Goal: Task Accomplishment & Management: Use online tool/utility

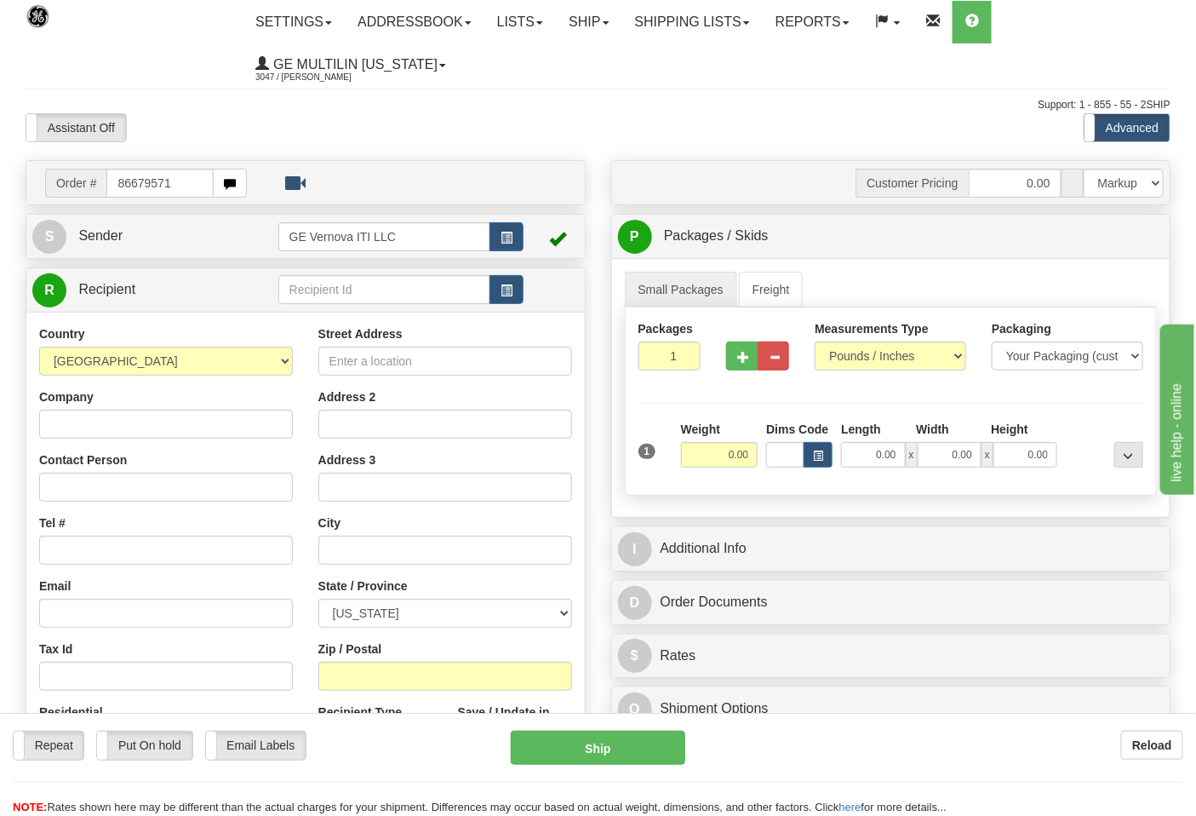
type input "86679571"
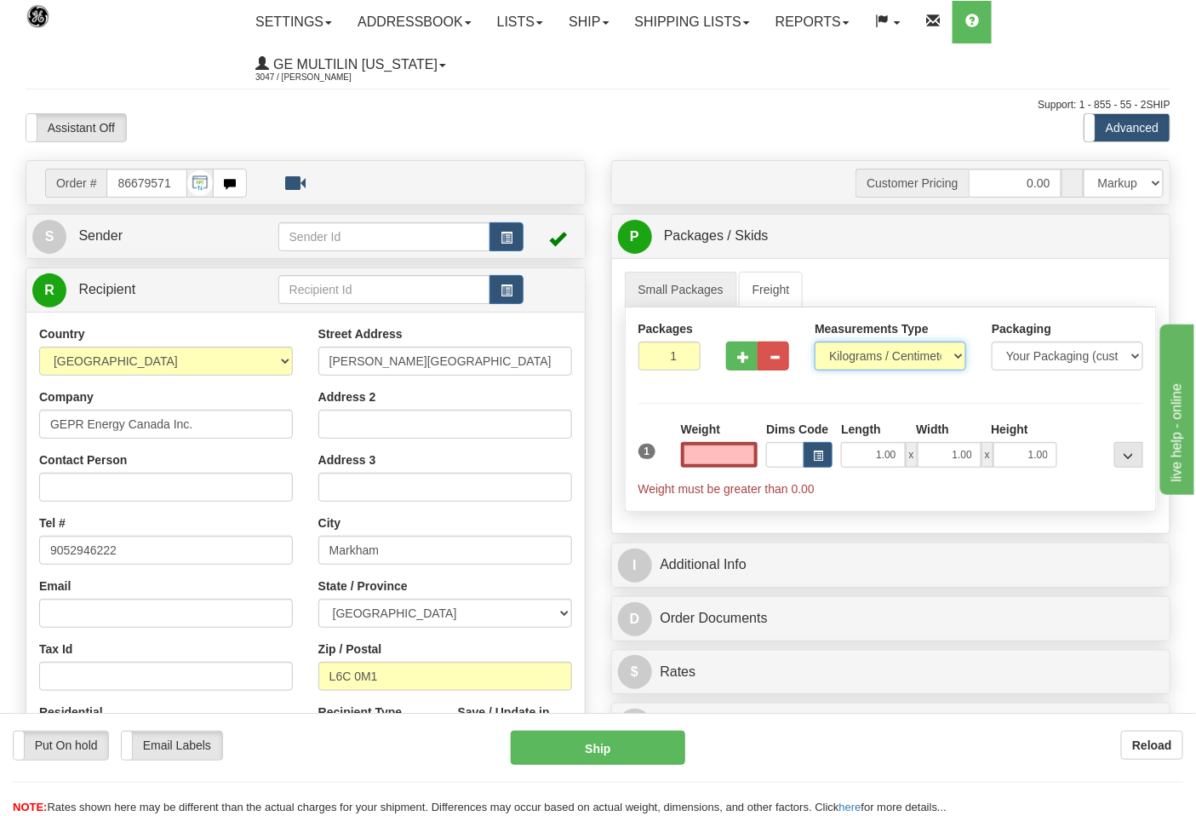
type input "0.00"
drag, startPoint x: 856, startPoint y: 345, endPoint x: 882, endPoint y: 352, distance: 27.3
click at [861, 344] on select "Pounds / Inches Kilograms / Centimeters" at bounding box center [891, 355] width 152 height 29
select select "0"
click at [815, 342] on select "Pounds / Inches Kilograms / Centimeters" at bounding box center [891, 355] width 152 height 29
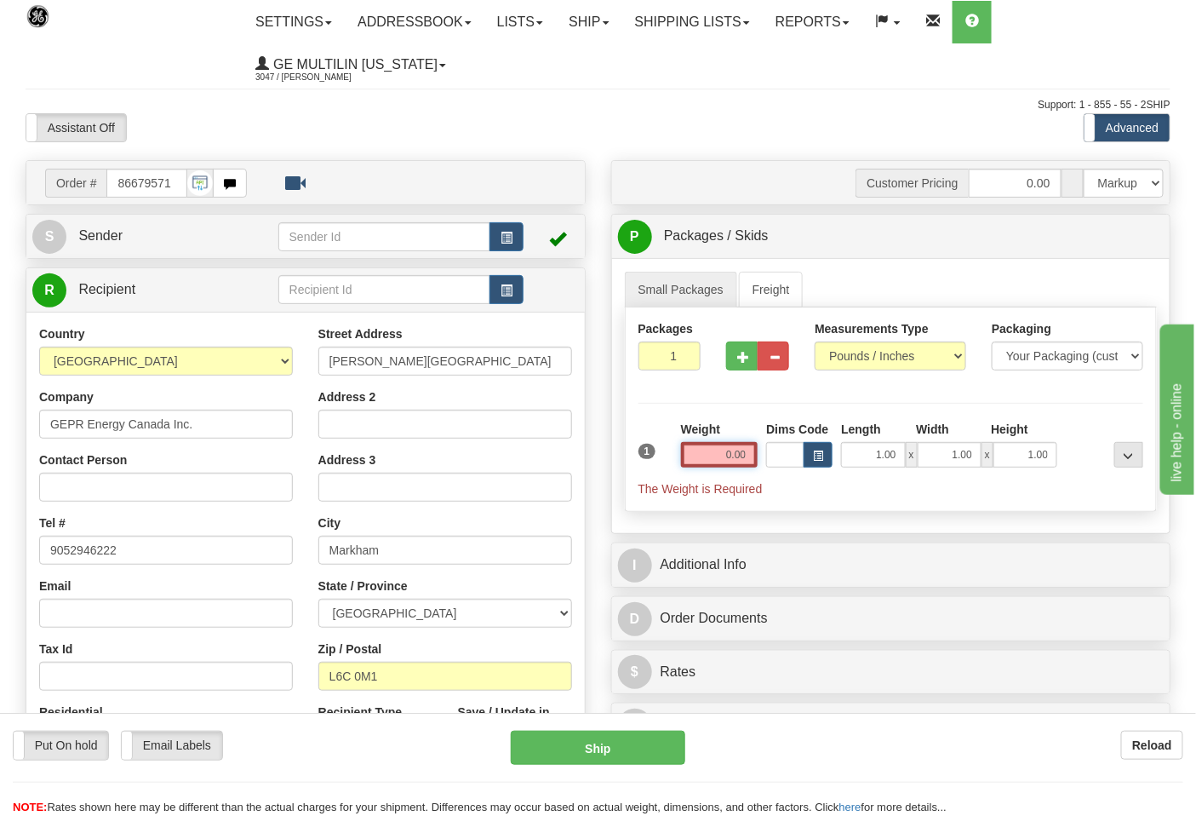
click at [751, 453] on input "0.00" at bounding box center [719, 455] width 77 height 26
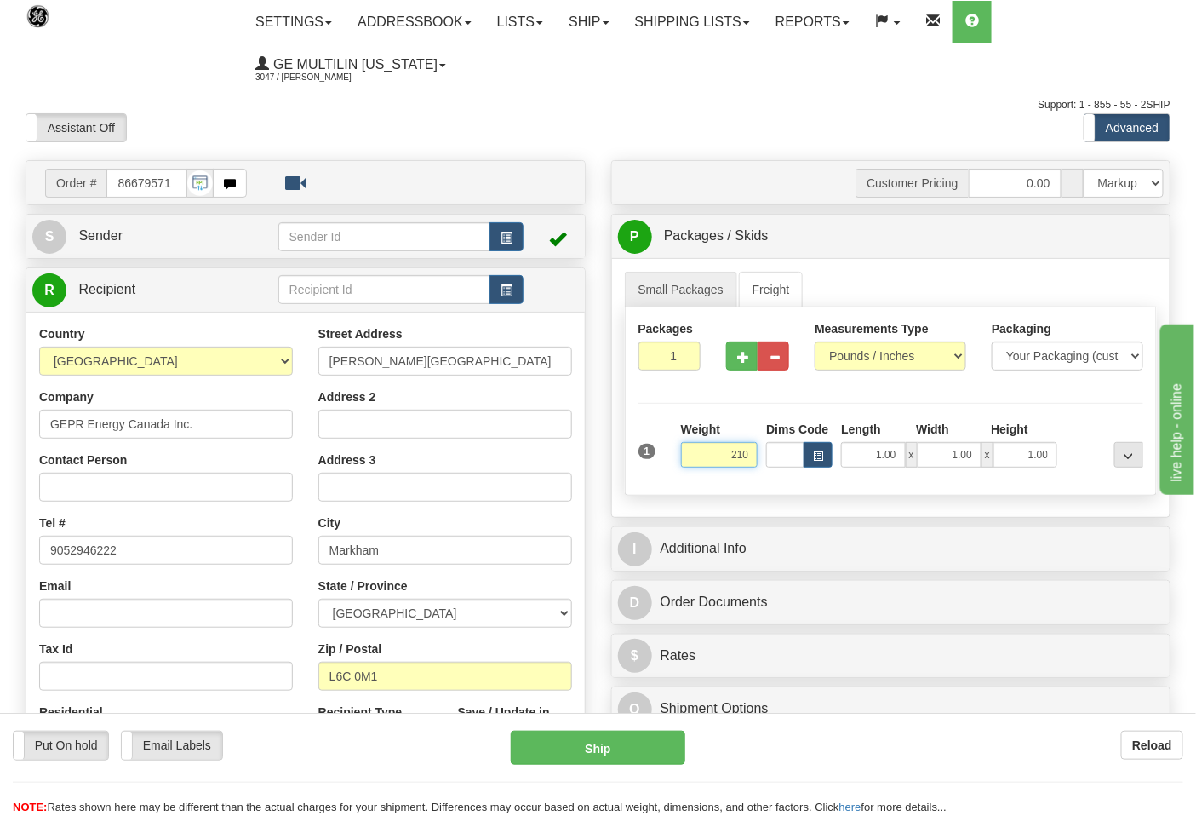
click button "Delete" at bounding box center [0, 0] width 0 height 0
type input "210.00"
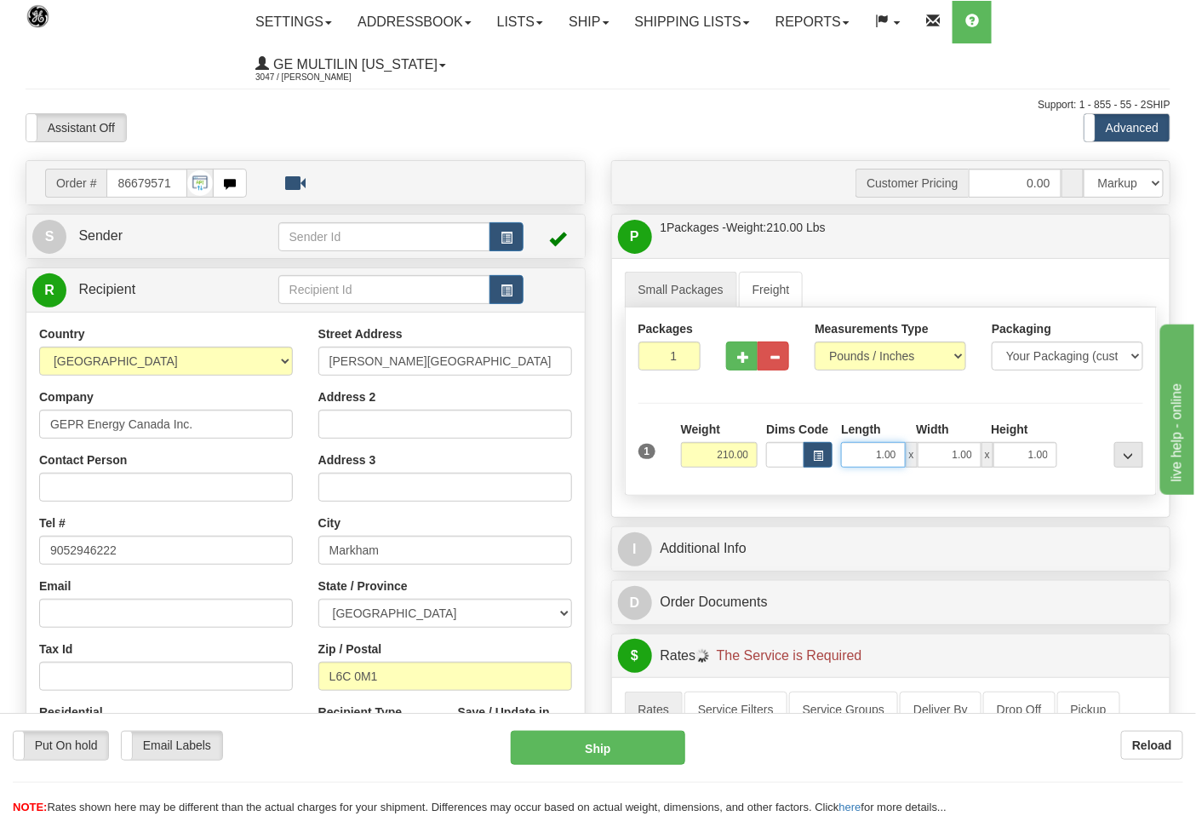
drag, startPoint x: 891, startPoint y: 453, endPoint x: 909, endPoint y: 453, distance: 17.9
click at [907, 453] on div "1.00 x 1.00 x 1.00" at bounding box center [949, 455] width 216 height 26
type input "37.00"
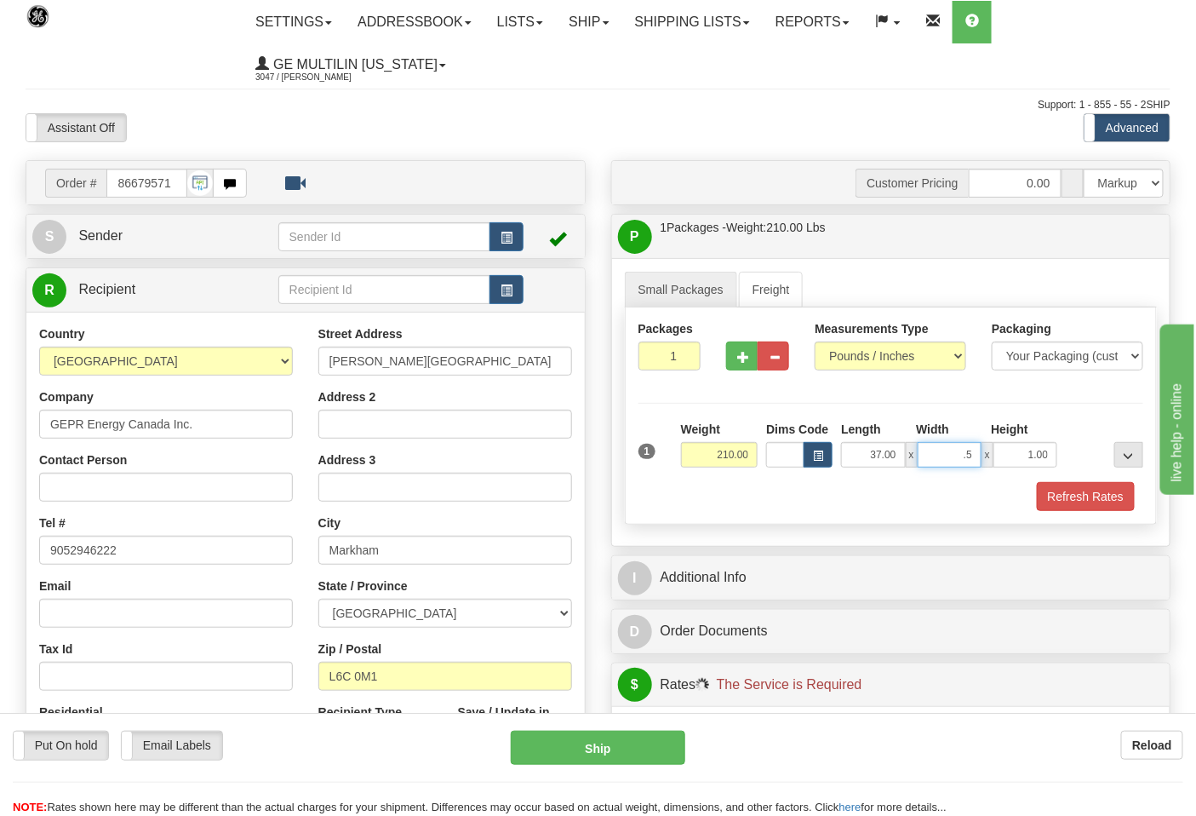
type input "."
type input "35.00"
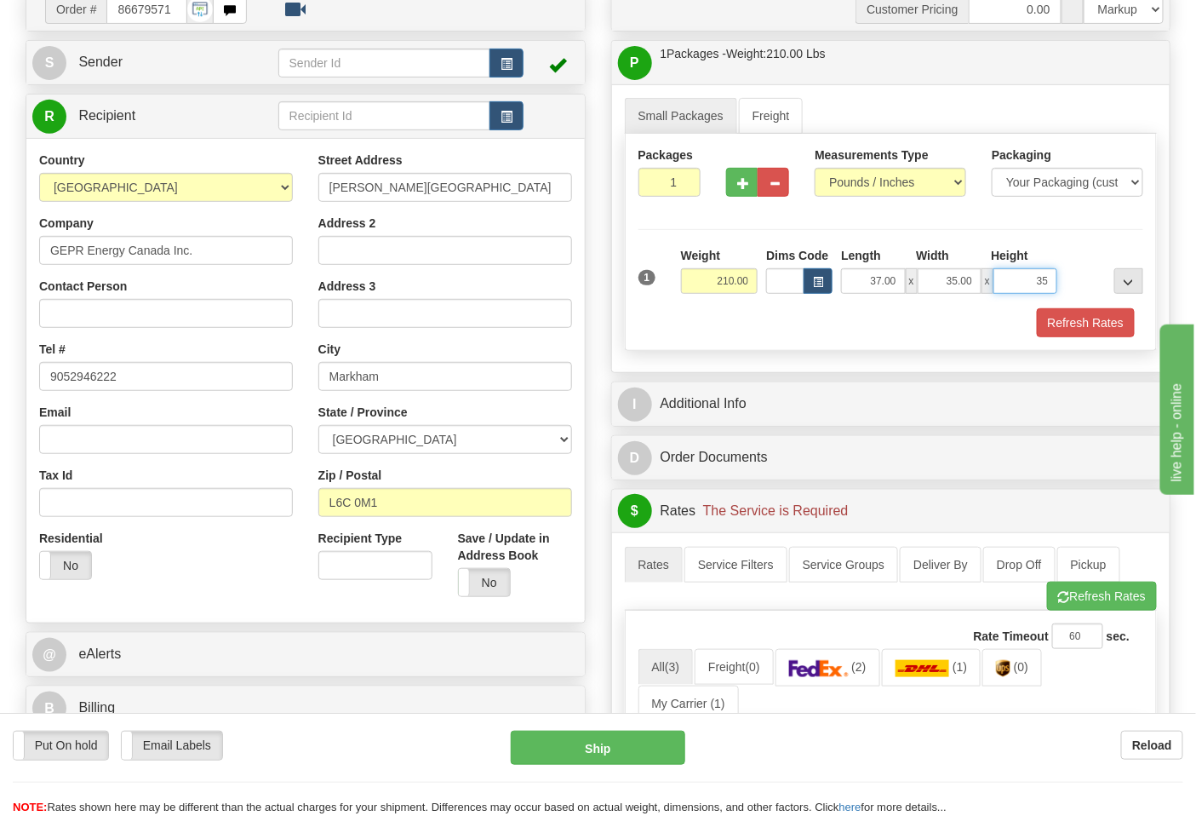
scroll to position [284, 0]
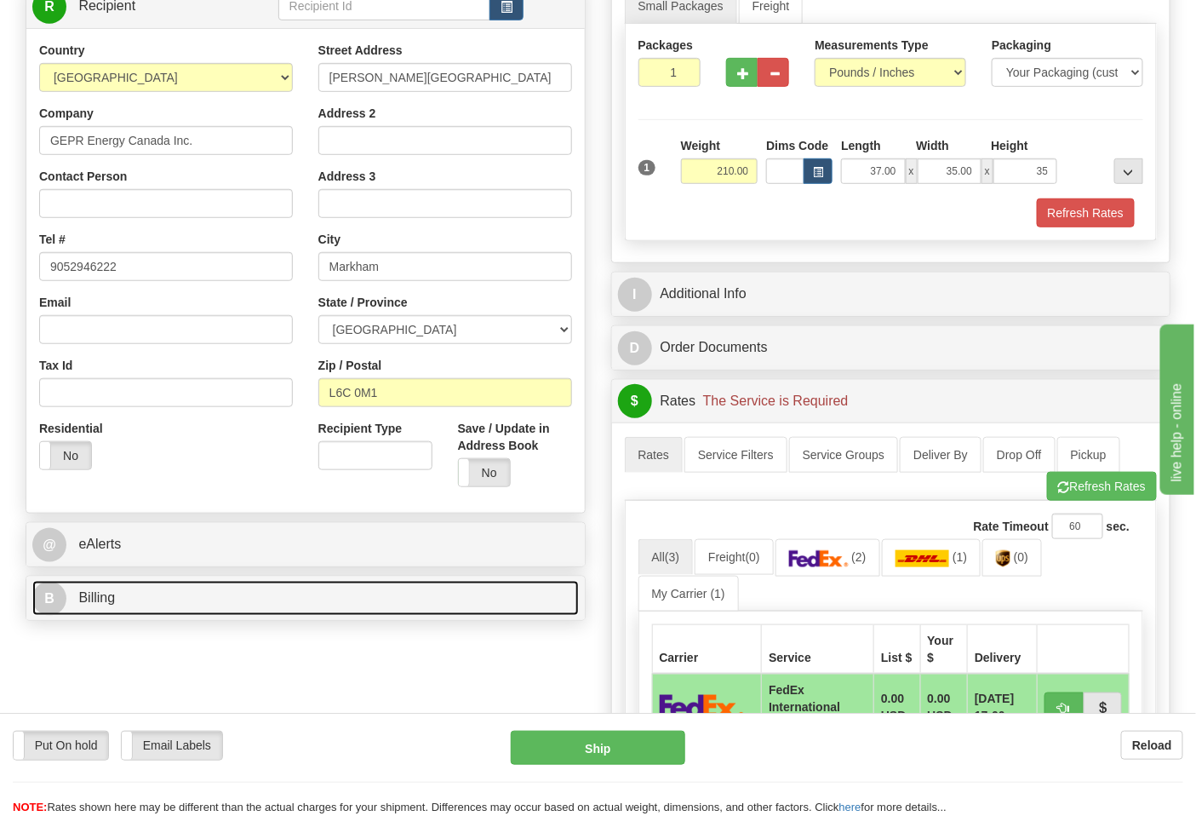
type input "35.00"
click at [172, 600] on link "B Billing" at bounding box center [305, 598] width 547 height 35
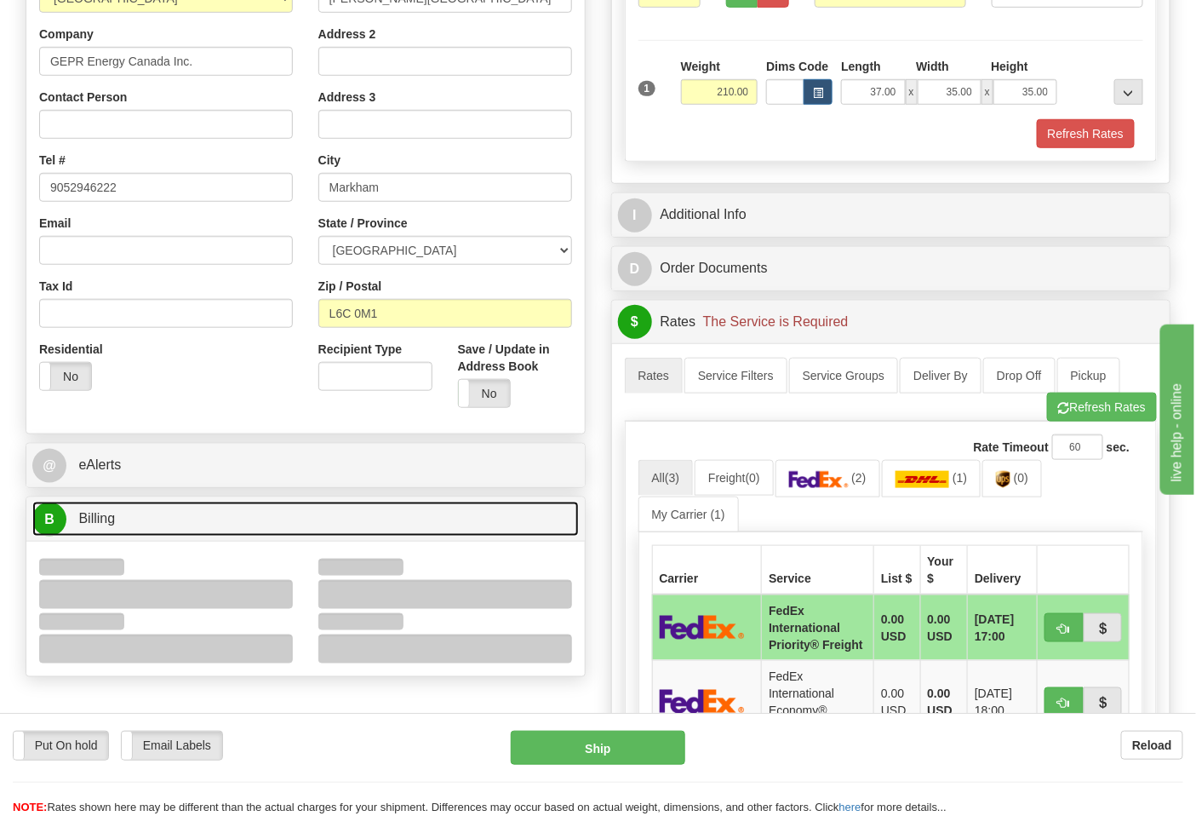
scroll to position [473, 0]
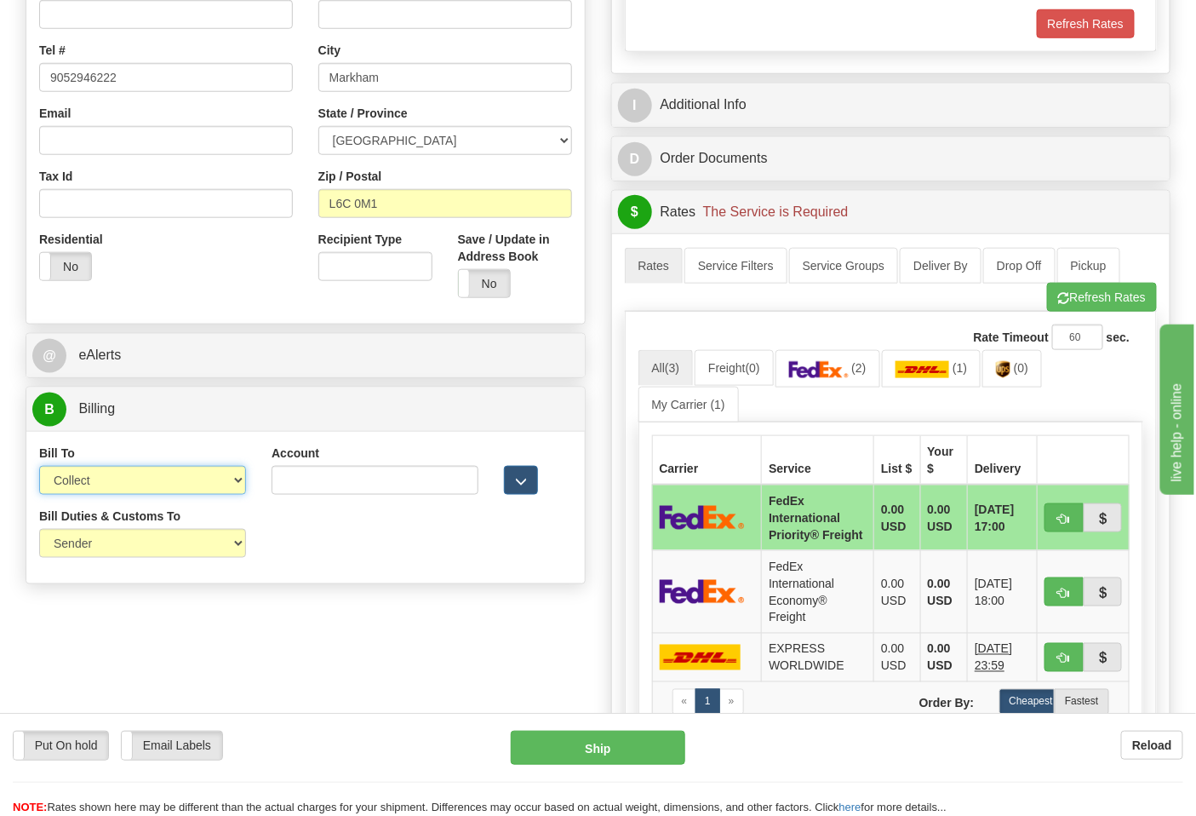
click at [102, 488] on select "Sender Recipient Third Party Collect" at bounding box center [142, 480] width 207 height 29
select select "2"
click at [39, 468] on select "Sender Recipient Third Party Collect" at bounding box center [142, 480] width 207 height 29
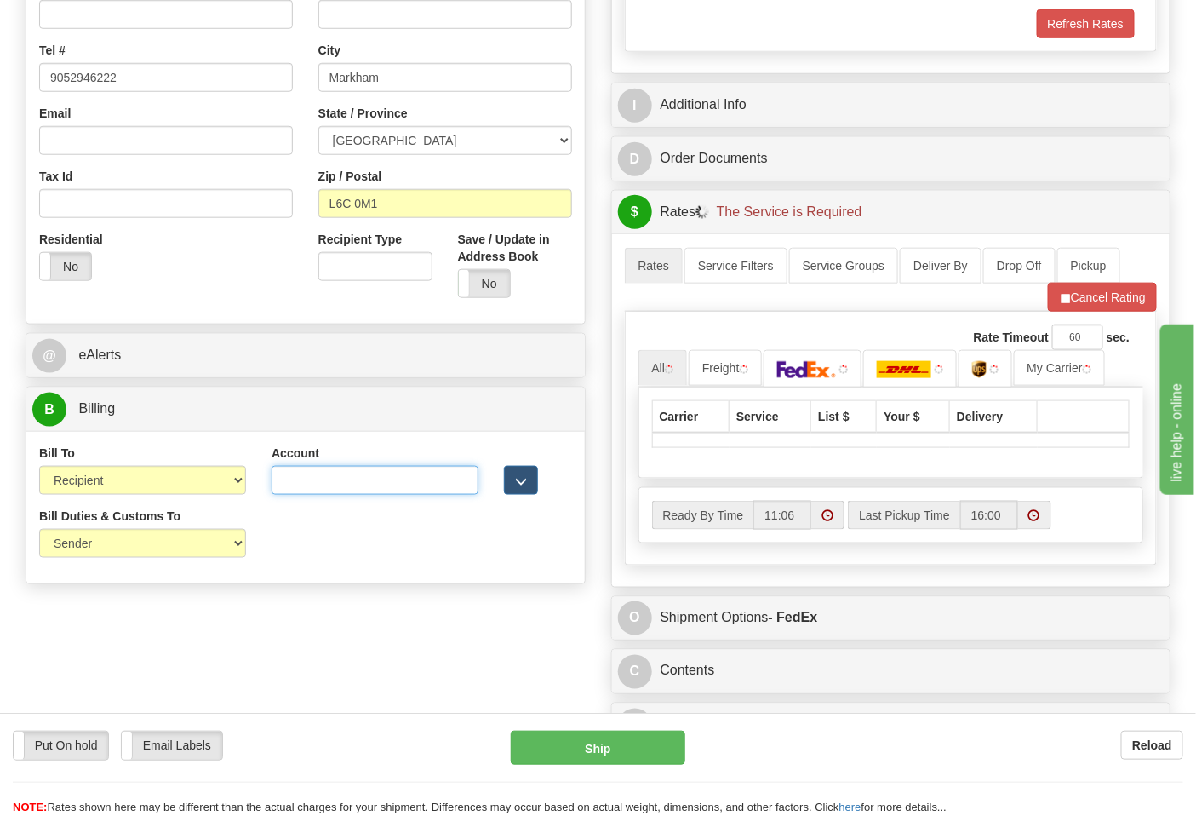
click at [301, 480] on input "Account" at bounding box center [375, 480] width 207 height 29
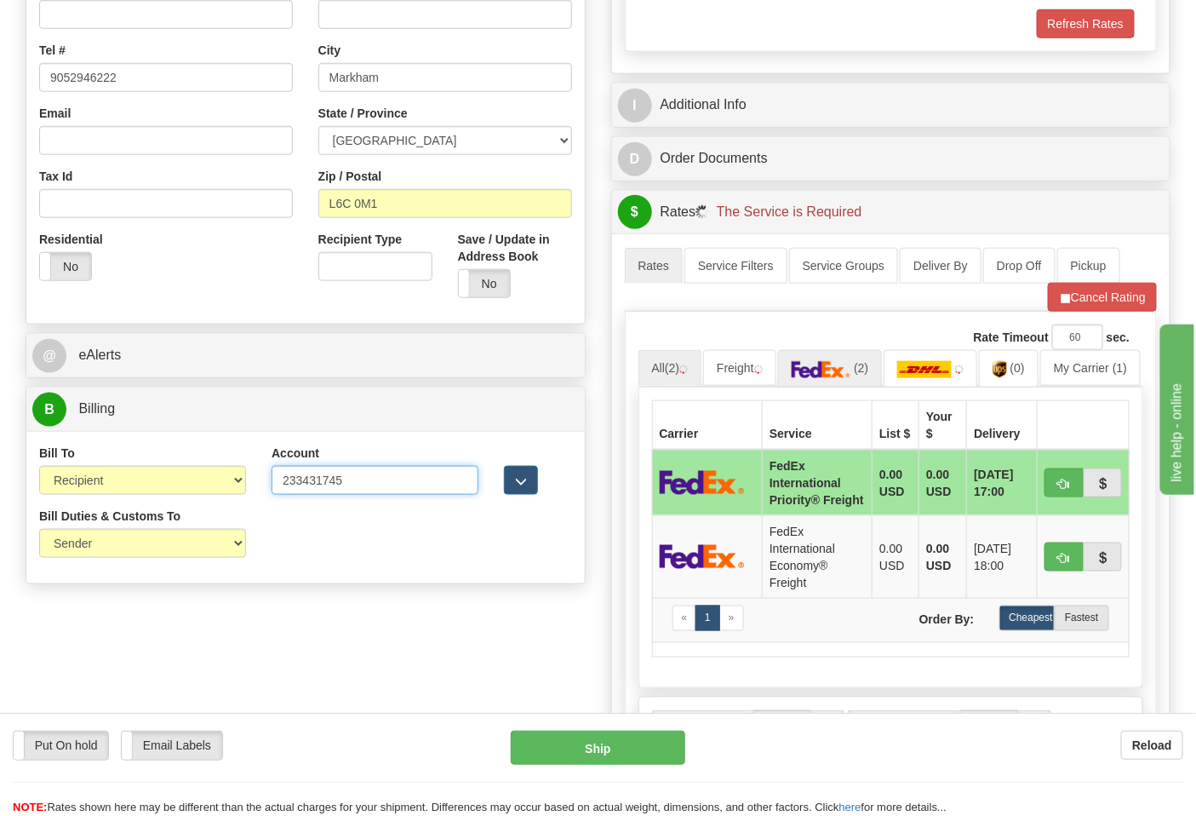
type input "233431745"
click at [862, 384] on link "(2)" at bounding box center [830, 368] width 105 height 37
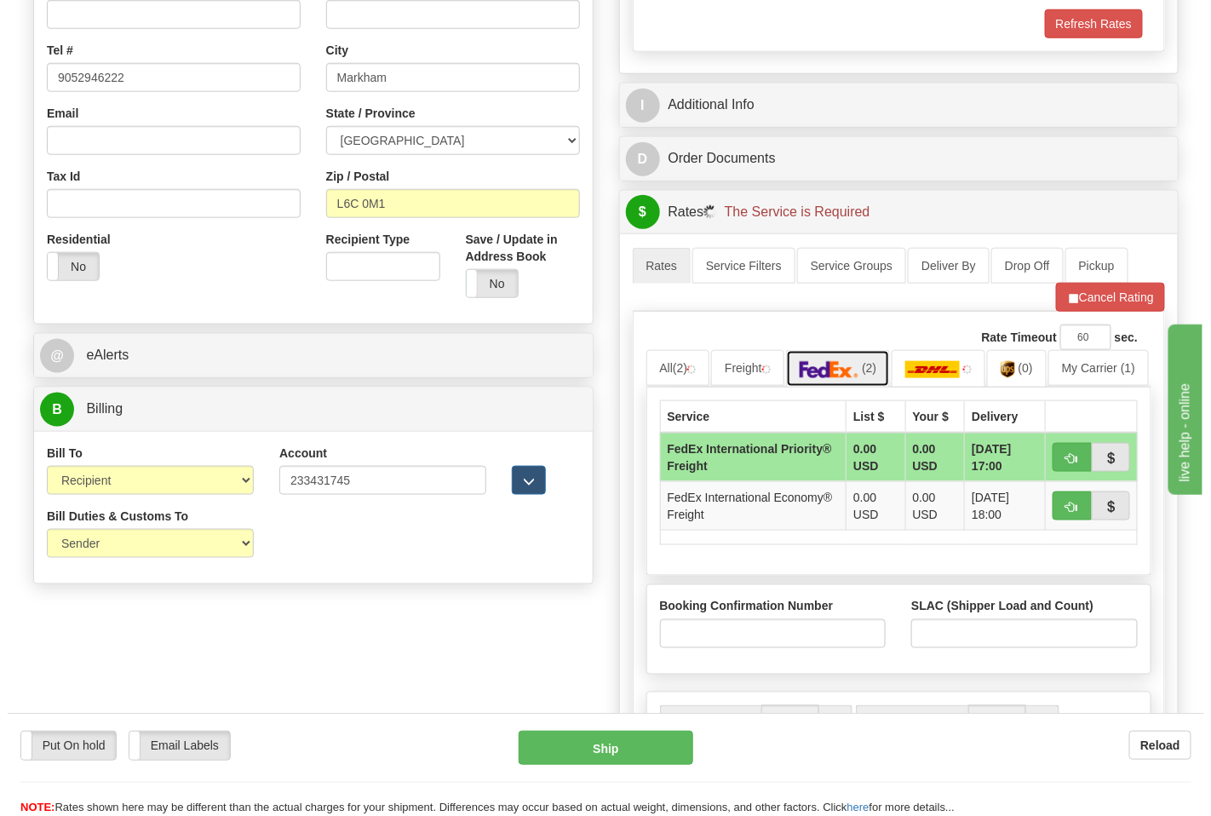
scroll to position [662, 0]
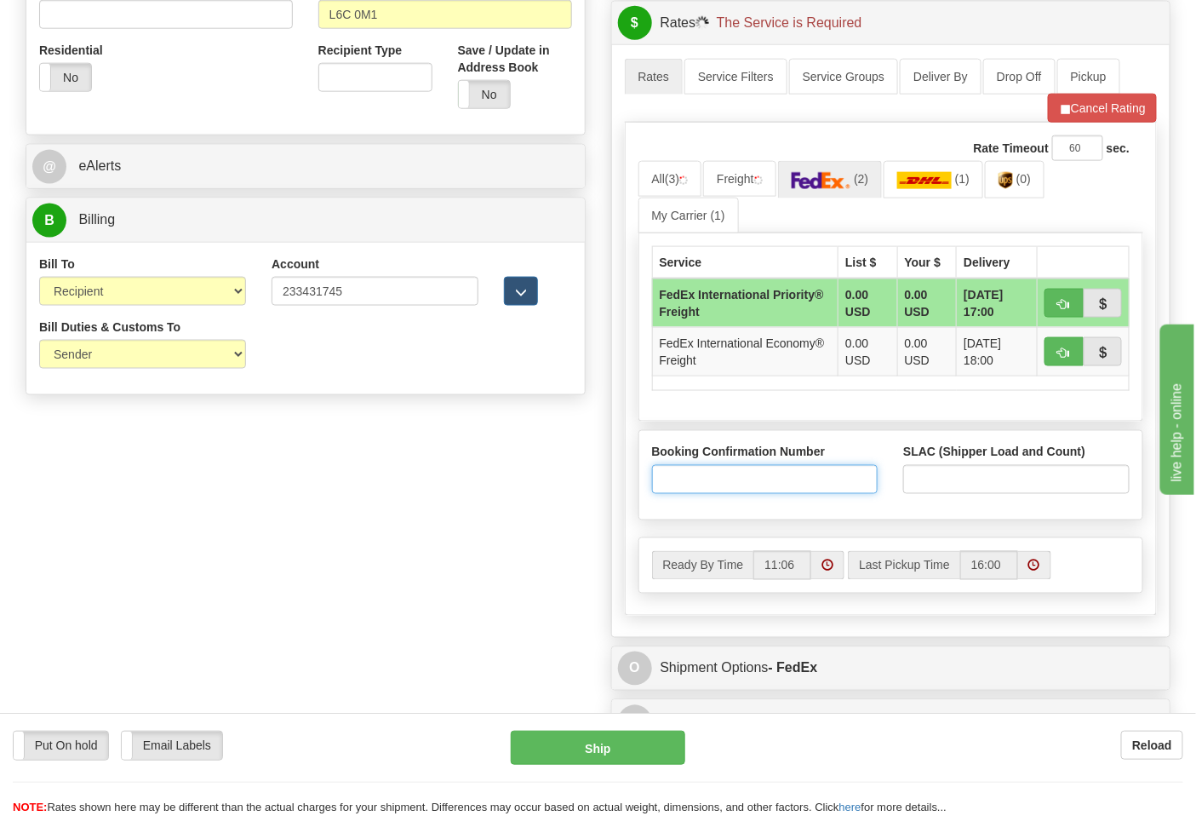
click at [803, 485] on input "Booking Confirmation Number" at bounding box center [765, 479] width 227 height 29
type input "N/A"
click at [952, 489] on input "SLAC (Shipper Load and Count)" at bounding box center [1017, 479] width 227 height 29
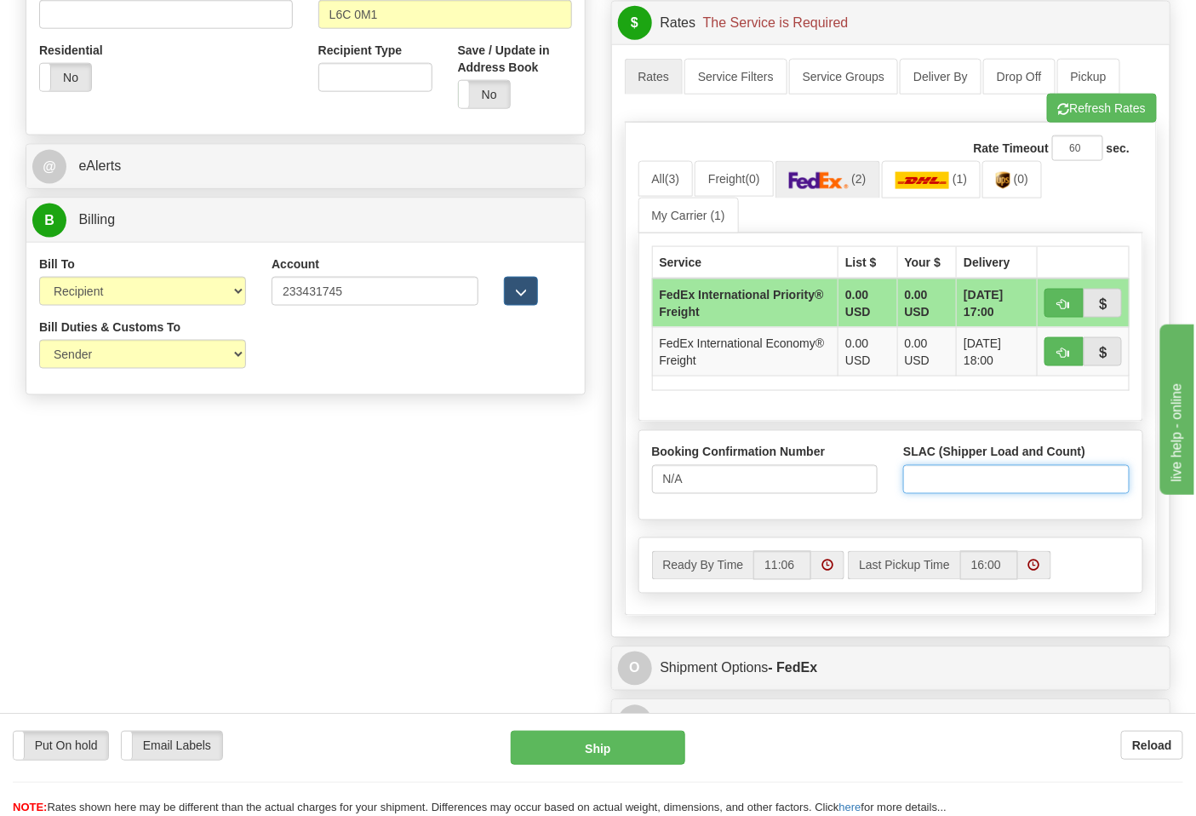
type input "1"
click at [1064, 312] on button "button" at bounding box center [1064, 303] width 39 height 29
type input "70"
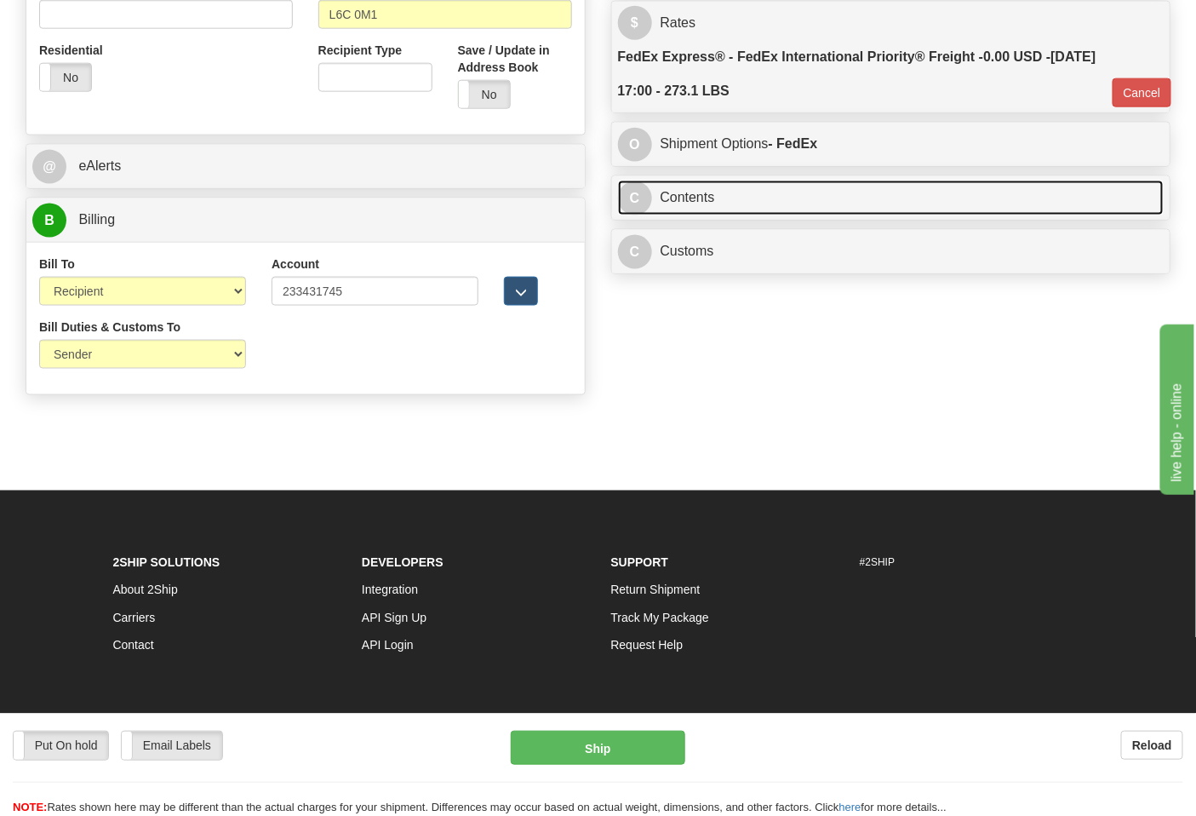
click at [739, 190] on link "C Contents" at bounding box center [891, 198] width 547 height 35
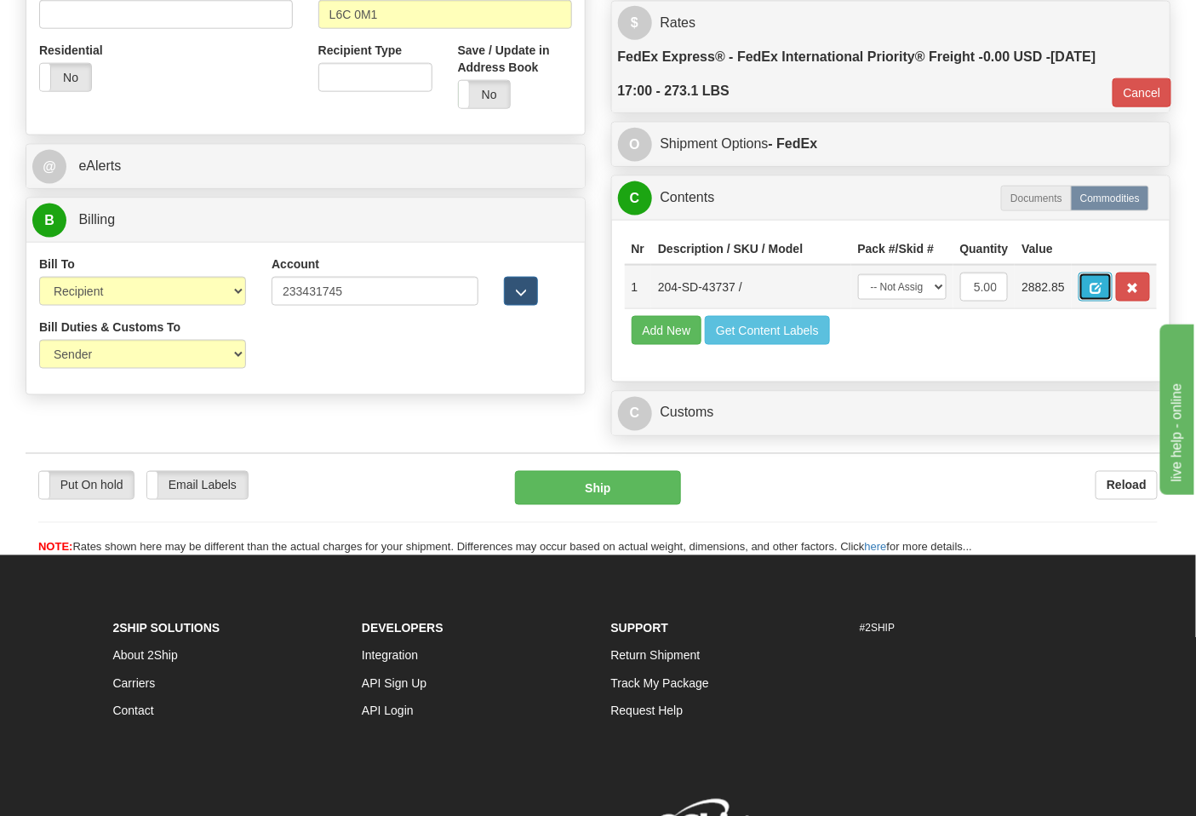
click at [1102, 283] on span "button" at bounding box center [1096, 288] width 12 height 11
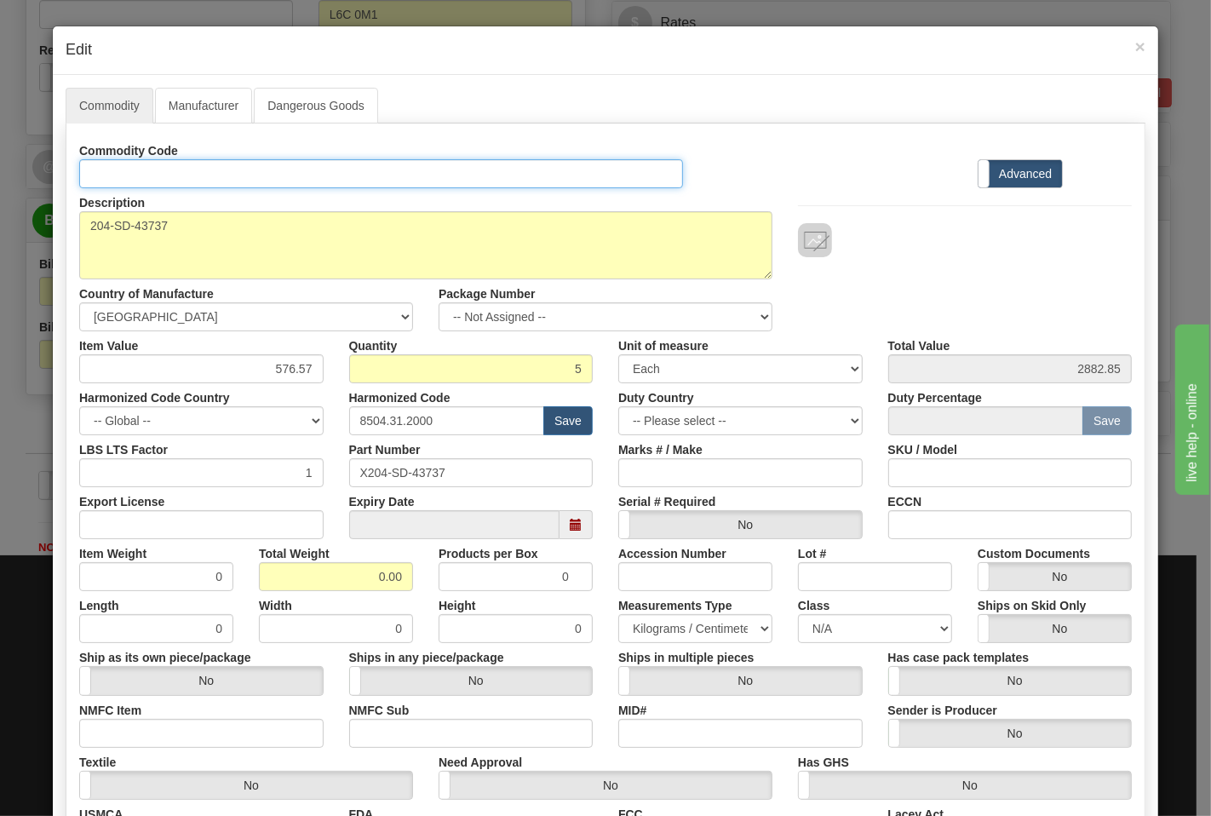
click at [181, 181] on input "Id" at bounding box center [381, 173] width 604 height 29
type input "TRANSFORMERS"
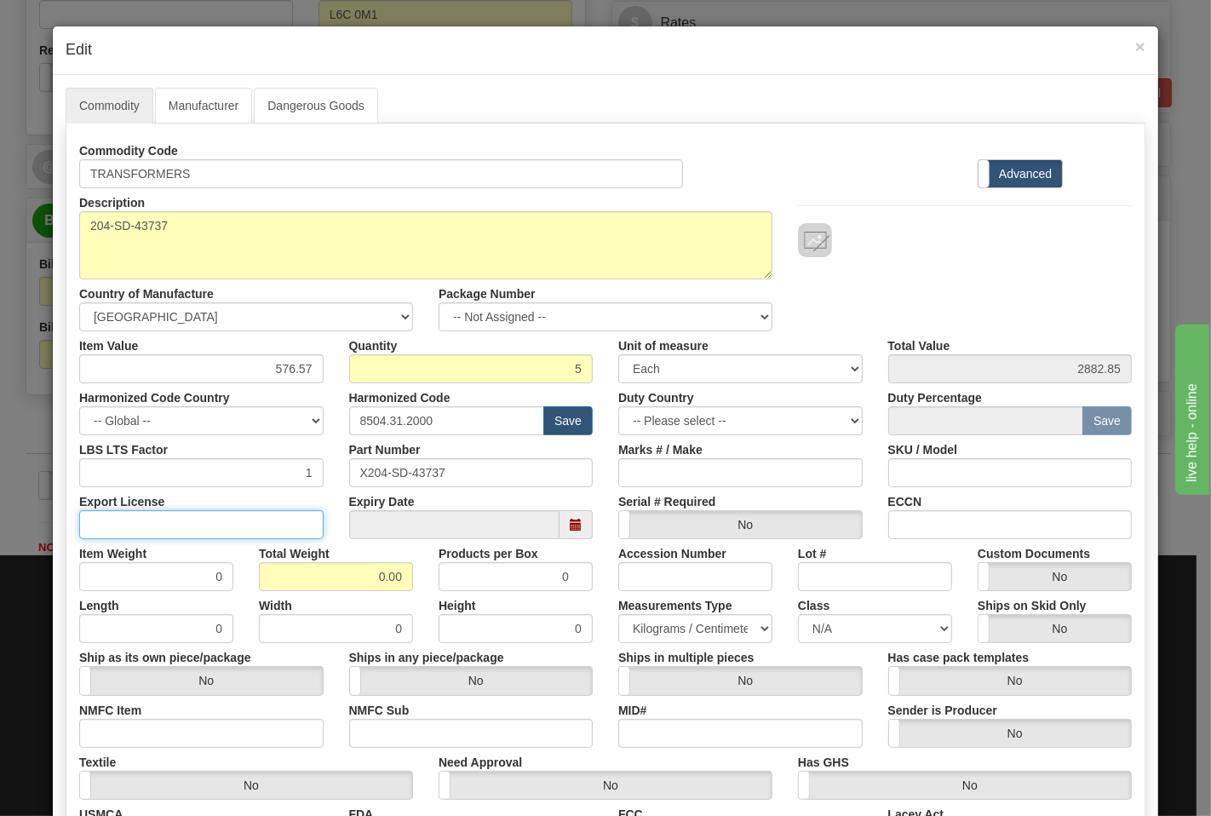
click at [259, 517] on input "Export License" at bounding box center [201, 524] width 244 height 29
type input "N/A"
drag, startPoint x: 319, startPoint y: 571, endPoint x: 407, endPoint y: 583, distance: 88.6
click at [407, 583] on div "Total Weight 0.00" at bounding box center [336, 565] width 180 height 52
type input "210"
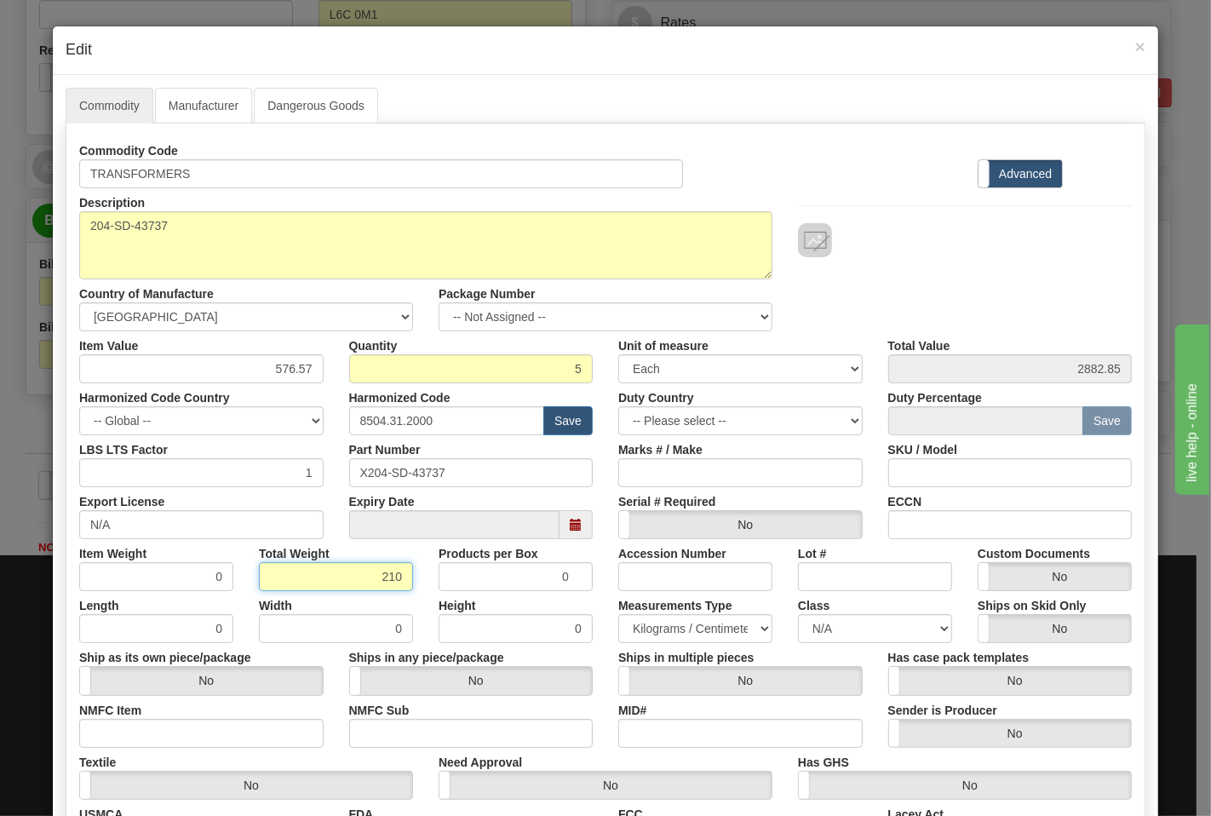
type input "42.0000"
click at [260, 731] on input "NMFC Item" at bounding box center [201, 733] width 244 height 29
type input "63170"
click at [384, 748] on div "Textile Yes No" at bounding box center [245, 774] width 359 height 52
drag, startPoint x: 392, startPoint y: 743, endPoint x: 410, endPoint y: 741, distance: 18.8
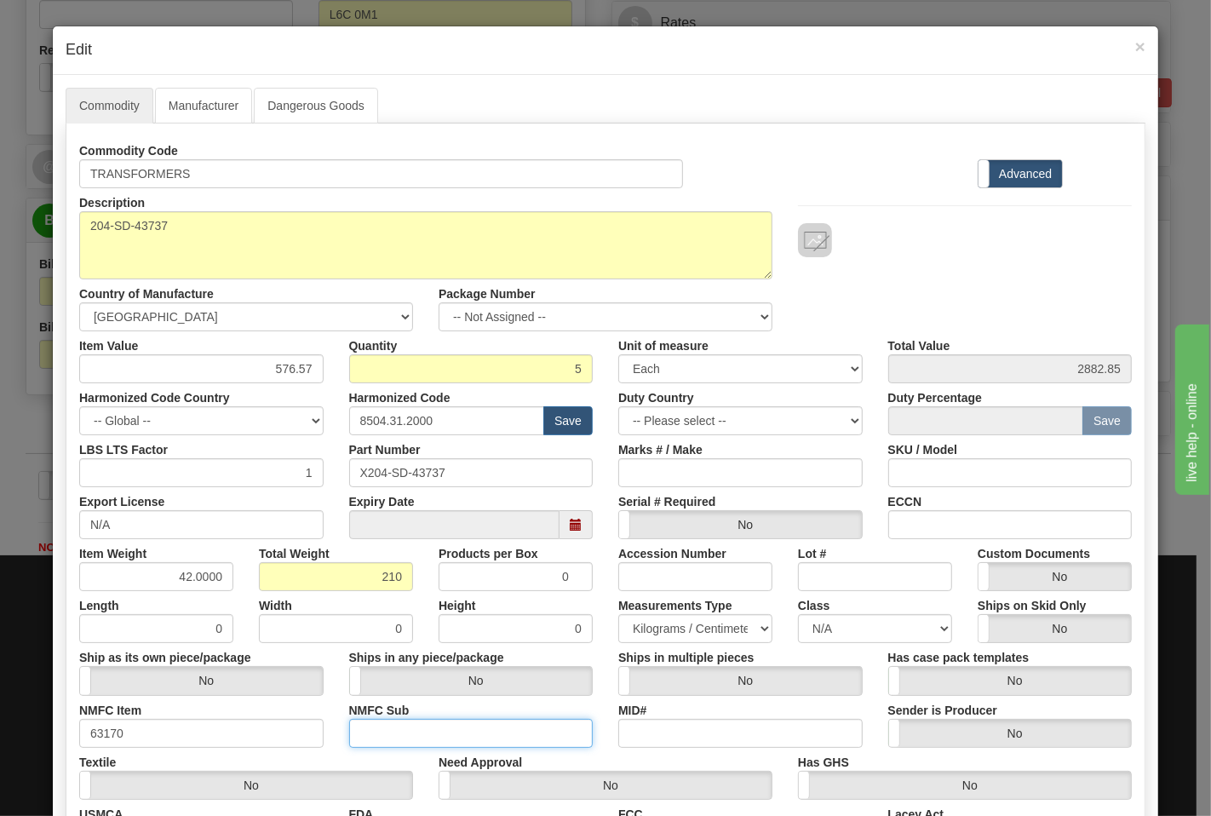
click at [392, 743] on input "NMFC Sub" at bounding box center [471, 733] width 244 height 29
type input "4"
click at [852, 624] on select "N/A 50.0 55.0 60.0 65.0 70.0 85.0 92.5 100.0 125.0 175.0 250.0 300.0 400.0" at bounding box center [875, 628] width 154 height 29
select select "70.0"
click at [798, 614] on select "N/A 50.0 55.0 60.0 65.0 70.0 85.0 92.5 100.0 125.0 175.0 250.0 300.0 400.0" at bounding box center [875, 628] width 154 height 29
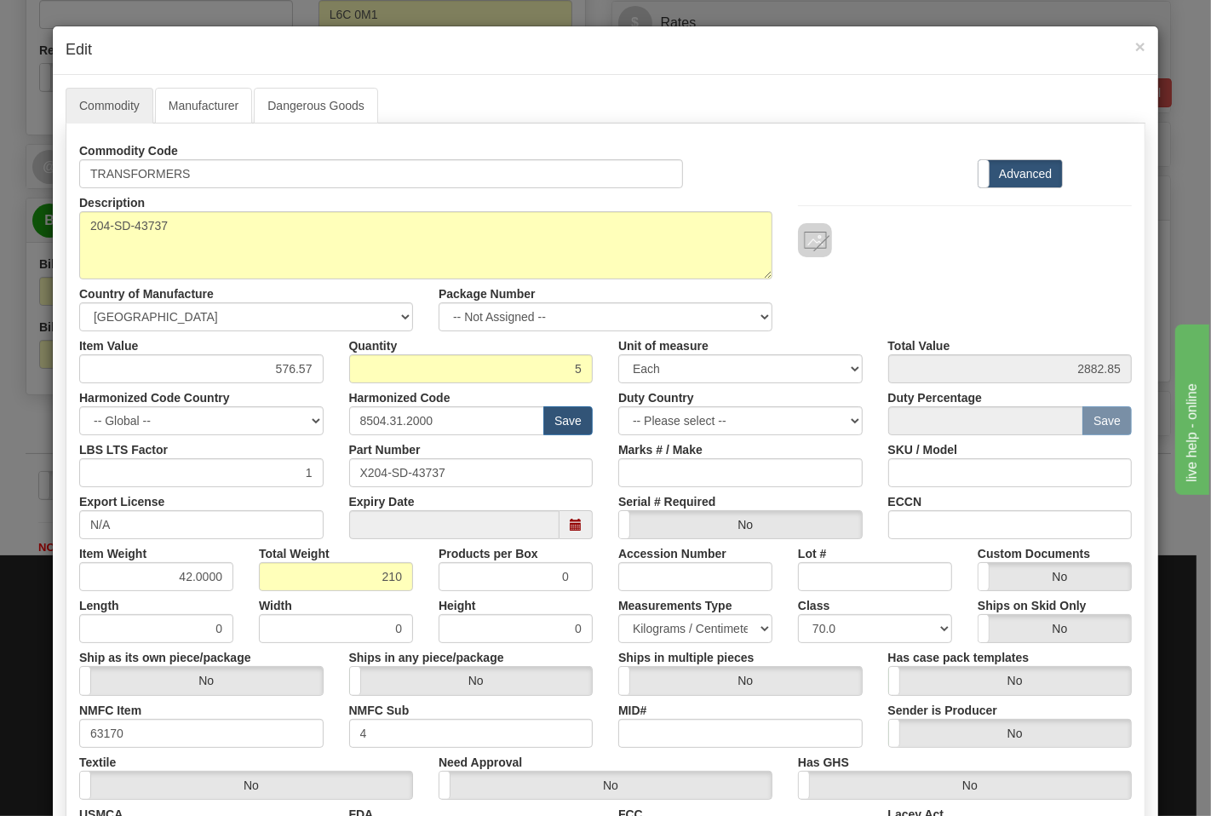
drag, startPoint x: 904, startPoint y: 508, endPoint x: 915, endPoint y: 520, distance: 16.9
click at [905, 511] on div "ECCN" at bounding box center [1010, 513] width 270 height 52
click at [916, 521] on input "ECCN" at bounding box center [1010, 524] width 244 height 29
type input "EAR99"
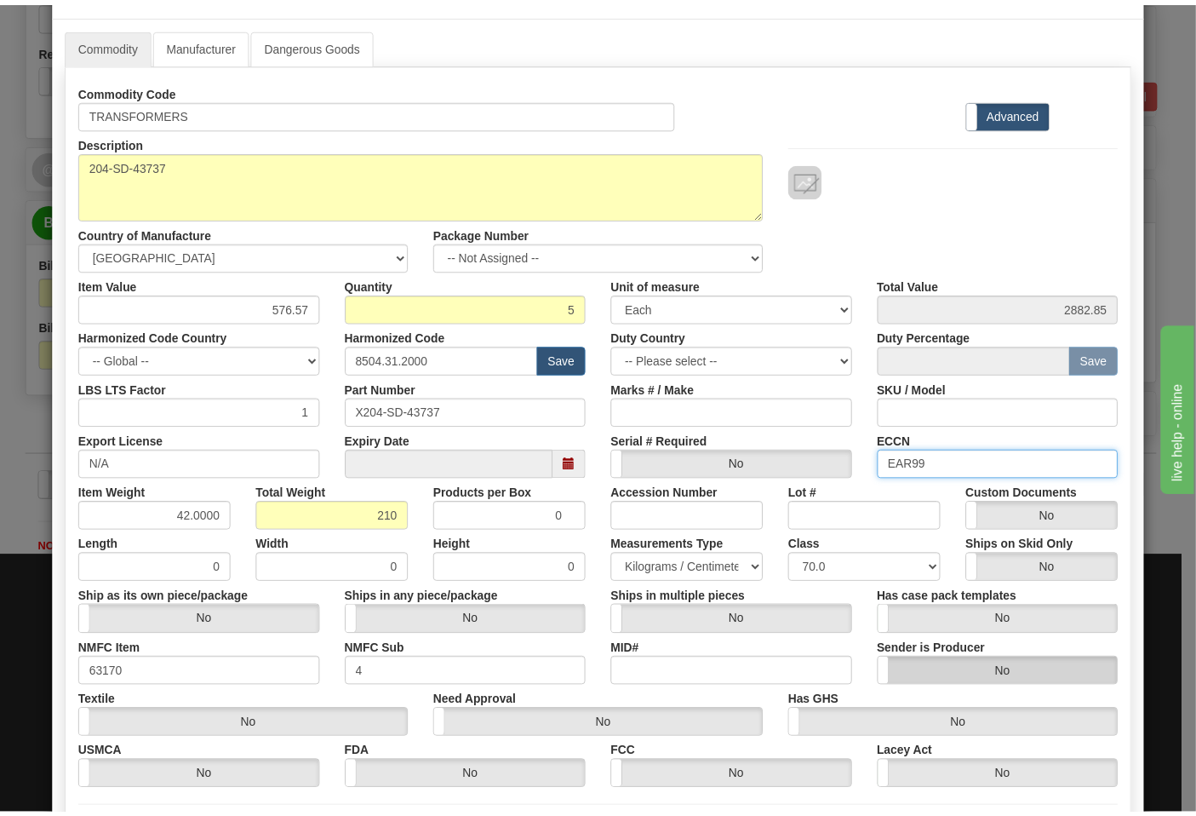
scroll to position [237, 0]
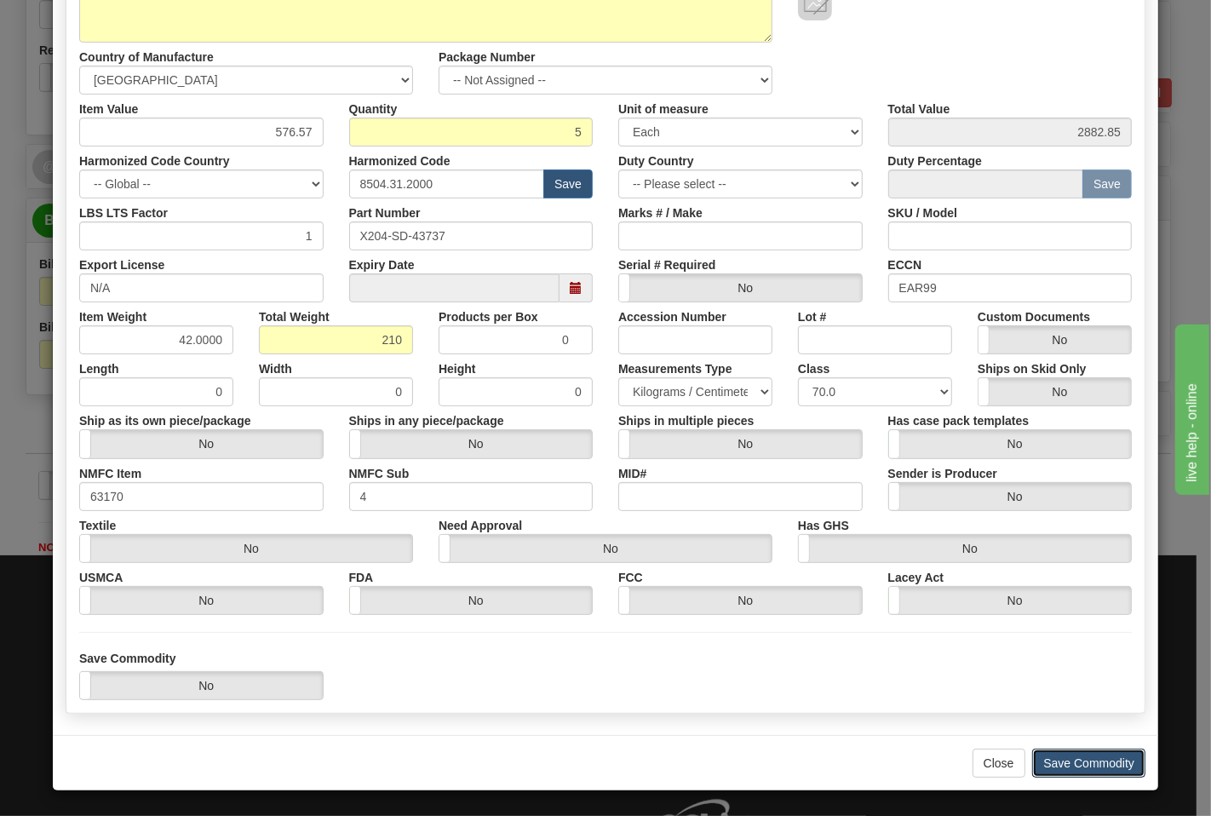
drag, startPoint x: 1057, startPoint y: 753, endPoint x: 1027, endPoint y: 739, distance: 32.8
click at [1053, 753] on button "Save Commodity" at bounding box center [1088, 763] width 113 height 29
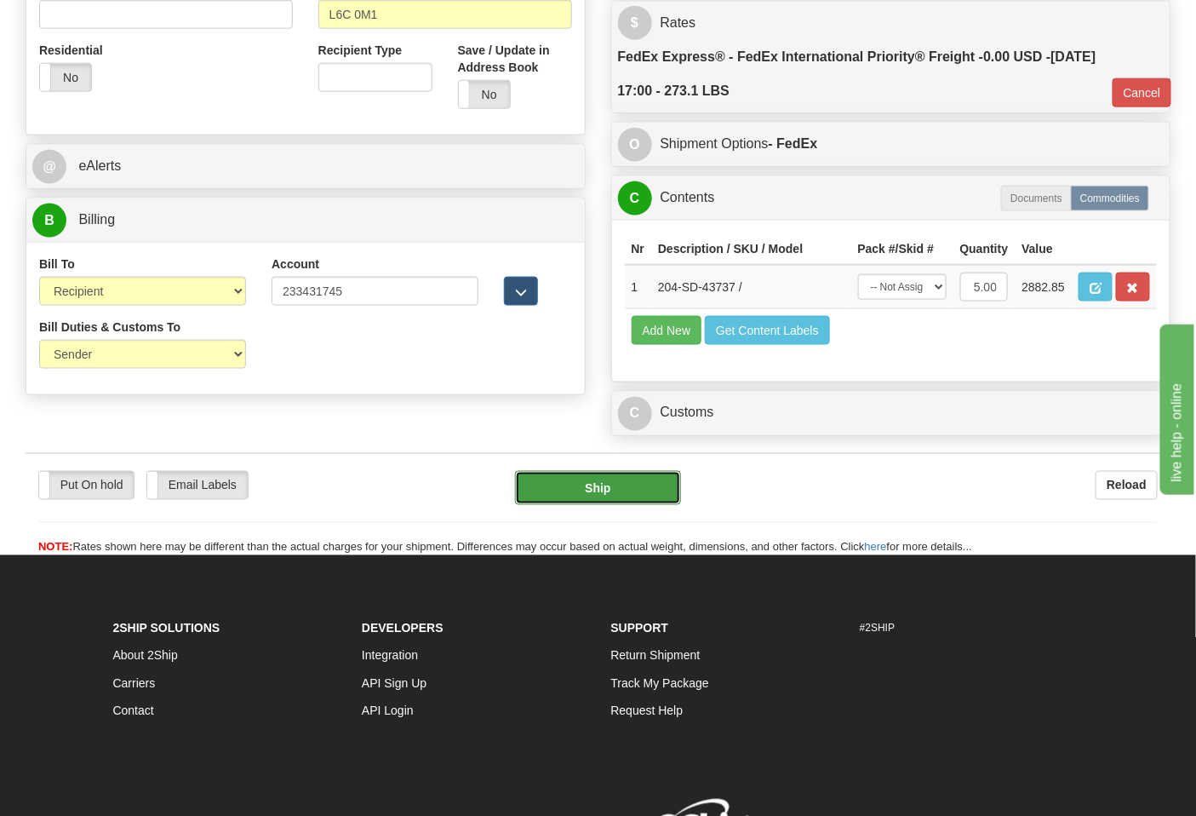
click at [594, 505] on button "Ship" at bounding box center [597, 488] width 165 height 34
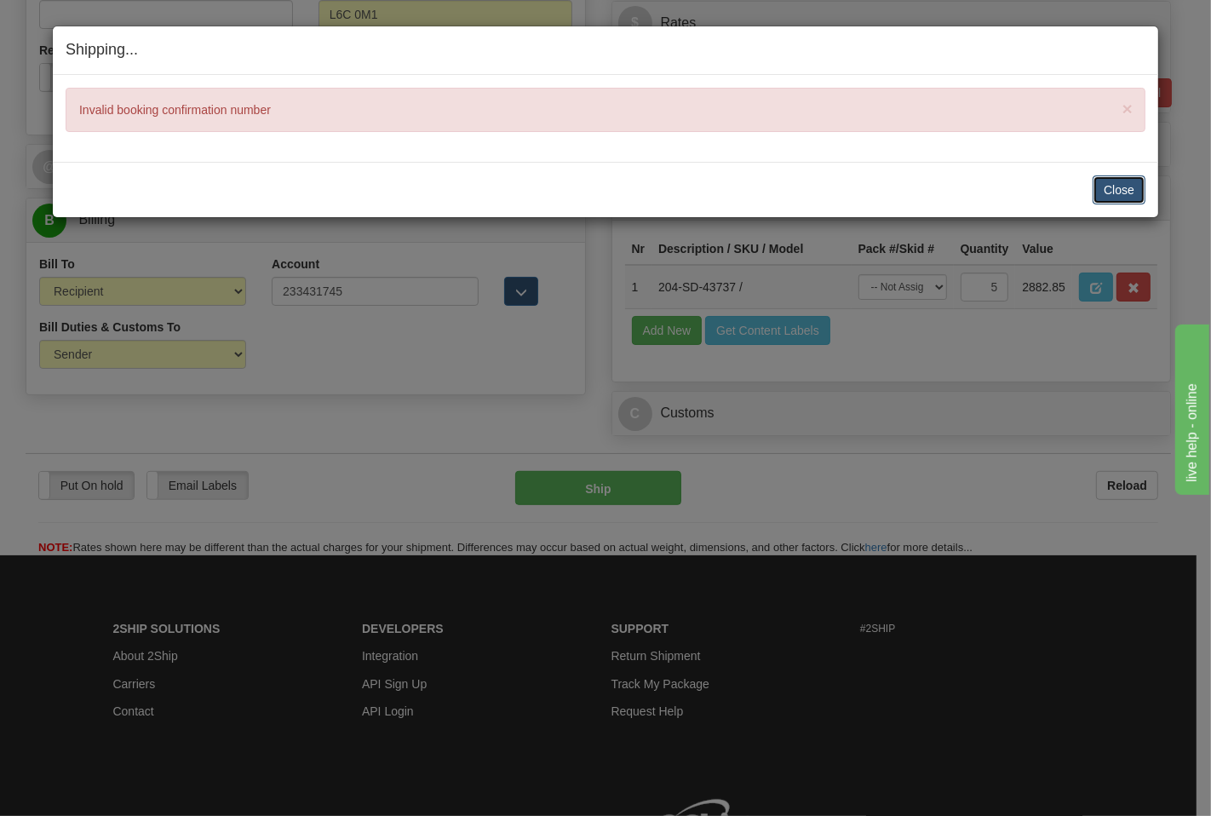
click at [1112, 186] on button "Close" at bounding box center [1119, 189] width 53 height 29
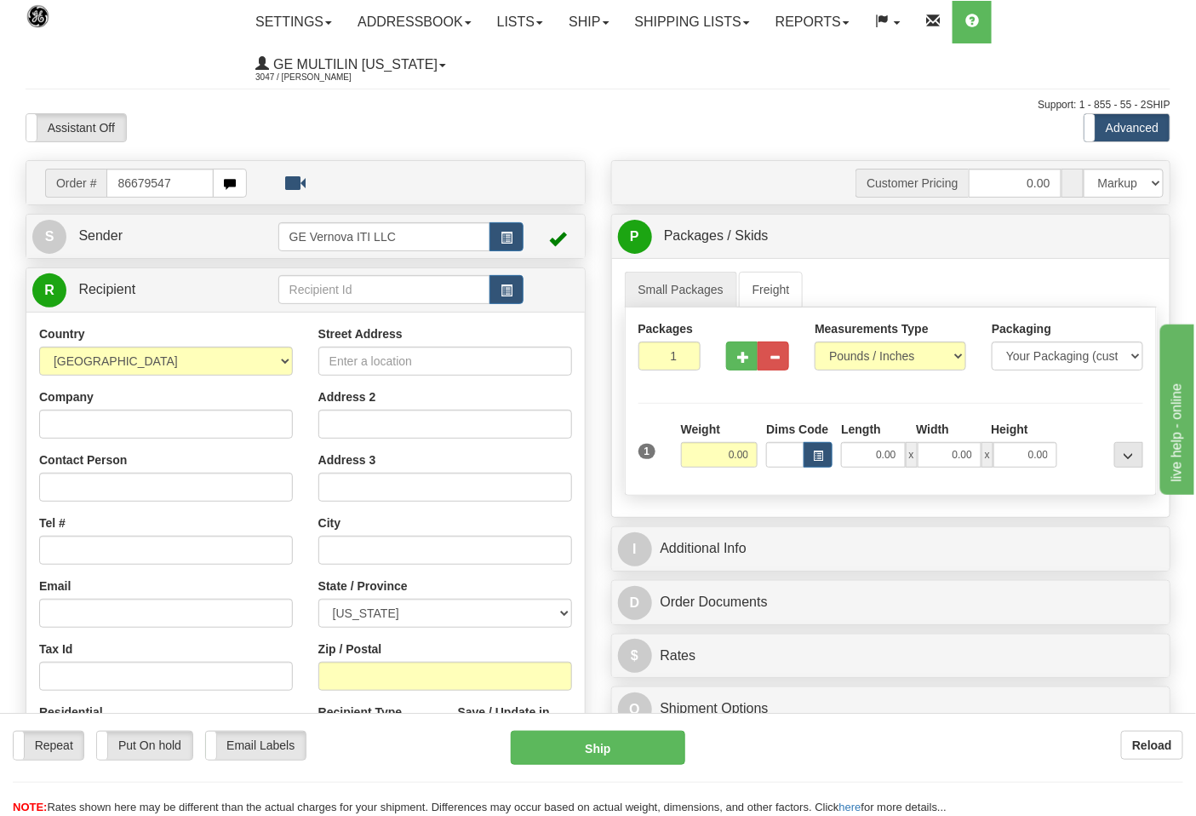
type input "86679547"
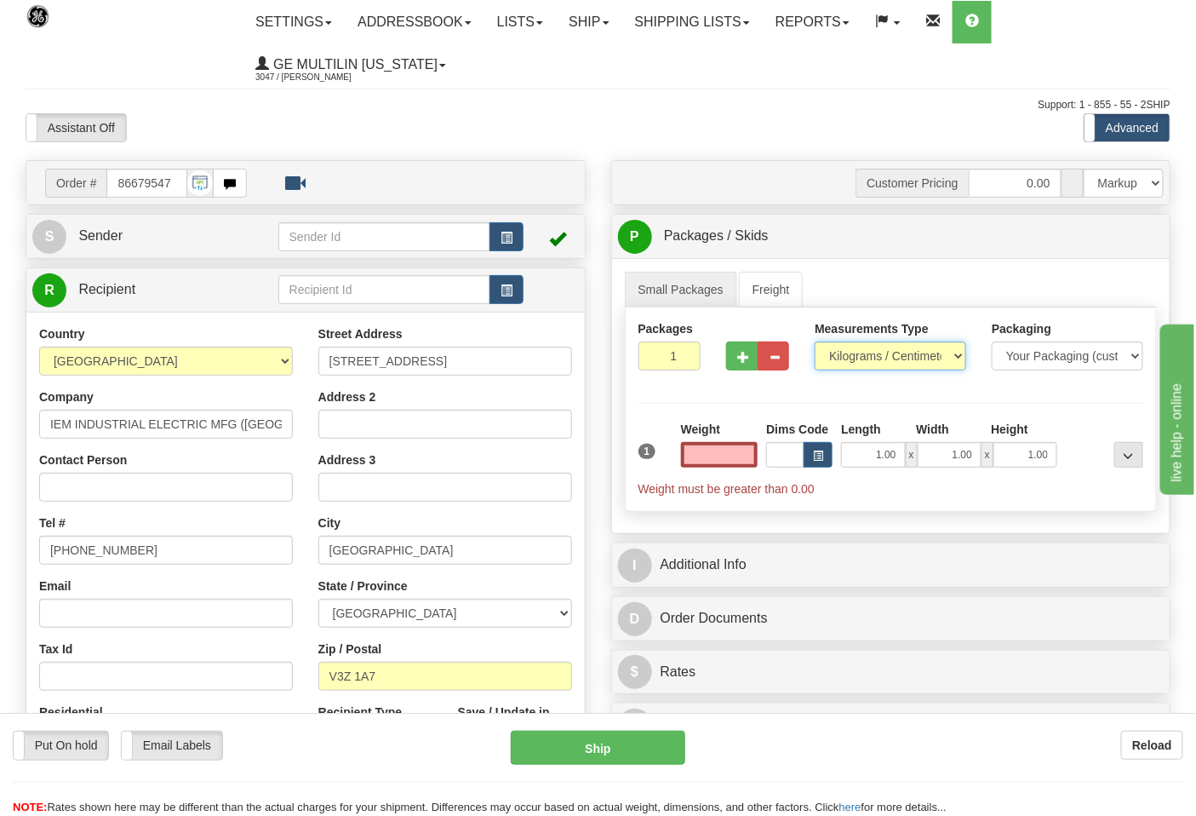
type input "0.00"
click at [847, 360] on select "Pounds / Inches Kilograms / Centimeters" at bounding box center [891, 355] width 152 height 29
select select "0"
click at [815, 342] on select "Pounds / Inches Kilograms / Centimeters" at bounding box center [891, 355] width 152 height 29
click at [745, 355] on span "button" at bounding box center [743, 357] width 12 height 11
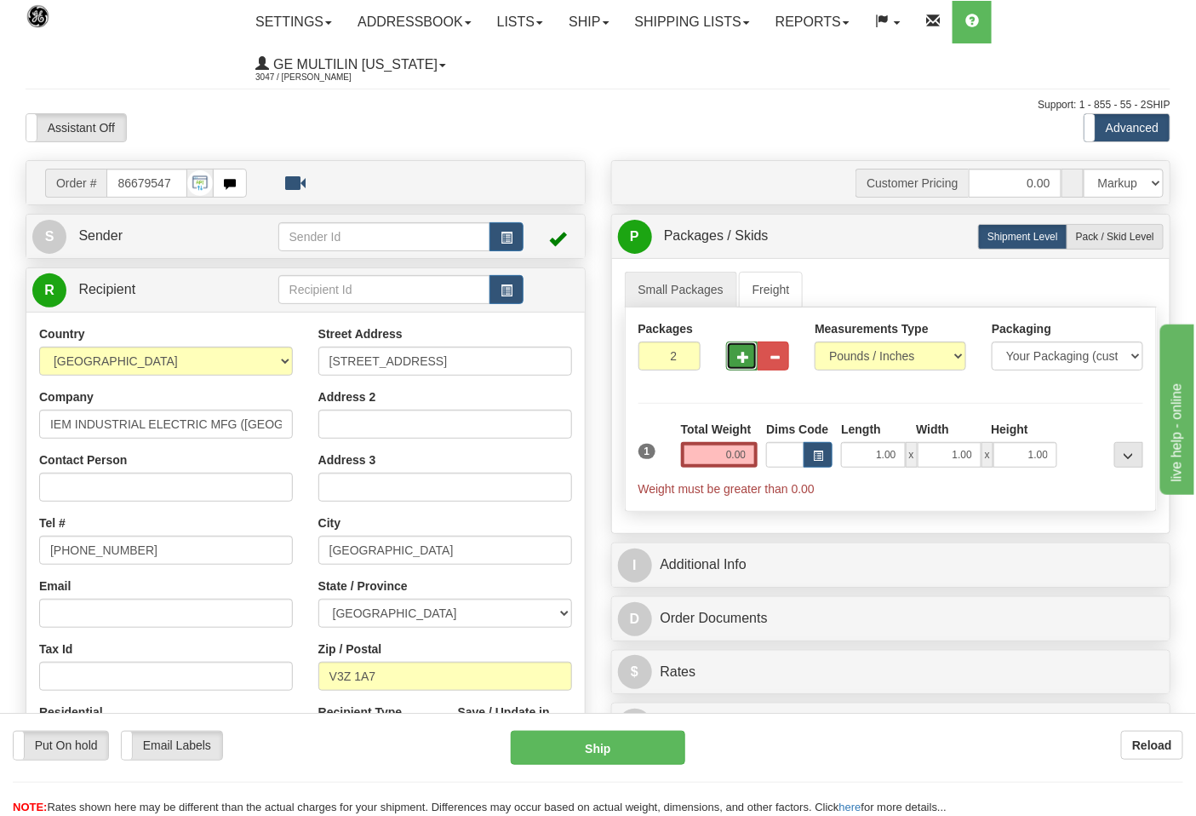
click at [745, 355] on span "button" at bounding box center [743, 357] width 12 height 11
type input "5"
click at [1109, 237] on span "Pack / Skid Level" at bounding box center [1115, 237] width 78 height 12
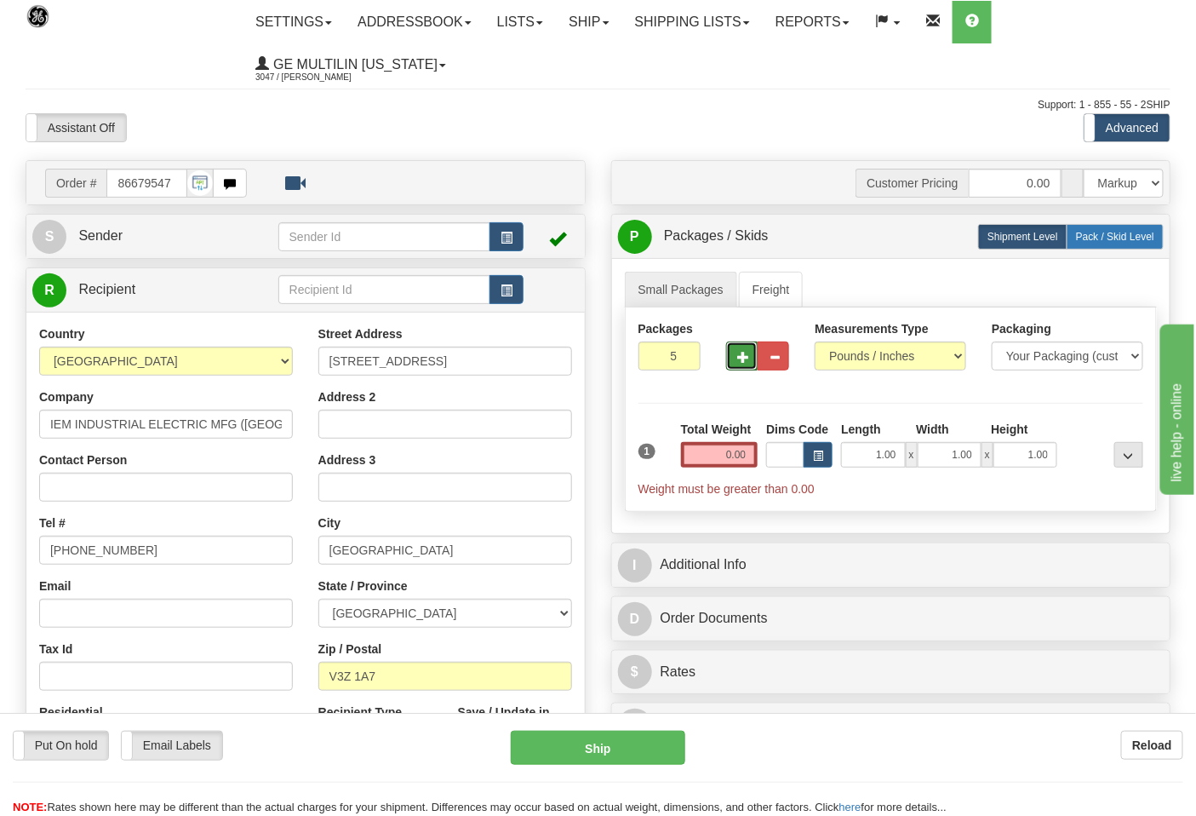
radio input "true"
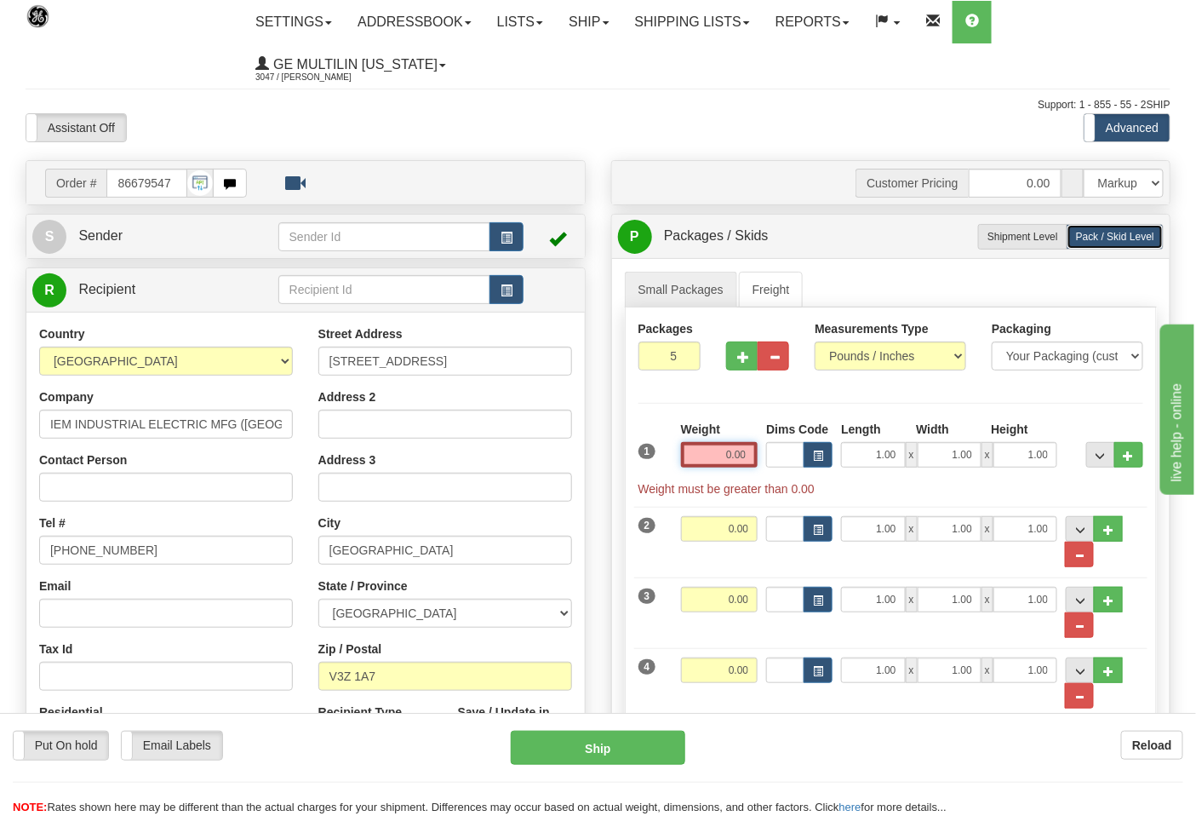
click at [746, 456] on input "0.00" at bounding box center [719, 455] width 77 height 26
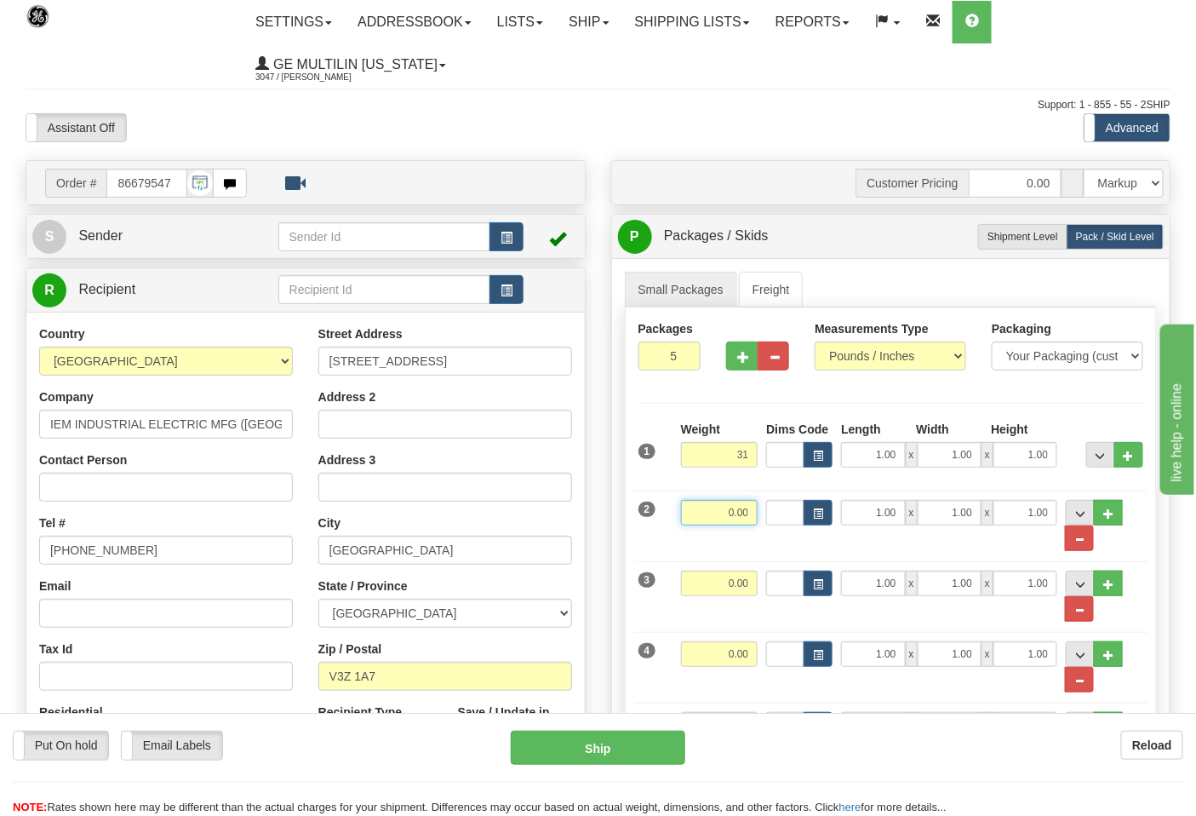
type input "31.00"
click at [748, 501] on input "0.00" at bounding box center [719, 513] width 77 height 26
type input "31.00"
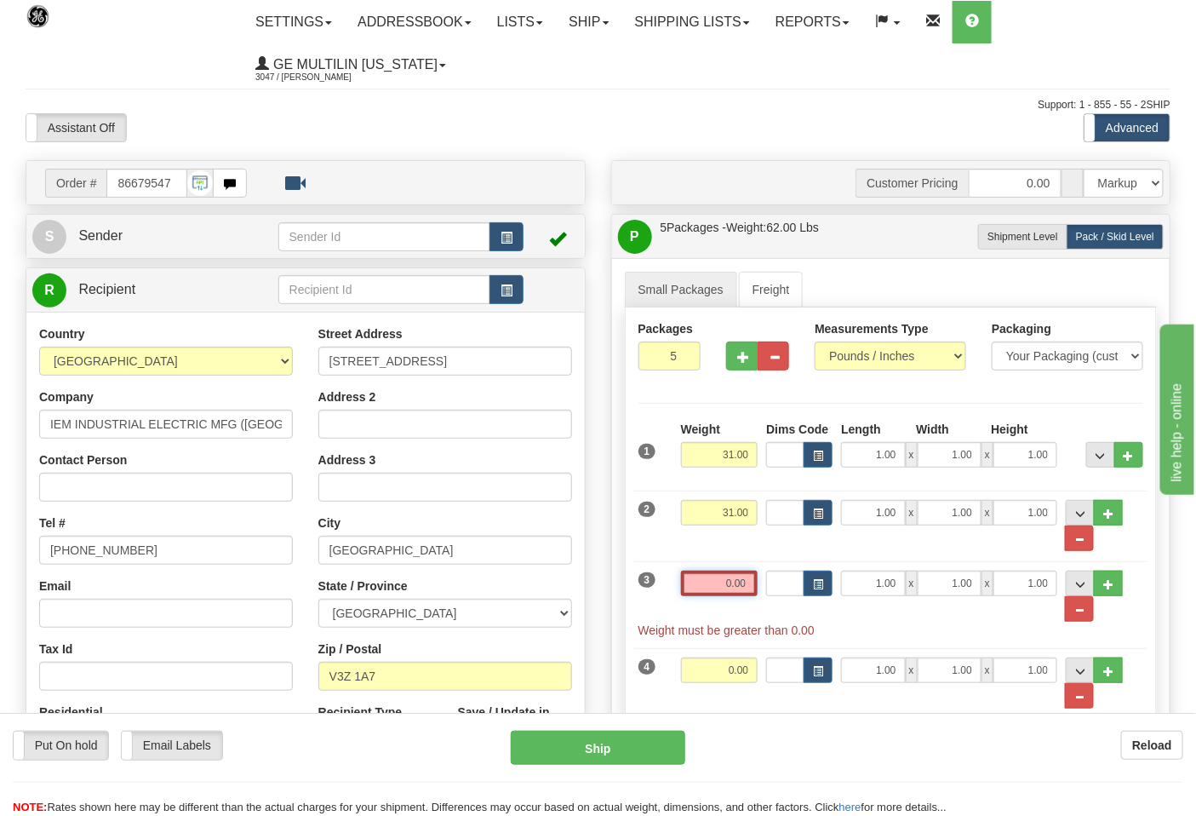
click at [756, 583] on input "0.00" at bounding box center [719, 584] width 77 height 26
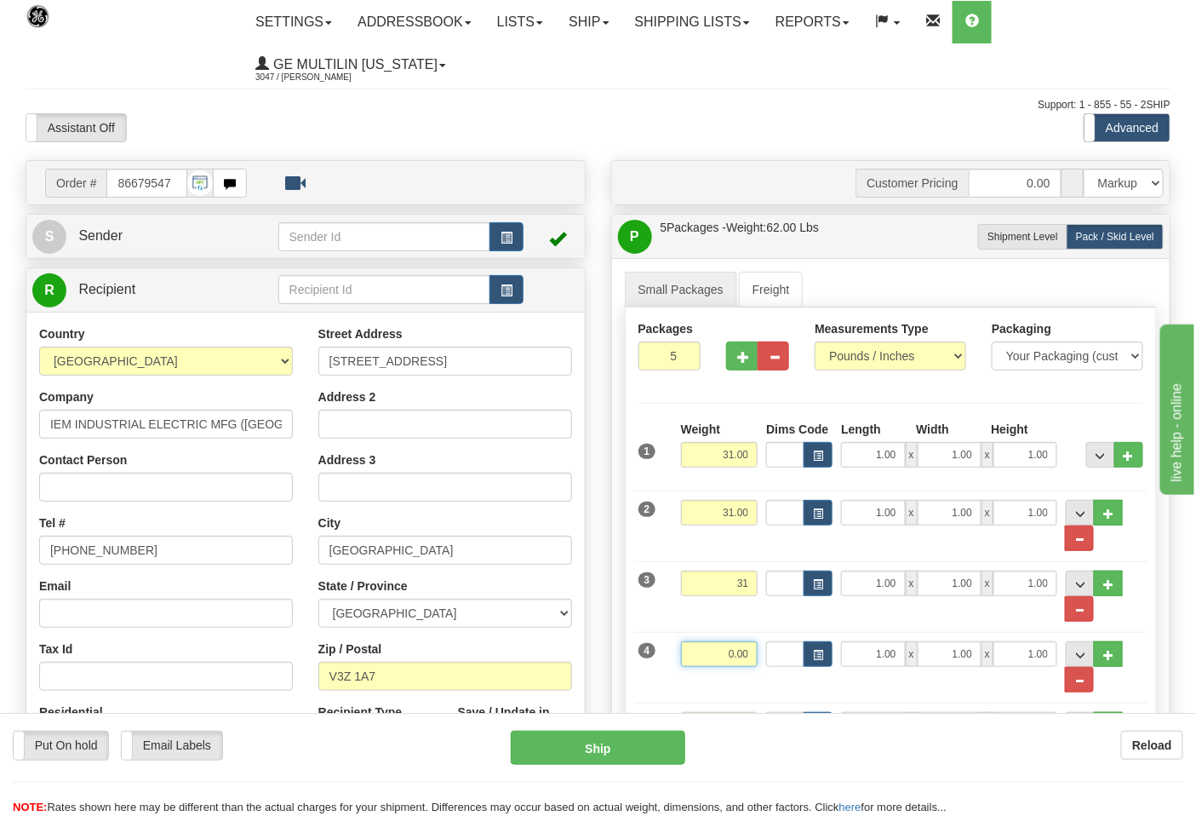
type input "31.00"
click at [755, 651] on input "0.00" at bounding box center [719, 654] width 77 height 26
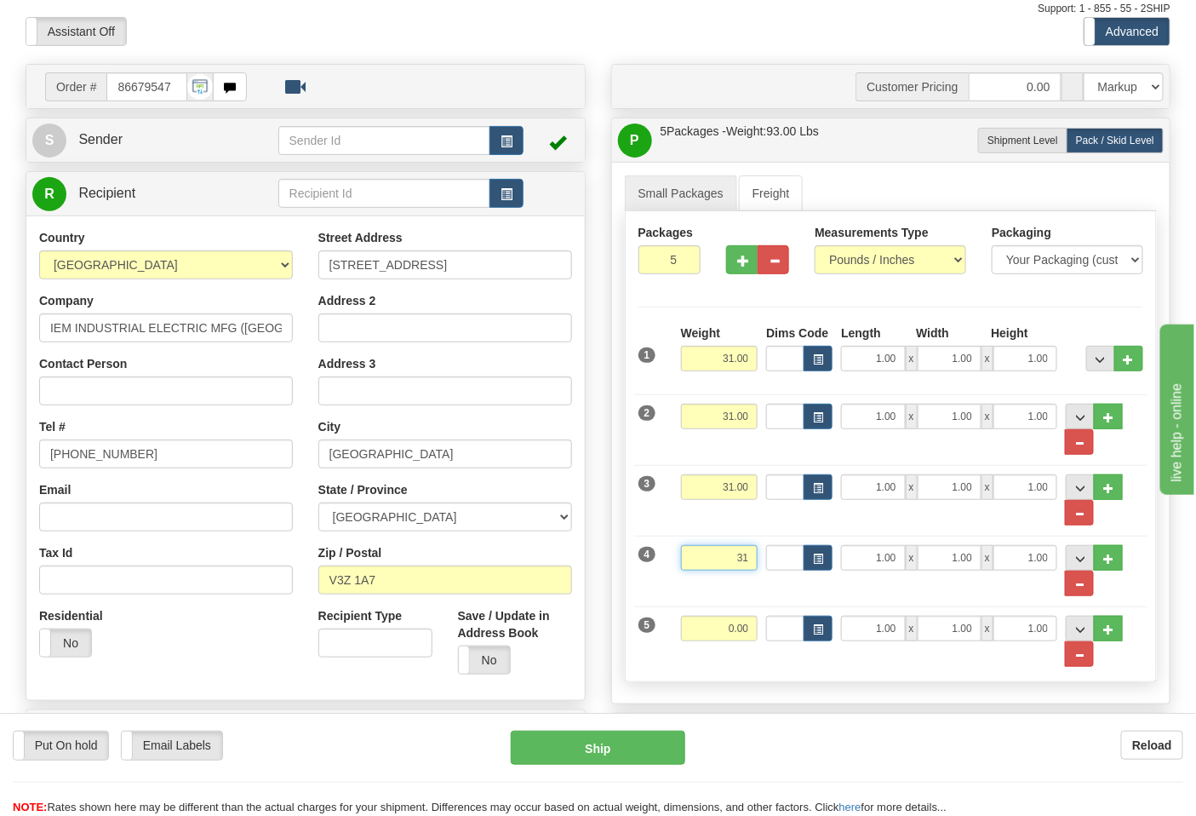
scroll to position [189, 0]
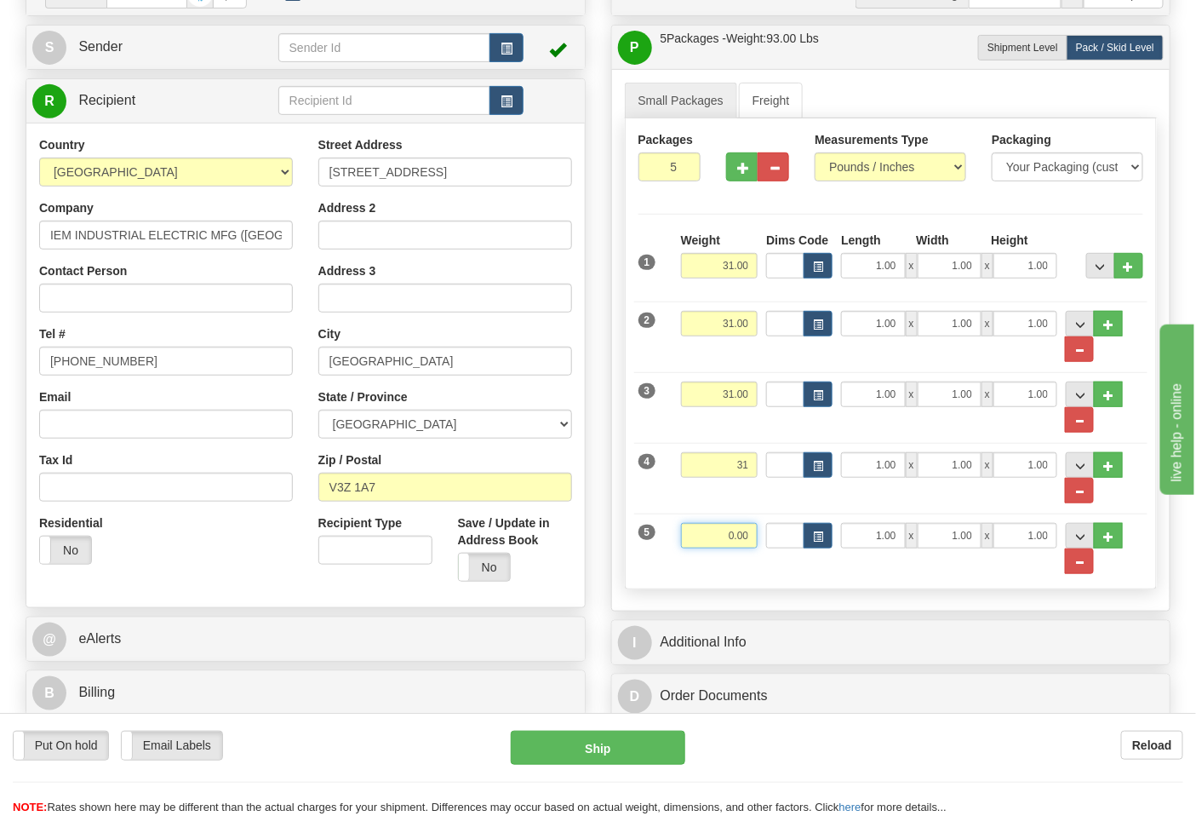
type input "31.00"
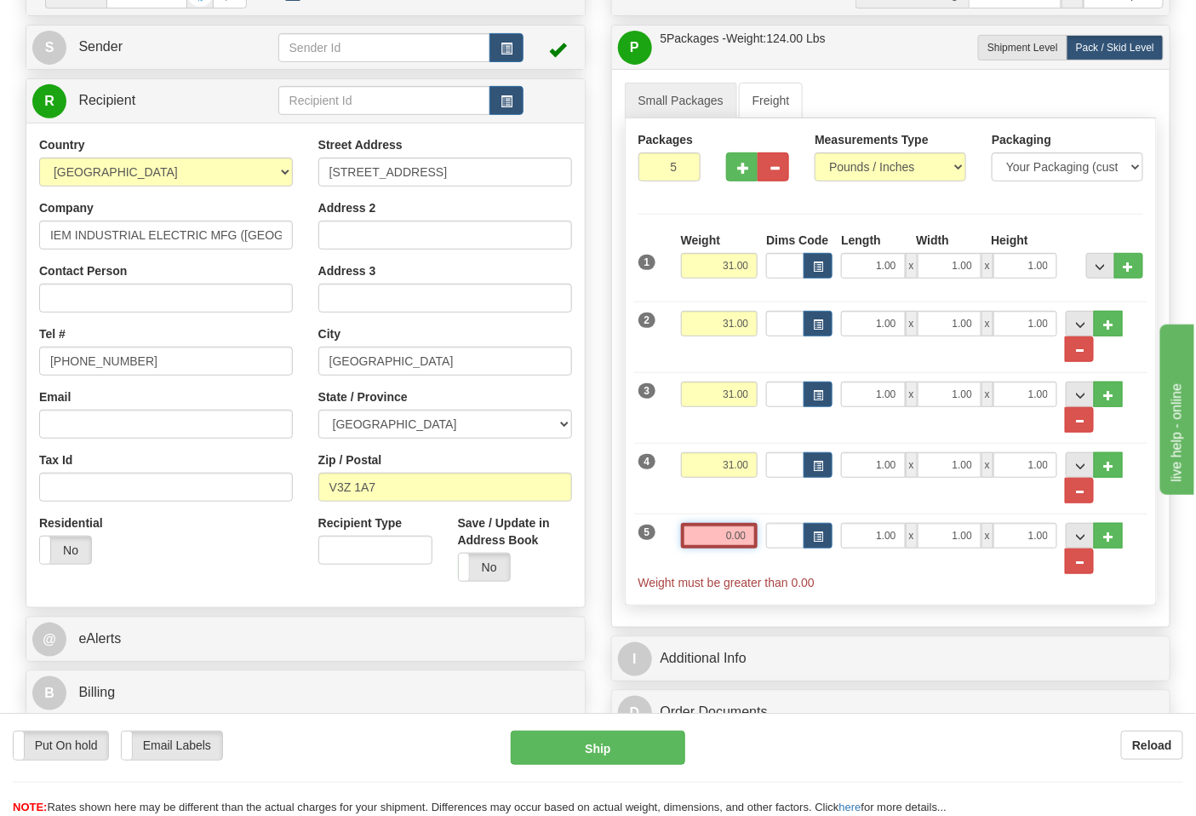
click at [756, 543] on input "0.00" at bounding box center [719, 536] width 77 height 26
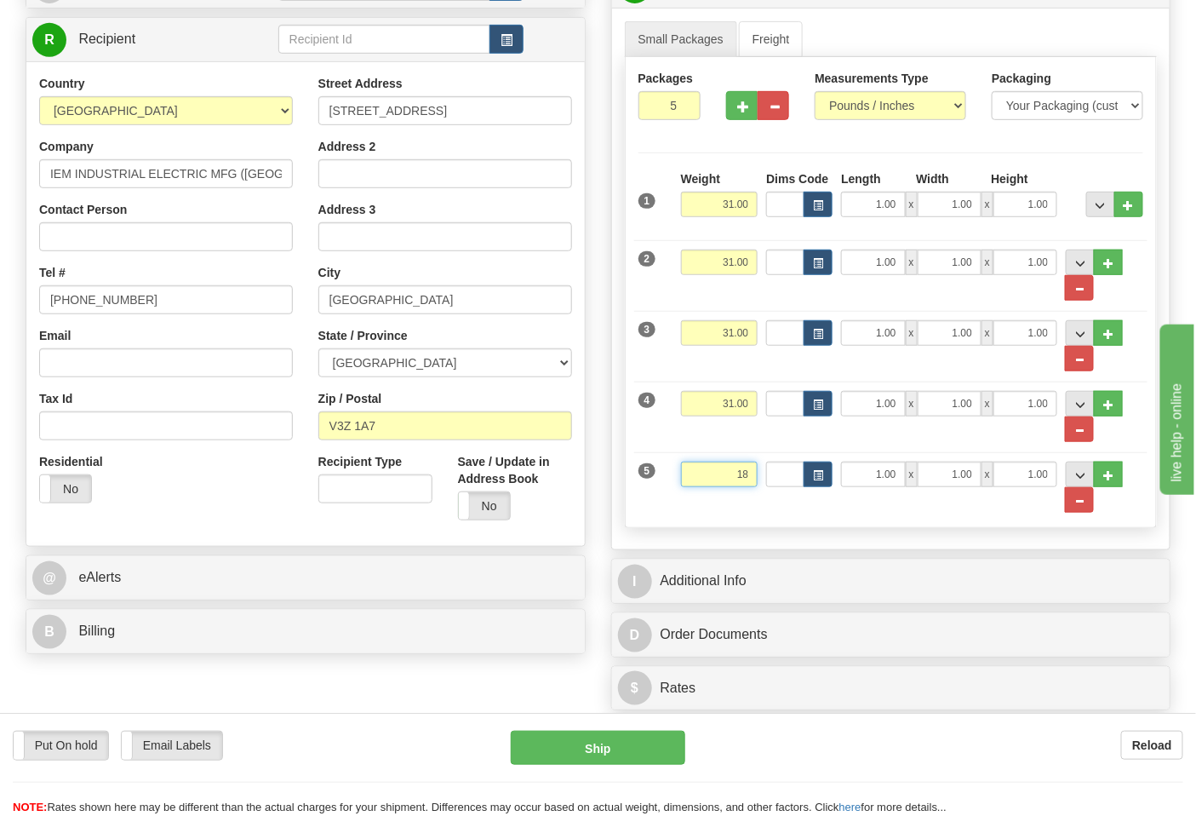
scroll to position [284, 0]
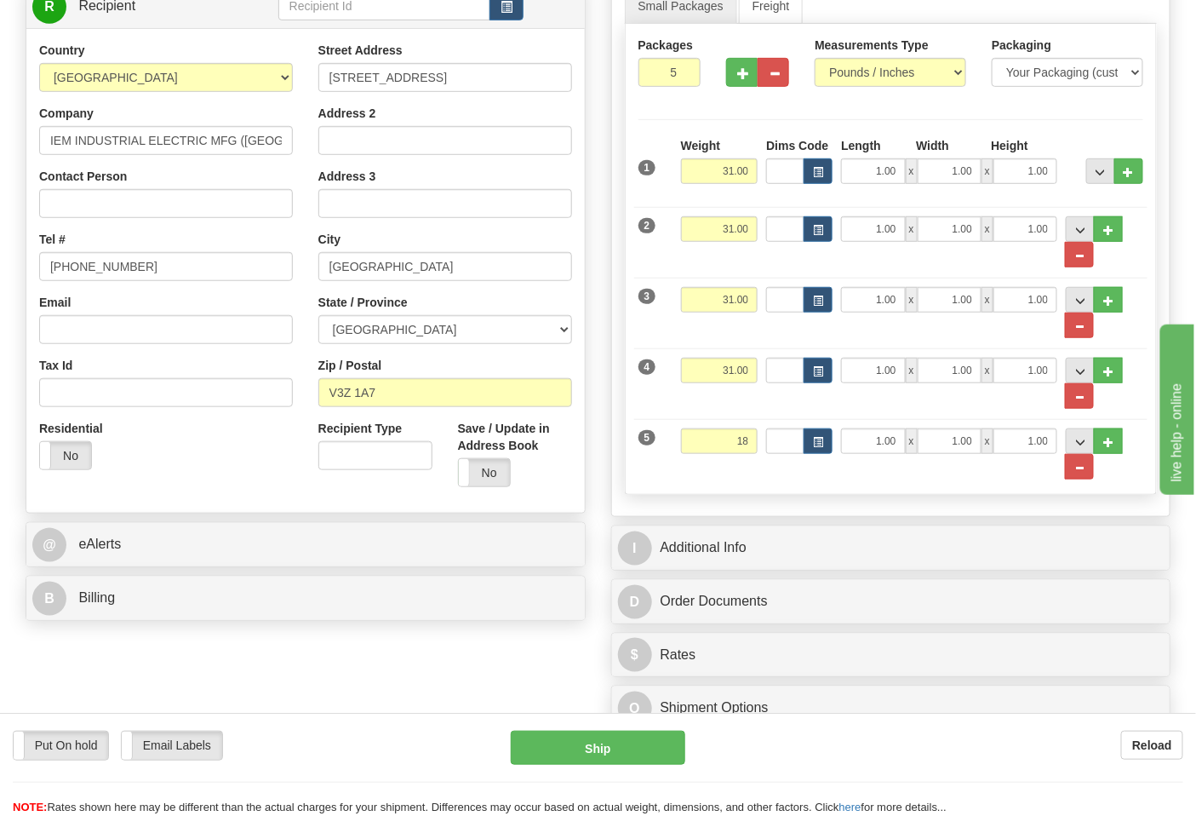
type input "18.00"
click at [151, 566] on div "@ eAlerts" at bounding box center [305, 544] width 559 height 43
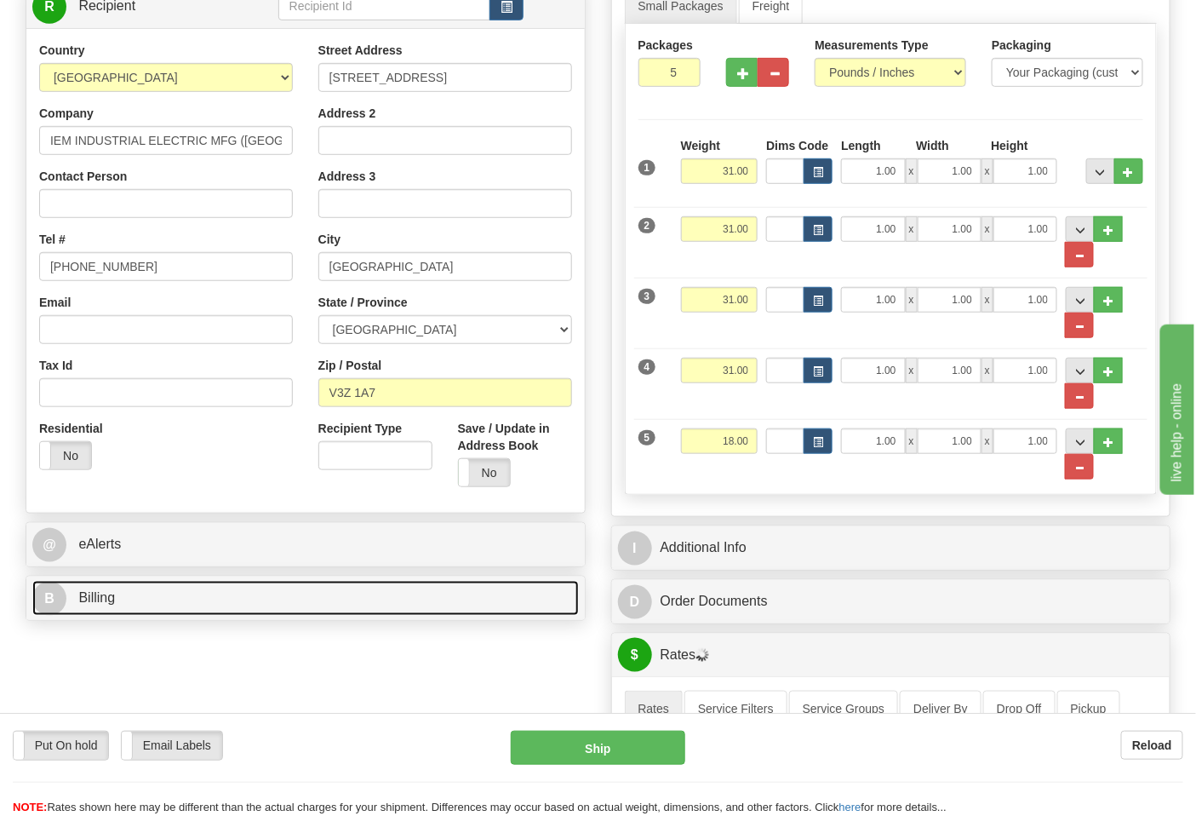
click at [154, 596] on link "B Billing" at bounding box center [305, 598] width 547 height 35
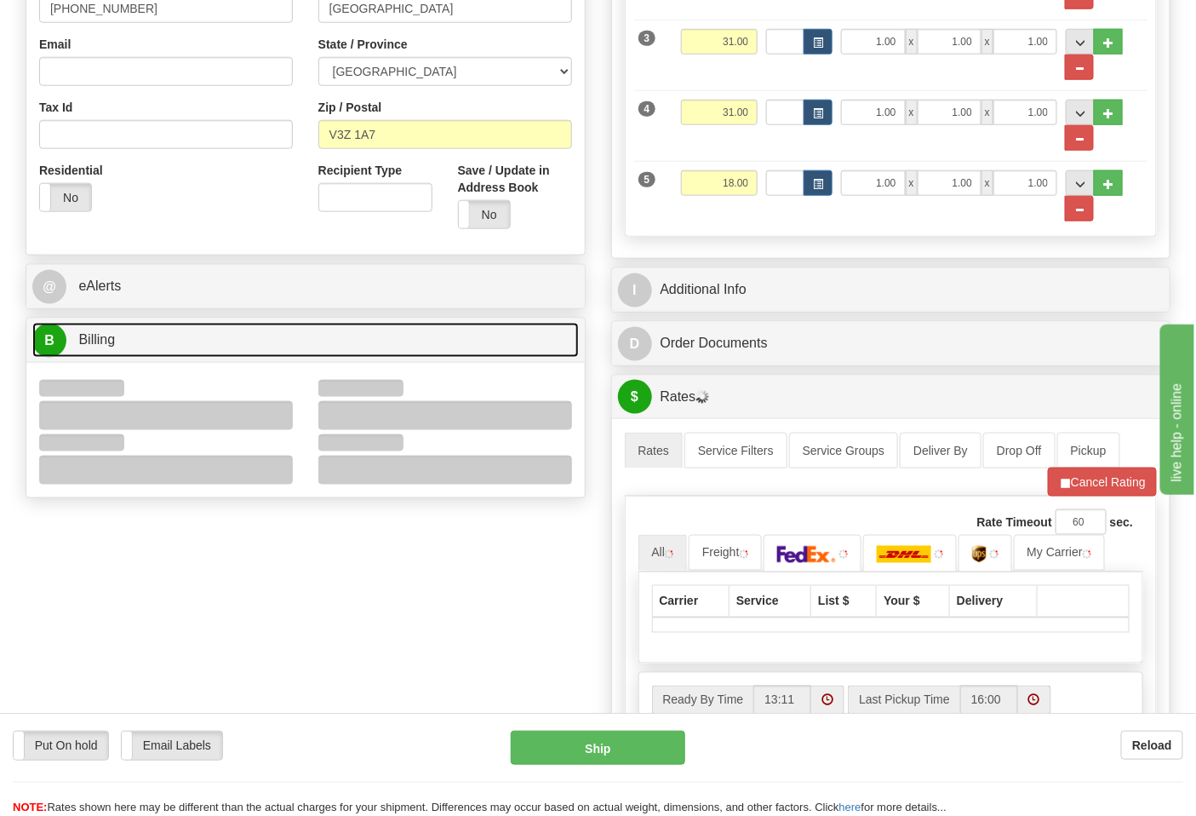
scroll to position [567, 0]
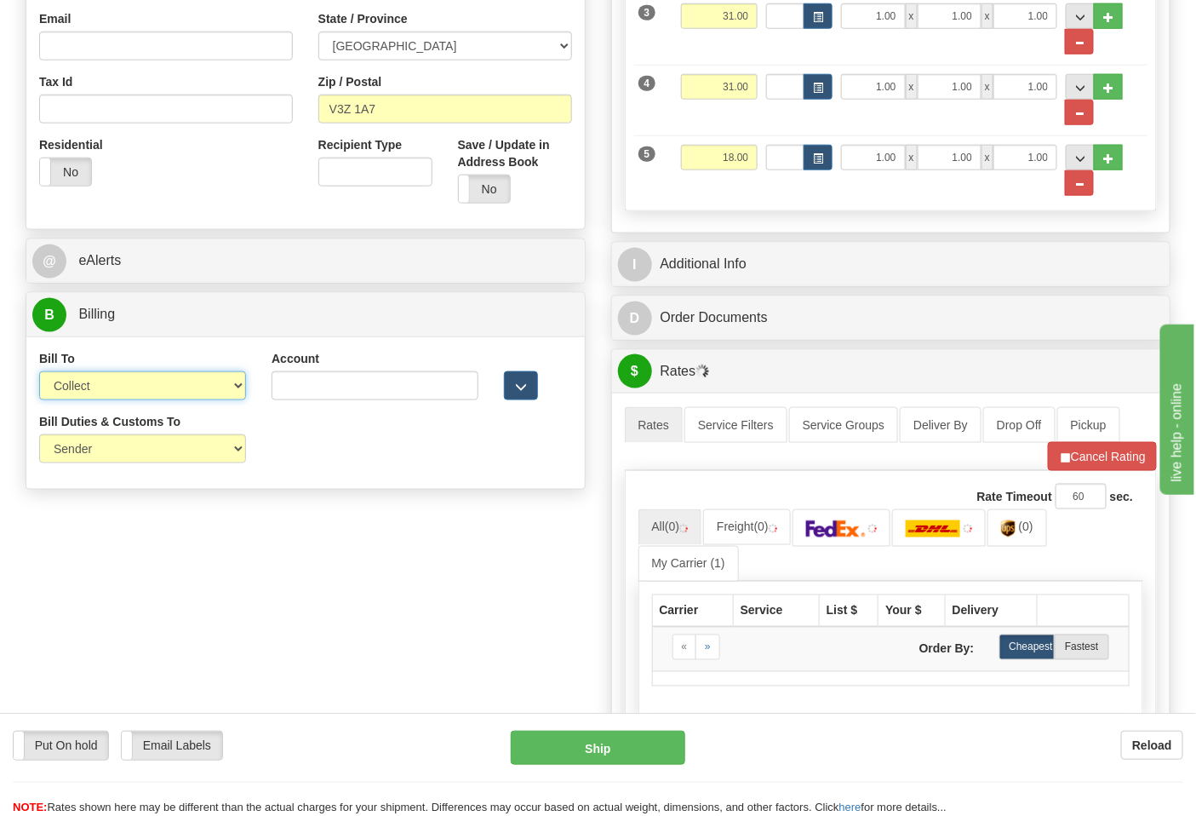
click at [100, 388] on select "Sender Recipient Third Party Collect" at bounding box center [142, 385] width 207 height 29
select select "2"
click at [39, 373] on select "Sender Recipient Third Party Collect" at bounding box center [142, 385] width 207 height 29
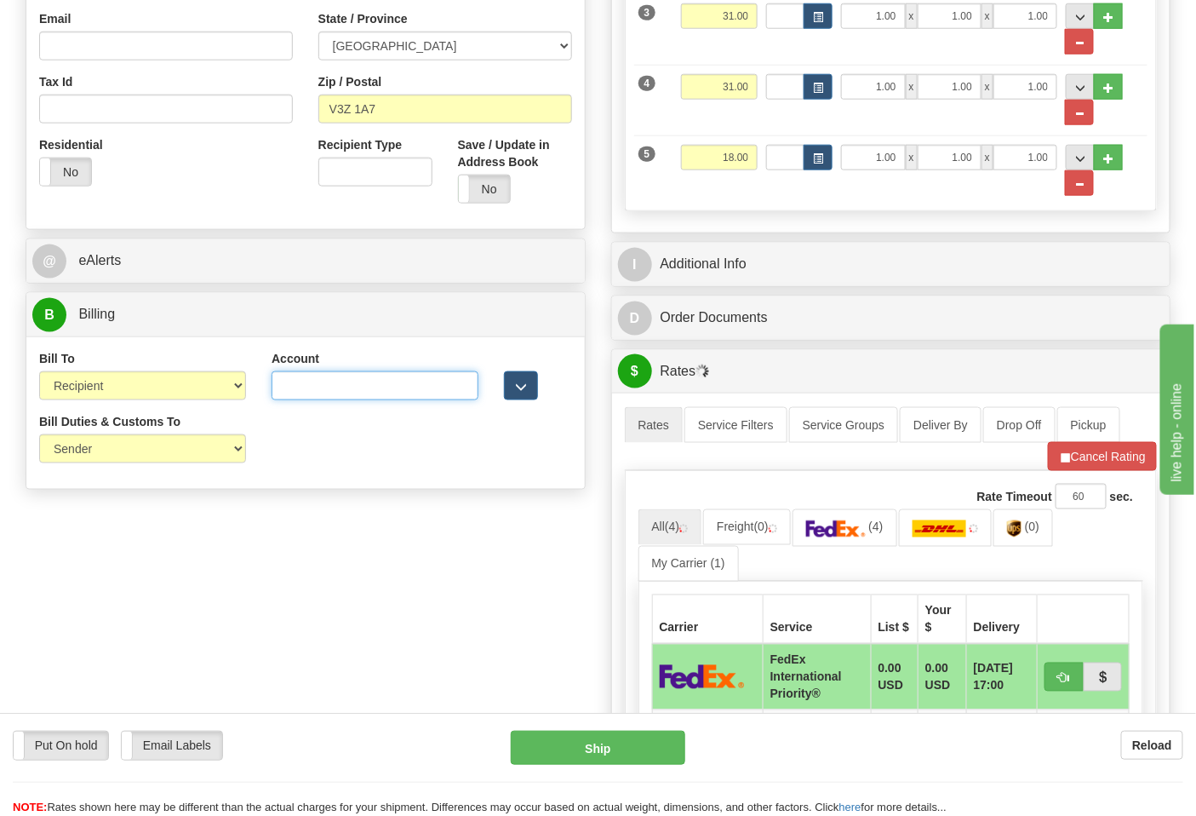
click at [310, 390] on input "Account" at bounding box center [375, 385] width 207 height 29
type input "117763455"
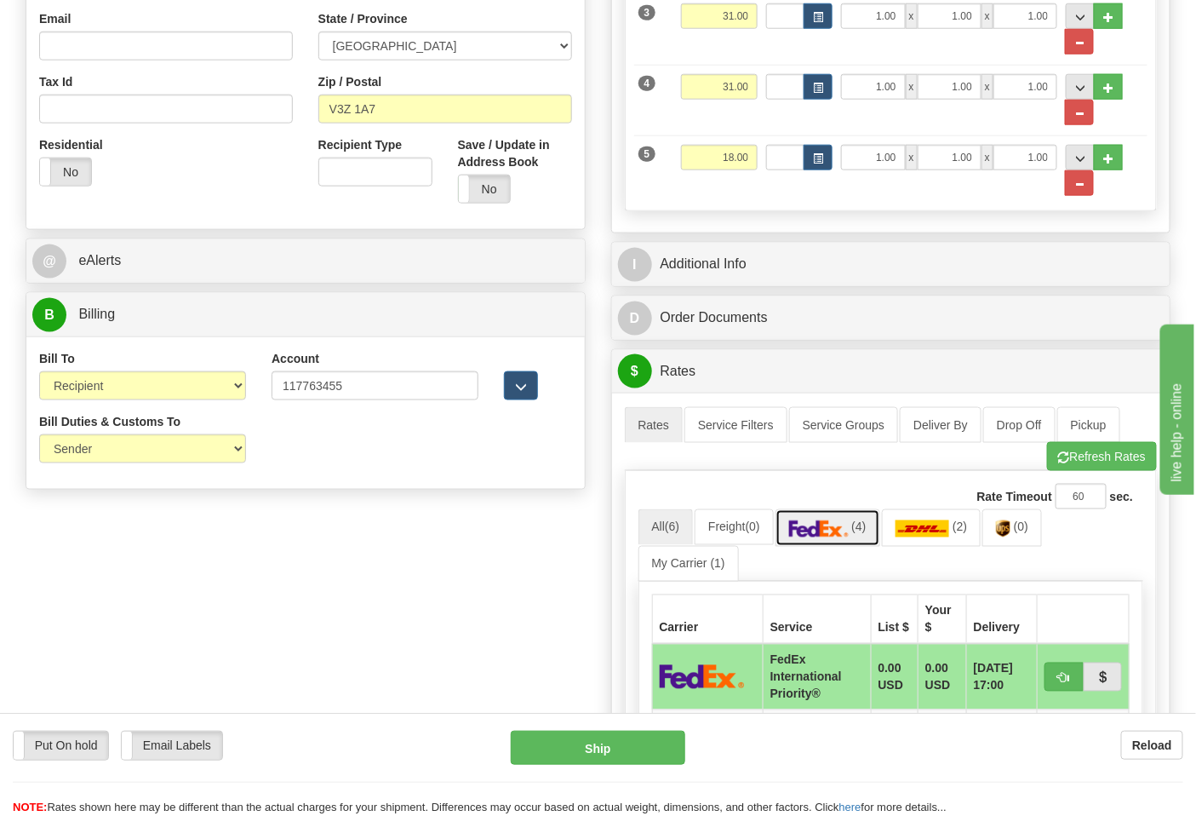
click at [835, 531] on img at bounding box center [819, 528] width 60 height 17
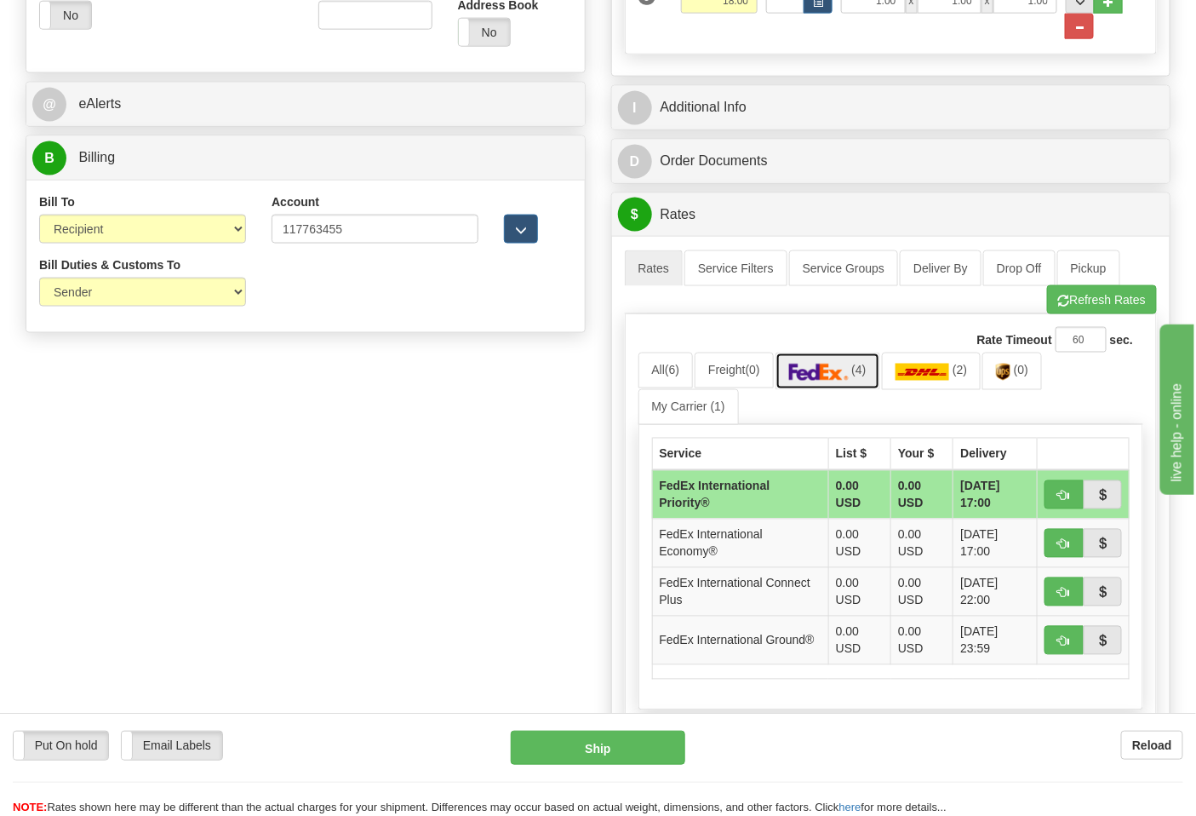
scroll to position [946, 0]
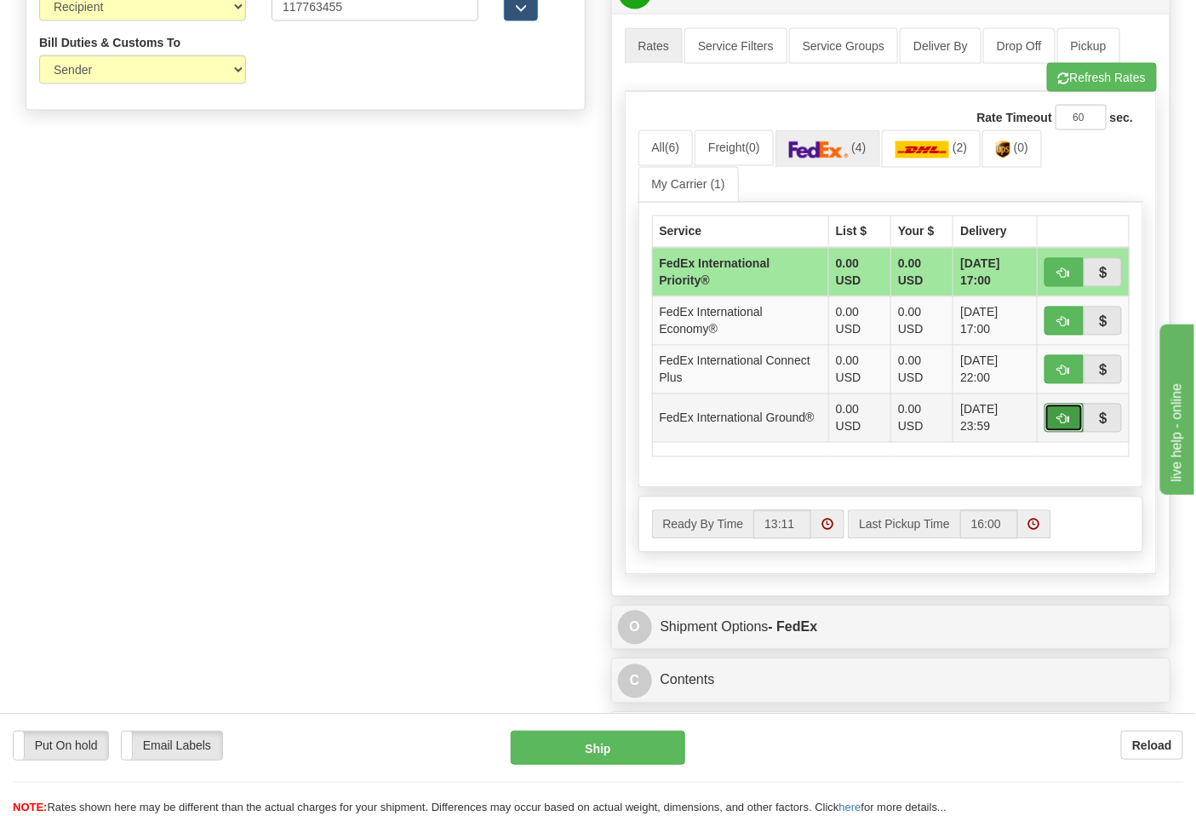
click at [1057, 423] on button "button" at bounding box center [1064, 418] width 39 height 29
type input "92"
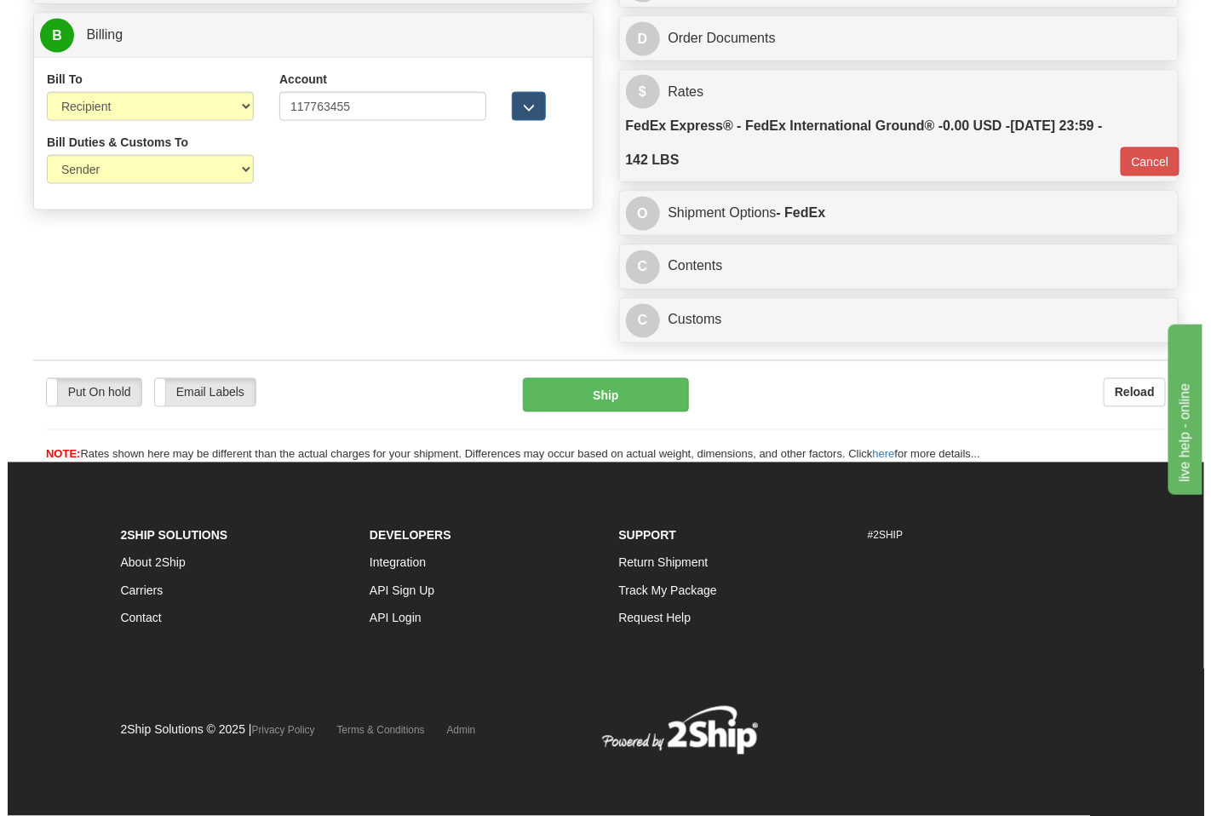
scroll to position [853, 0]
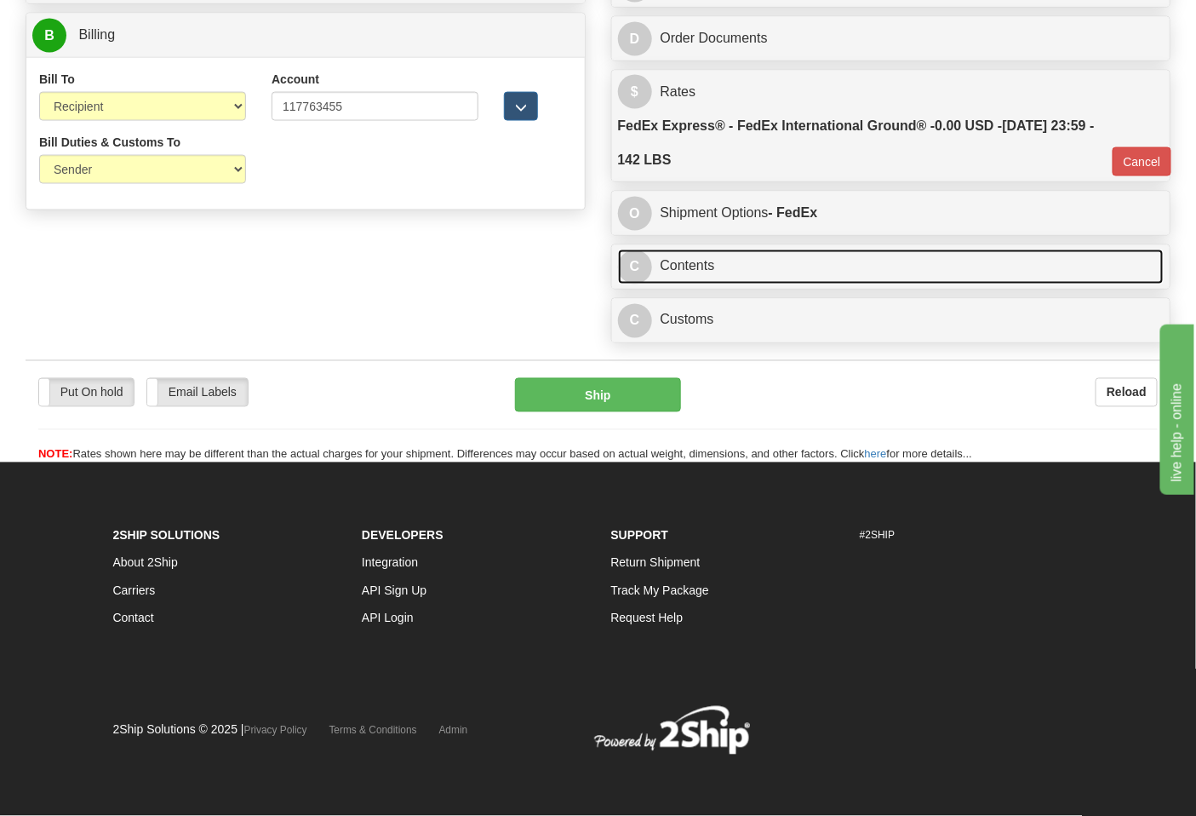
click at [782, 276] on link "C Contents" at bounding box center [891, 267] width 547 height 35
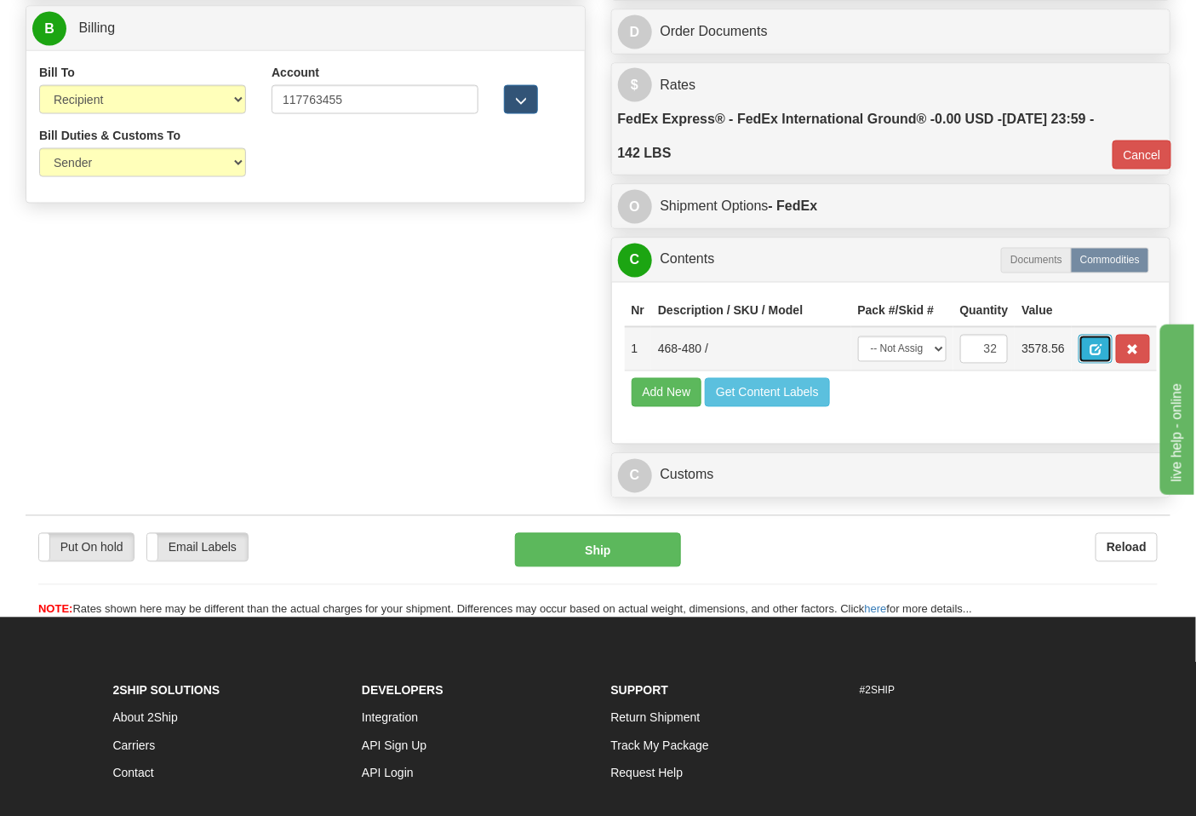
click at [1102, 347] on span "button" at bounding box center [1096, 350] width 12 height 11
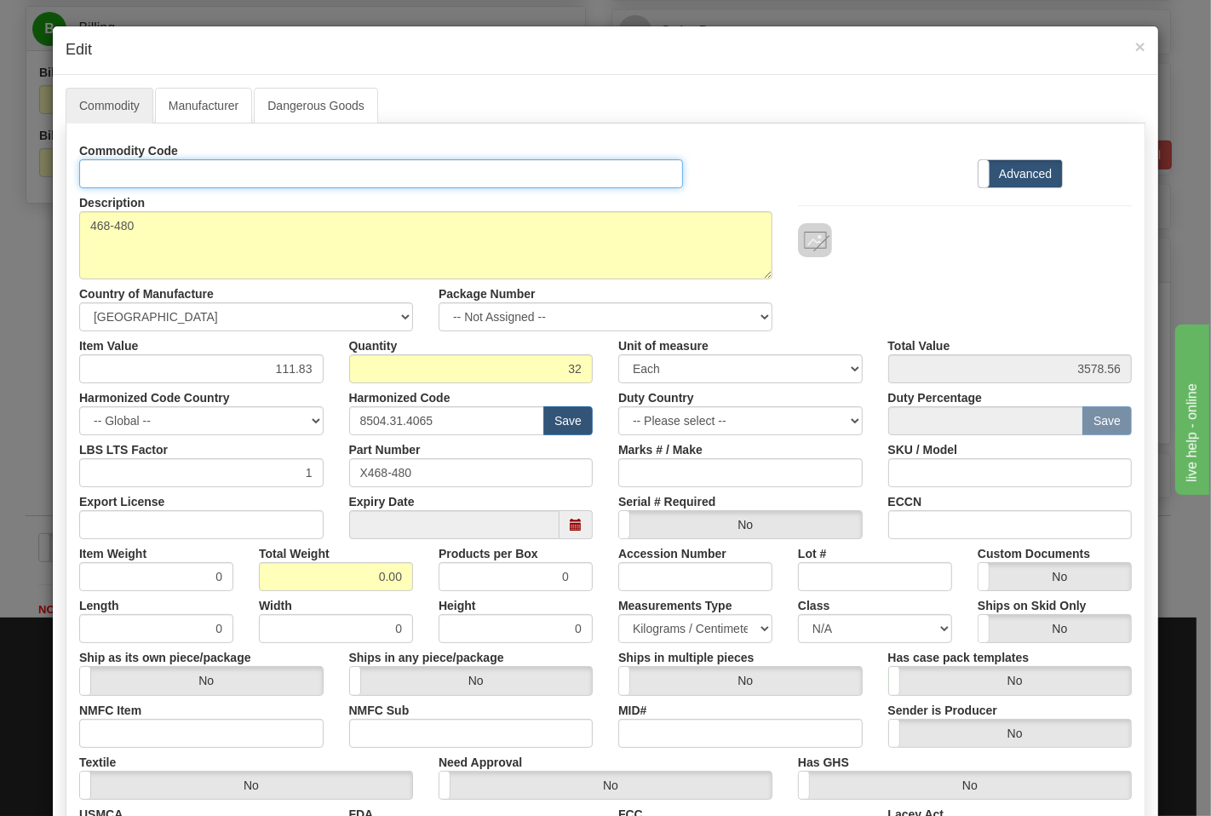
click at [150, 164] on input "Id" at bounding box center [381, 173] width 604 height 29
type input "TRANSFORMERS"
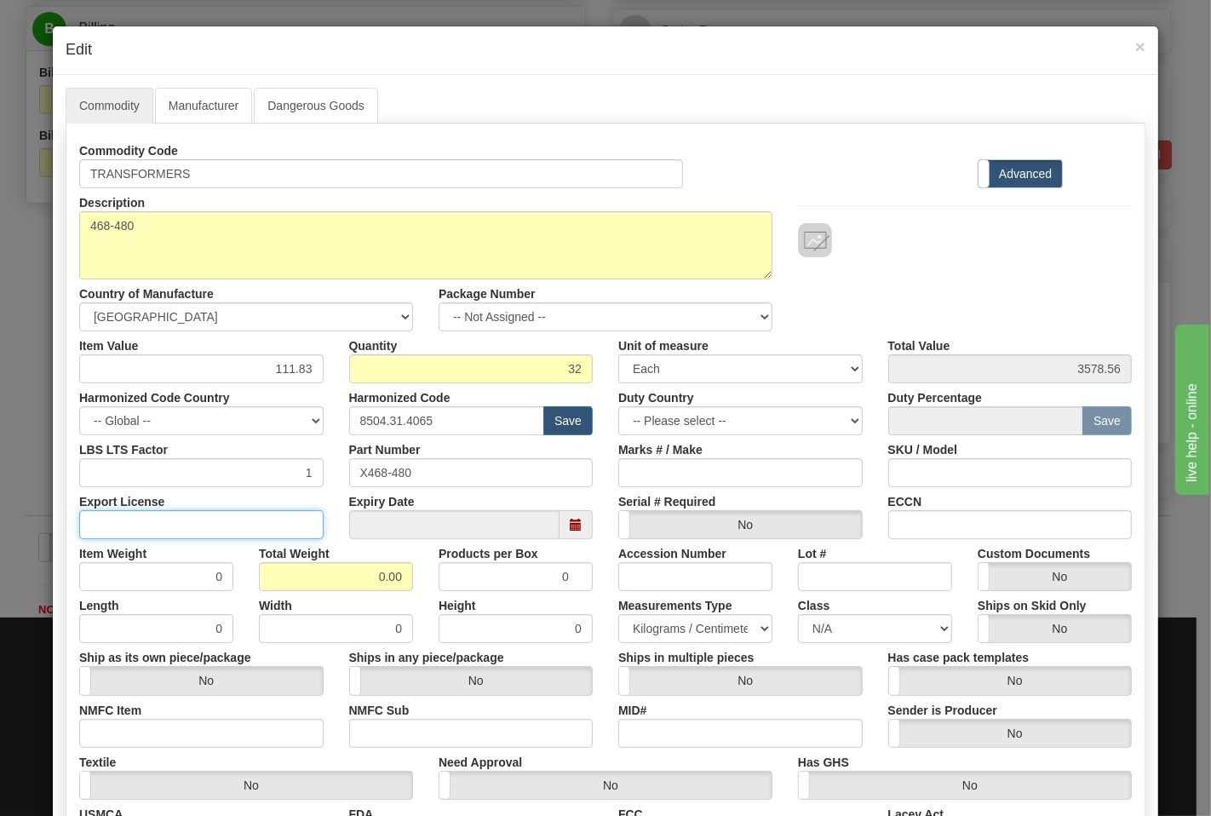
click at [244, 525] on input "Export License" at bounding box center [201, 524] width 244 height 29
type input "N/A"
drag, startPoint x: 355, startPoint y: 588, endPoint x: 410, endPoint y: 588, distance: 54.5
click at [410, 588] on div "Total Weight 0.00" at bounding box center [336, 565] width 180 height 52
type input "142"
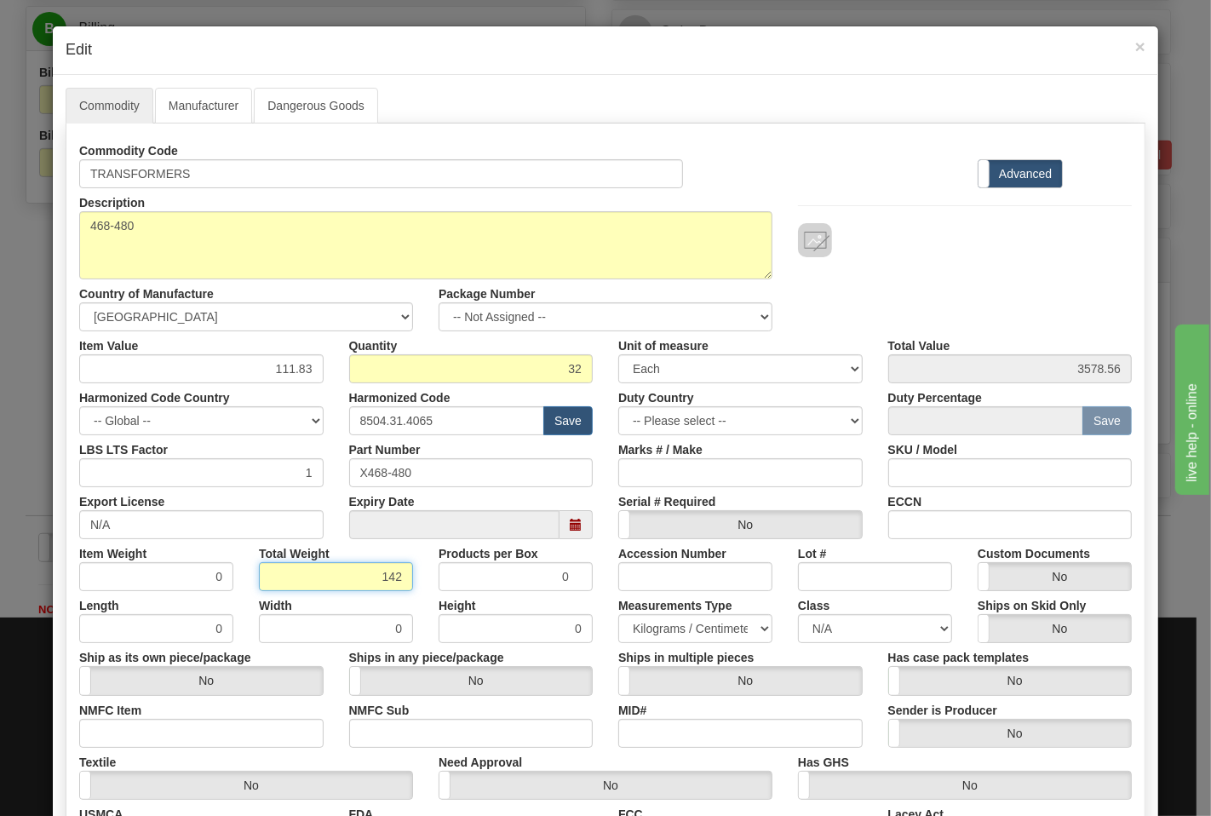
type input "4.4375"
click at [237, 733] on input "NMFC Item" at bounding box center [201, 733] width 244 height 29
type input "63170"
drag, startPoint x: 364, startPoint y: 730, endPoint x: 427, endPoint y: 733, distance: 62.3
click at [364, 730] on input "NMFC Sub" at bounding box center [471, 733] width 244 height 29
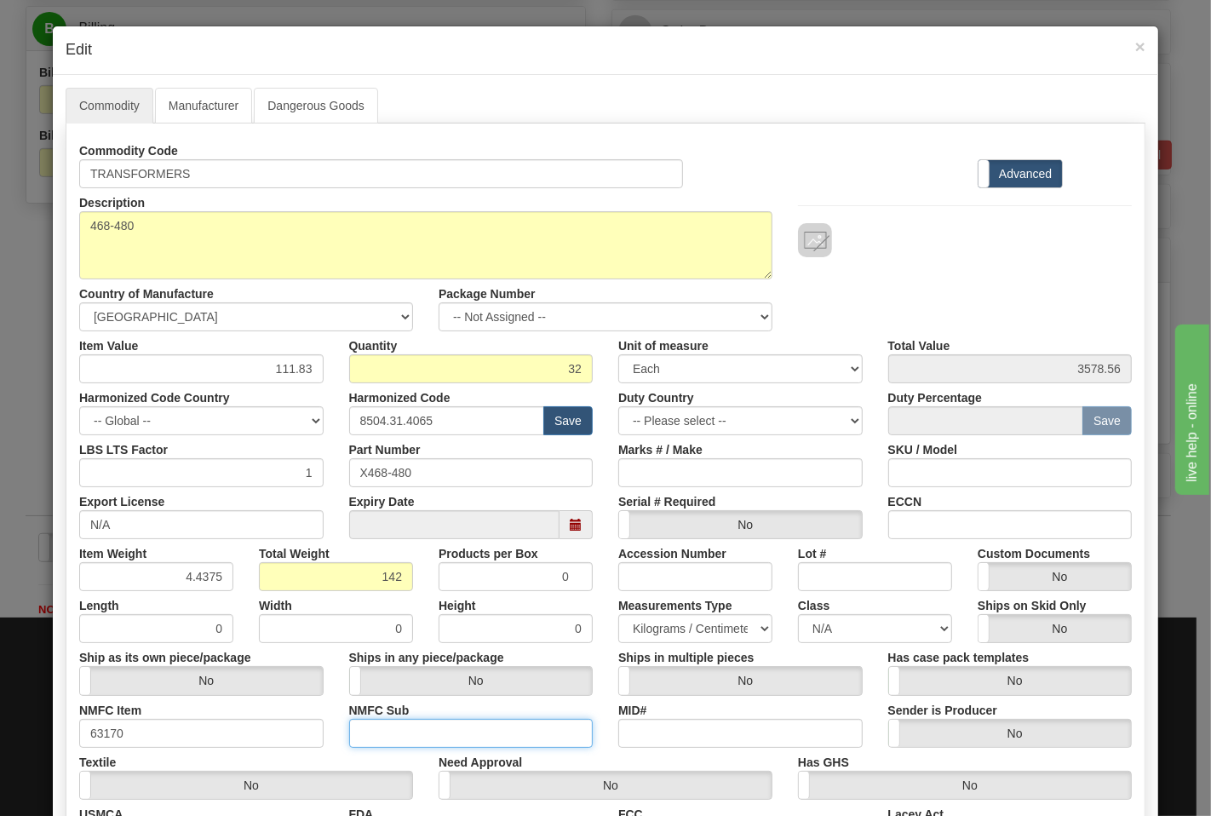
type input "4"
click at [823, 632] on select "N/A 50.0 55.0 60.0 65.0 70.0 85.0 92.5 100.0 125.0 175.0 250.0 300.0 400.0" at bounding box center [875, 628] width 154 height 29
select select "70.0"
click at [798, 614] on select "N/A 50.0 55.0 60.0 65.0 70.0 85.0 92.5 100.0 125.0 175.0 250.0 300.0 400.0" at bounding box center [875, 628] width 154 height 29
drag, startPoint x: 925, startPoint y: 534, endPoint x: 951, endPoint y: 535, distance: 26.4
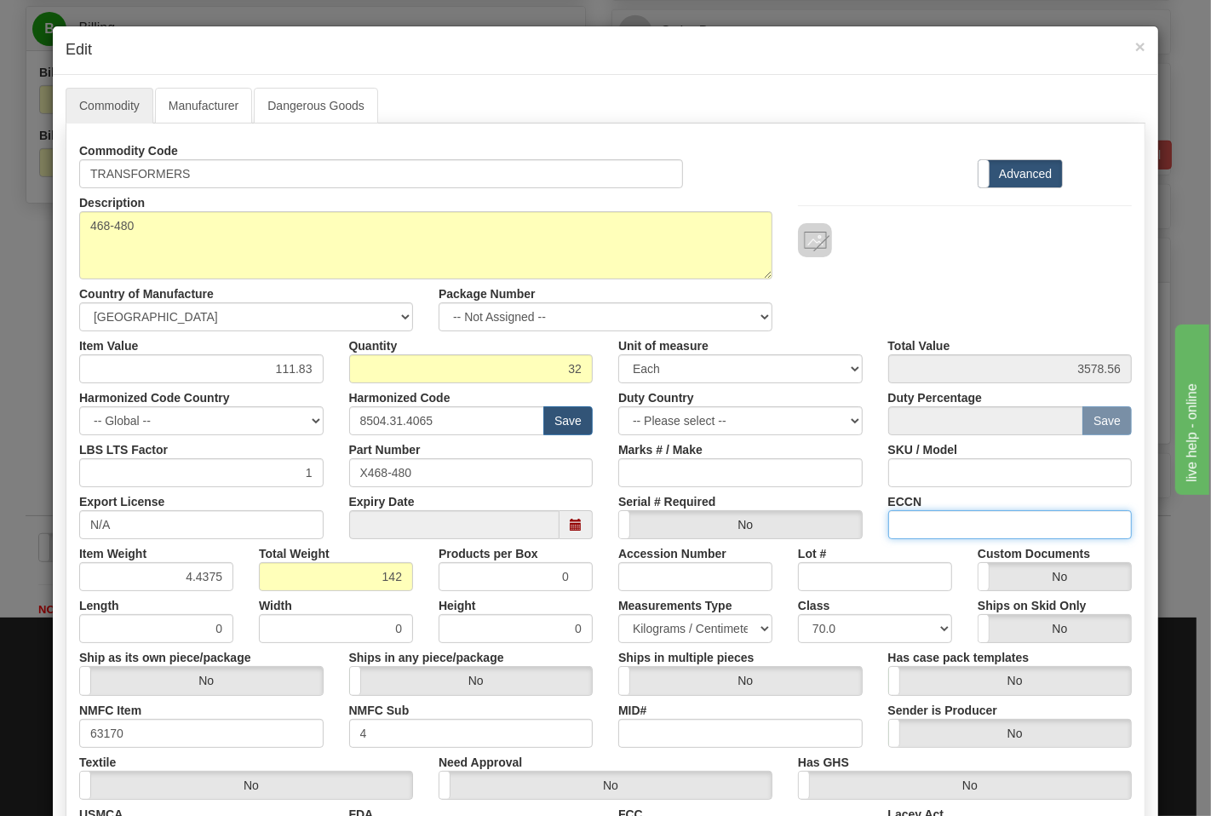
click at [925, 534] on input "ECCN" at bounding box center [1010, 524] width 244 height 29
type input "EAR99"
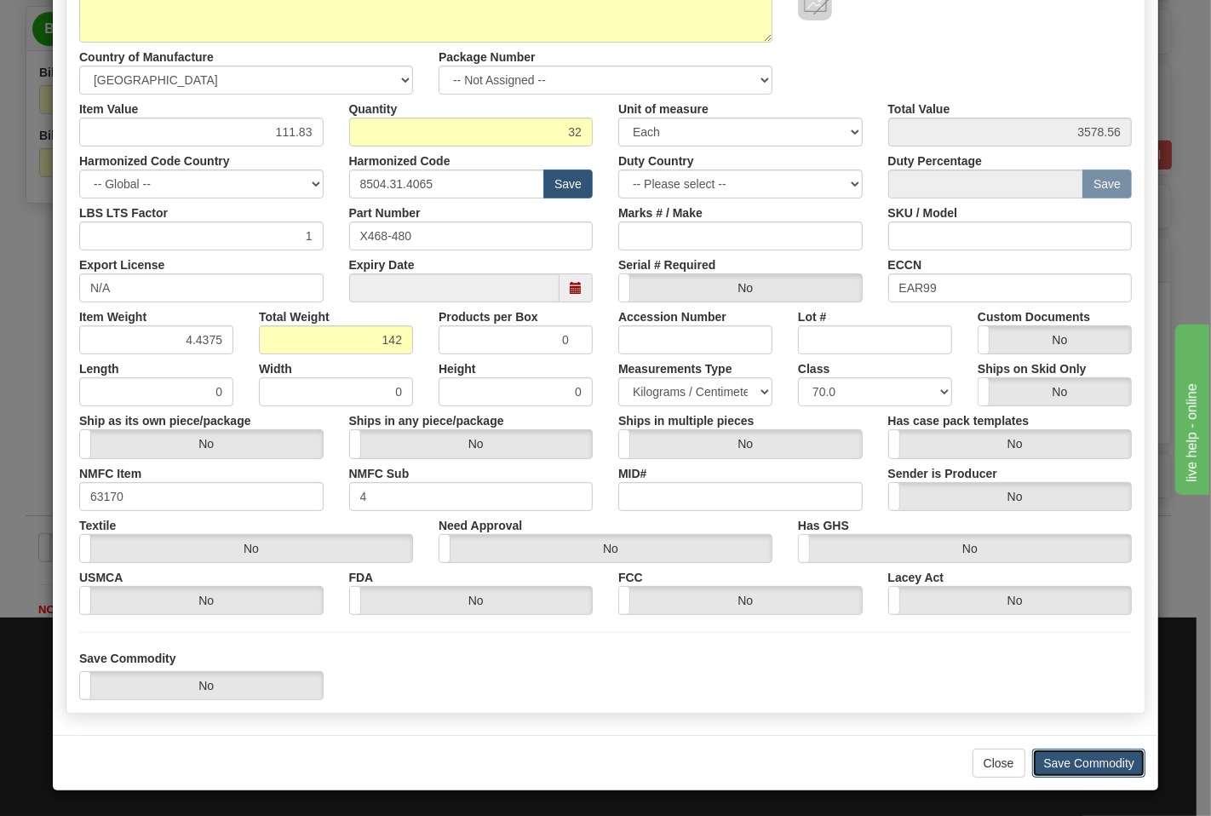
click at [1093, 765] on button "Save Commodity" at bounding box center [1088, 763] width 113 height 29
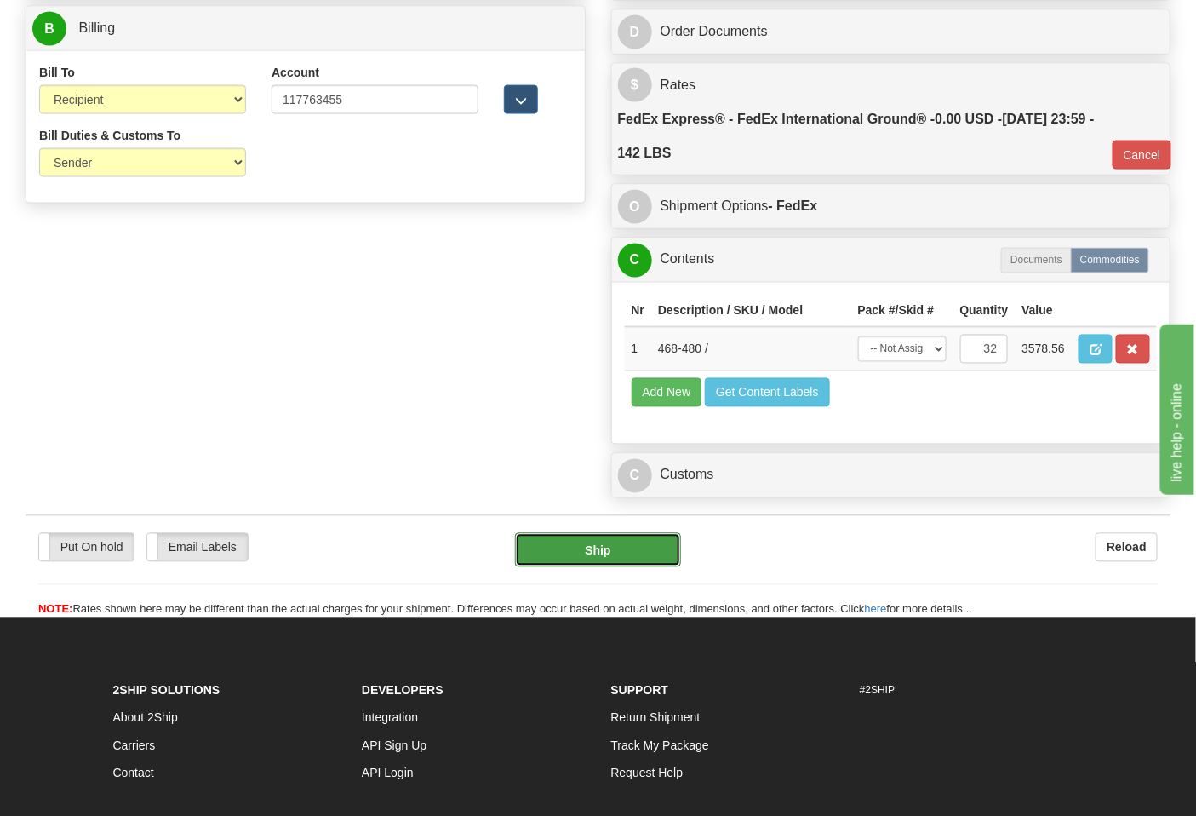
click at [609, 567] on button "Ship" at bounding box center [597, 550] width 165 height 34
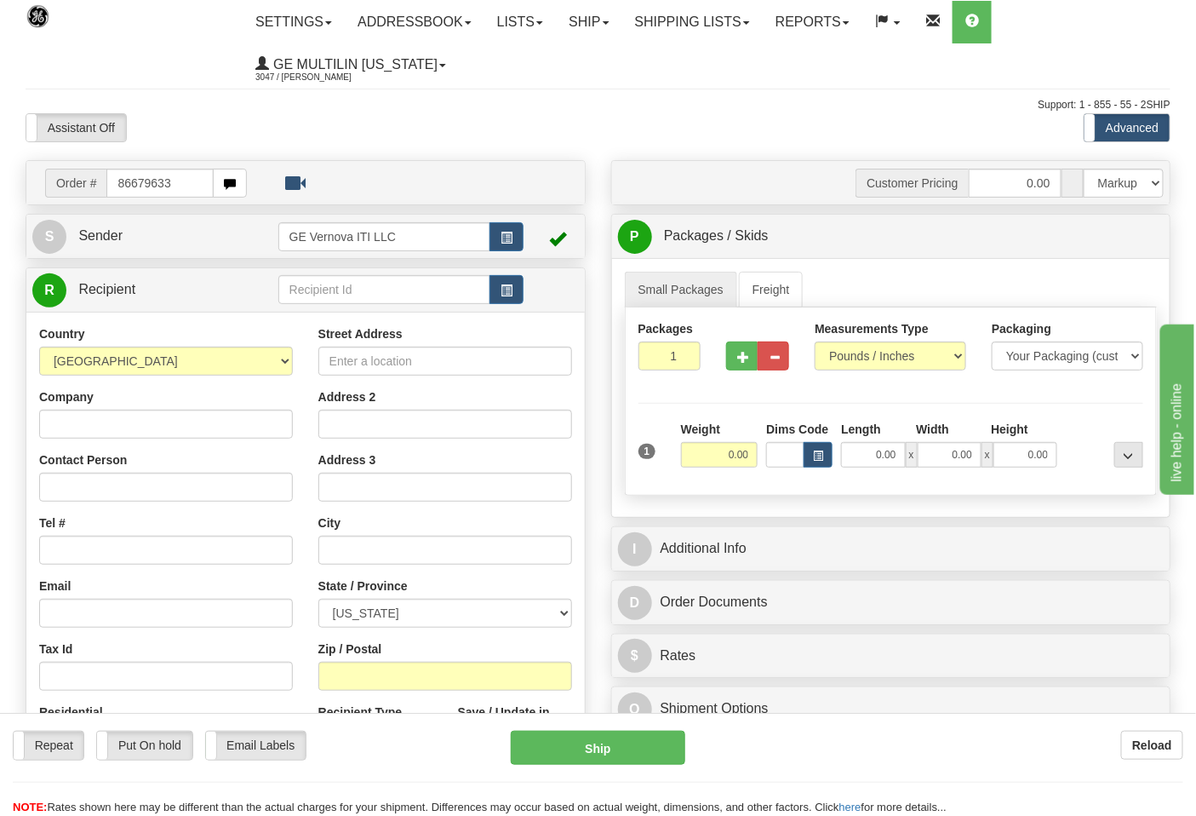
type input "86679633"
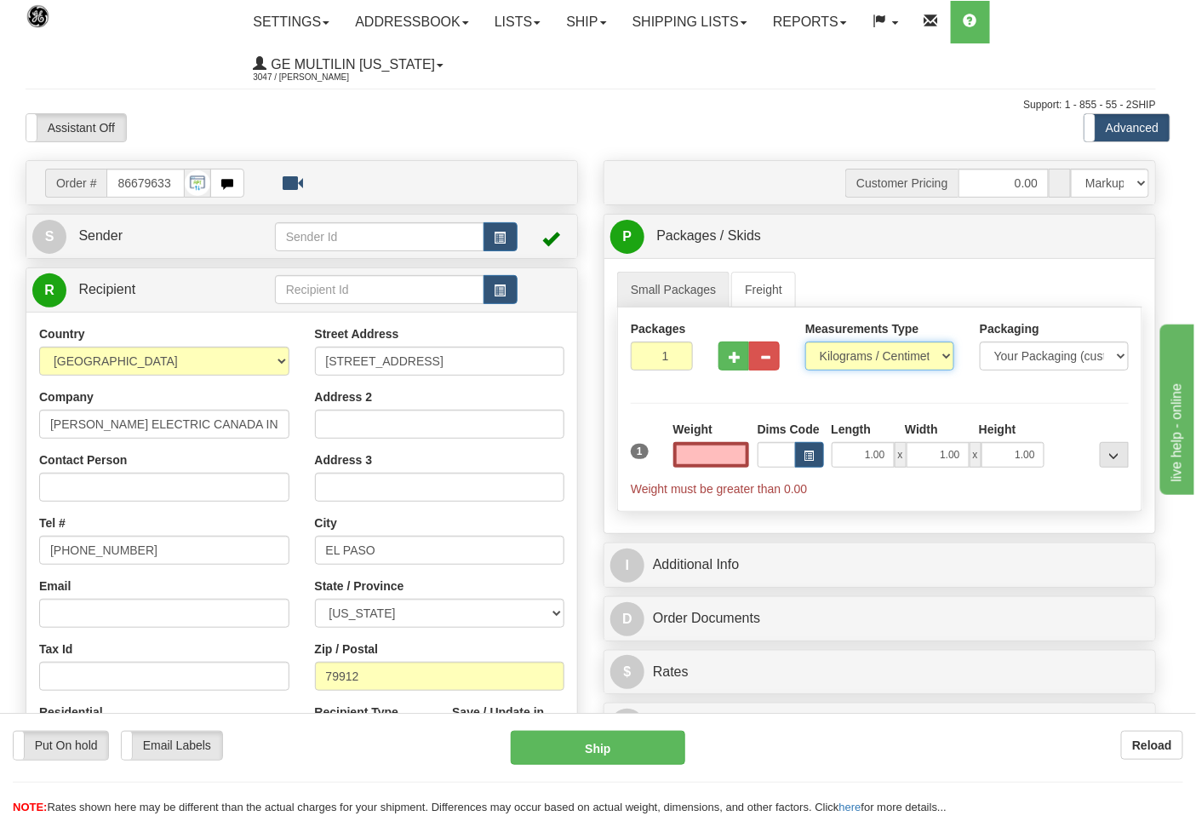
type input "0.00"
click at [856, 359] on select "Pounds / Inches Kilograms / Centimeters" at bounding box center [880, 355] width 149 height 29
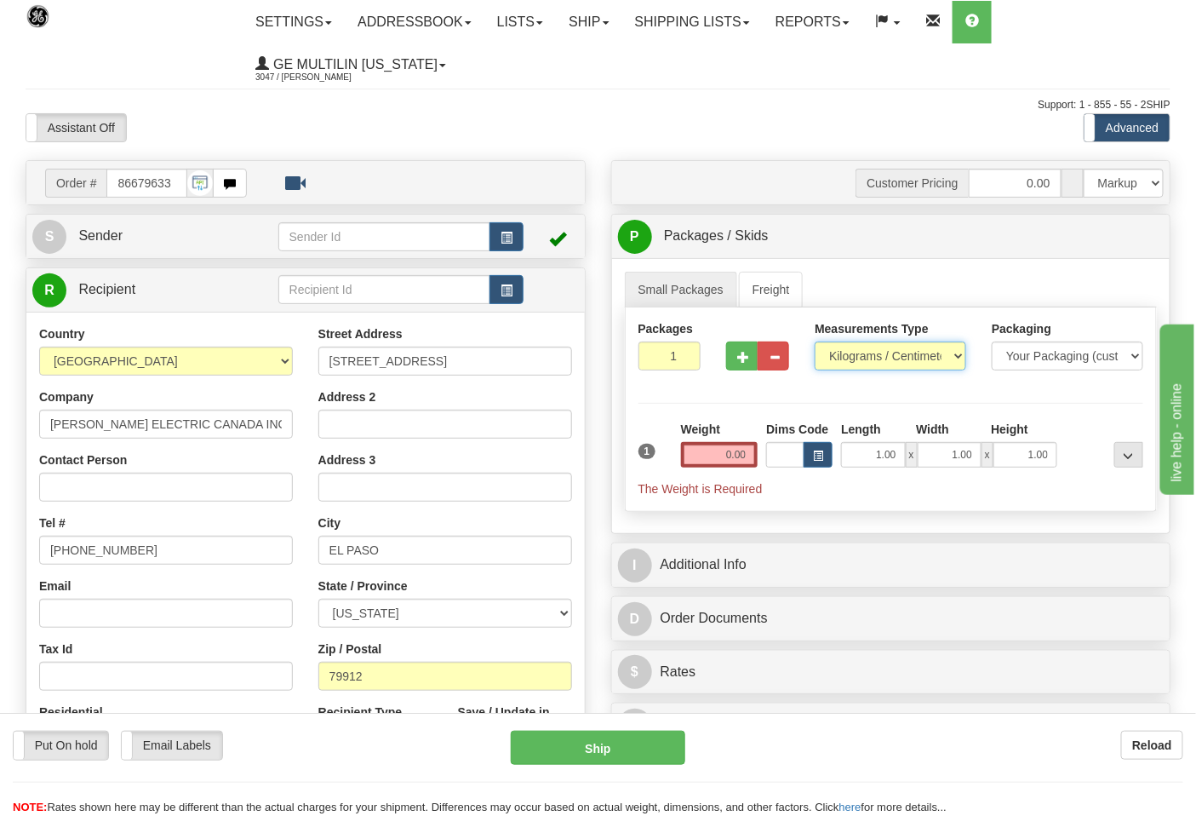
select select "0"
click at [815, 342] on select "Pounds / Inches Kilograms / Centimeters" at bounding box center [891, 355] width 152 height 29
click at [738, 362] on span "button" at bounding box center [743, 357] width 12 height 11
type input "2"
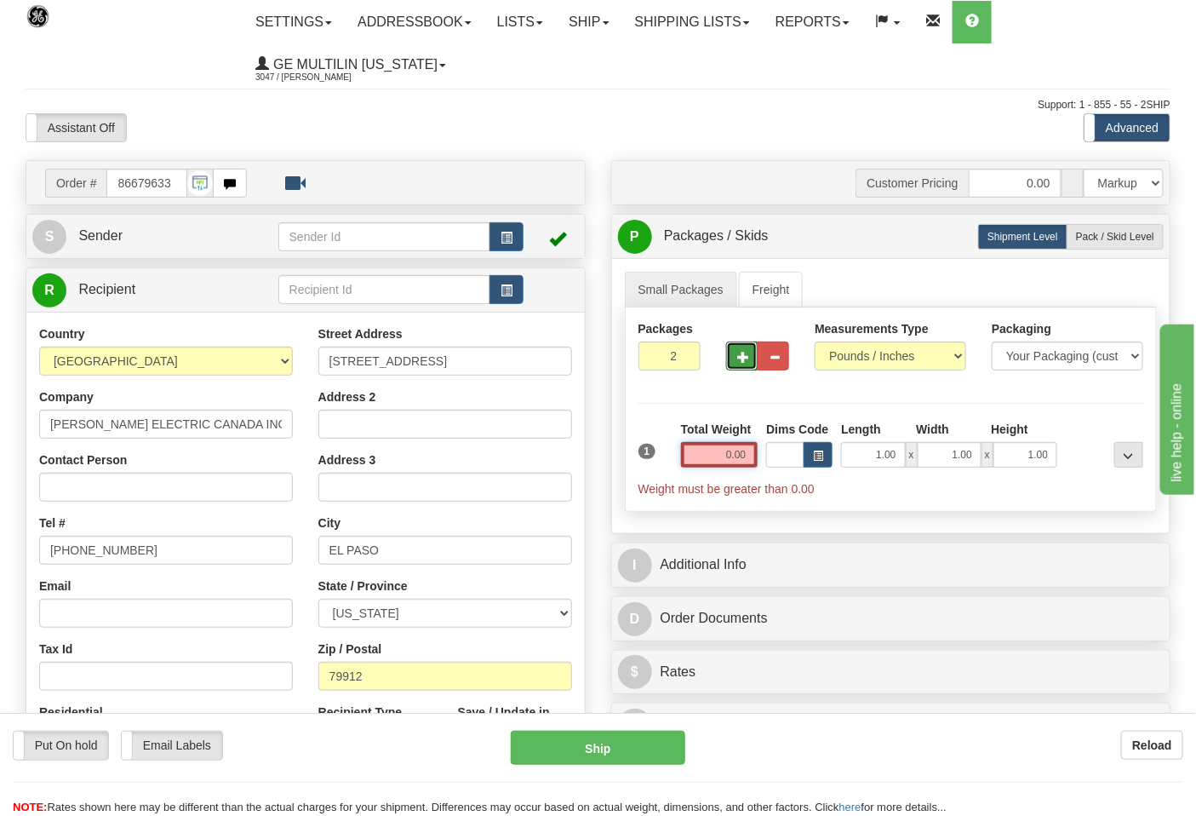
click at [750, 450] on input "0.00" at bounding box center [719, 455] width 77 height 26
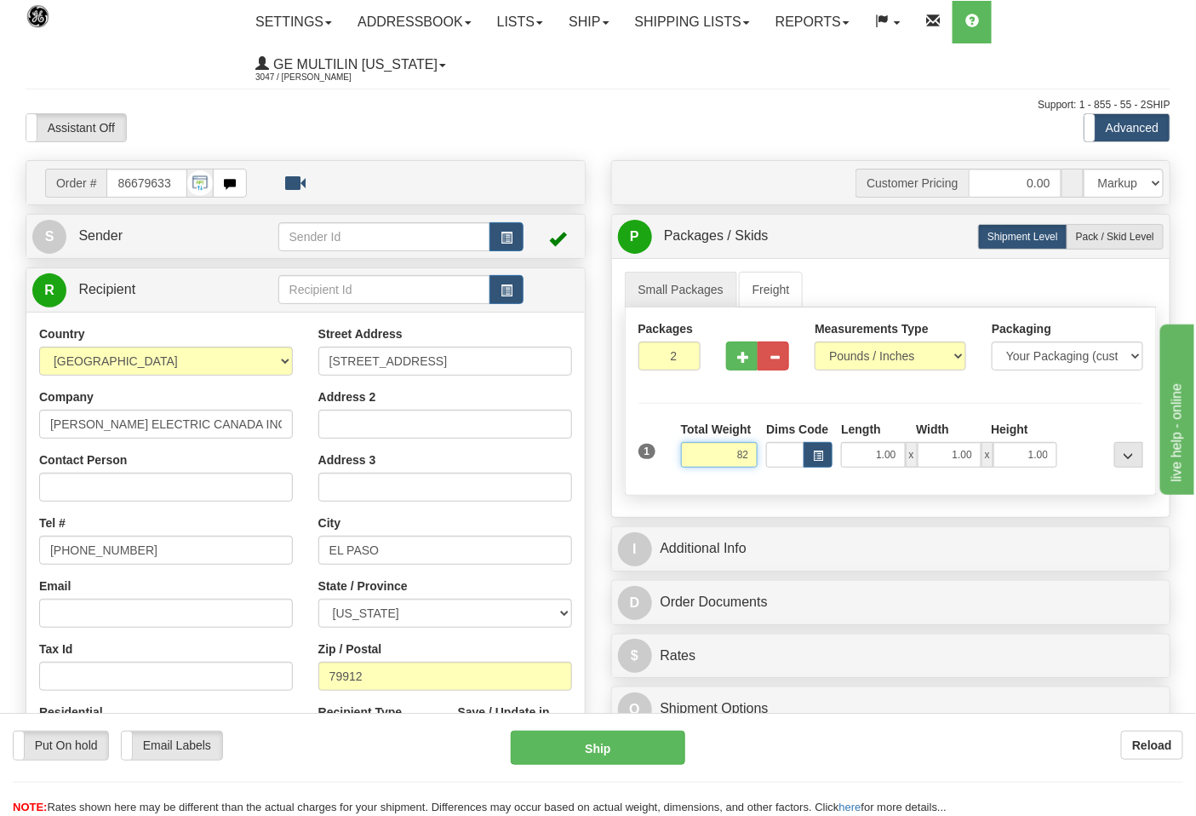
click button "Delete" at bounding box center [0, 0] width 0 height 0
type input "82.00"
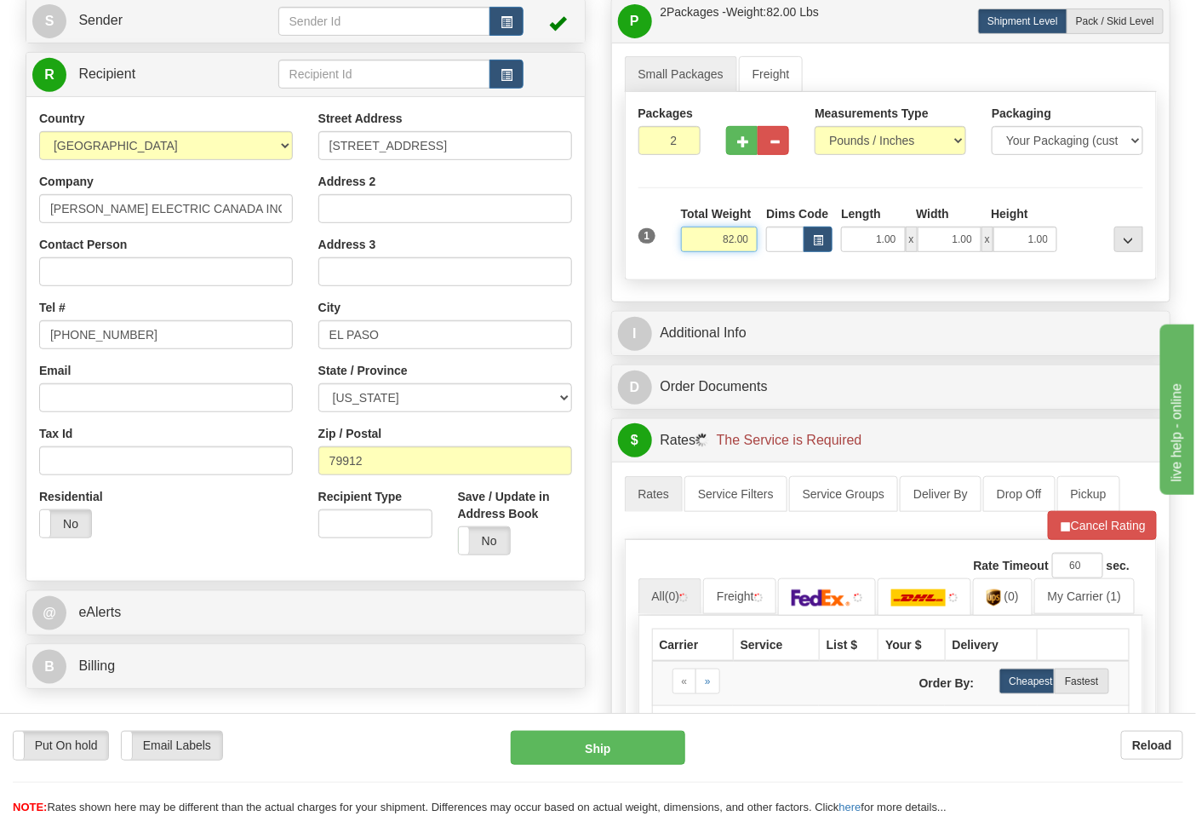
scroll to position [284, 0]
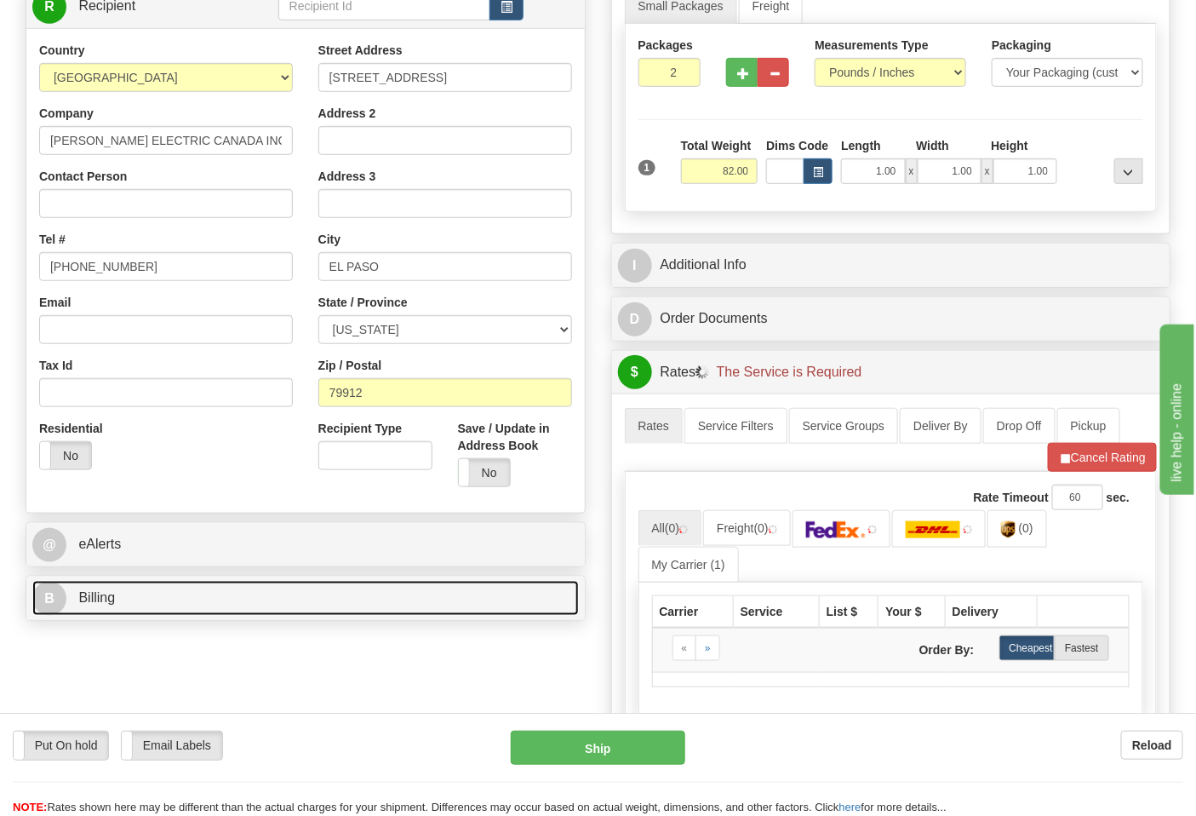
click at [158, 607] on link "B Billing" at bounding box center [305, 598] width 547 height 35
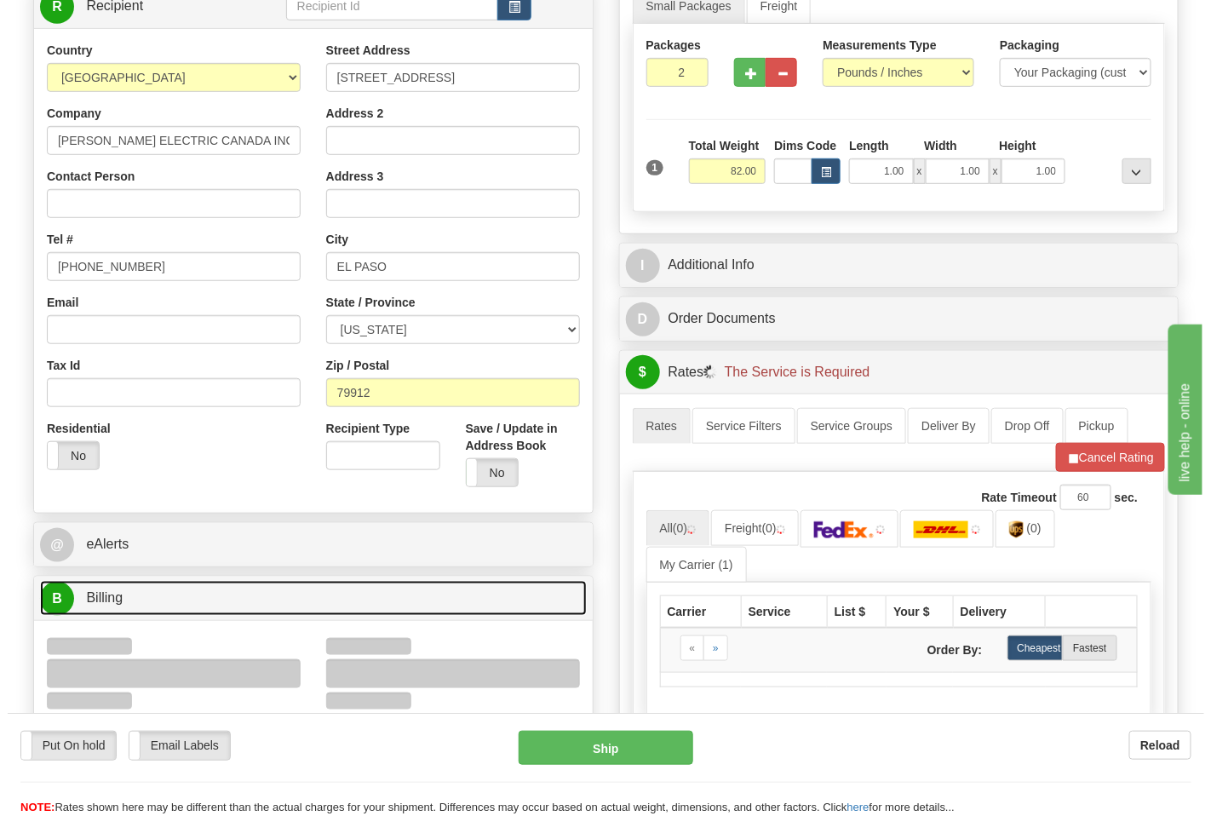
scroll to position [567, 0]
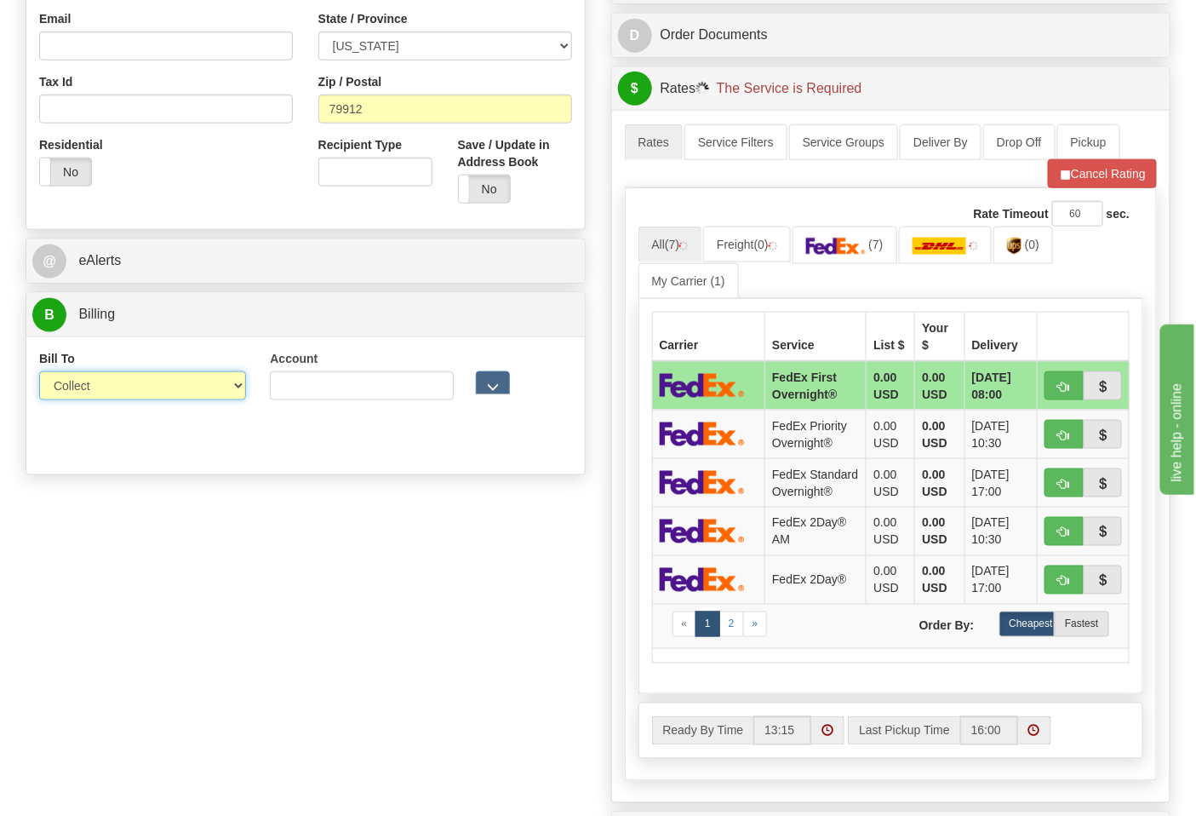
click at [98, 394] on select "Sender Recipient Third Party Collect" at bounding box center [142, 385] width 207 height 29
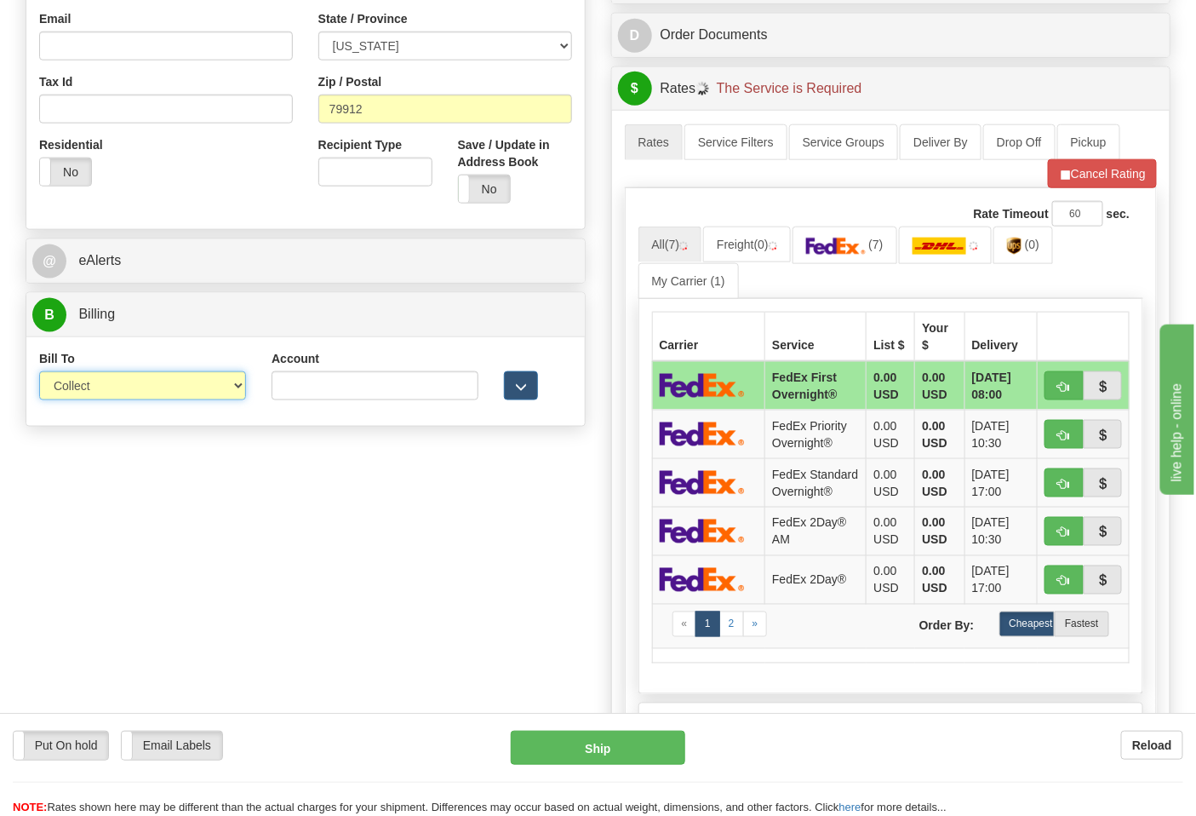
select select "2"
click at [39, 373] on select "Sender Recipient Third Party Collect" at bounding box center [142, 385] width 207 height 29
click at [279, 393] on input "Account" at bounding box center [375, 385] width 207 height 29
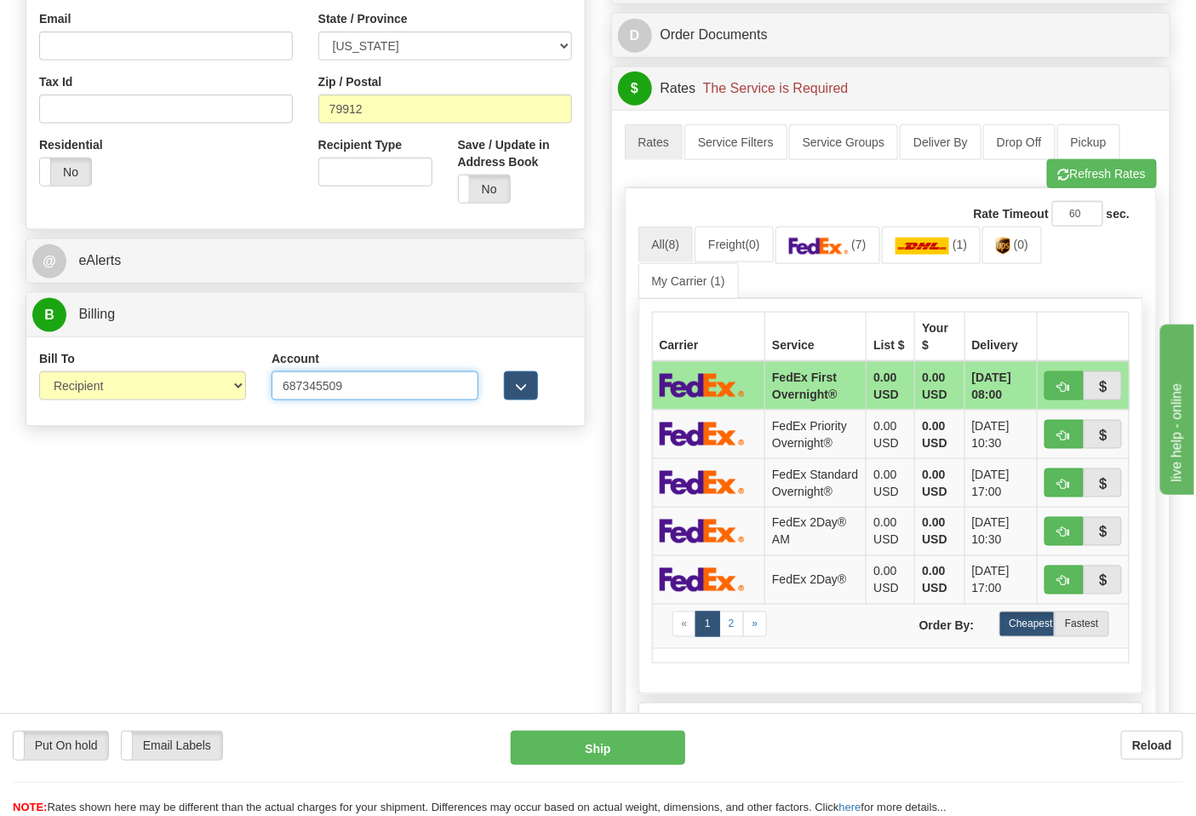
type input "687345509"
click button "Delete" at bounding box center [0, 0] width 0 height 0
click at [810, 247] on img at bounding box center [819, 246] width 60 height 17
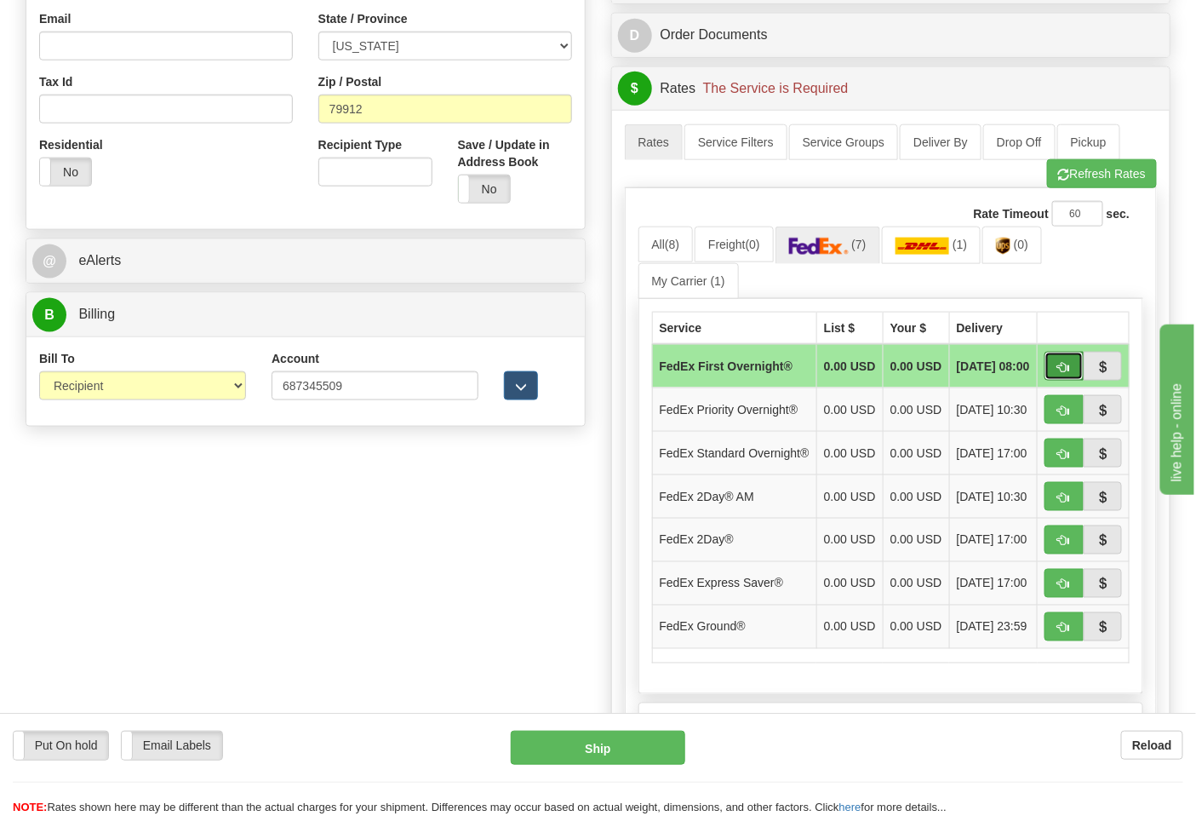
click at [1049, 371] on button "button" at bounding box center [1064, 366] width 39 height 29
type input "06"
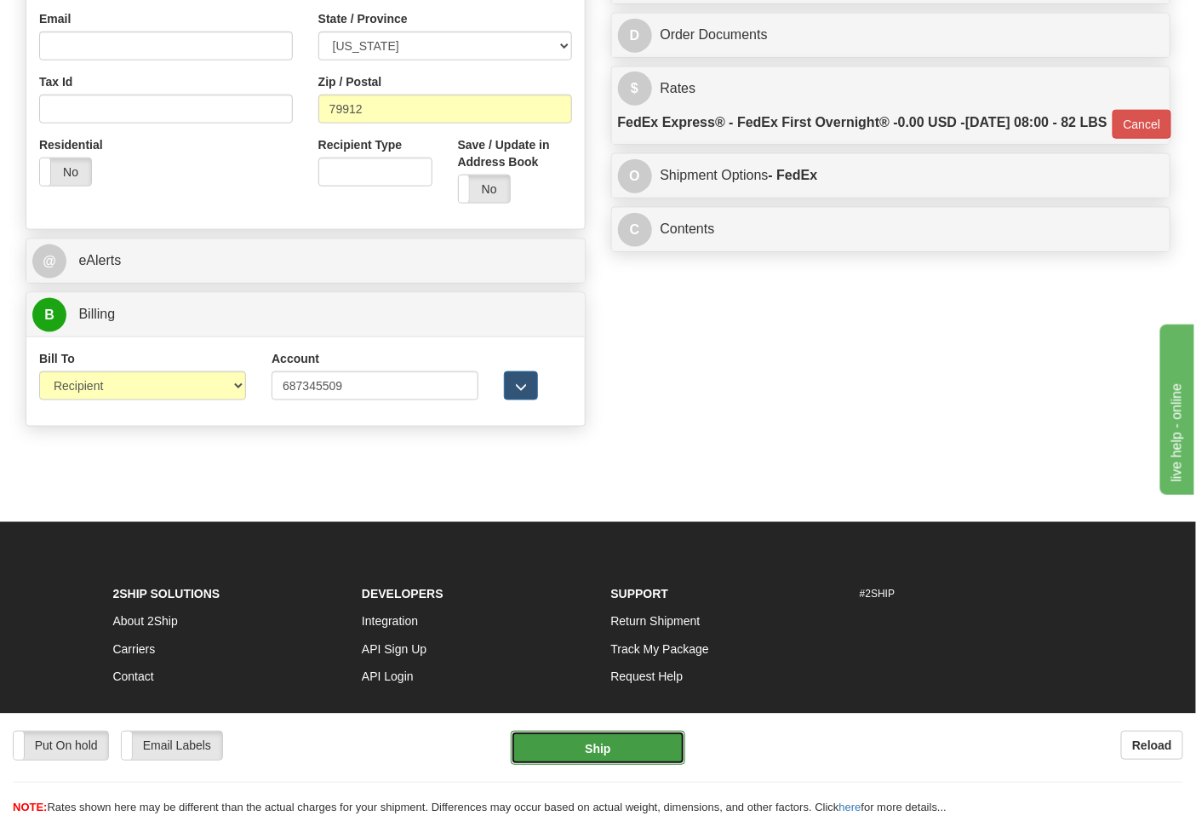
click at [608, 750] on button "Ship" at bounding box center [598, 748] width 174 height 34
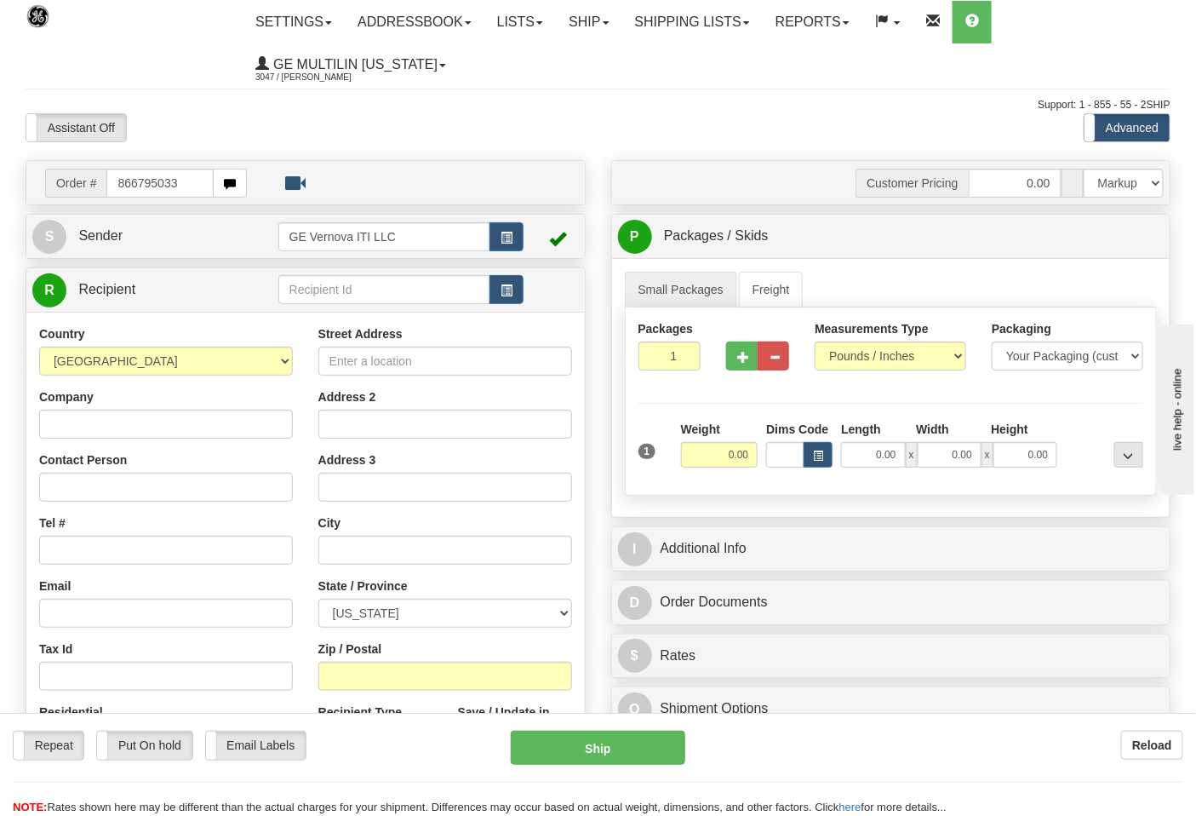
type input "866795033"
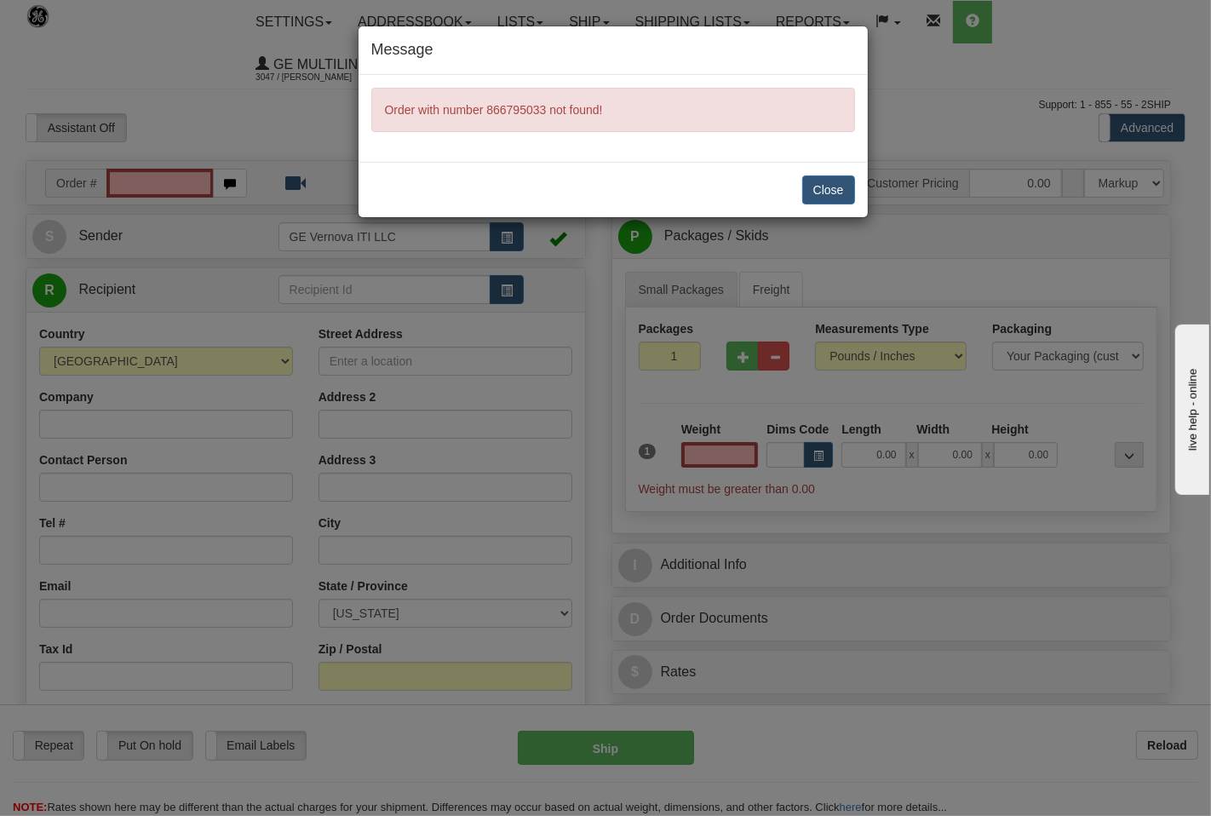
type input "0.00"
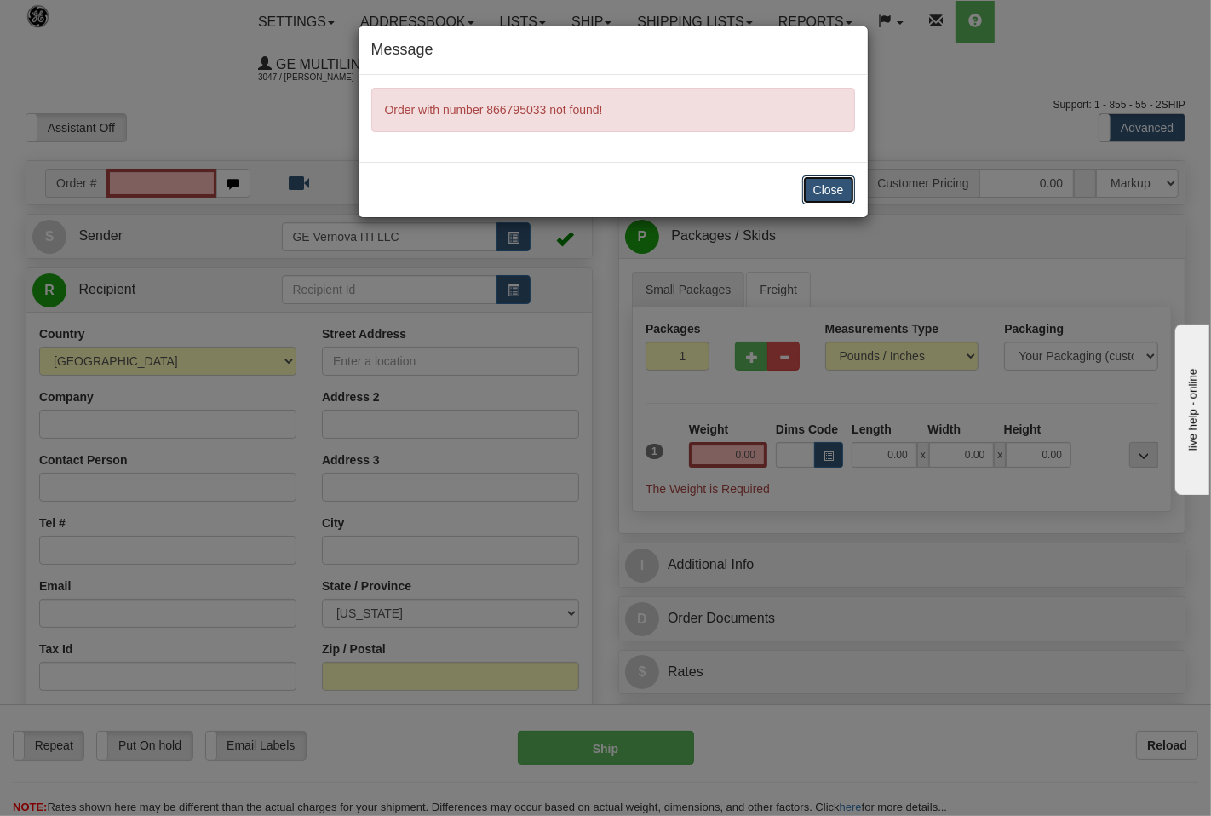
click at [824, 183] on button "Close" at bounding box center [828, 189] width 53 height 29
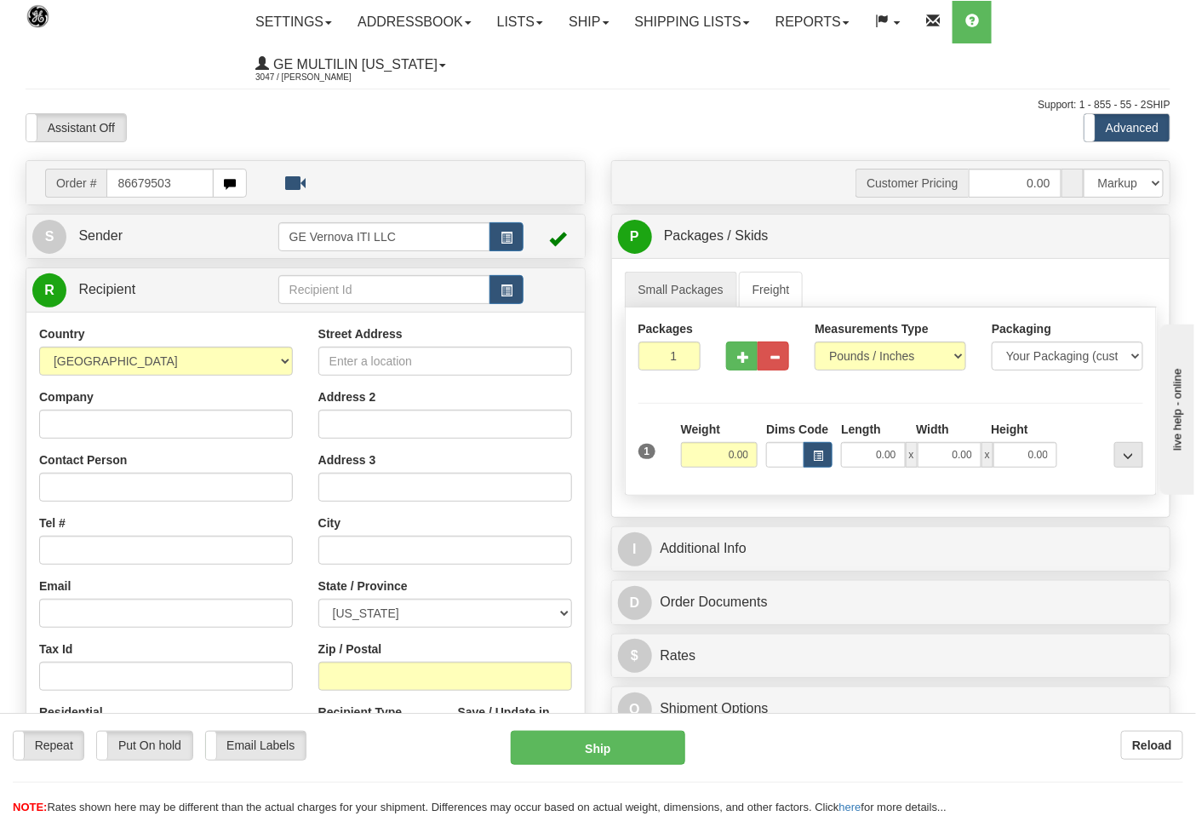
type input "86679503"
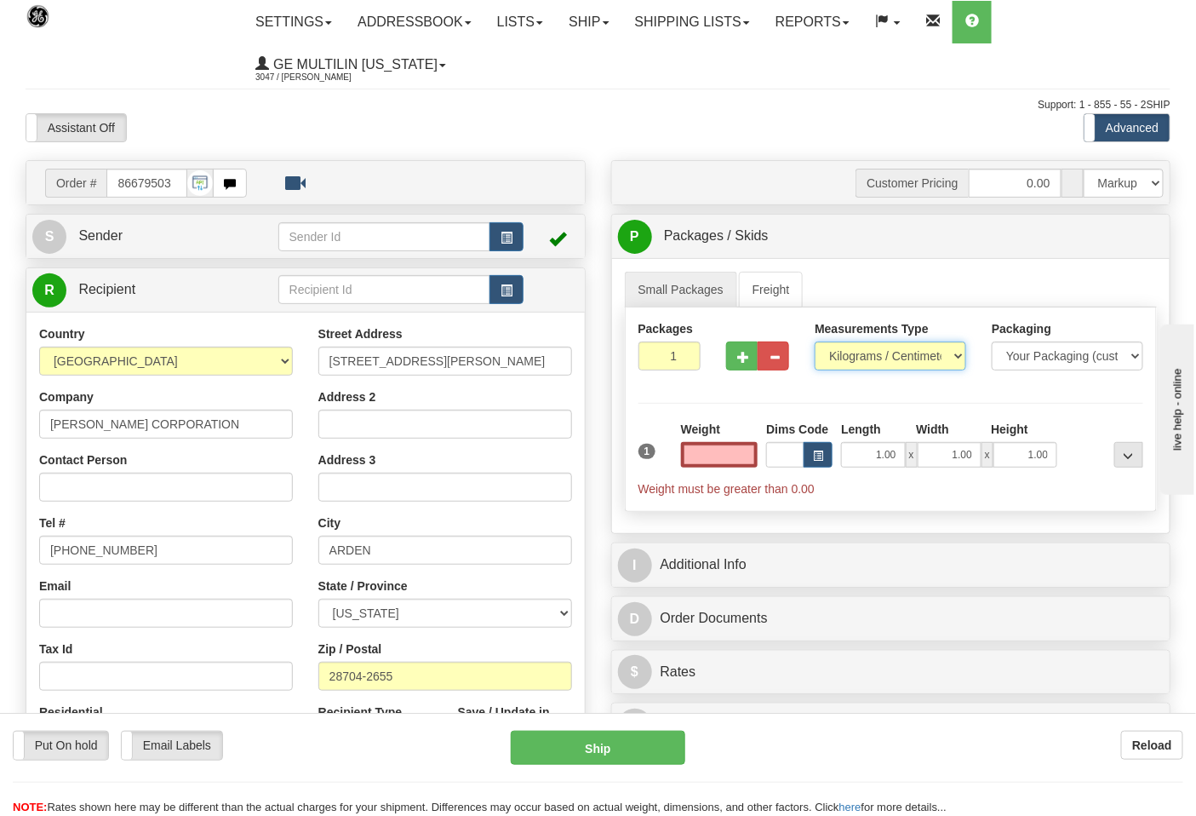
type input "0.00"
click at [849, 358] on select "Pounds / Inches Kilograms / Centimeters" at bounding box center [891, 355] width 152 height 29
select select "0"
click at [815, 342] on select "Pounds / Inches Kilograms / Centimeters" at bounding box center [891, 355] width 152 height 29
click at [749, 461] on input "0.00" at bounding box center [719, 455] width 77 height 26
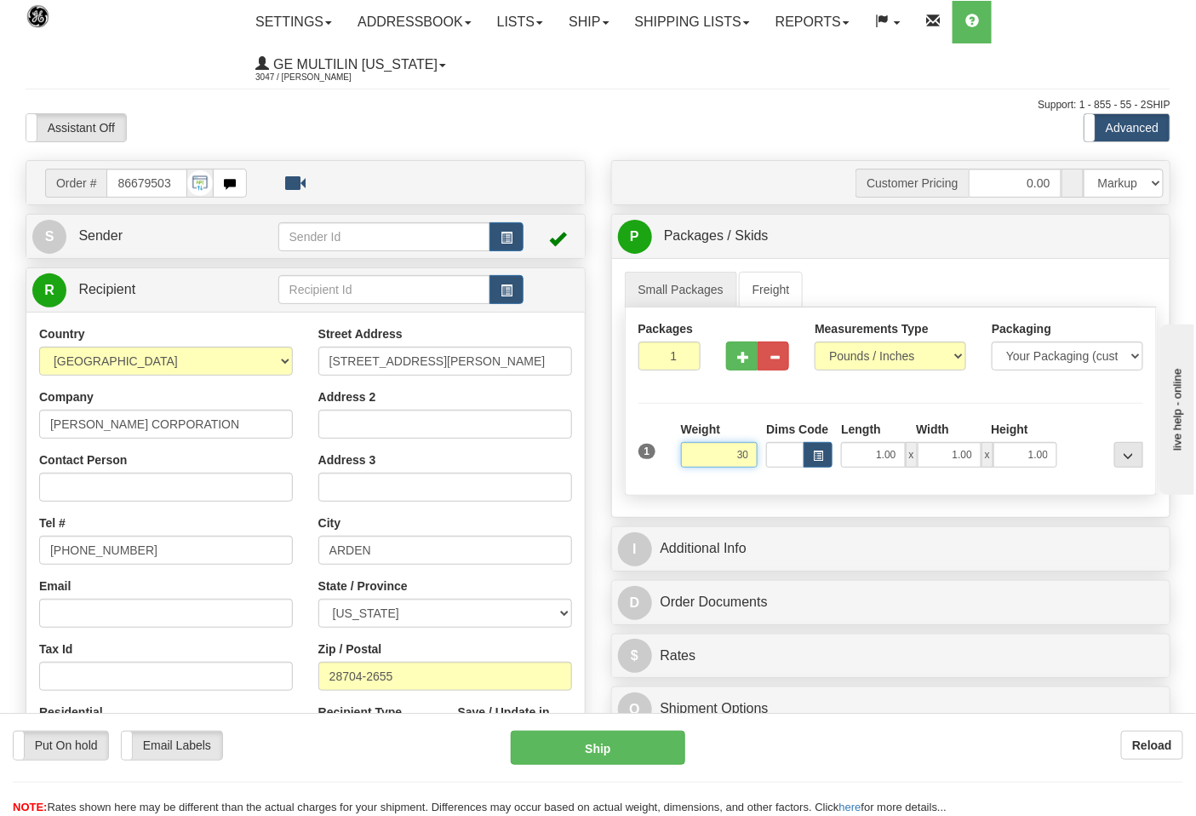
click button "Delete" at bounding box center [0, 0] width 0 height 0
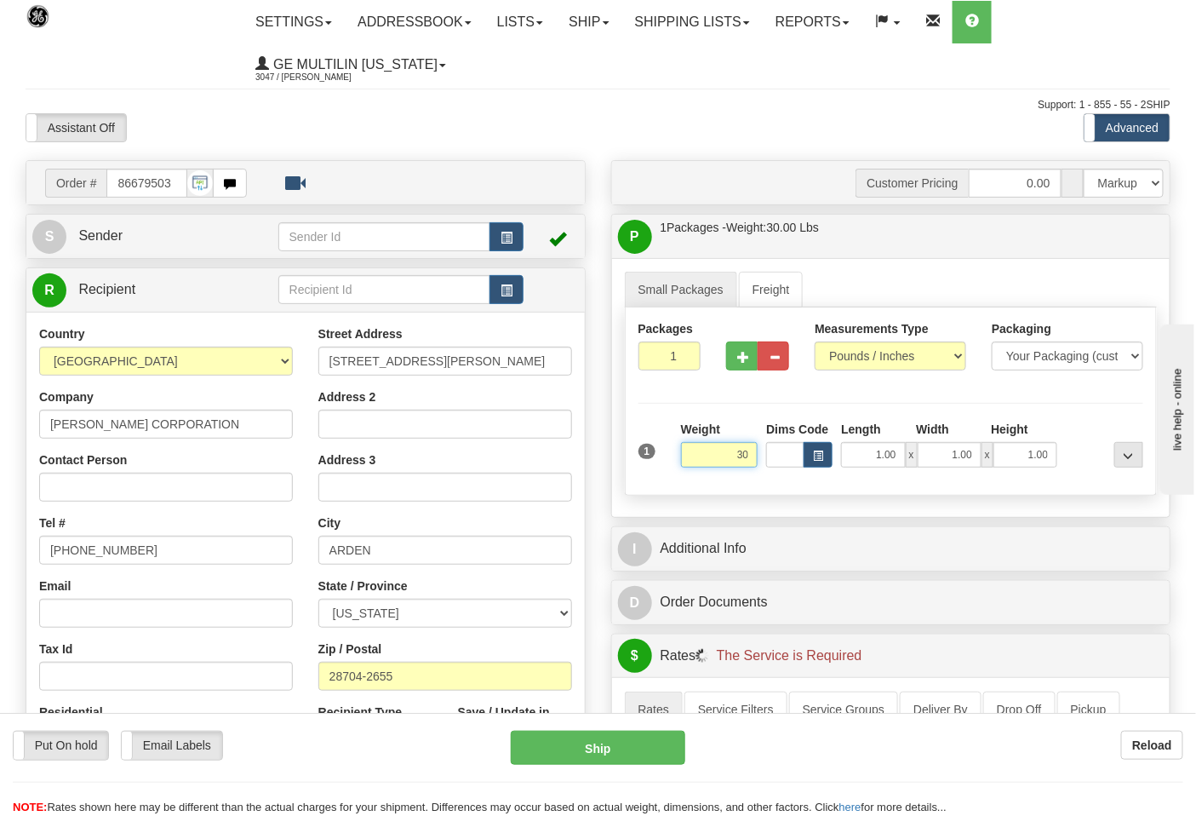
type input "3"
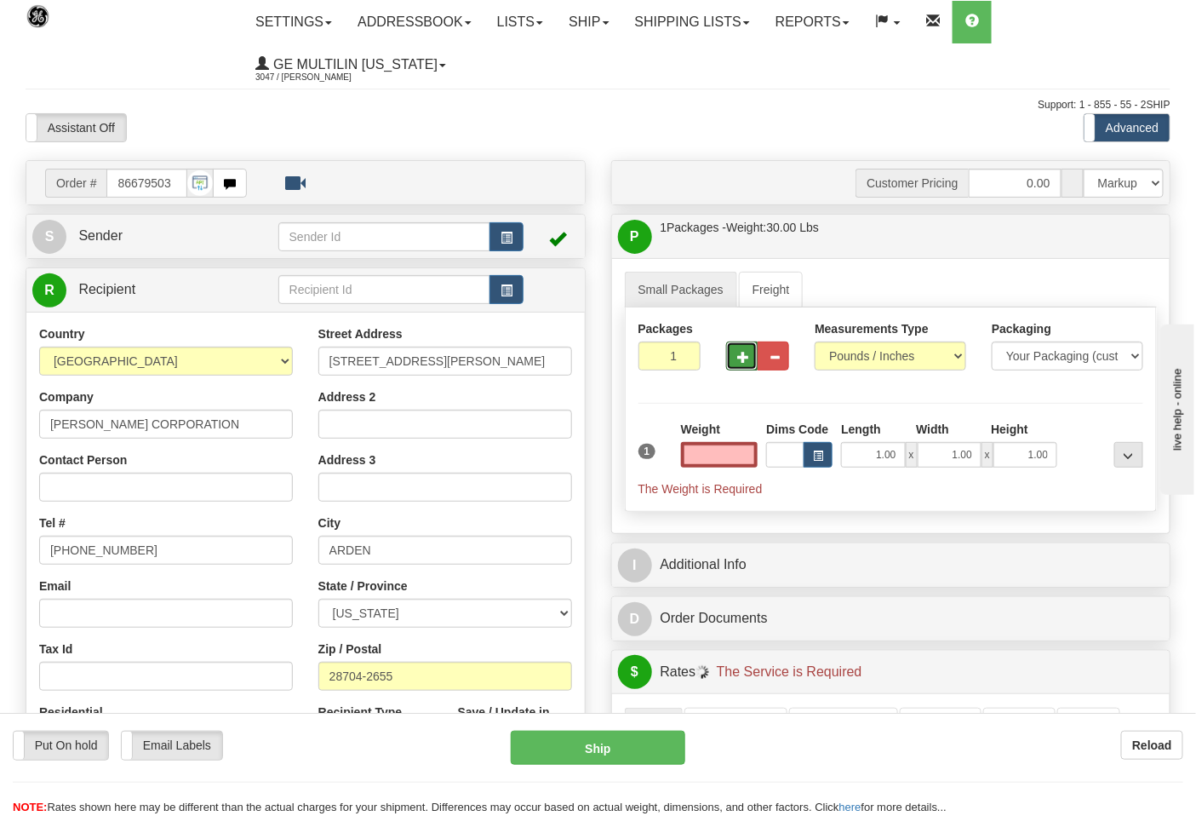
type input "0.00"
click at [735, 363] on button "button" at bounding box center [742, 355] width 32 height 29
type input "2"
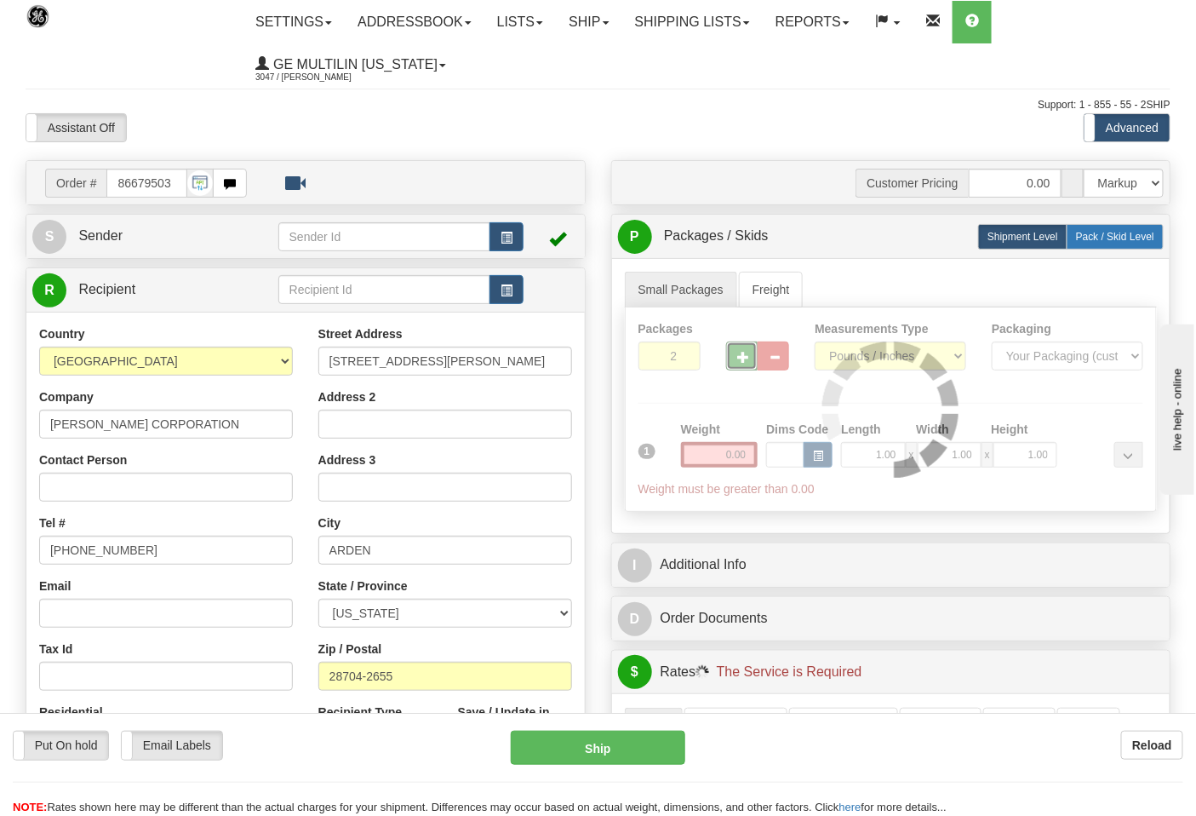
click at [1138, 242] on span "Pack / Skid Level" at bounding box center [1115, 237] width 78 height 12
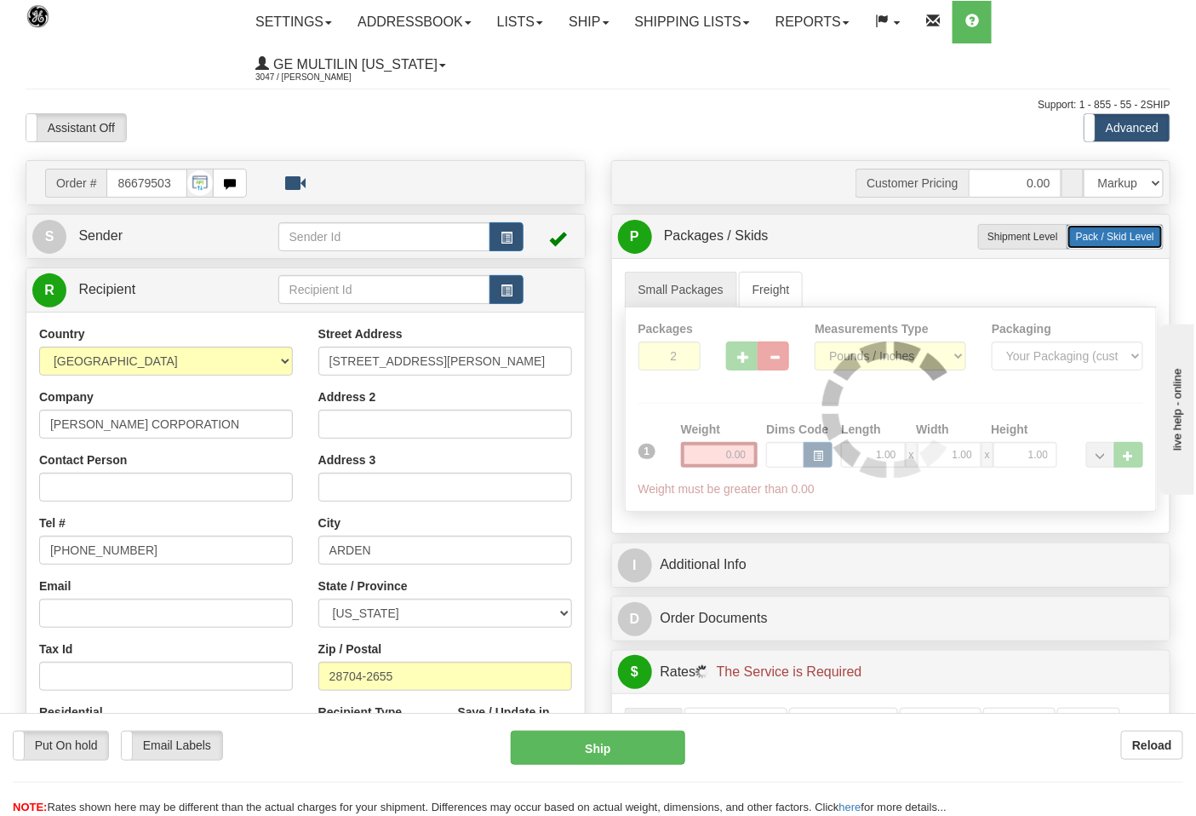
radio input "true"
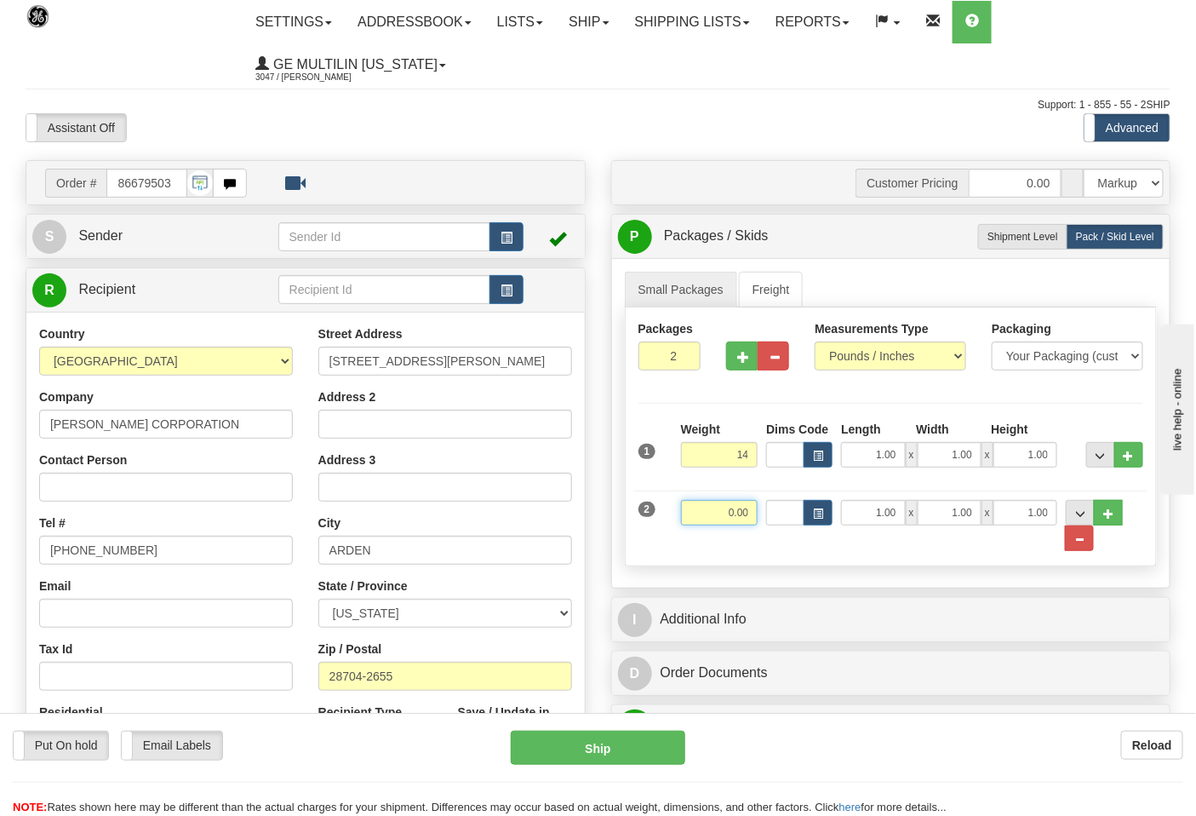
type input "14.00"
click at [758, 514] on input "0.00" at bounding box center [719, 513] width 77 height 26
click button "Delete" at bounding box center [0, 0] width 0 height 0
type input "16.00"
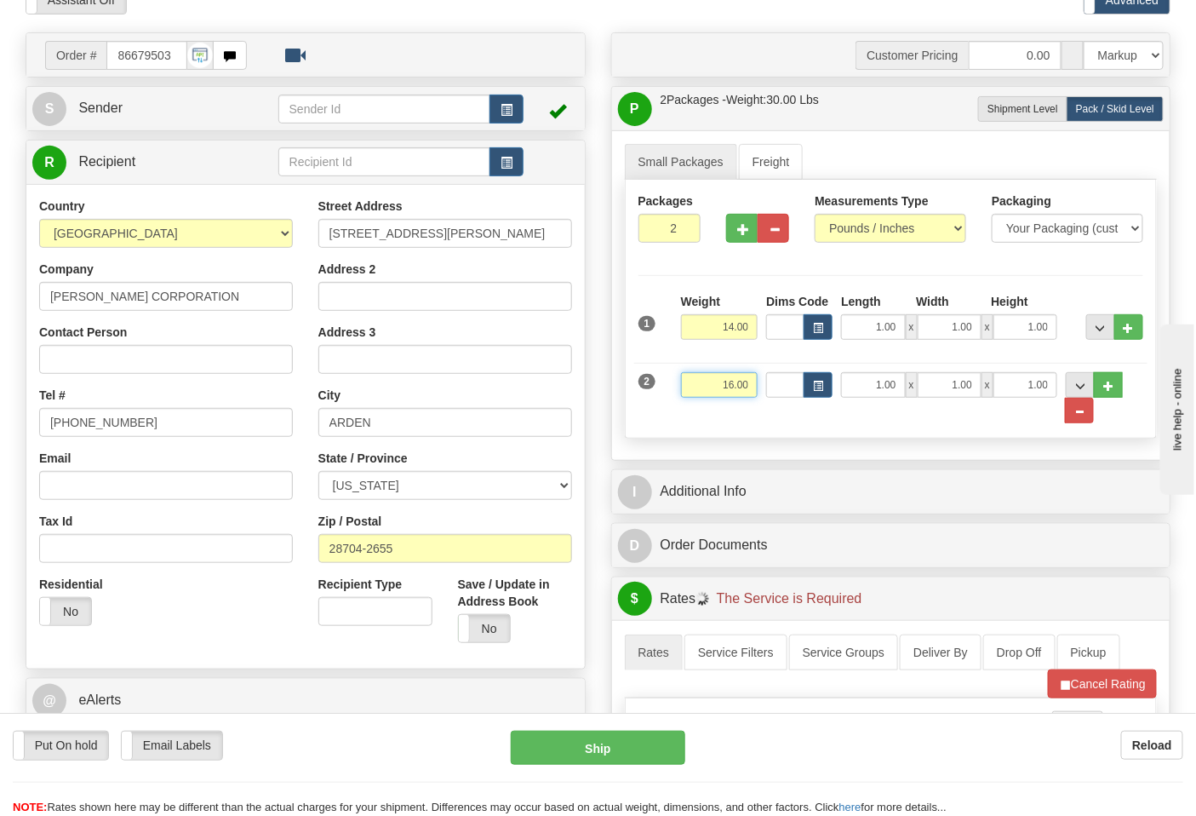
scroll to position [284, 0]
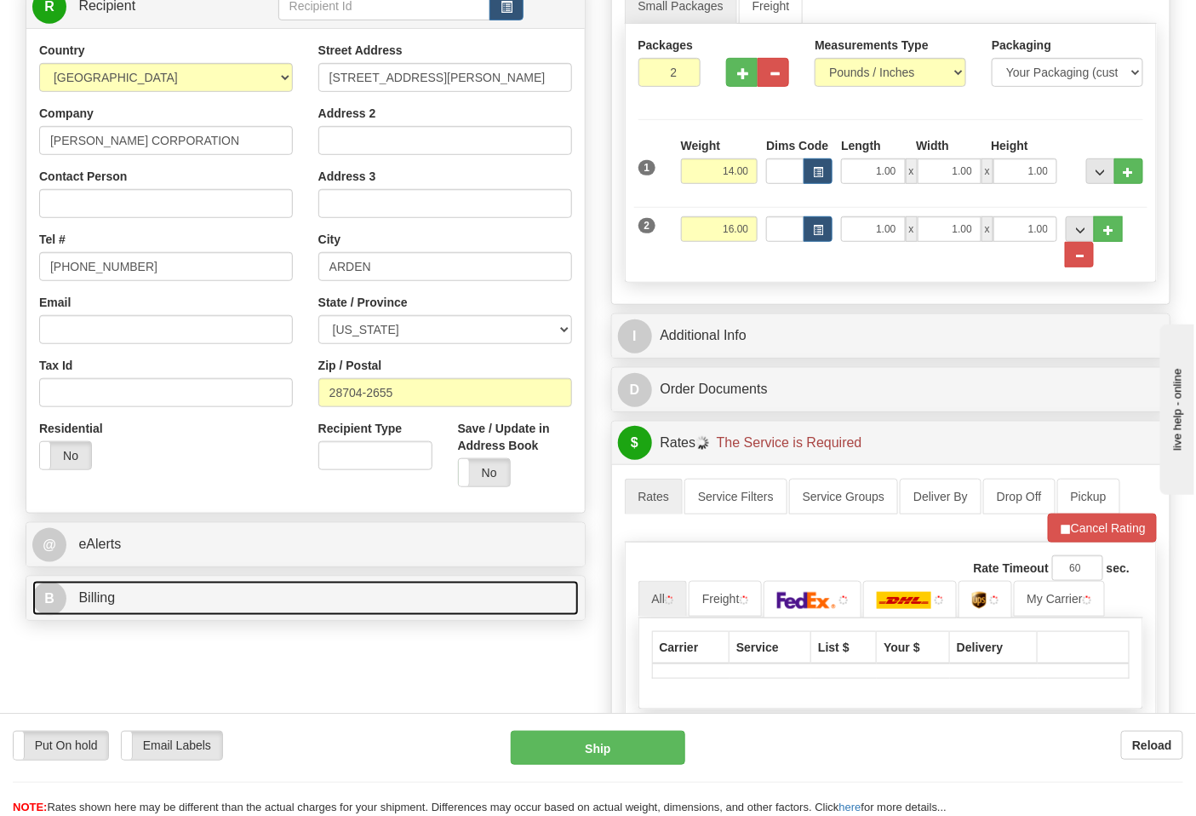
click at [192, 590] on link "B Billing" at bounding box center [305, 598] width 547 height 35
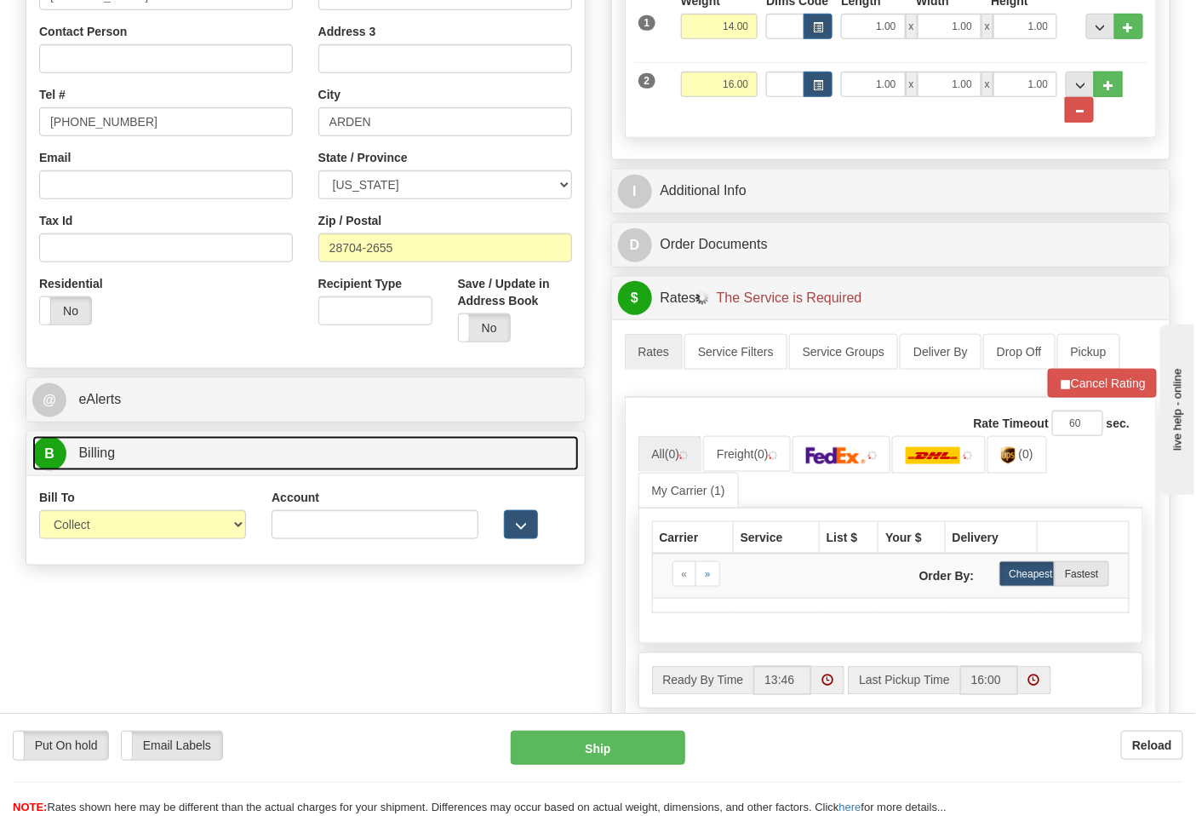
scroll to position [567, 0]
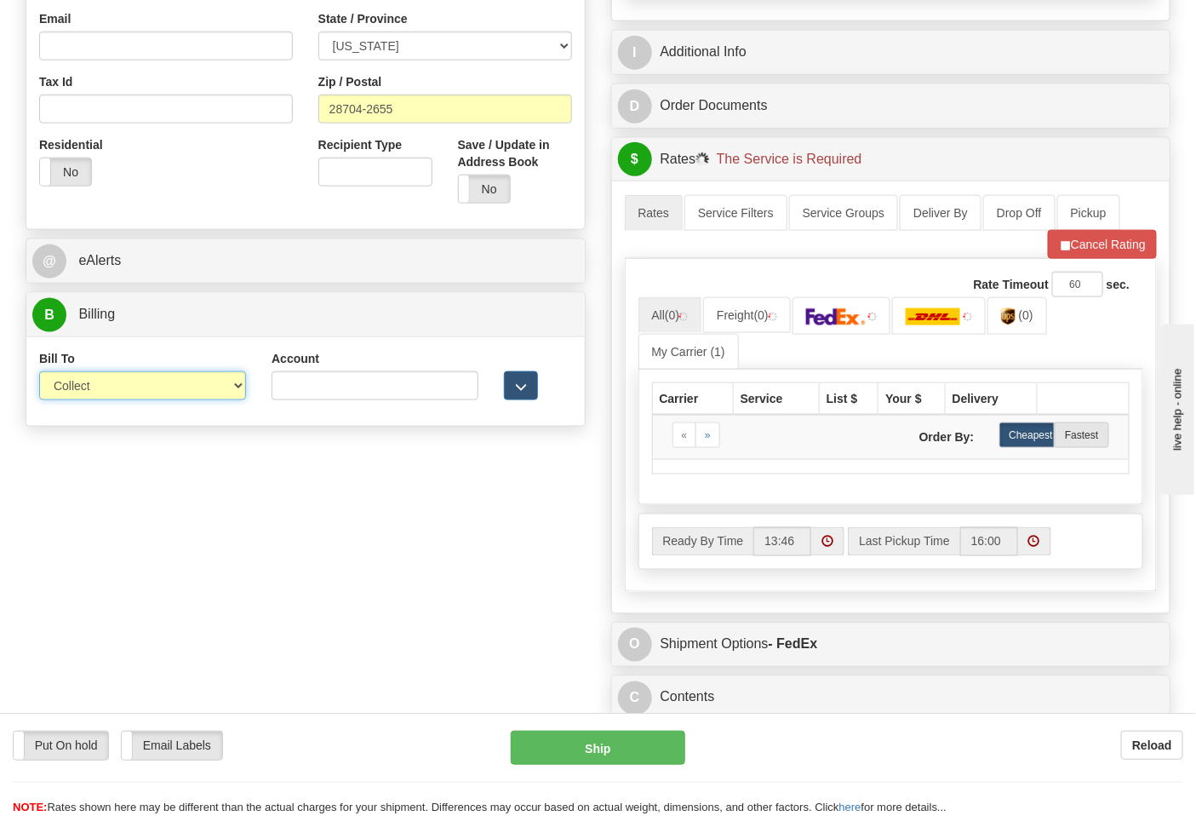
drag, startPoint x: 107, startPoint y: 388, endPoint x: 105, endPoint y: 400, distance: 12.2
click at [107, 388] on select "Sender Recipient Third Party Collect" at bounding box center [142, 385] width 207 height 29
select select "2"
click at [39, 373] on select "Sender Recipient Third Party Collect" at bounding box center [142, 385] width 207 height 29
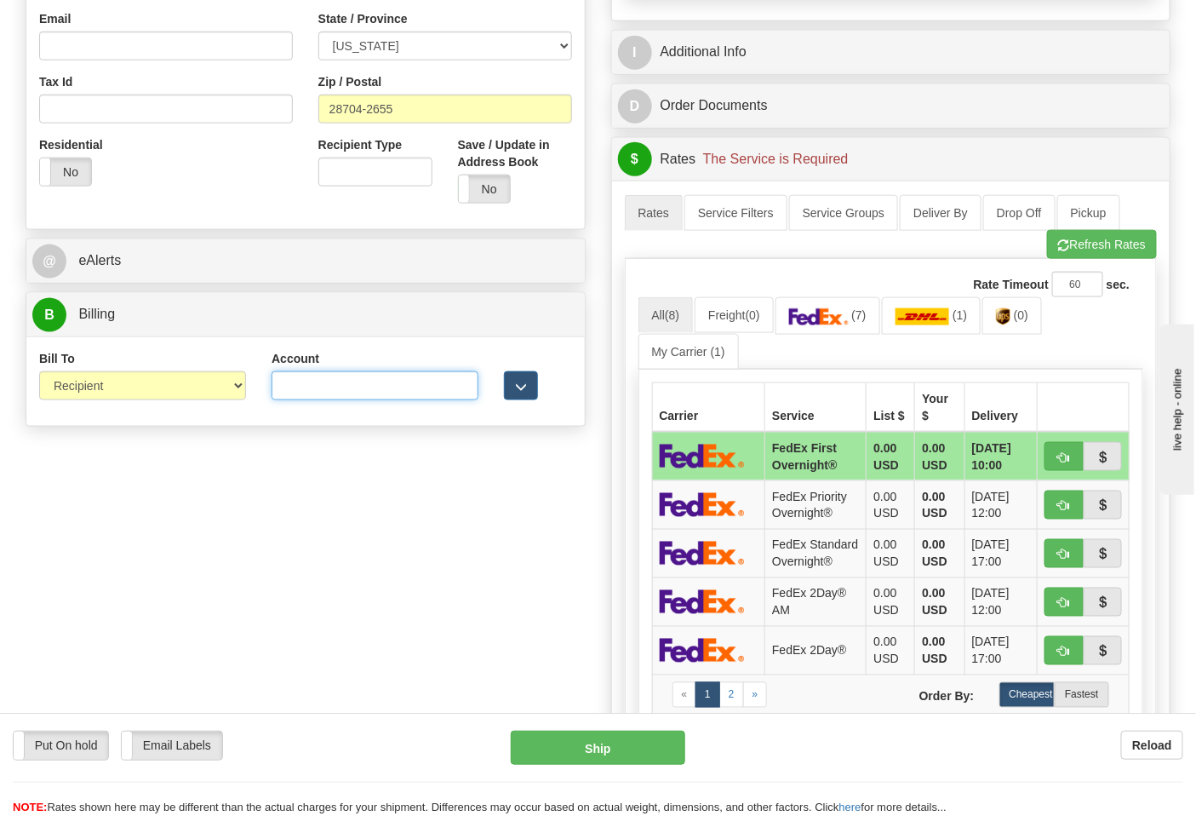
click at [355, 393] on input "Account" at bounding box center [375, 385] width 207 height 29
paste input "103014760"
type input "103014760"
click at [833, 330] on link "(7)" at bounding box center [828, 315] width 105 height 37
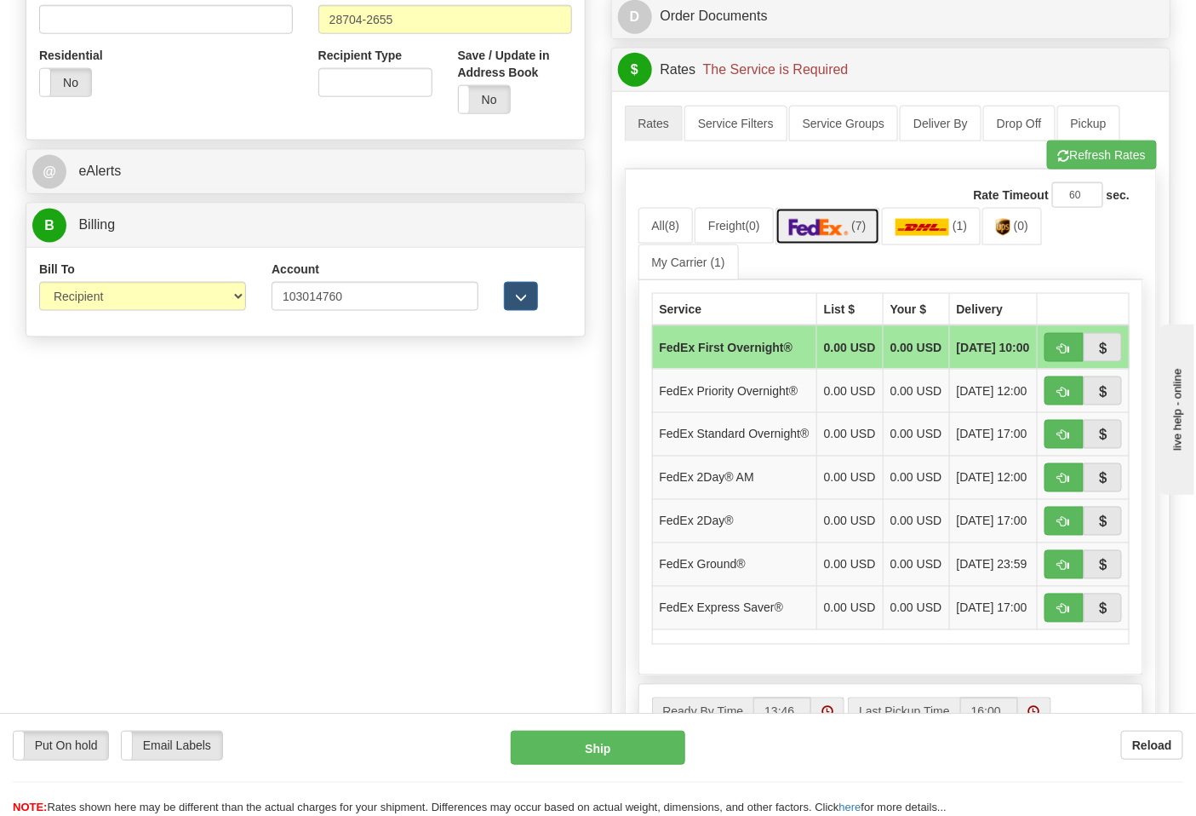
scroll to position [756, 0]
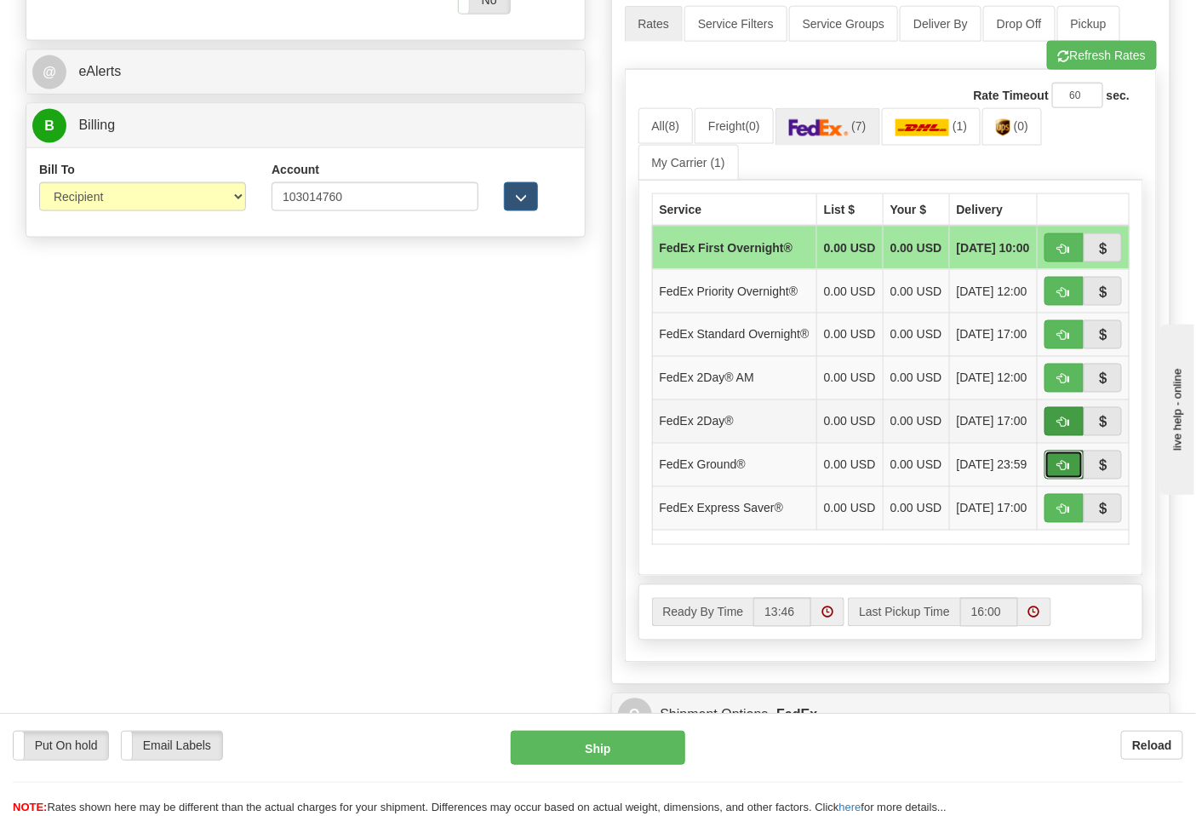
click at [1059, 472] on span "button" at bounding box center [1065, 466] width 12 height 11
type input "92"
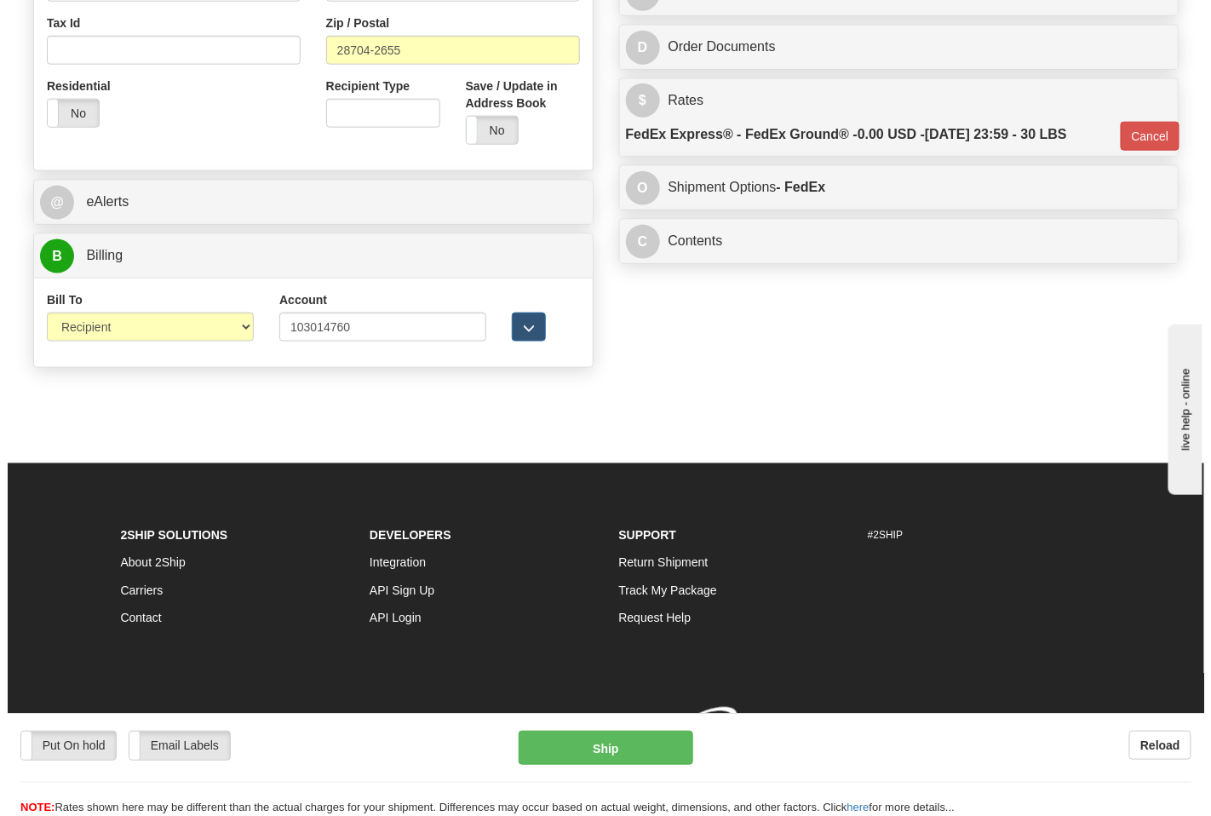
scroll to position [652, 0]
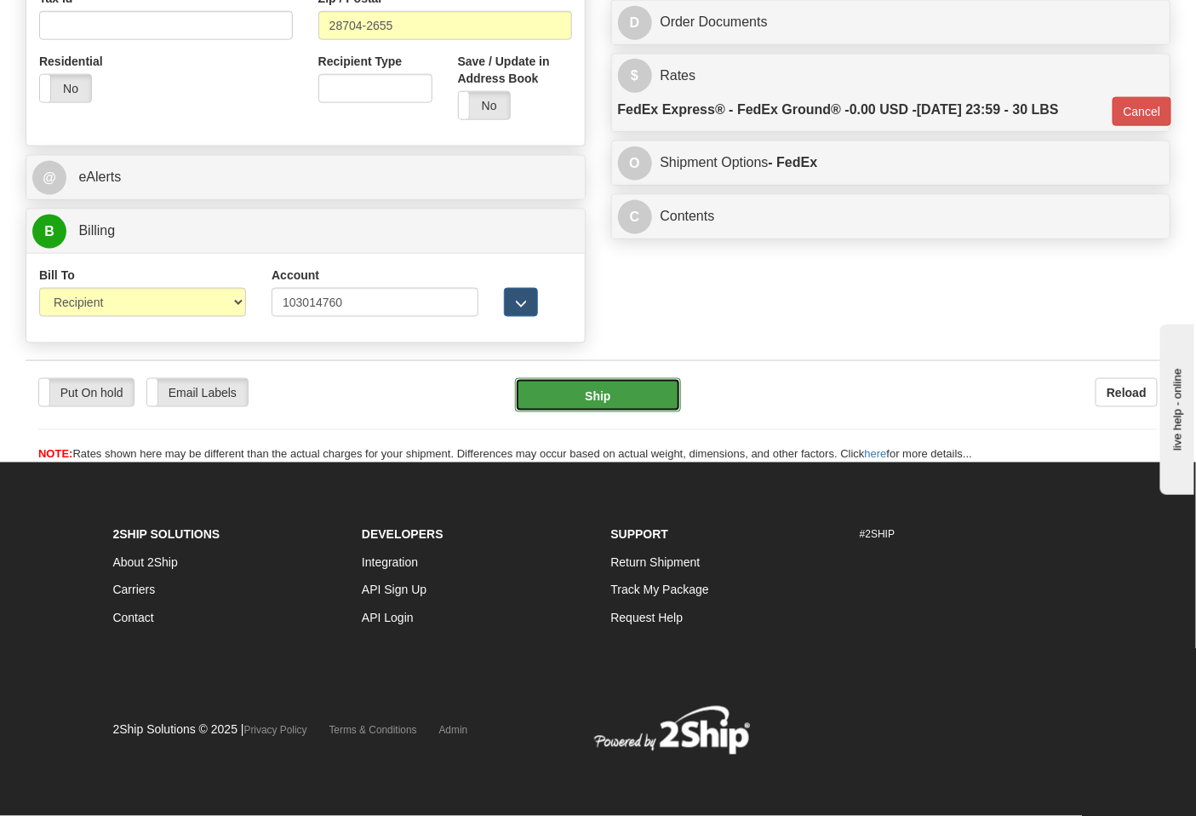
click at [653, 404] on button "Ship" at bounding box center [597, 395] width 165 height 34
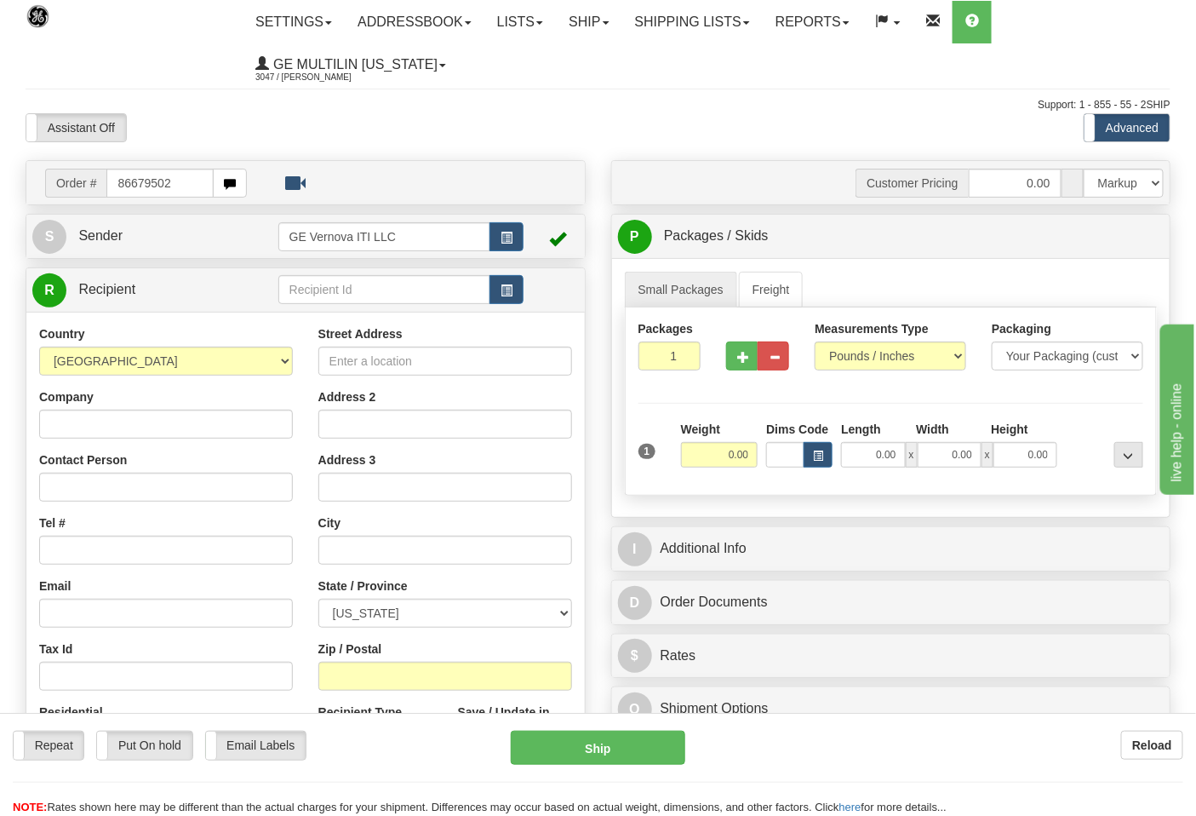
type input "86679502"
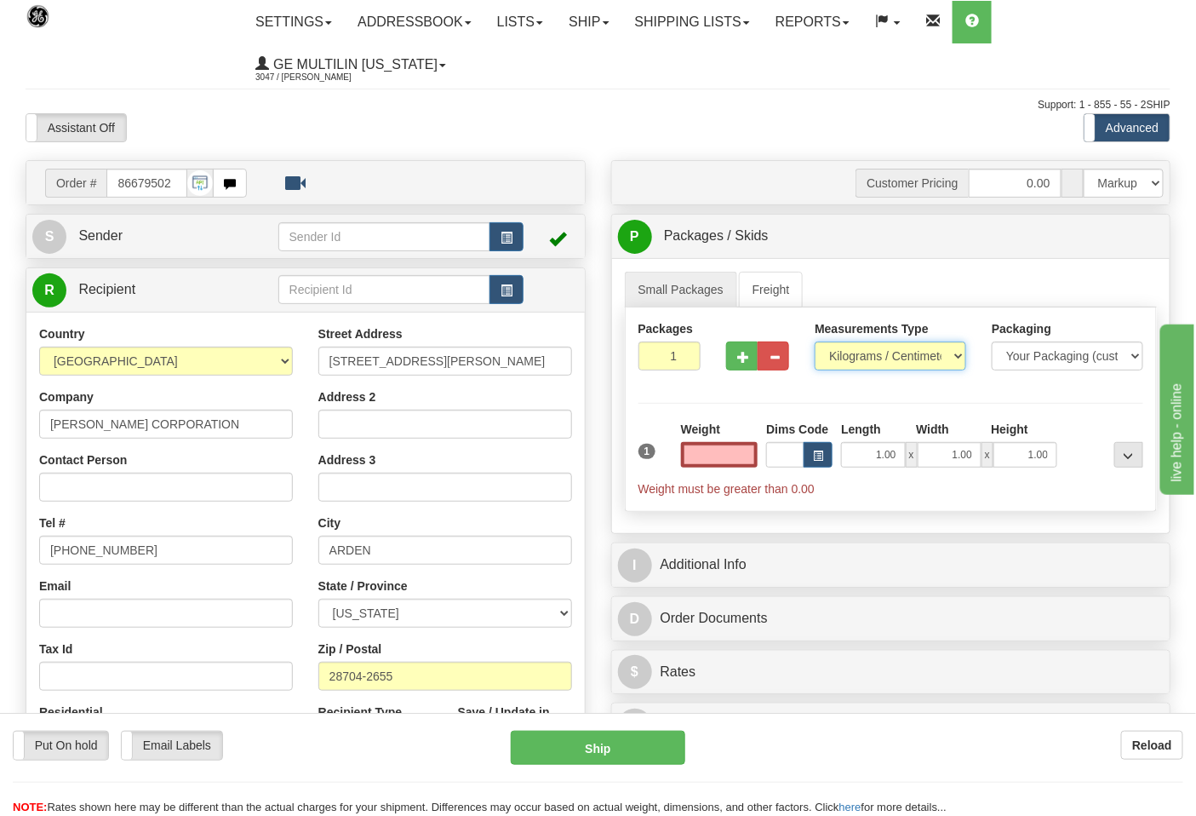
type input "0.00"
click at [828, 370] on select "Pounds / Inches Kilograms / Centimeters" at bounding box center [891, 355] width 152 height 29
select select "0"
click at [815, 342] on select "Pounds / Inches Kilograms / Centimeters" at bounding box center [891, 355] width 152 height 29
click at [747, 367] on button "button" at bounding box center [742, 355] width 32 height 29
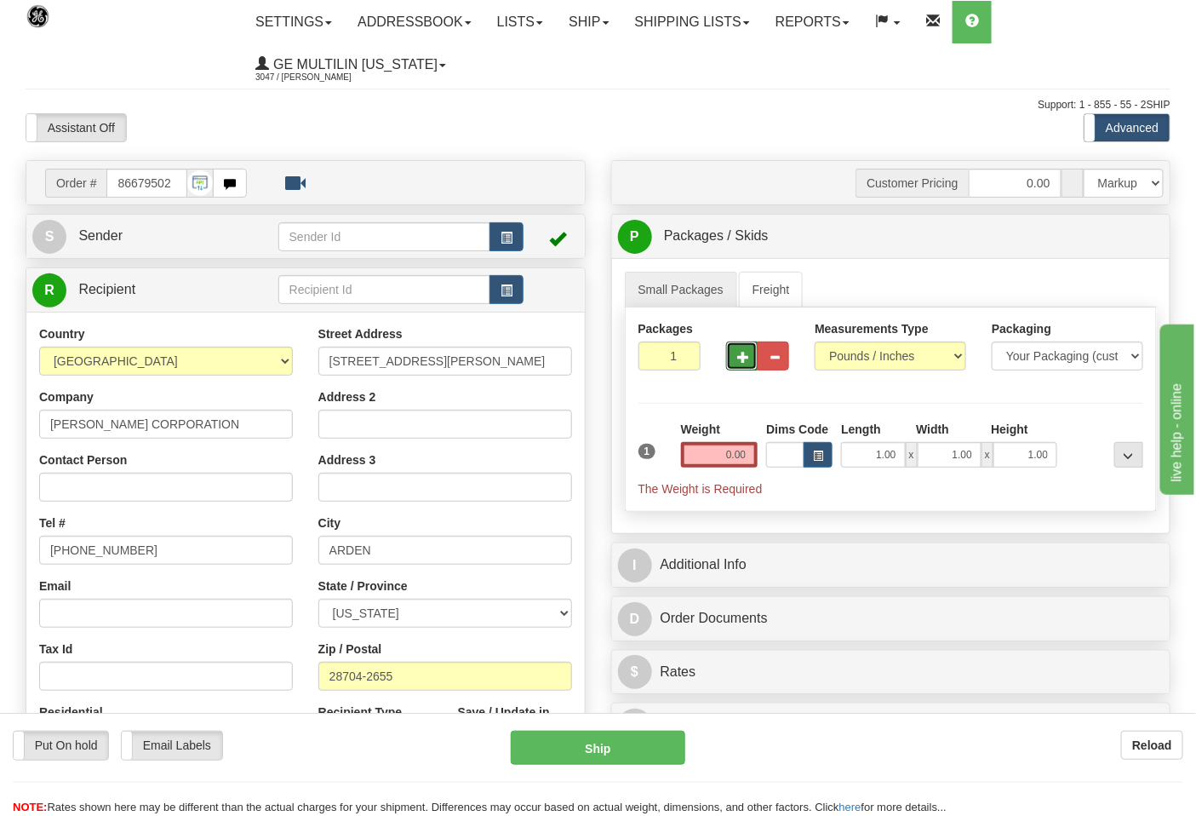
type input "2"
click at [1102, 234] on span "Pack / Skid Level" at bounding box center [1115, 237] width 78 height 12
radio input "true"
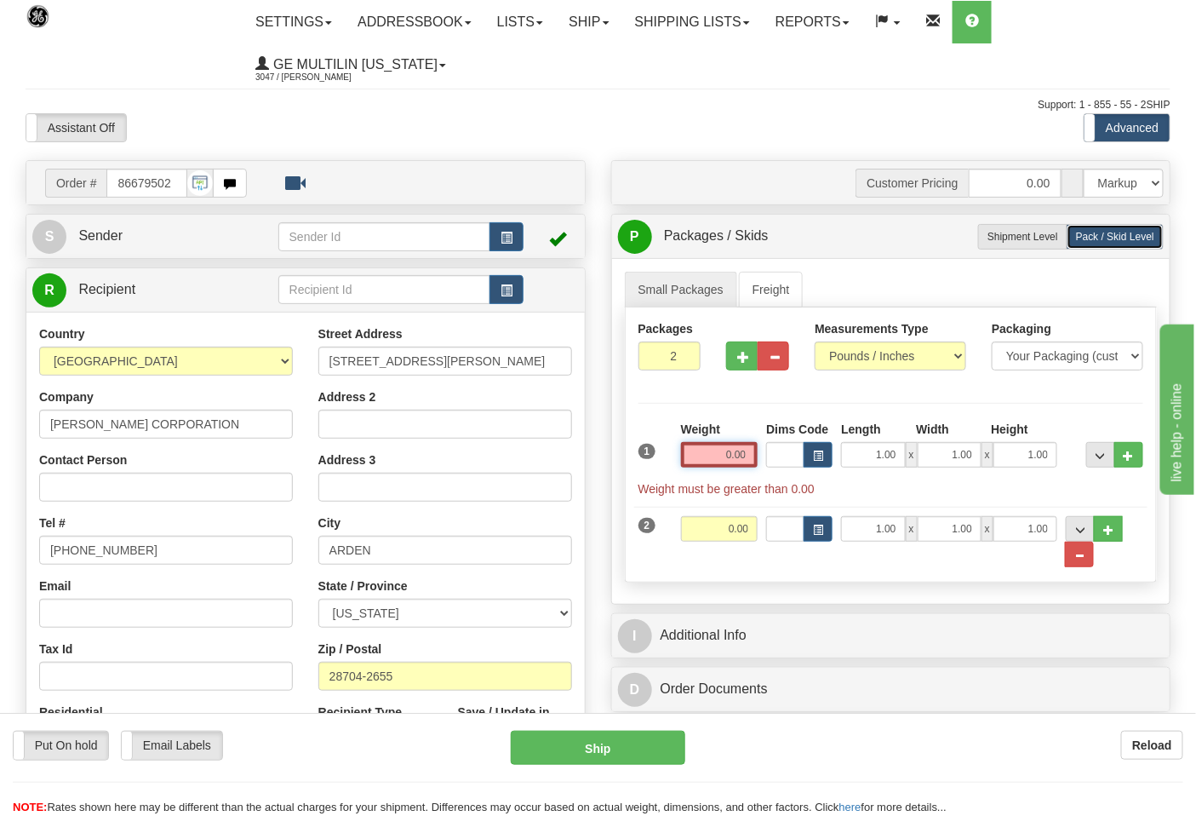
click at [749, 460] on input "0.00" at bounding box center [719, 455] width 77 height 26
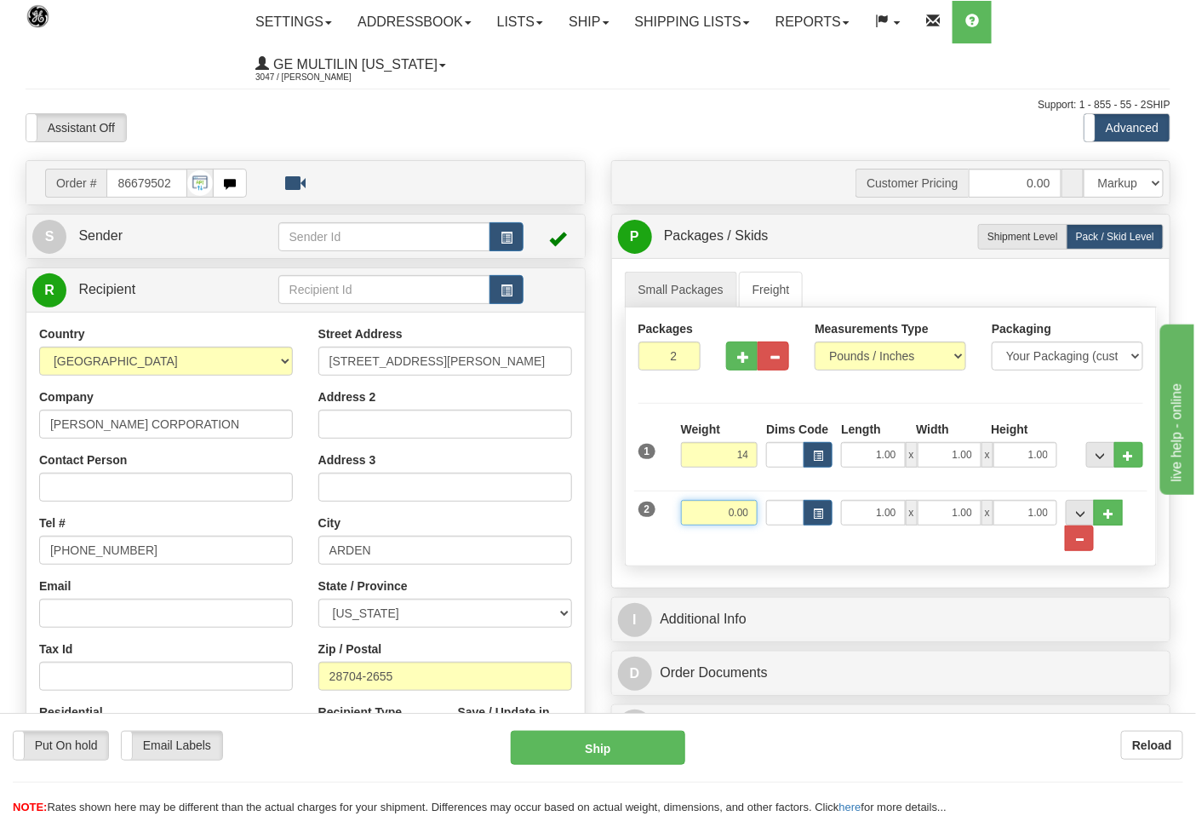
type input "14.00"
click at [751, 514] on input "0.00" at bounding box center [719, 513] width 77 height 26
click button "Delete" at bounding box center [0, 0] width 0 height 0
type input "20.00"
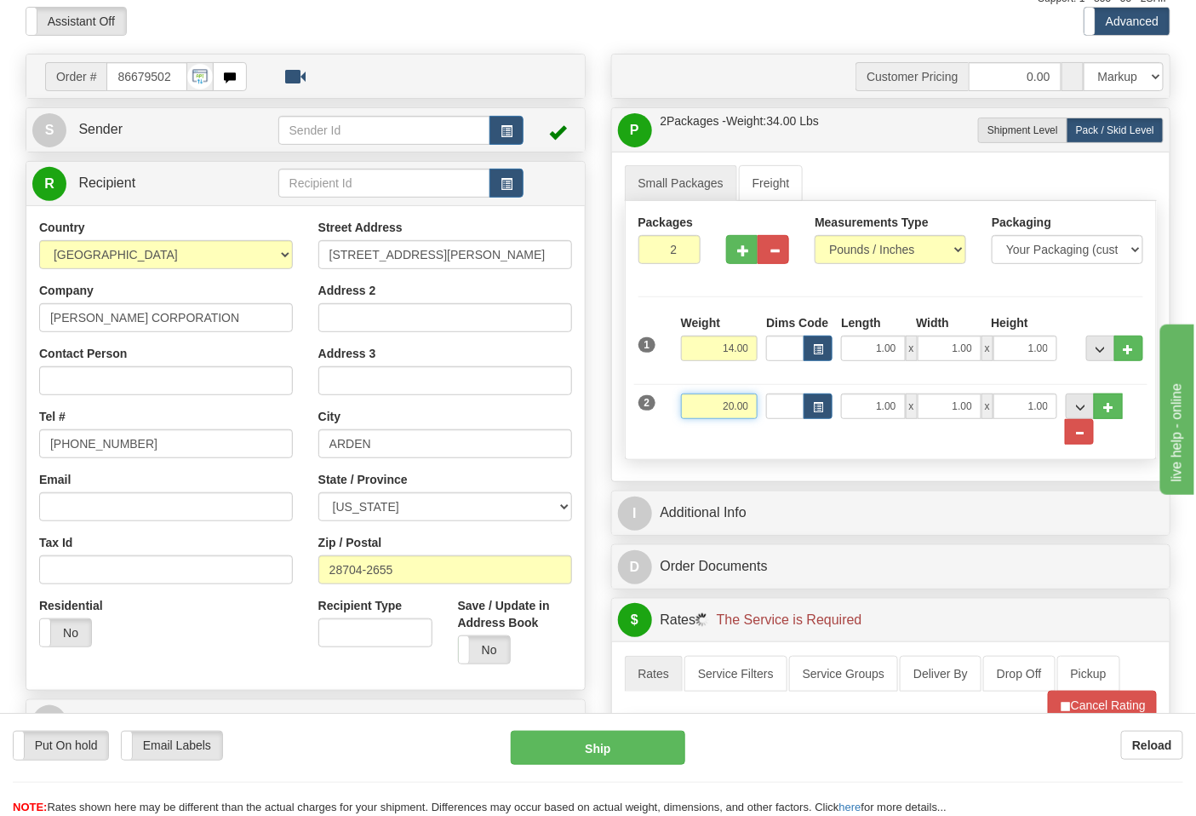
scroll to position [378, 0]
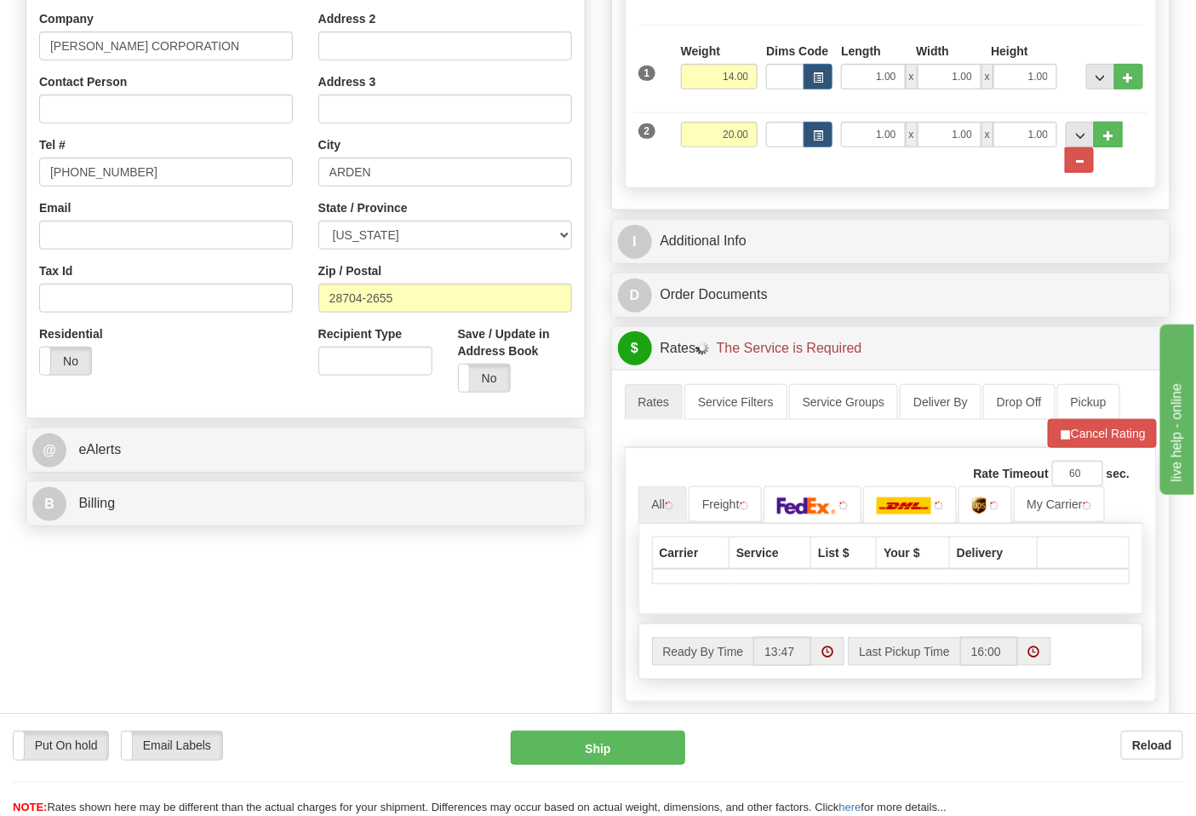
click at [287, 485] on div "B Billing" at bounding box center [305, 503] width 559 height 43
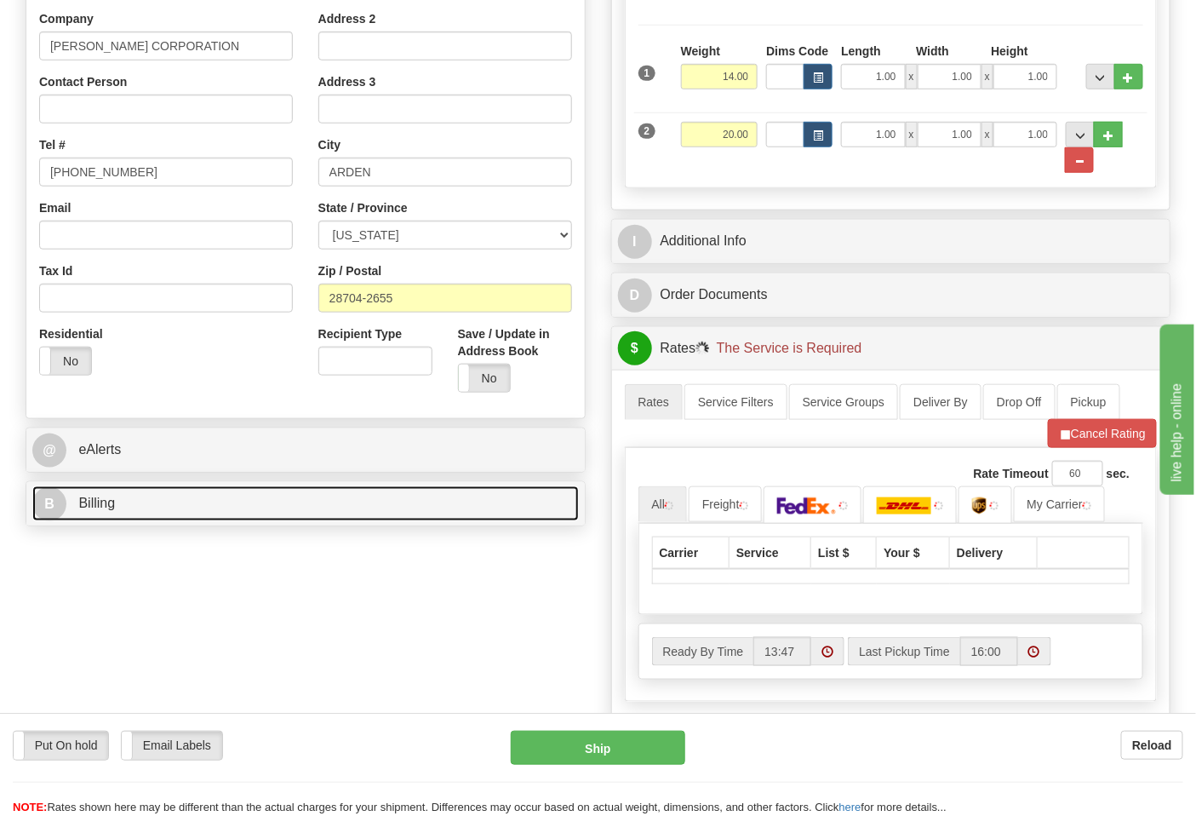
click at [278, 501] on link "B Billing" at bounding box center [305, 503] width 547 height 35
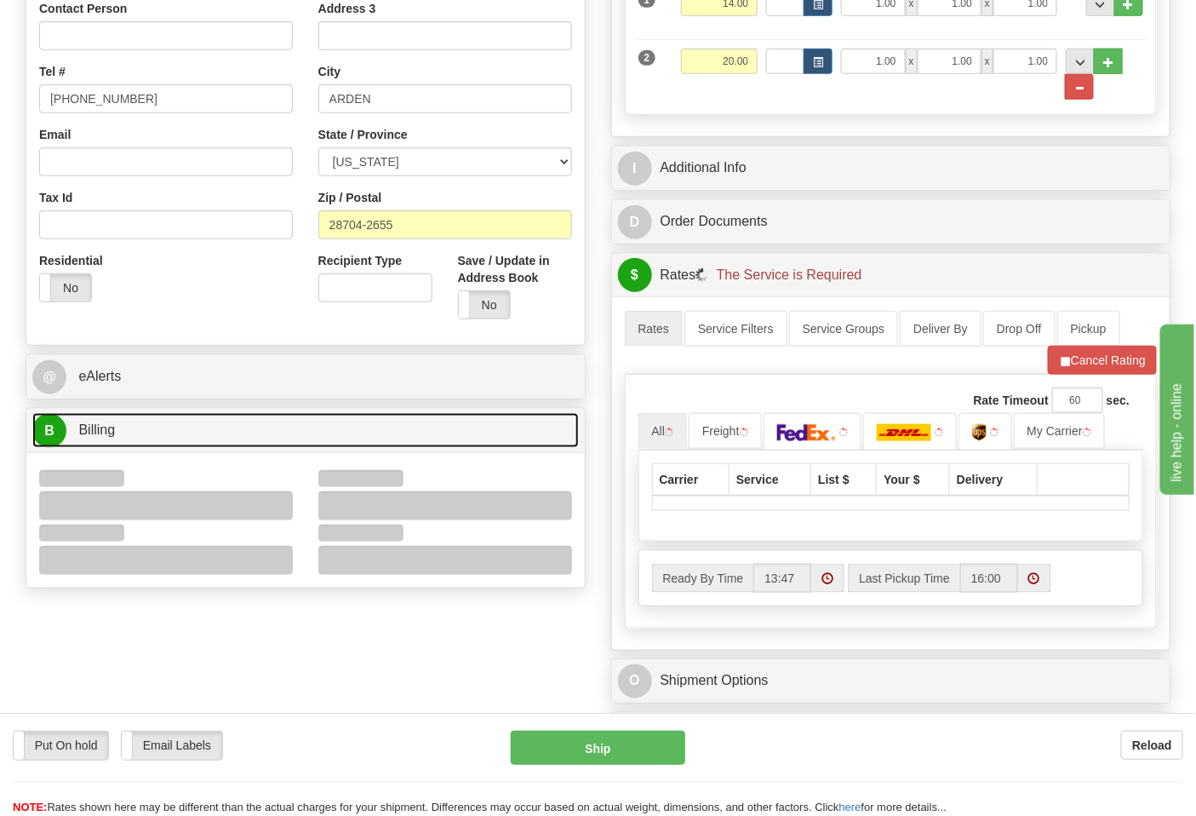
scroll to position [473, 0]
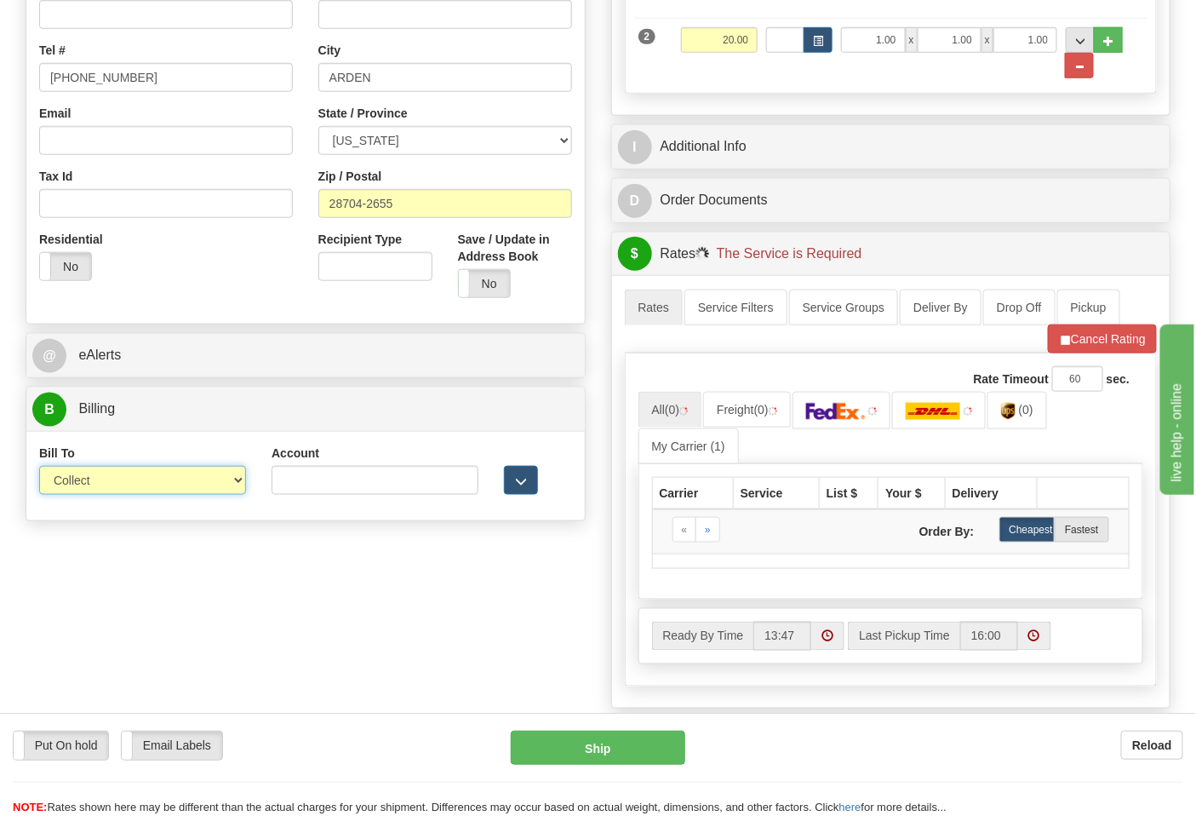
click at [121, 485] on select "Sender Recipient Third Party Collect" at bounding box center [142, 480] width 207 height 29
select select "2"
click at [39, 468] on select "Sender Recipient Third Party Collect" at bounding box center [142, 480] width 207 height 29
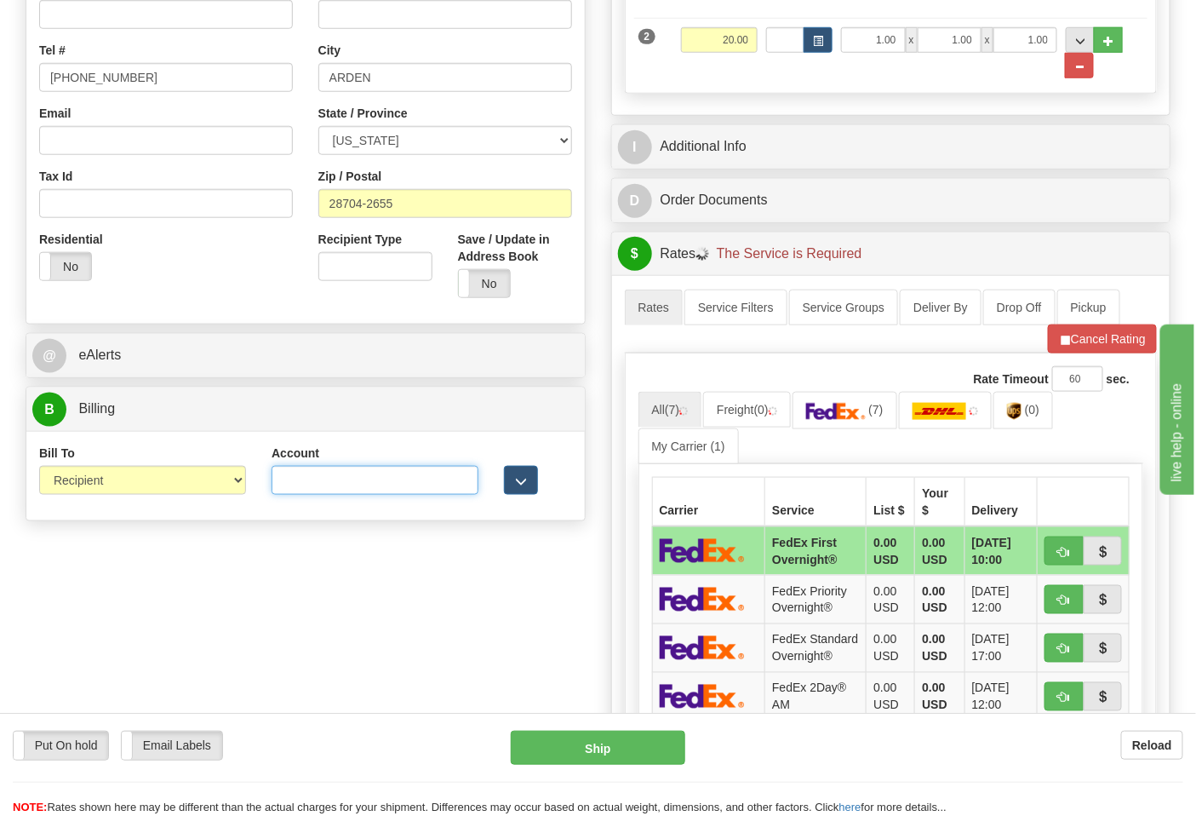
click at [315, 489] on input "Account" at bounding box center [375, 480] width 207 height 29
paste input "103014760"
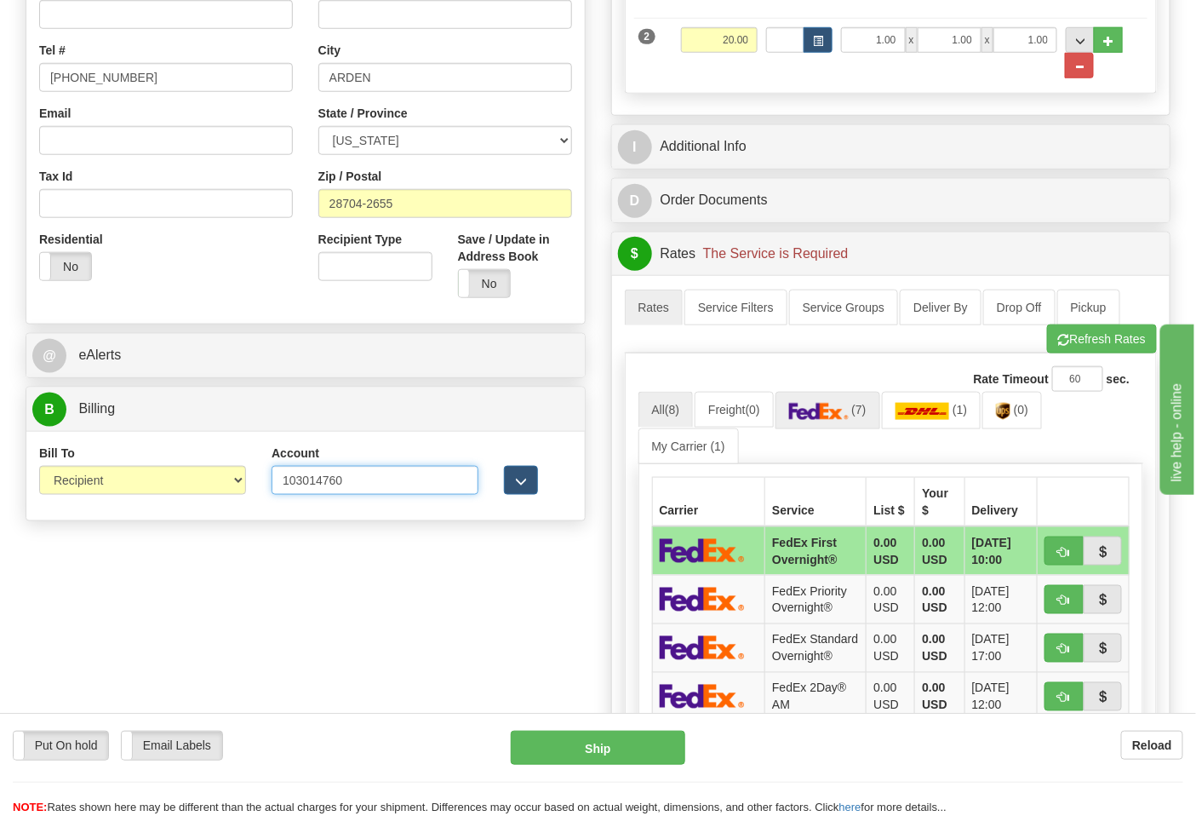
type input "103014760"
click at [878, 406] on link "(7)" at bounding box center [828, 410] width 105 height 37
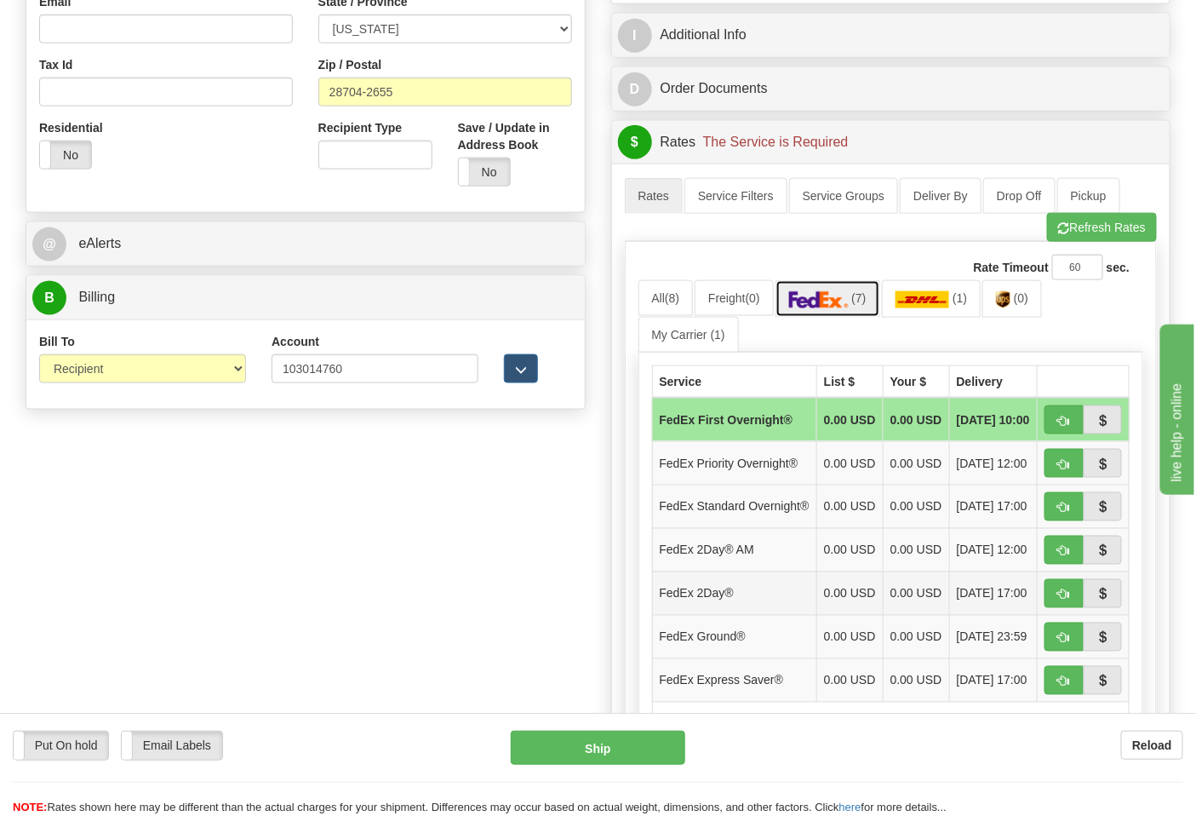
scroll to position [756, 0]
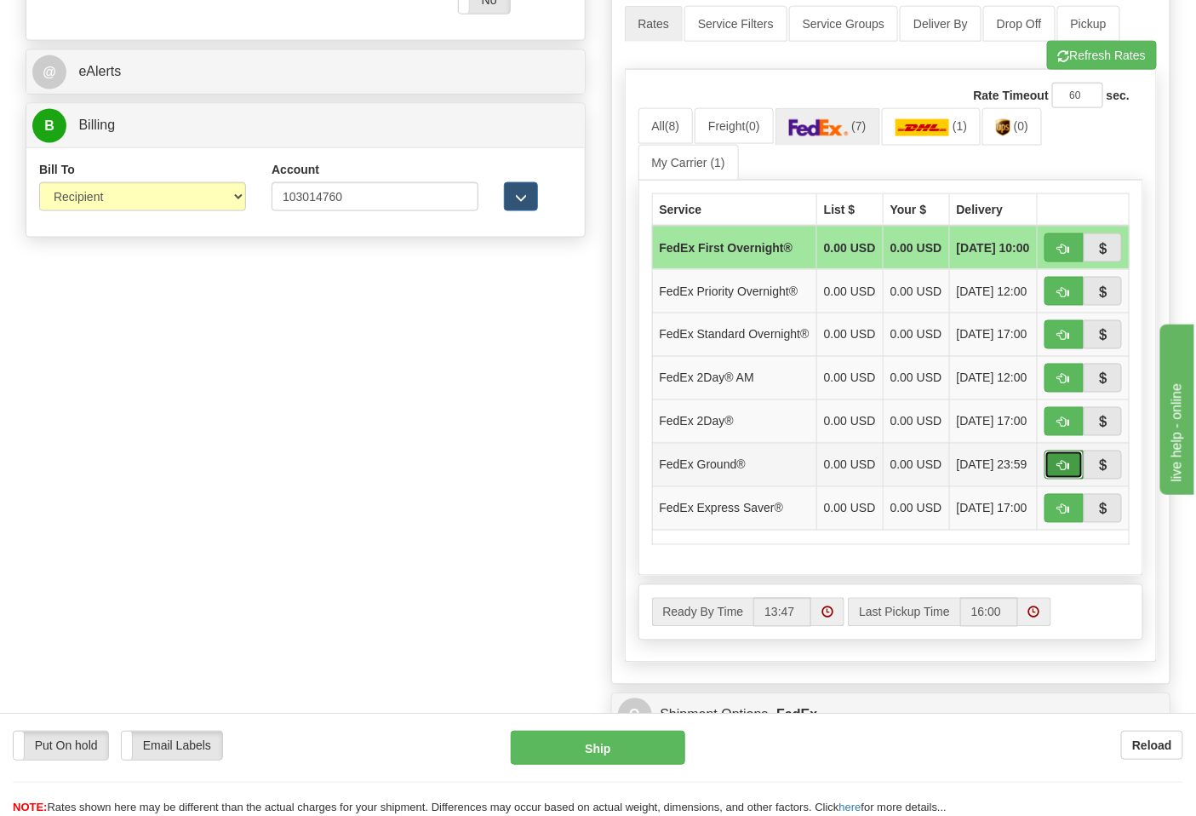
click at [1069, 472] on span "button" at bounding box center [1065, 466] width 12 height 11
type input "92"
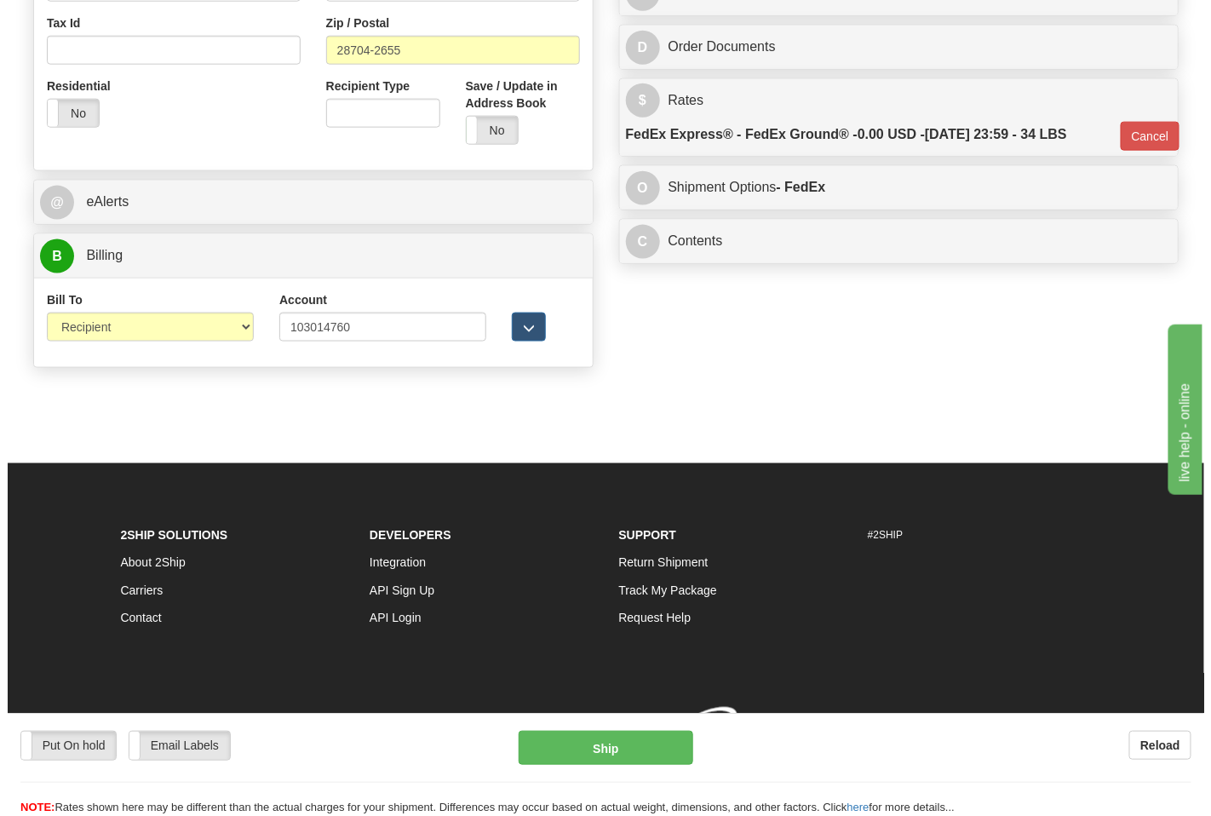
scroll to position [652, 0]
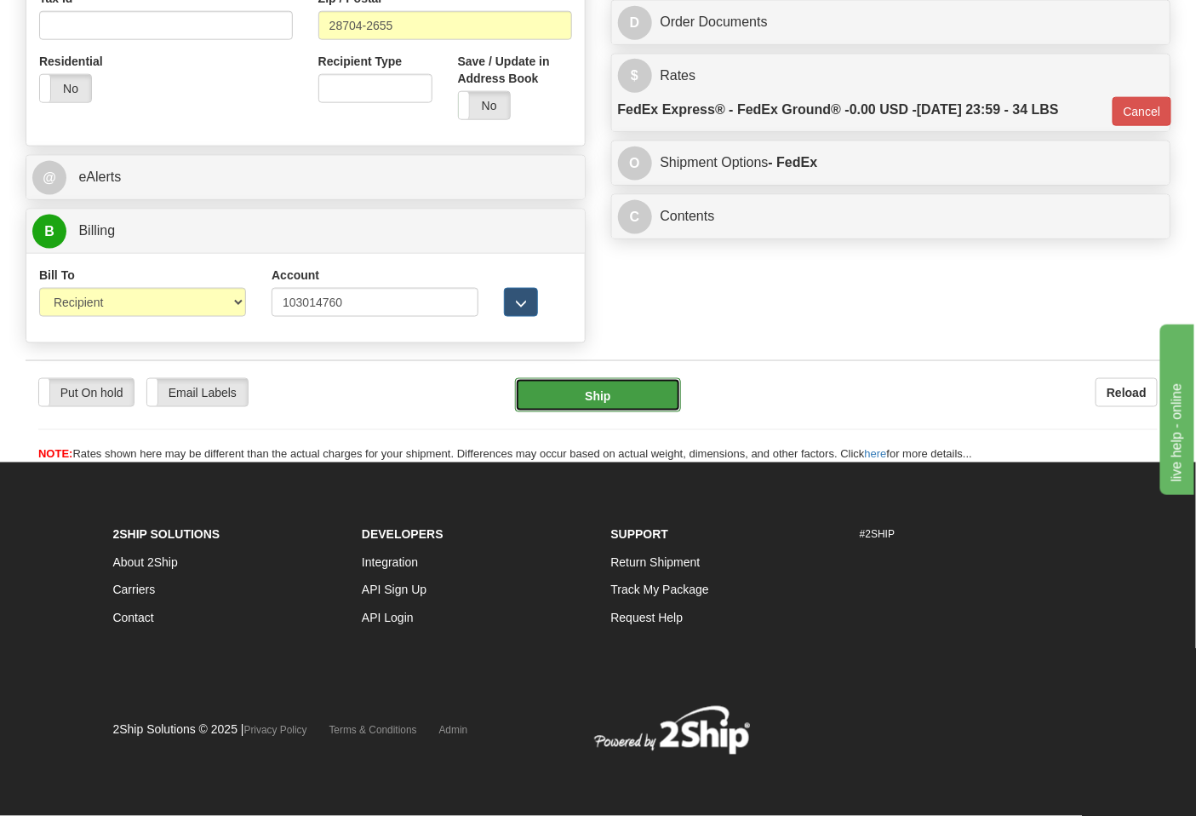
click at [609, 395] on button "Ship" at bounding box center [597, 395] width 165 height 34
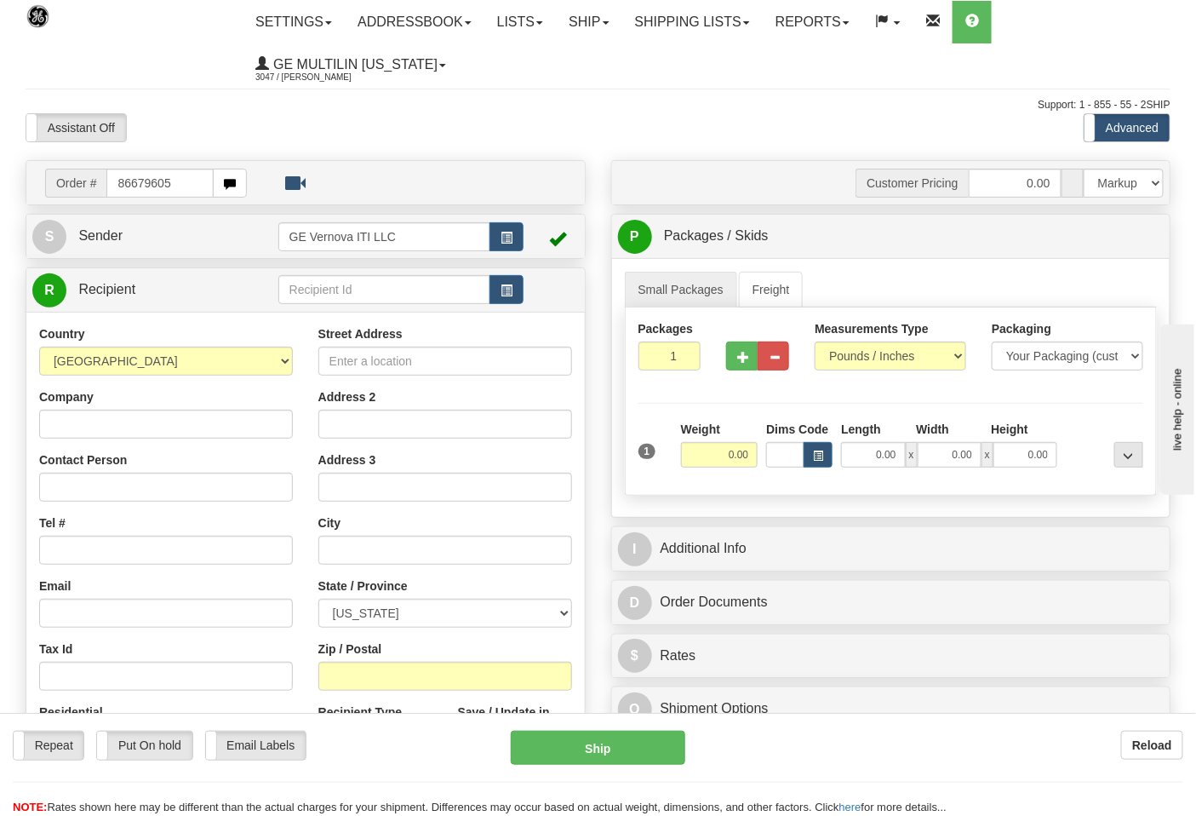
type input "86679605"
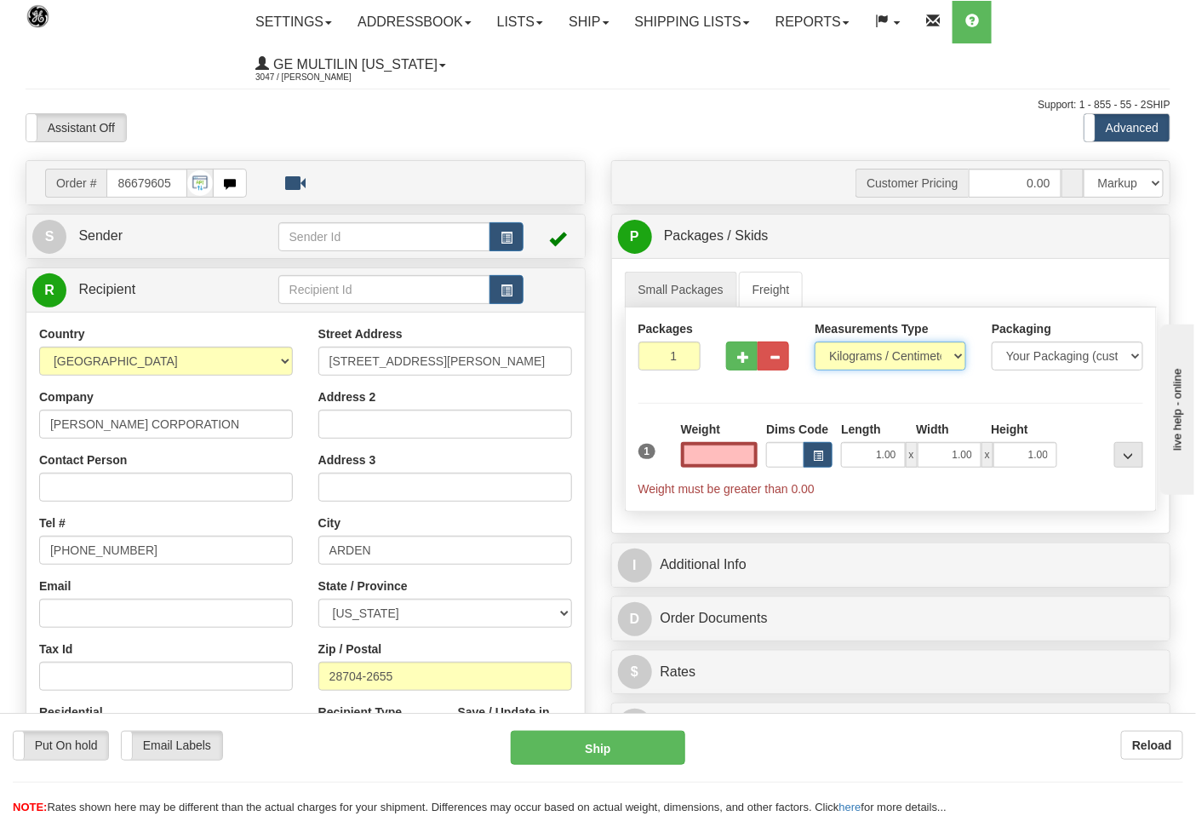
type input "0.00"
click at [852, 359] on select "Pounds / Inches Kilograms / Centimeters" at bounding box center [891, 355] width 152 height 29
select select "0"
click at [815, 342] on select "Pounds / Inches Kilograms / Centimeters" at bounding box center [891, 355] width 152 height 29
click at [736, 366] on button "button" at bounding box center [742, 355] width 32 height 29
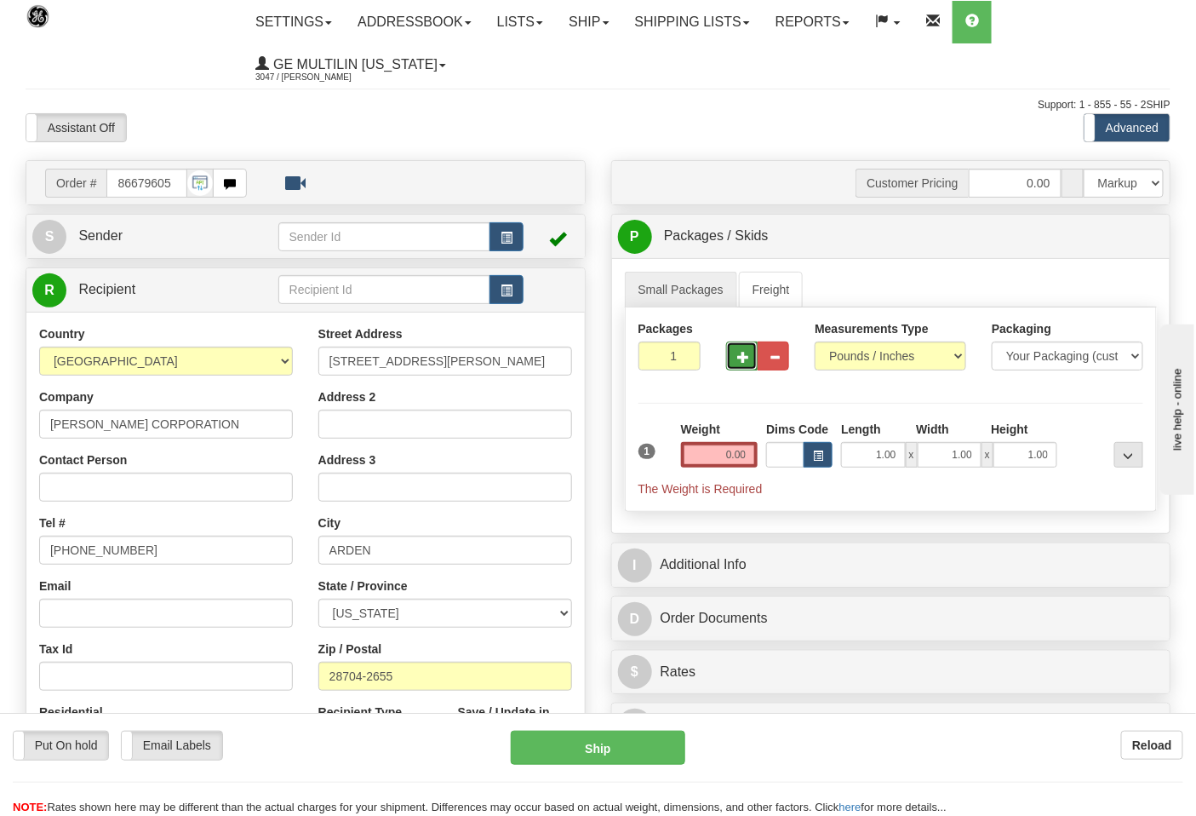
type input "2"
click at [1093, 241] on span "Pack / Skid Level" at bounding box center [1115, 237] width 78 height 12
radio input "true"
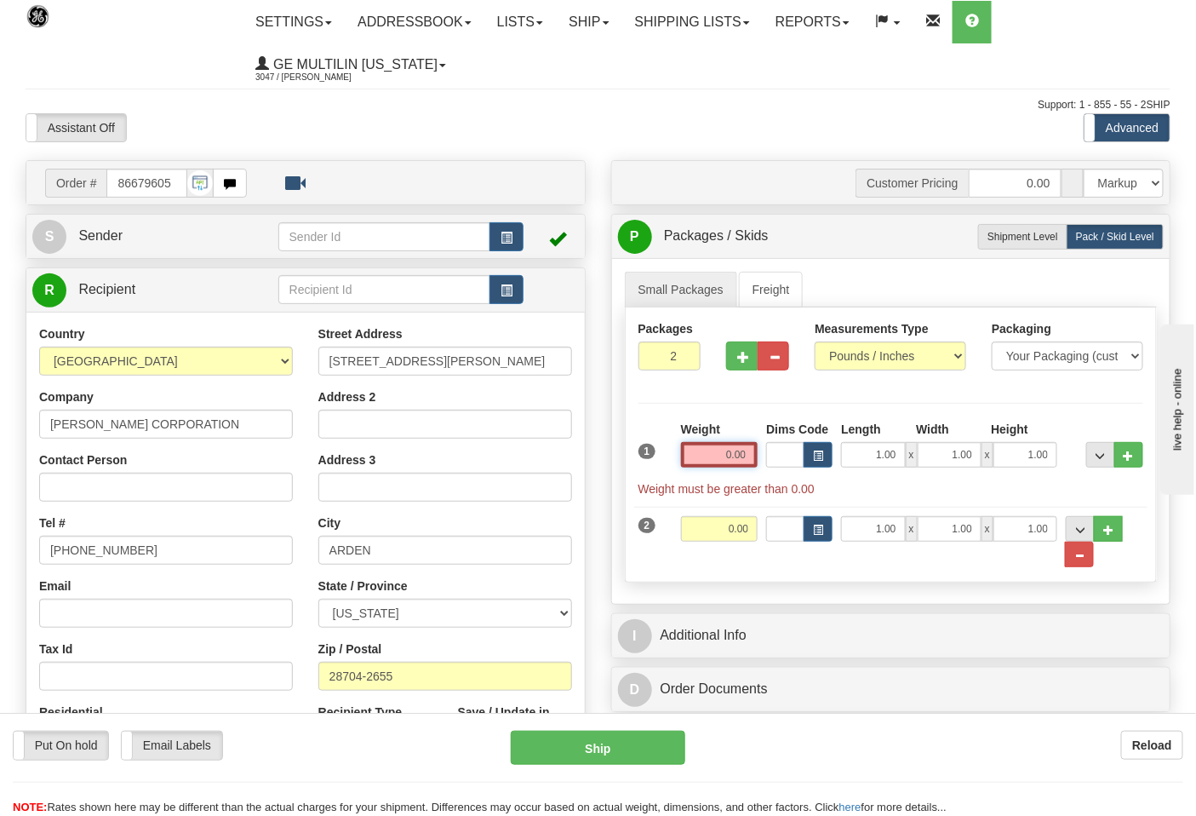
click at [744, 461] on input "0.00" at bounding box center [719, 455] width 77 height 26
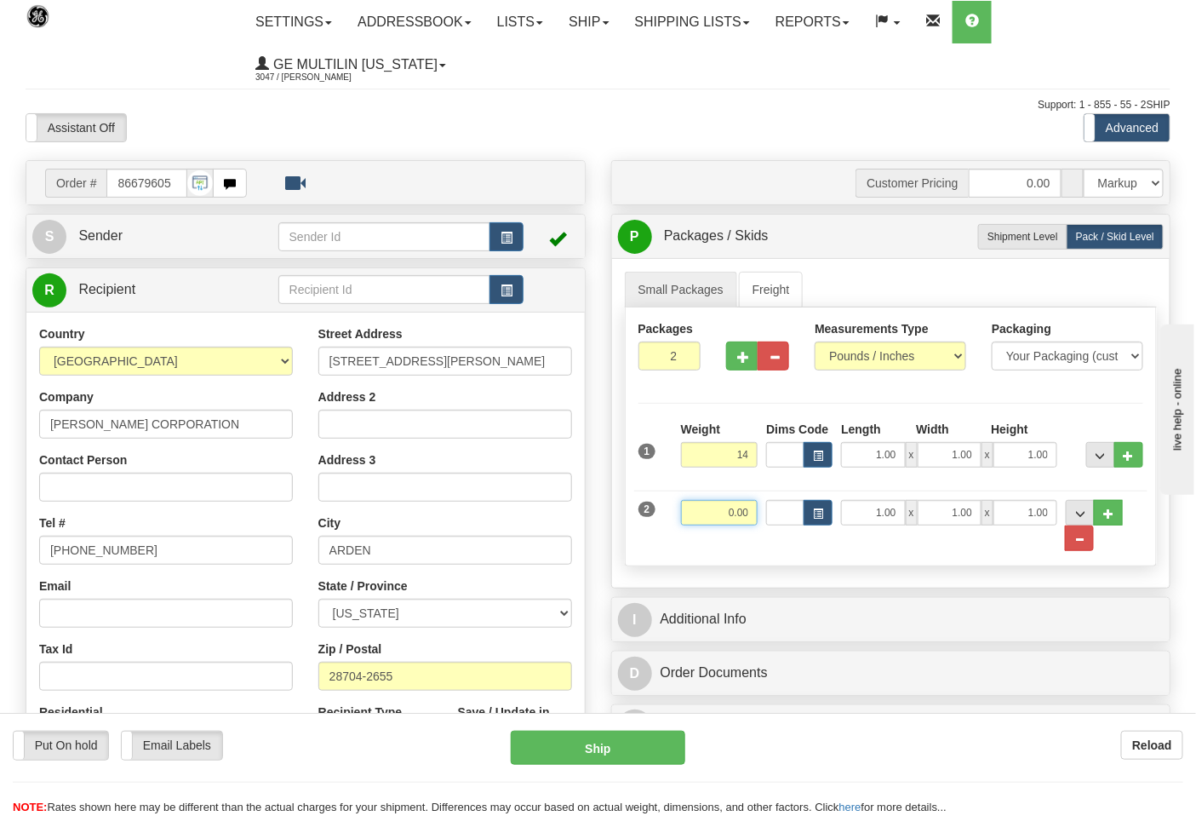
type input "14.00"
click at [753, 507] on input "0.00" at bounding box center [719, 513] width 77 height 26
click button "Delete" at bounding box center [0, 0] width 0 height 0
type input "18.00"
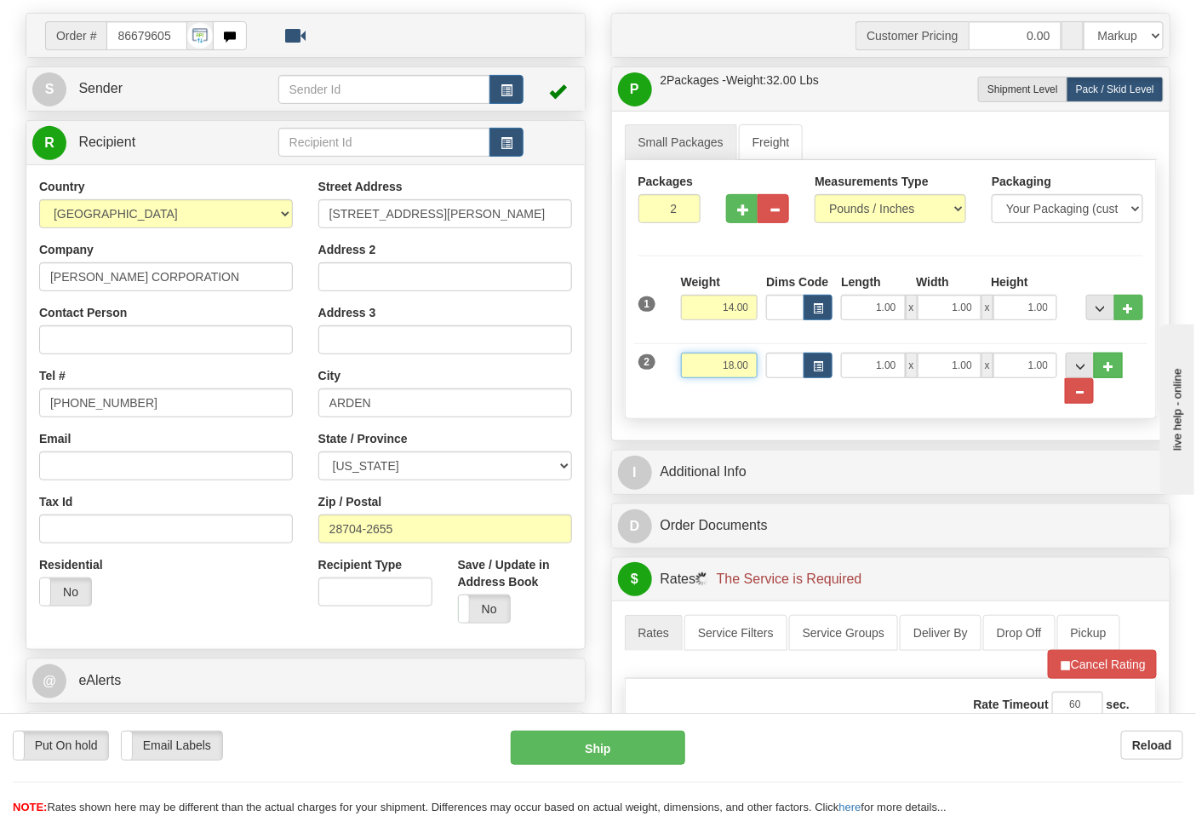
scroll to position [378, 0]
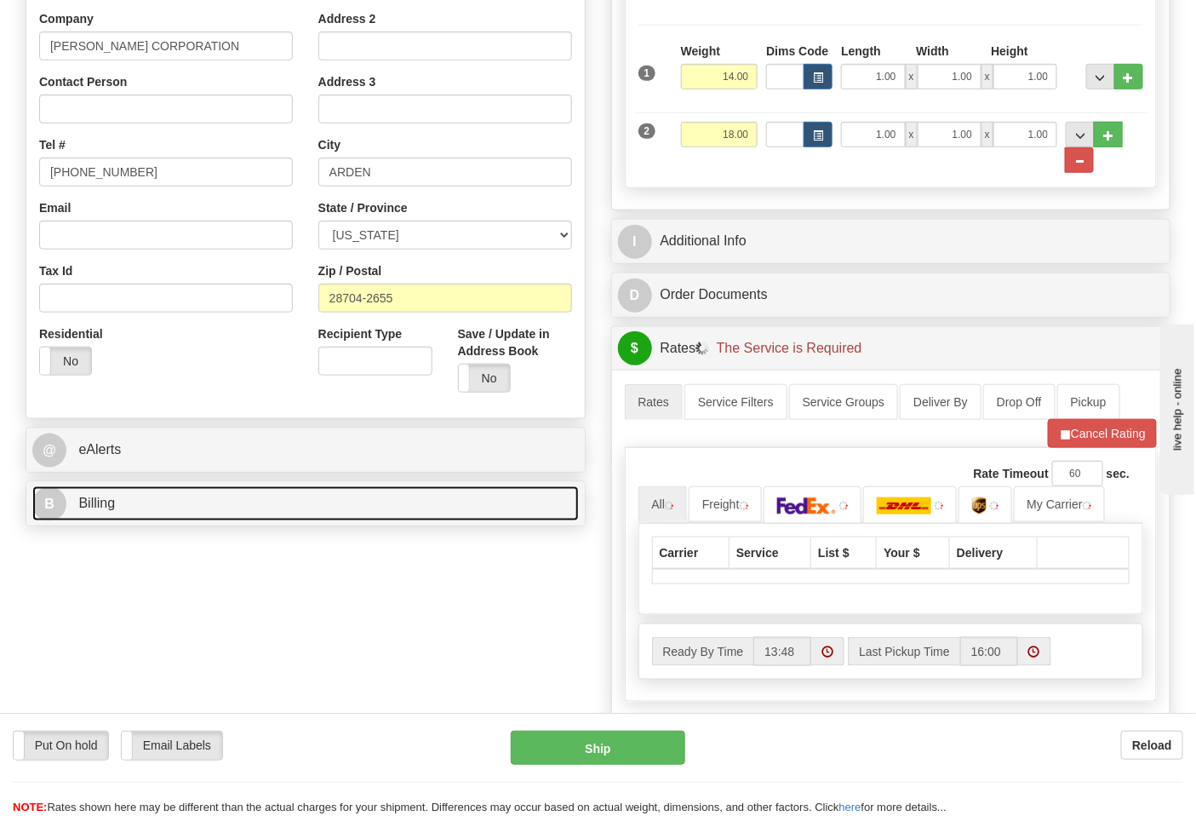
click at [215, 502] on link "B Billing" at bounding box center [305, 503] width 547 height 35
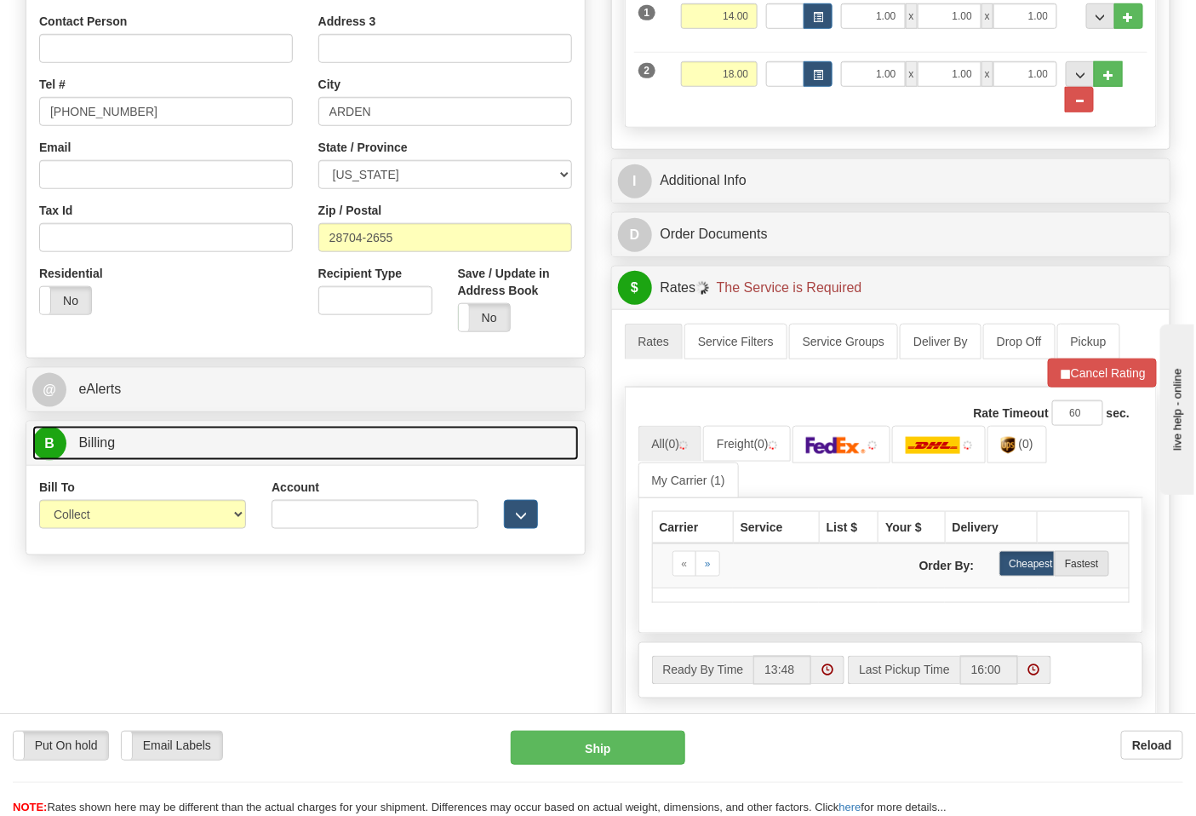
scroll to position [473, 0]
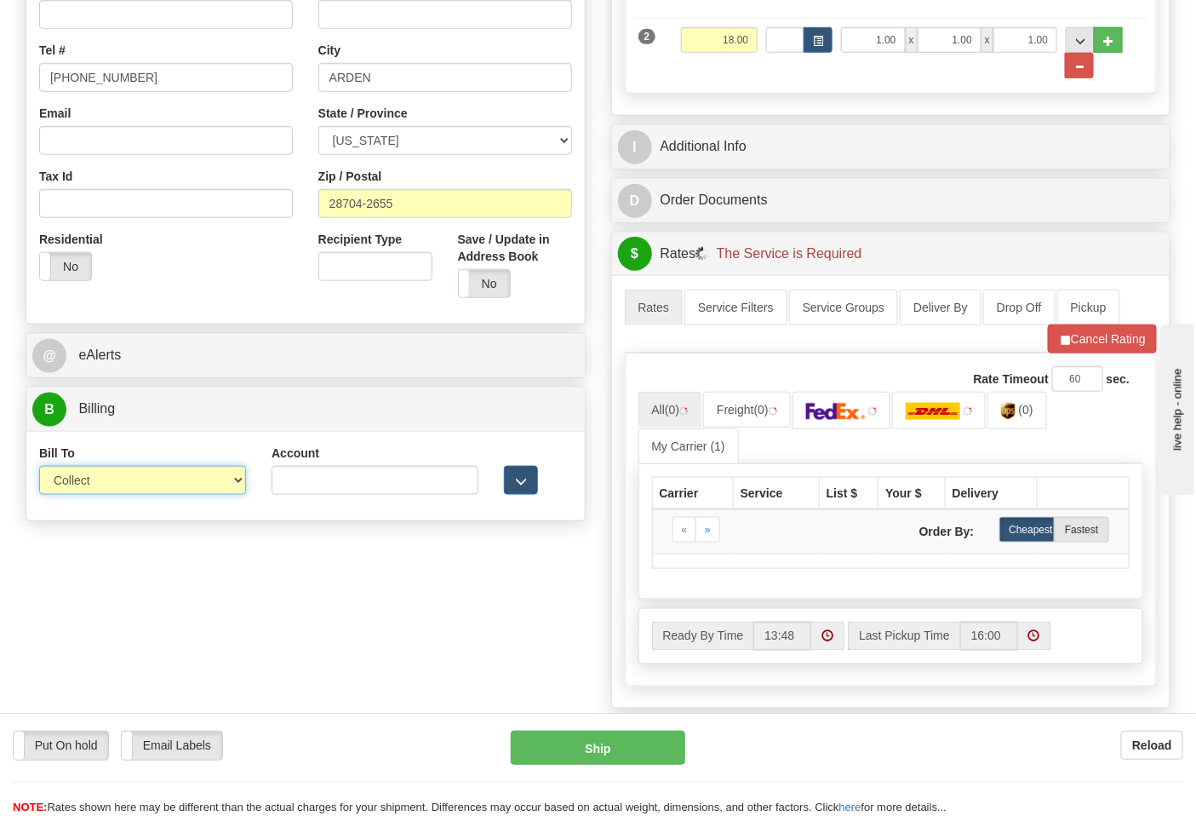
drag, startPoint x: 100, startPoint y: 480, endPoint x: 104, endPoint y: 508, distance: 27.5
click at [100, 480] on select "Sender Recipient Third Party Collect" at bounding box center [142, 480] width 207 height 29
click at [104, 520] on div "Bill To Sender Recipient Third Party Collect Account 3rd Party Account List Ple…" at bounding box center [305, 475] width 559 height 89
click at [104, 473] on select "Sender Recipient Third Party Collect" at bounding box center [142, 480] width 207 height 29
select select "2"
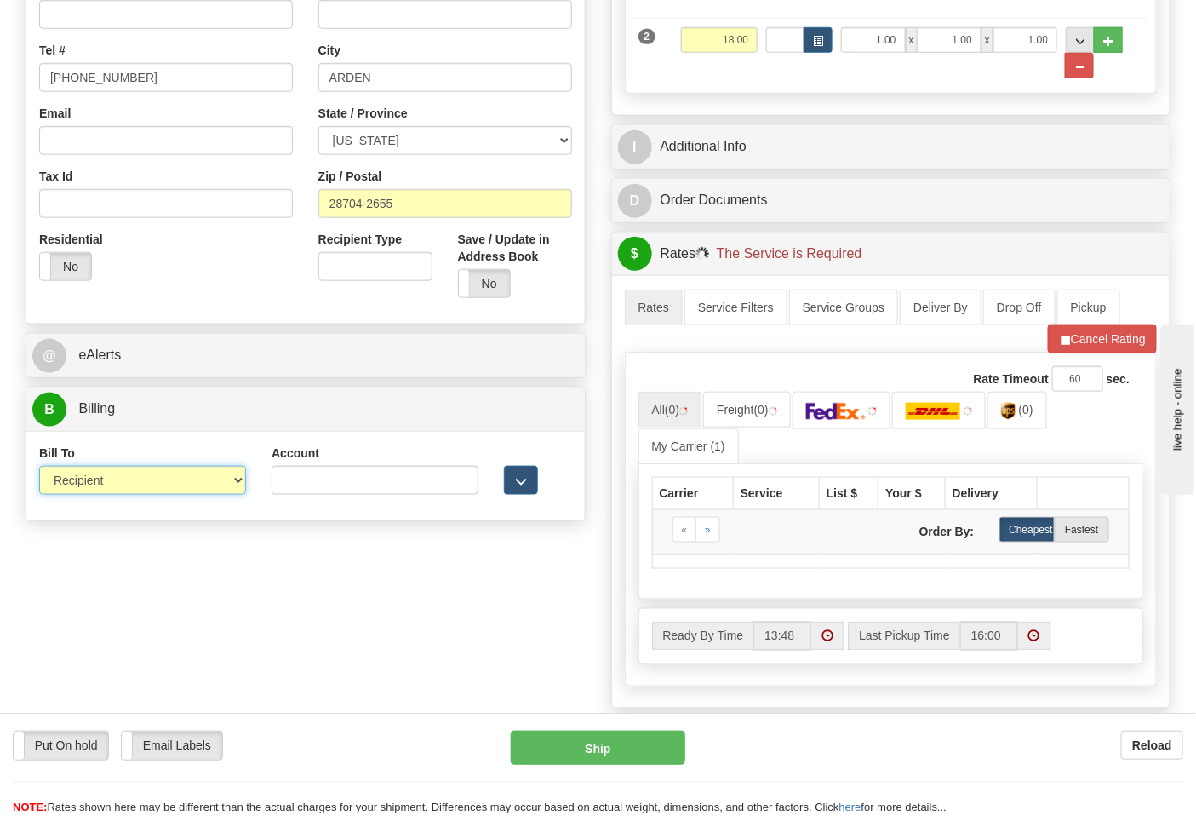
click at [39, 468] on select "Sender Recipient Third Party Collect" at bounding box center [142, 480] width 207 height 29
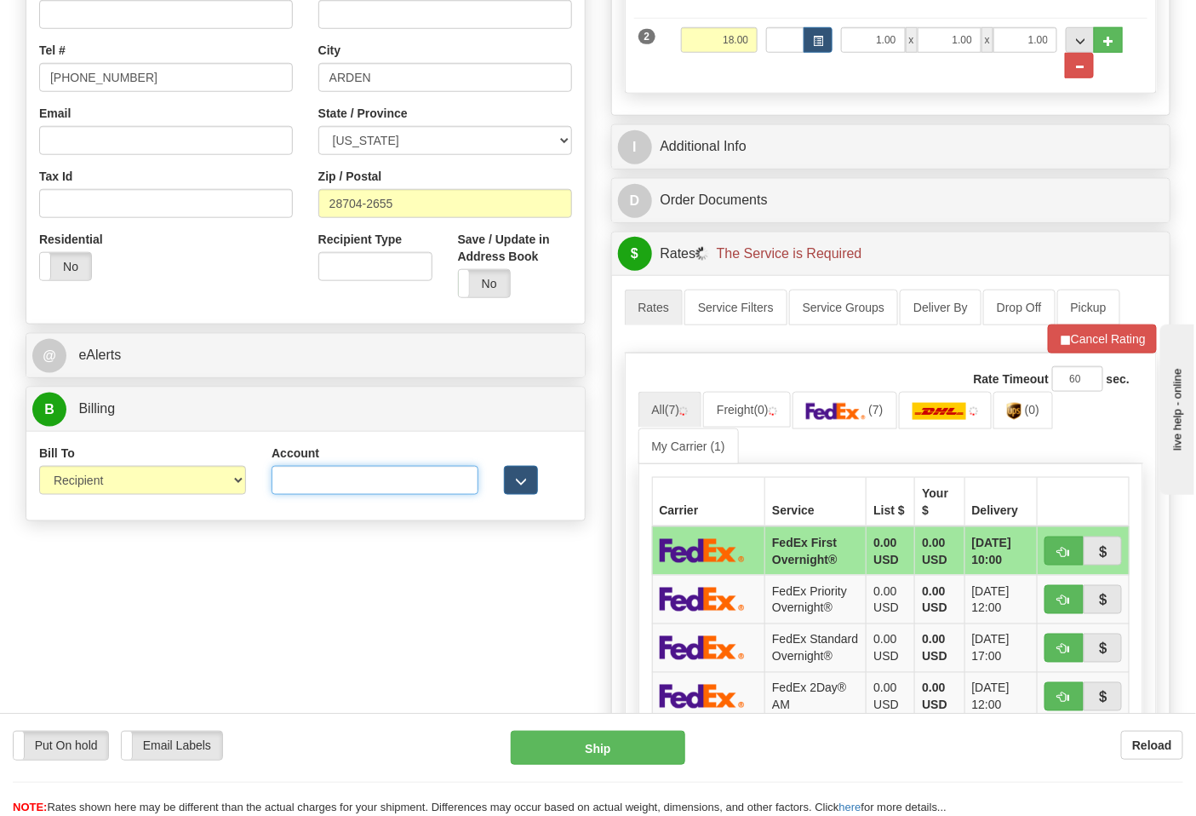
click at [299, 487] on input "Account" at bounding box center [375, 480] width 207 height 29
paste input "103014760"
type input "103014760"
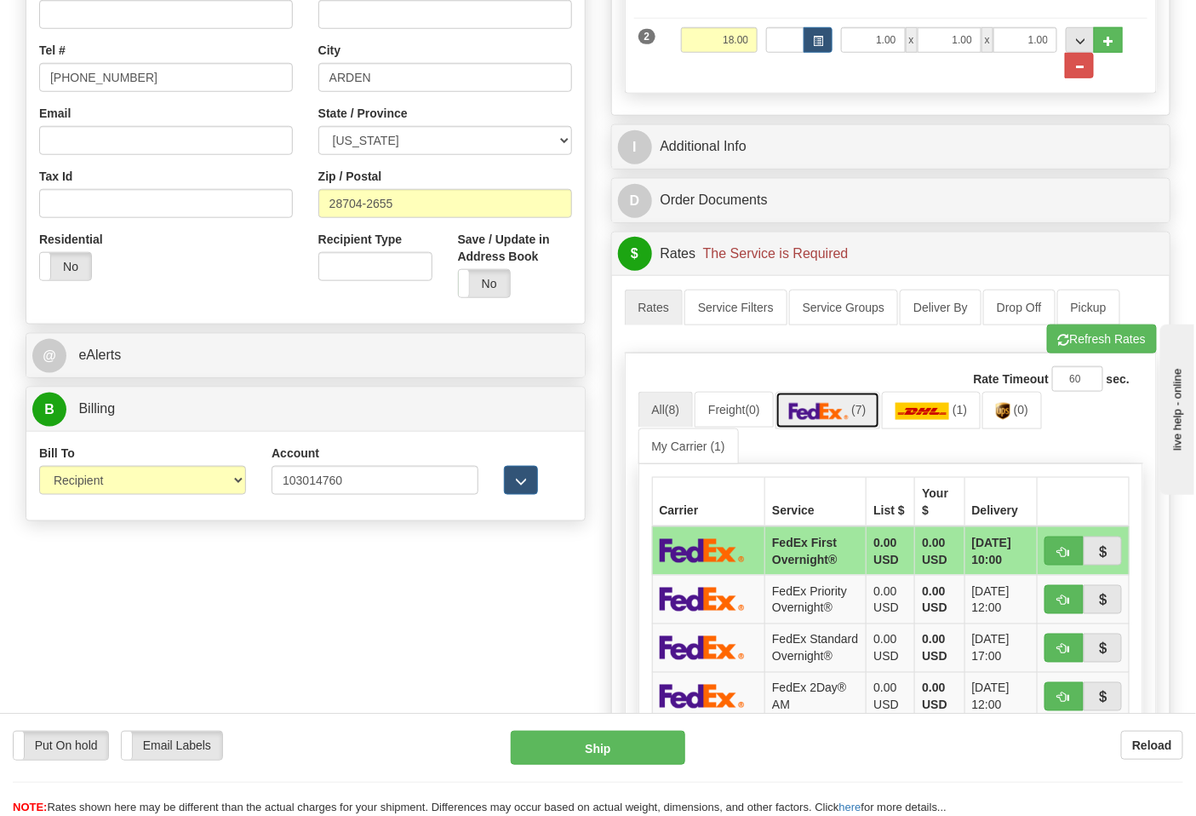
click at [861, 416] on span "(7)" at bounding box center [859, 410] width 14 height 14
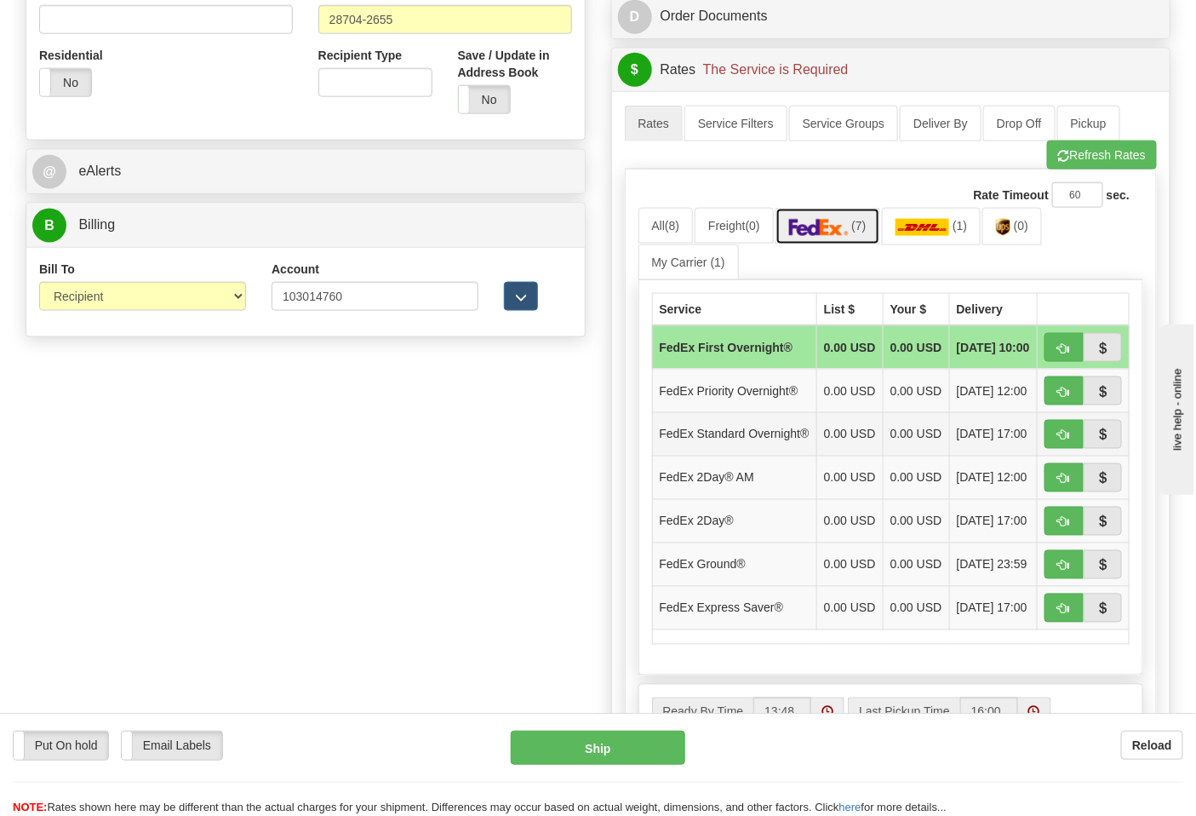
scroll to position [662, 0]
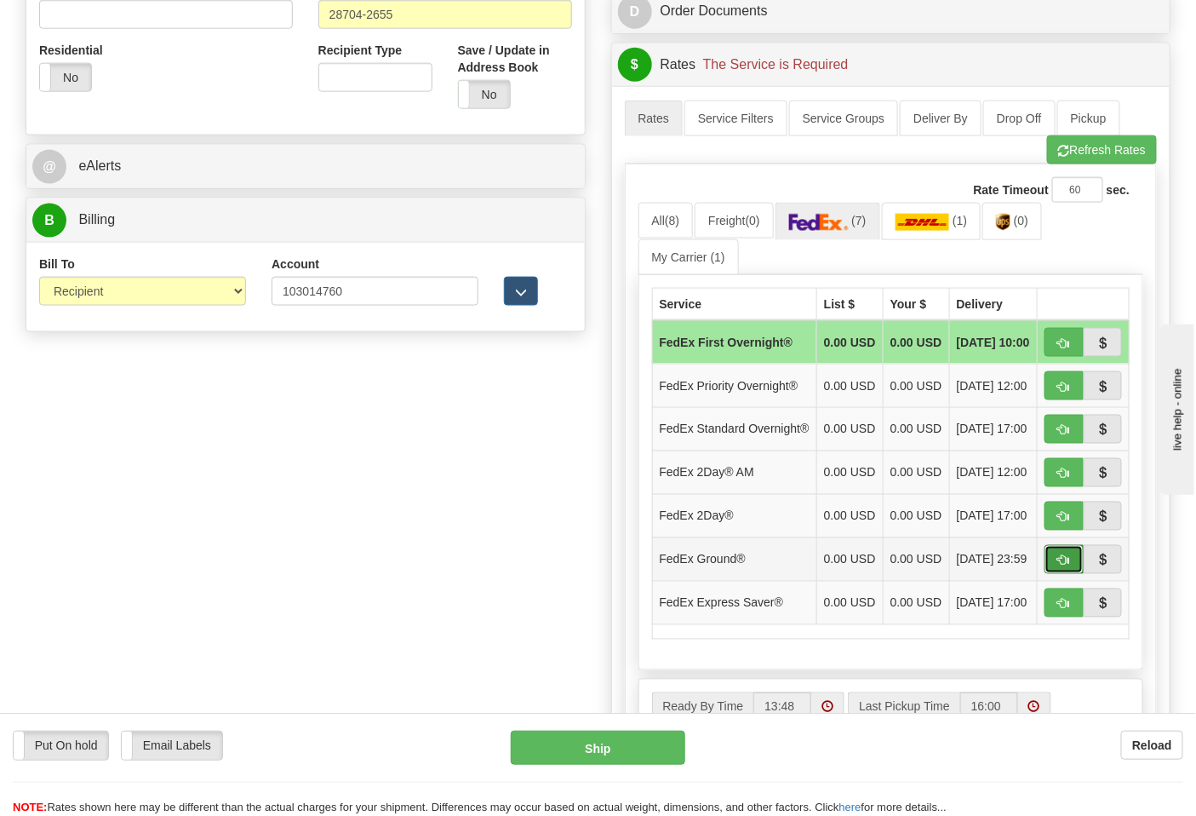
click at [1067, 566] on span "button" at bounding box center [1065, 560] width 12 height 11
type input "92"
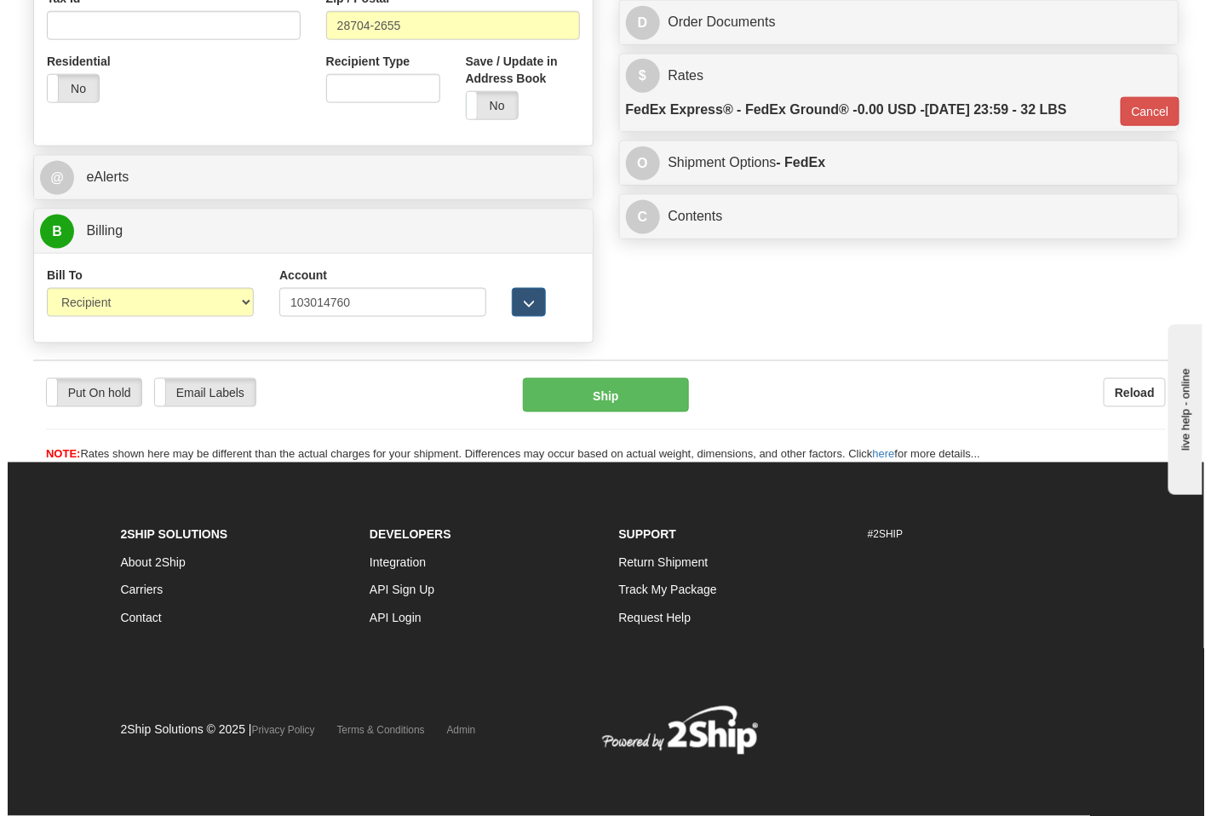
scroll to position [652, 0]
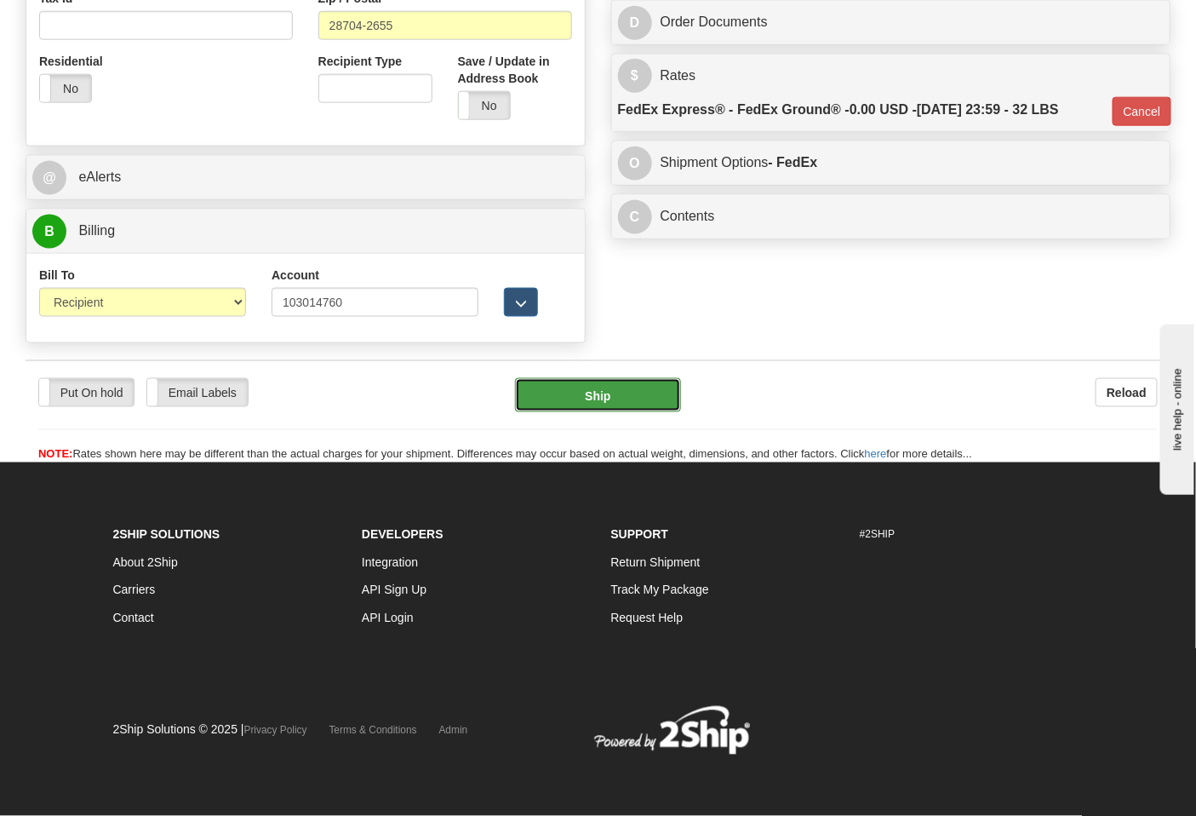
click at [614, 393] on button "Ship" at bounding box center [597, 395] width 165 height 34
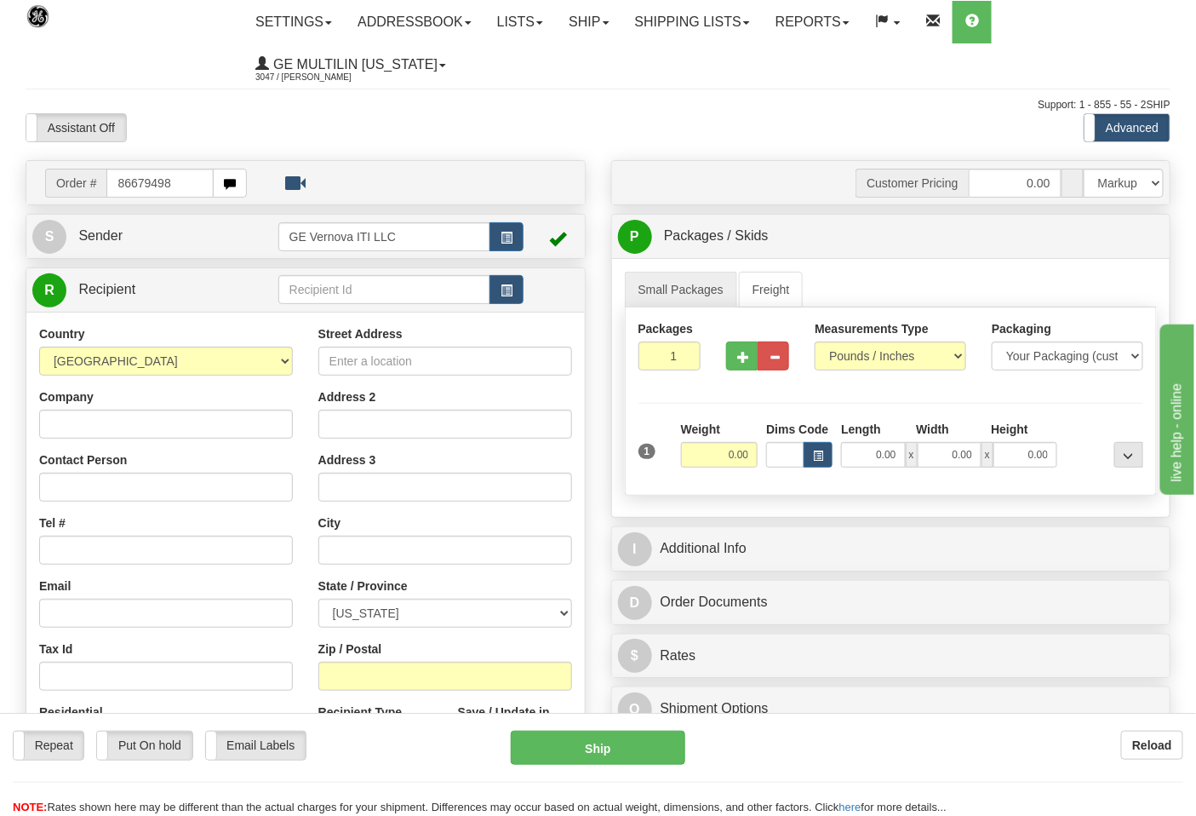
type input "86679498"
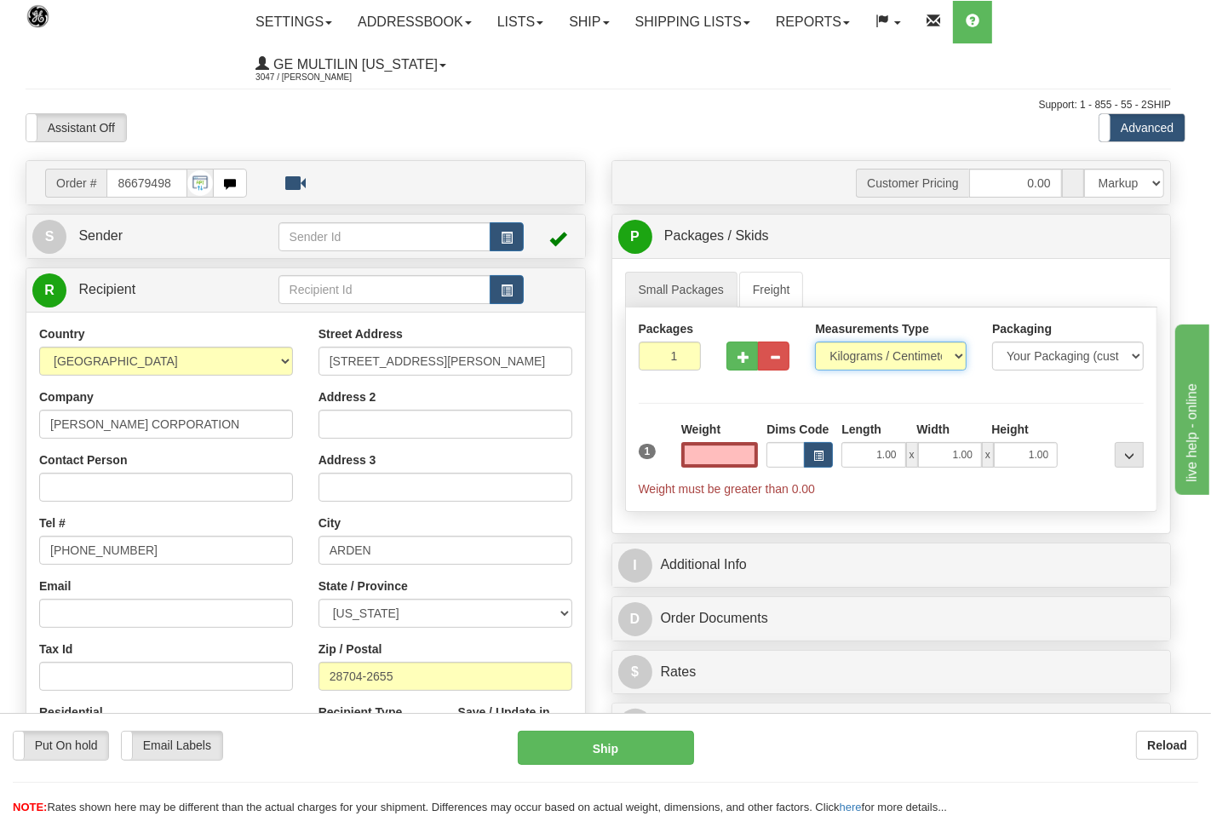
type input "0.00"
click at [869, 354] on select "Pounds / Inches Kilograms / Centimeters" at bounding box center [880, 355] width 149 height 29
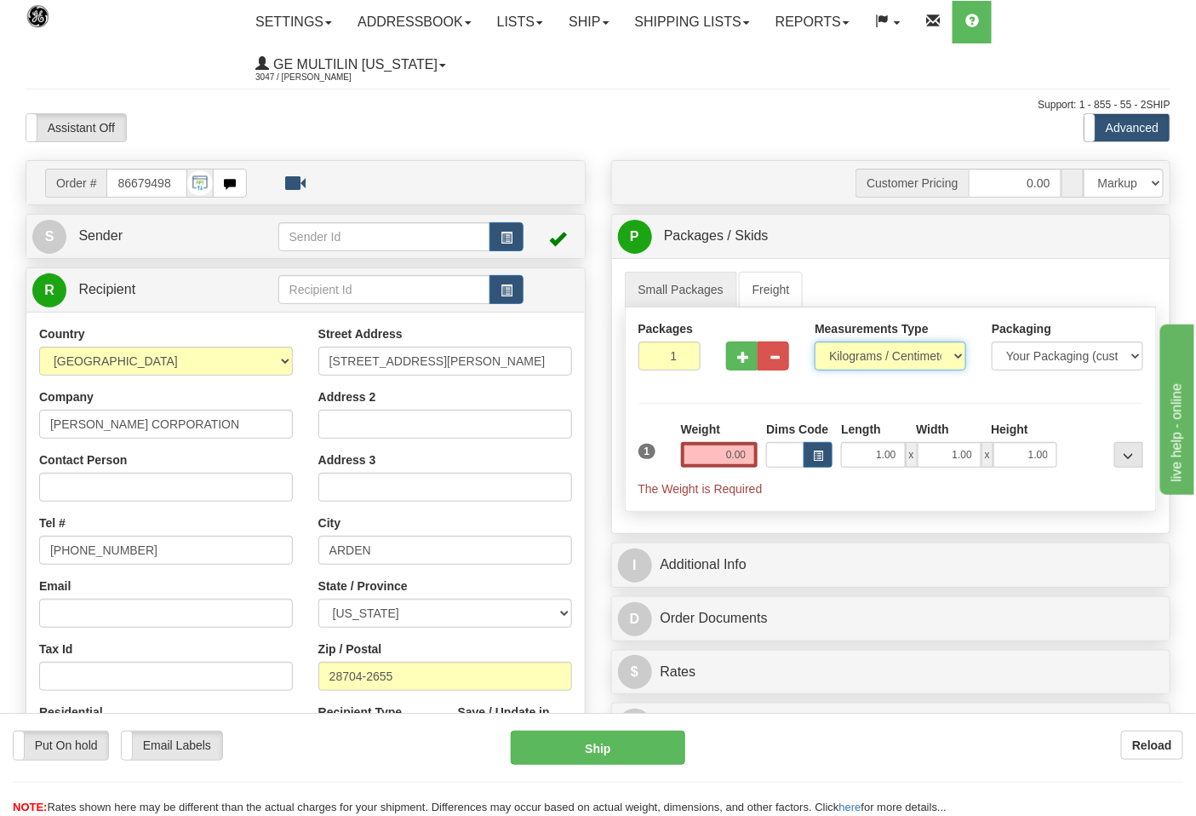
select select "0"
click at [815, 342] on select "Pounds / Inches Kilograms / Centimeters" at bounding box center [891, 355] width 152 height 29
click at [1032, 353] on select "Your Packaging (customer supplied) Envelope (carrier supplied) Pack (carrier su…" at bounding box center [1068, 355] width 152 height 29
drag, startPoint x: 901, startPoint y: 393, endPoint x: 869, endPoint y: 385, distance: 32.4
click at [901, 393] on div "Packages 1 1 Measurements Type" at bounding box center [891, 409] width 533 height 204
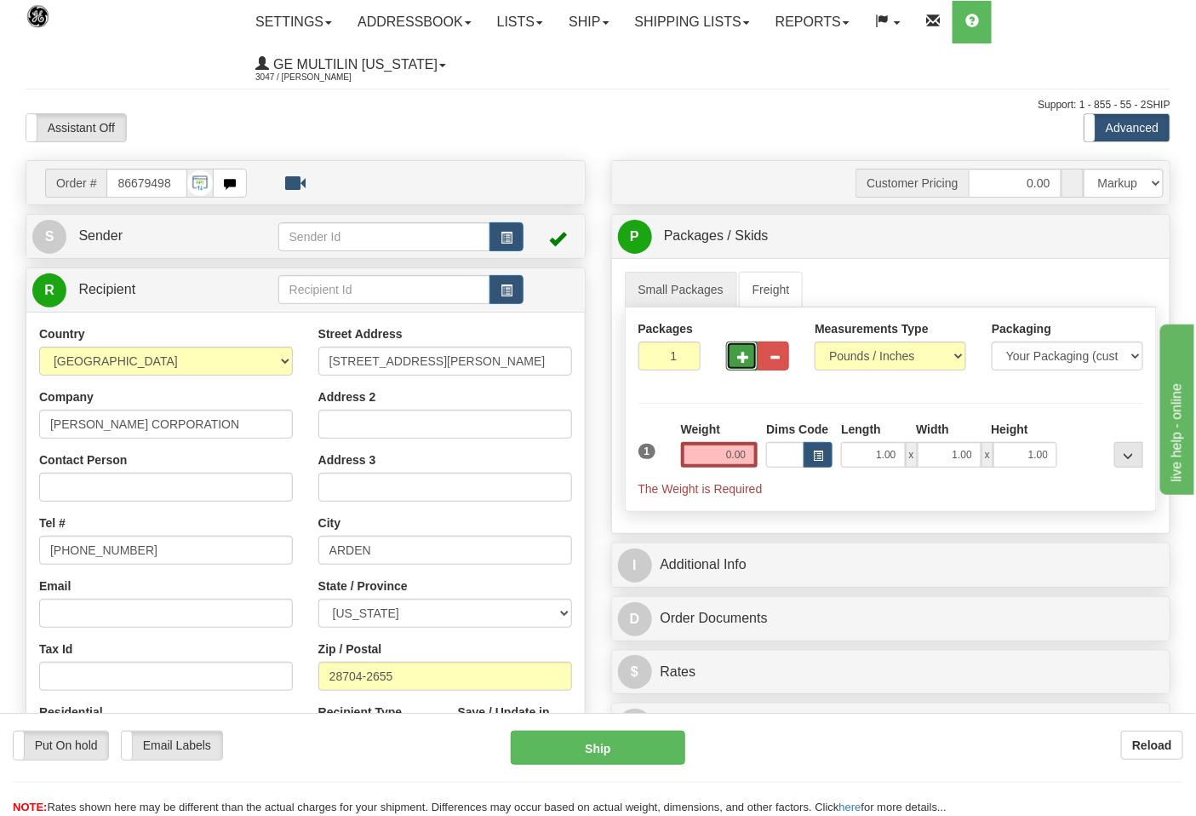
click at [742, 360] on span "button" at bounding box center [743, 357] width 12 height 11
type input "2"
click at [1090, 242] on span "Pack / Skid Level" at bounding box center [1115, 237] width 78 height 12
radio input "true"
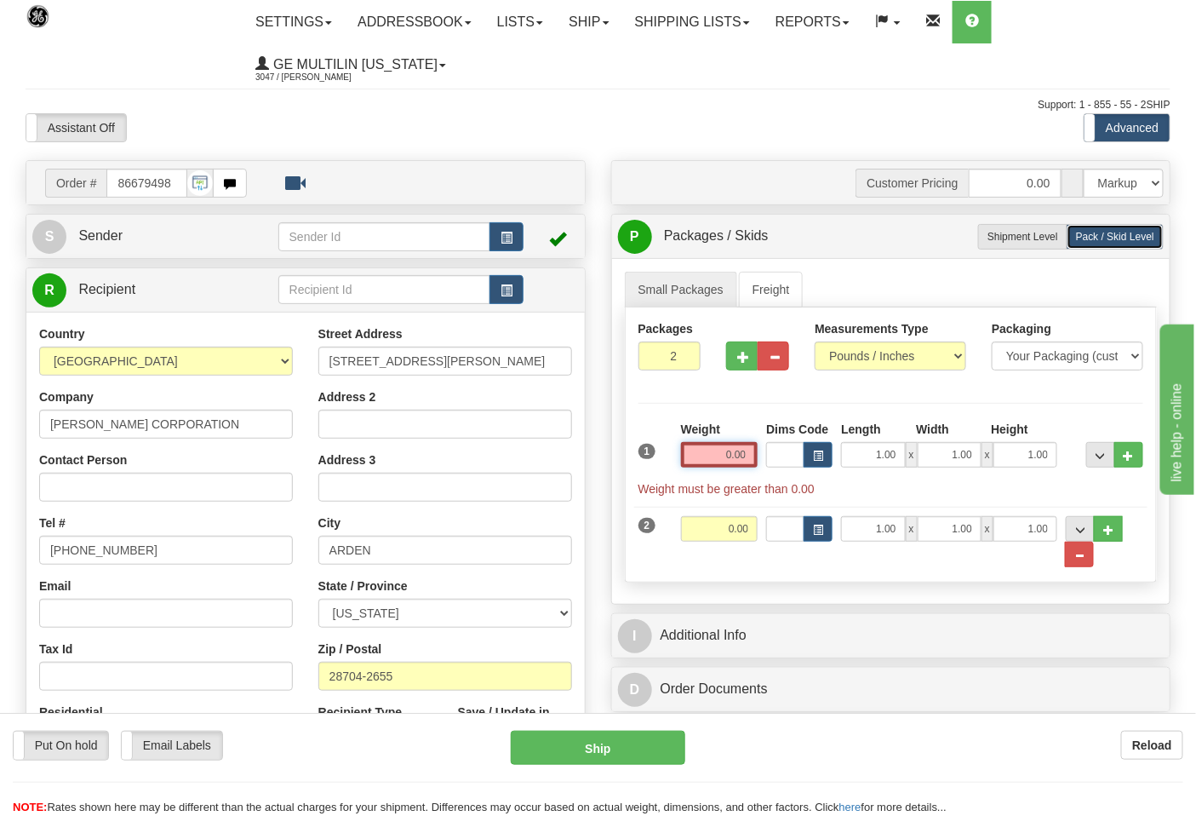
click at [750, 462] on input "0.00" at bounding box center [719, 455] width 77 height 26
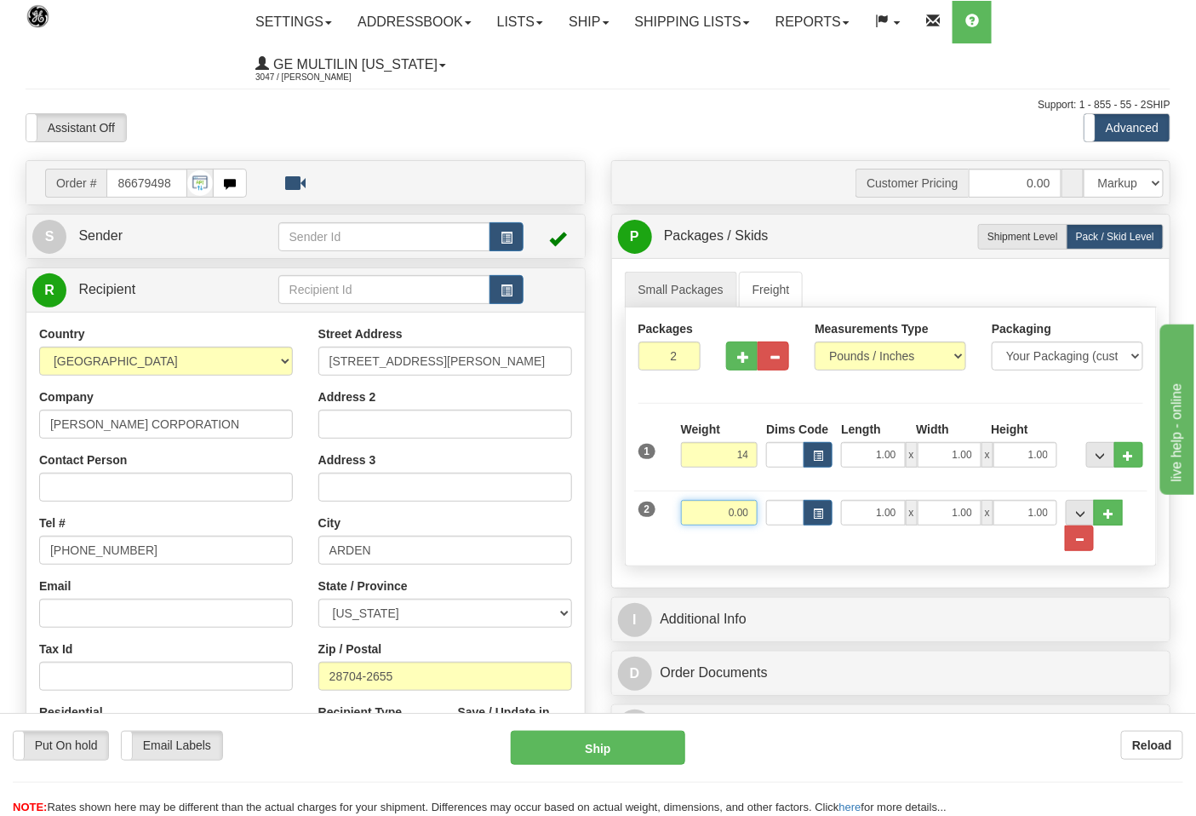
type input "14.00"
click at [756, 513] on input "0.00" at bounding box center [719, 513] width 77 height 26
click button "Delete" at bounding box center [0, 0] width 0 height 0
type input "17.00"
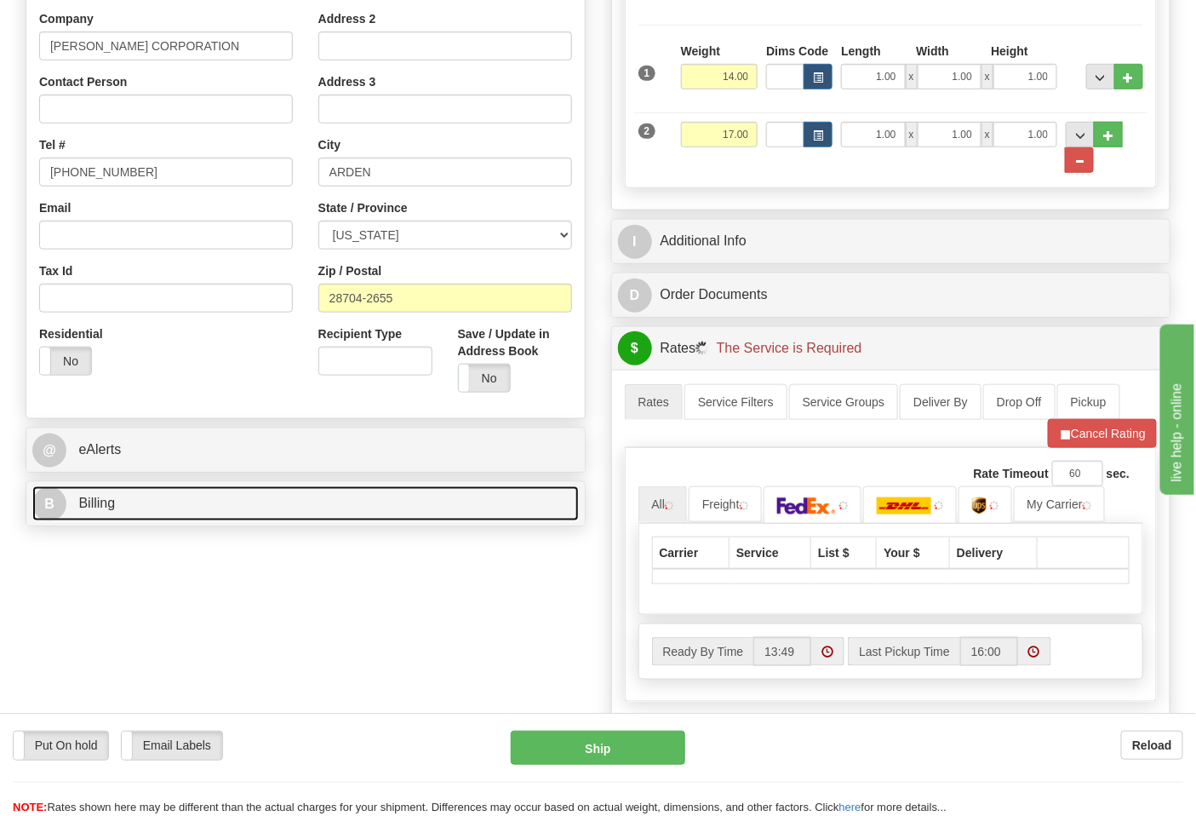
click at [227, 507] on link "B Billing" at bounding box center [305, 503] width 547 height 35
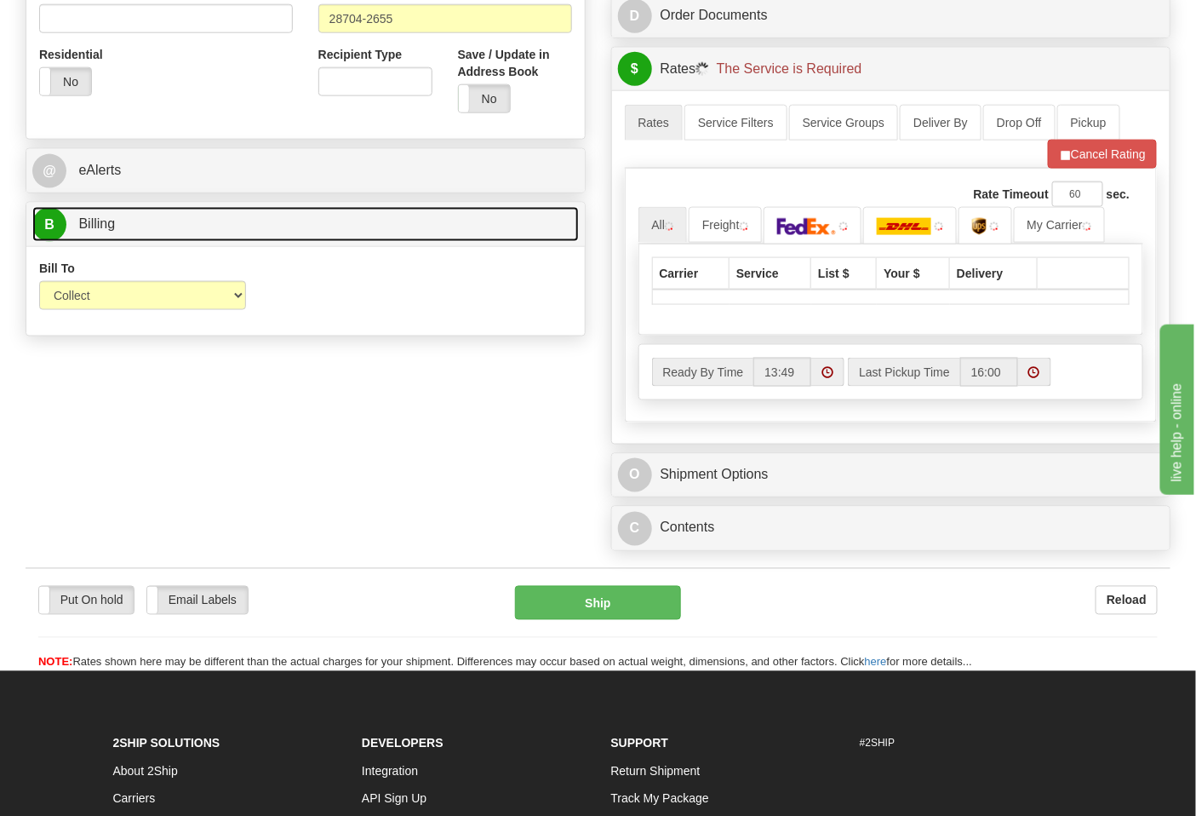
scroll to position [657, 0]
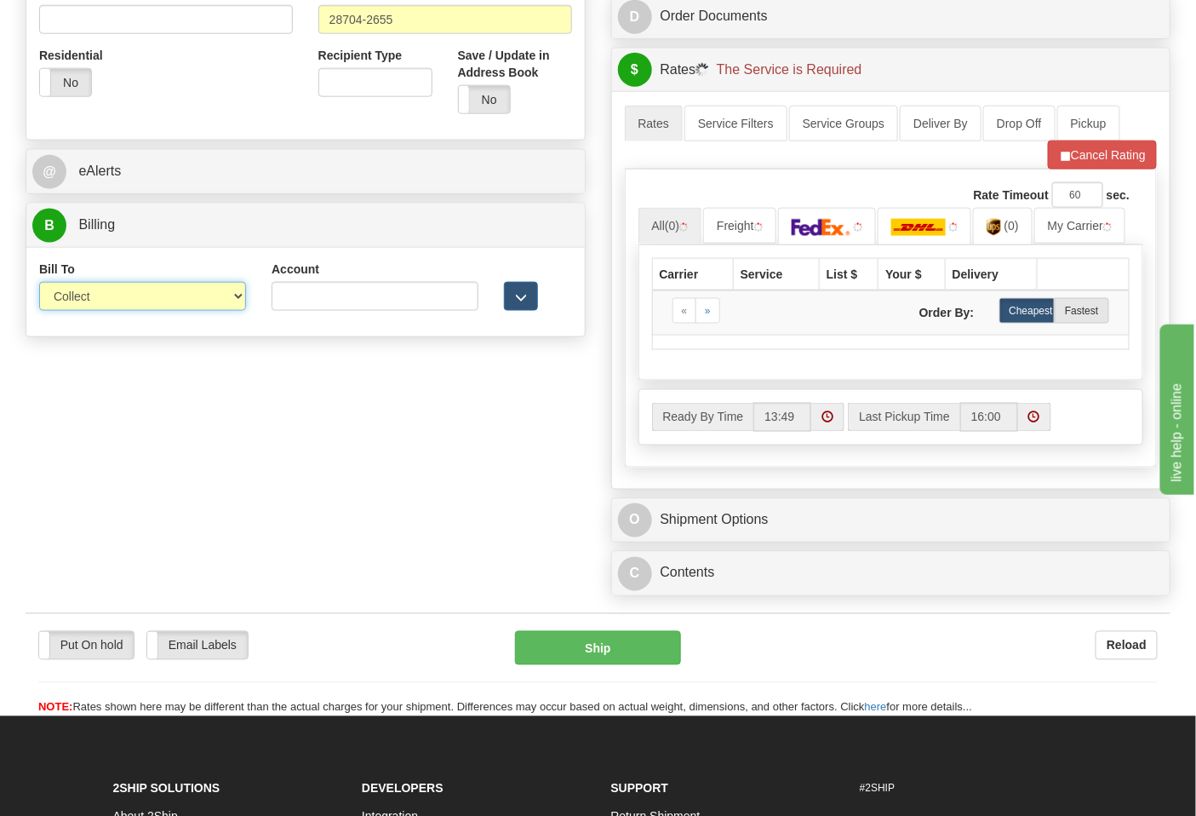
click at [133, 292] on select "Sender Recipient Third Party Collect" at bounding box center [142, 296] width 207 height 29
select select "2"
click at [39, 284] on select "Sender Recipient Third Party Collect" at bounding box center [142, 296] width 207 height 29
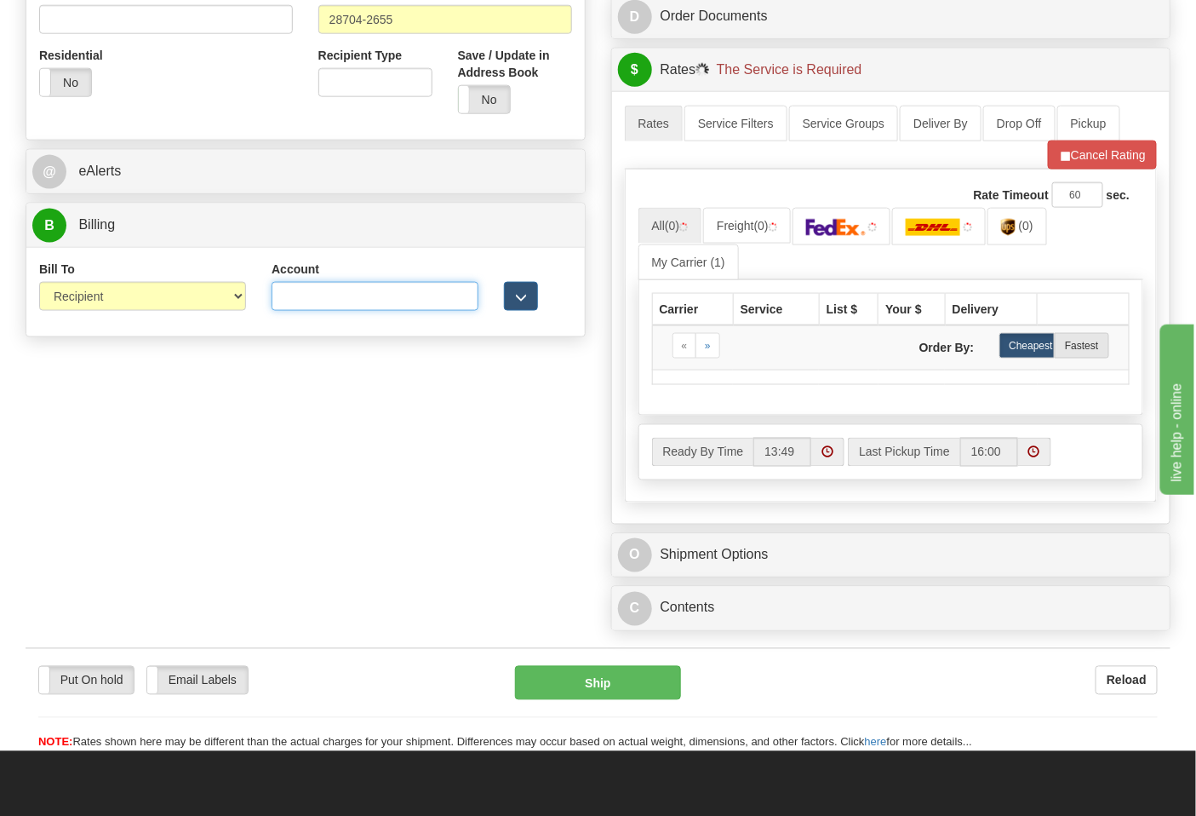
click at [311, 285] on input "Account" at bounding box center [375, 296] width 207 height 29
paste input "103014760"
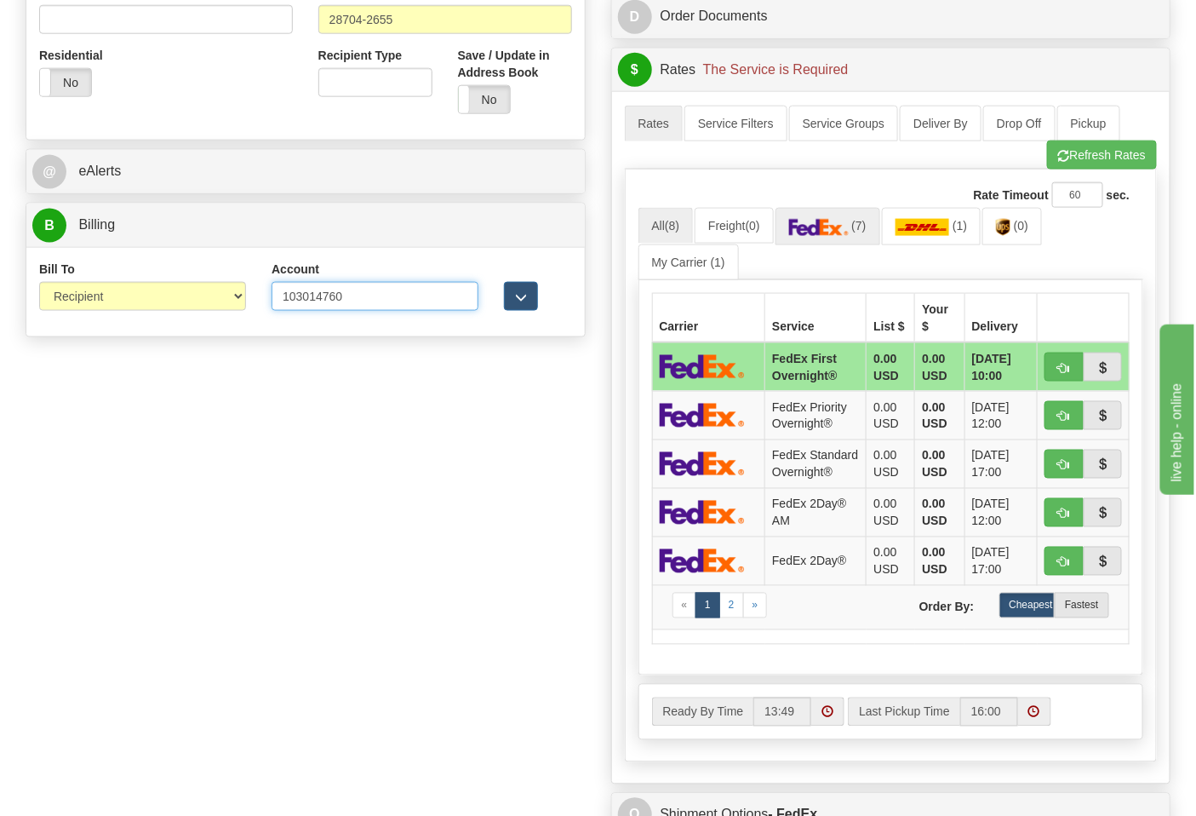
type input "103014760"
click at [830, 226] on img at bounding box center [819, 227] width 60 height 17
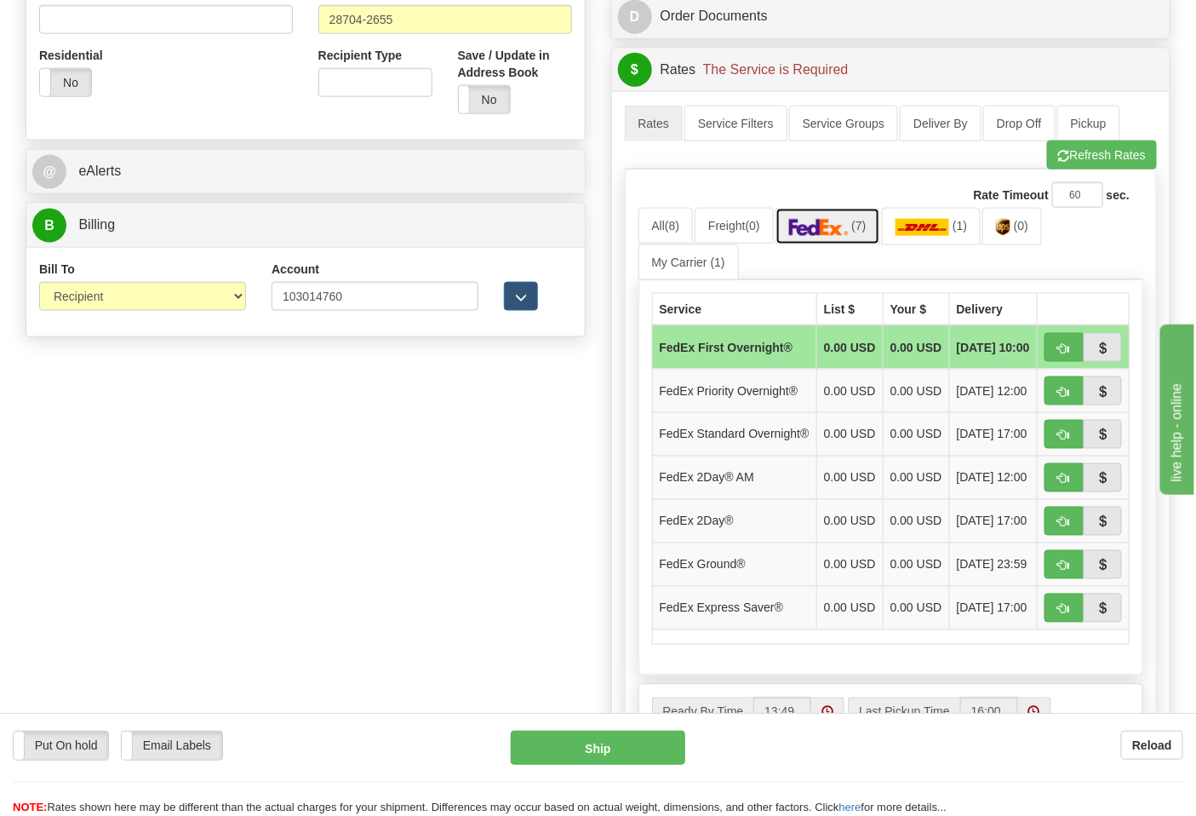
scroll to position [846, 0]
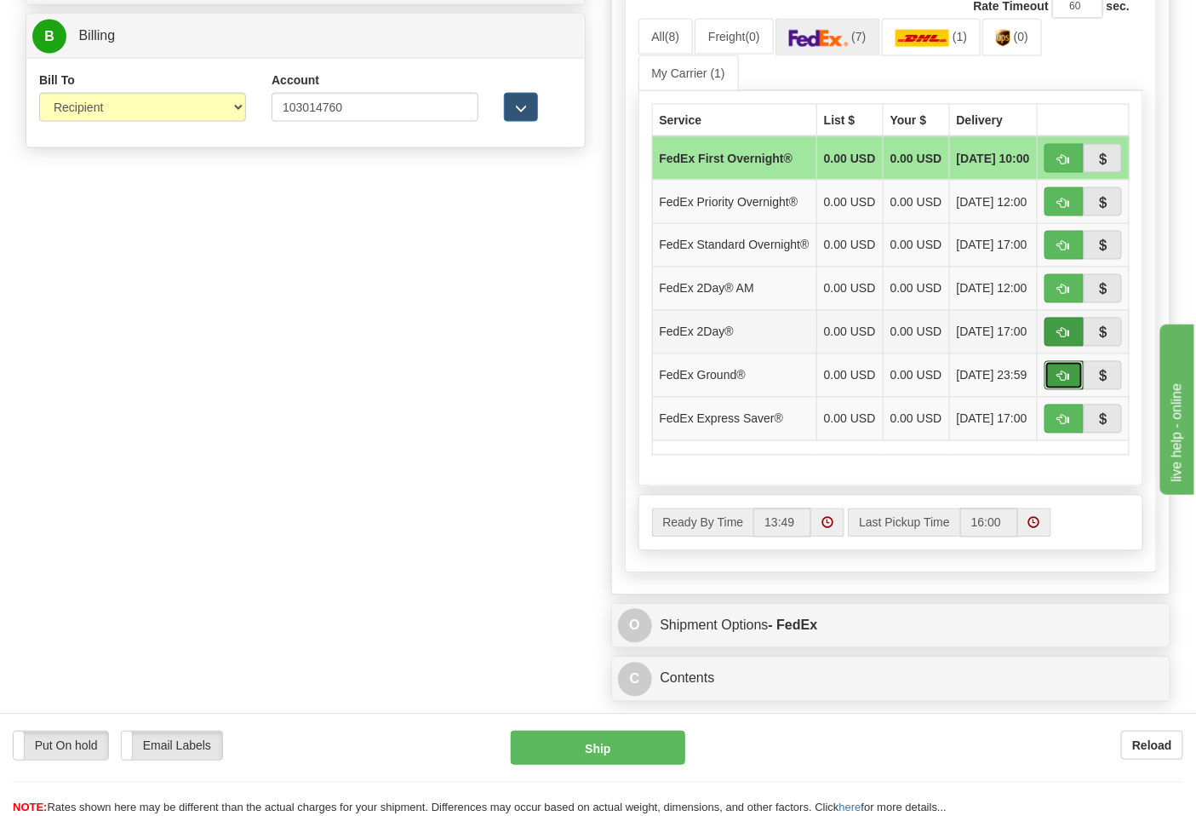
click at [1060, 382] on span "button" at bounding box center [1065, 376] width 12 height 11
type input "92"
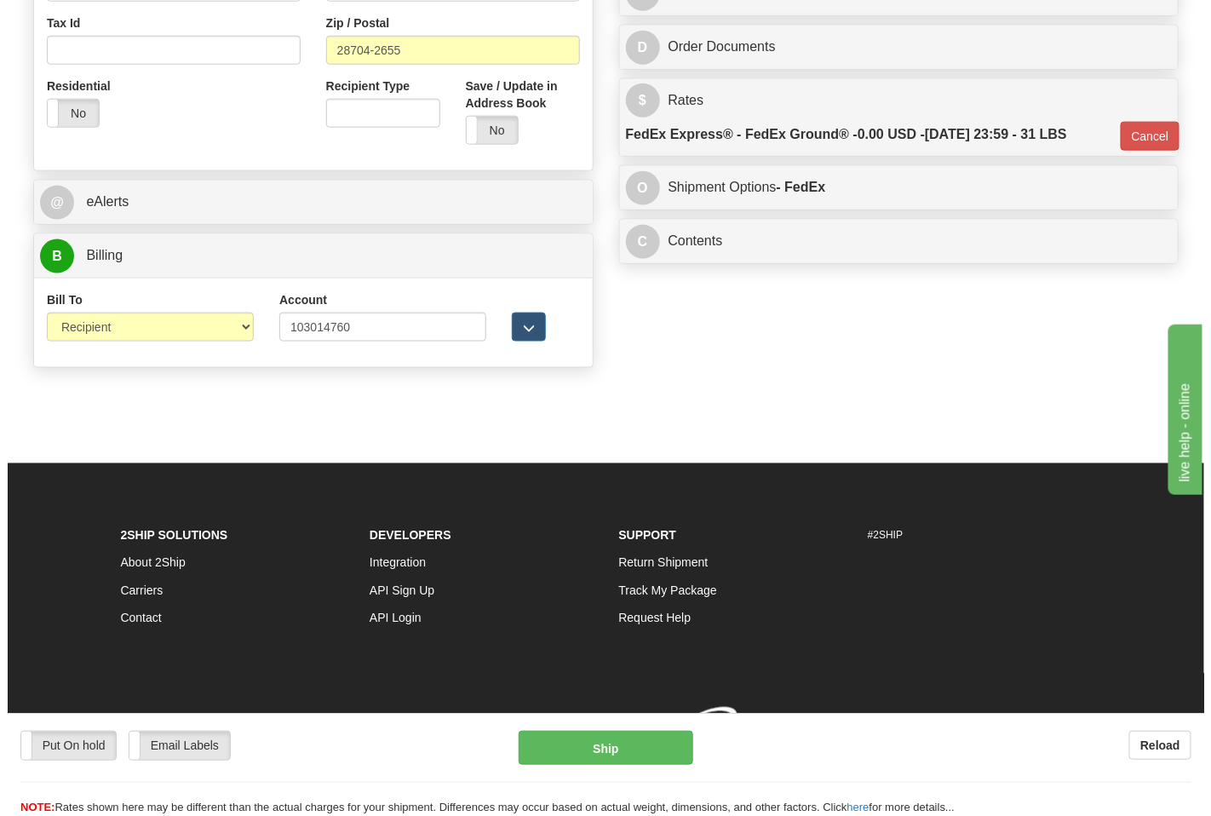
scroll to position [652, 0]
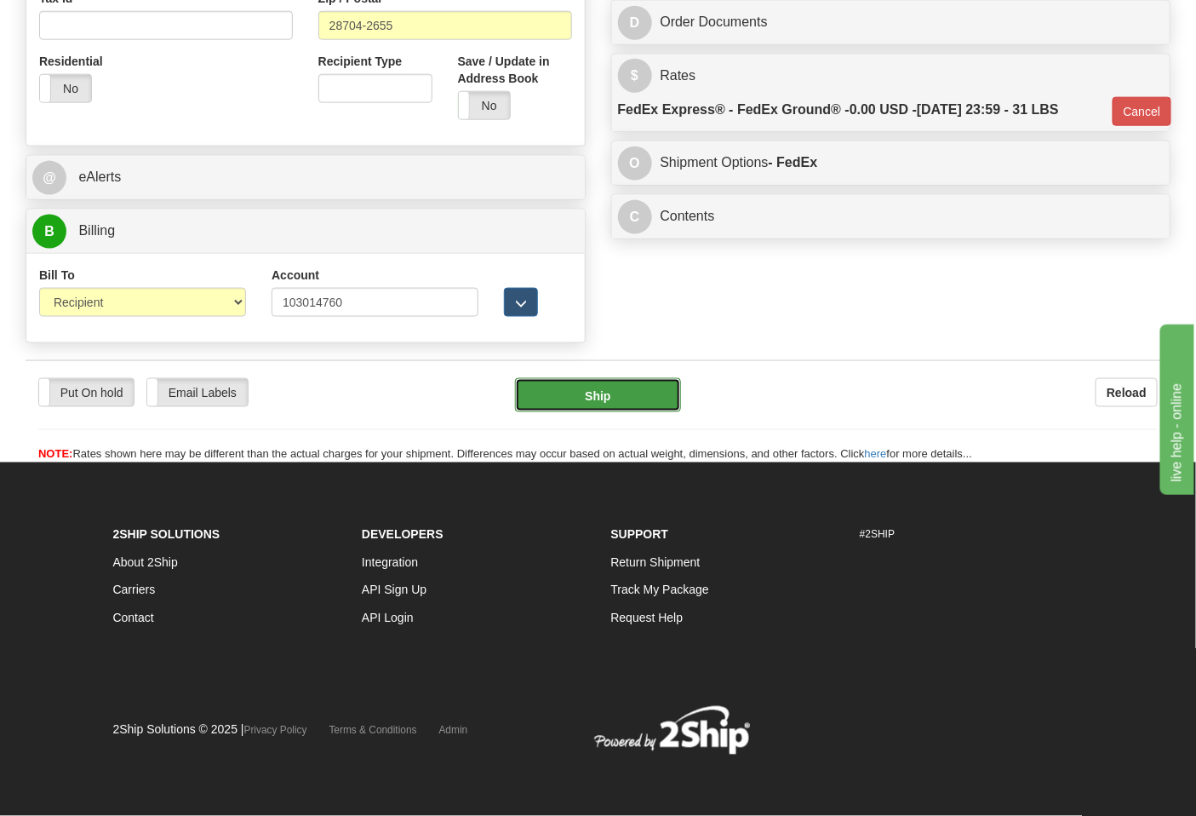
click at [646, 402] on button "Ship" at bounding box center [597, 395] width 165 height 34
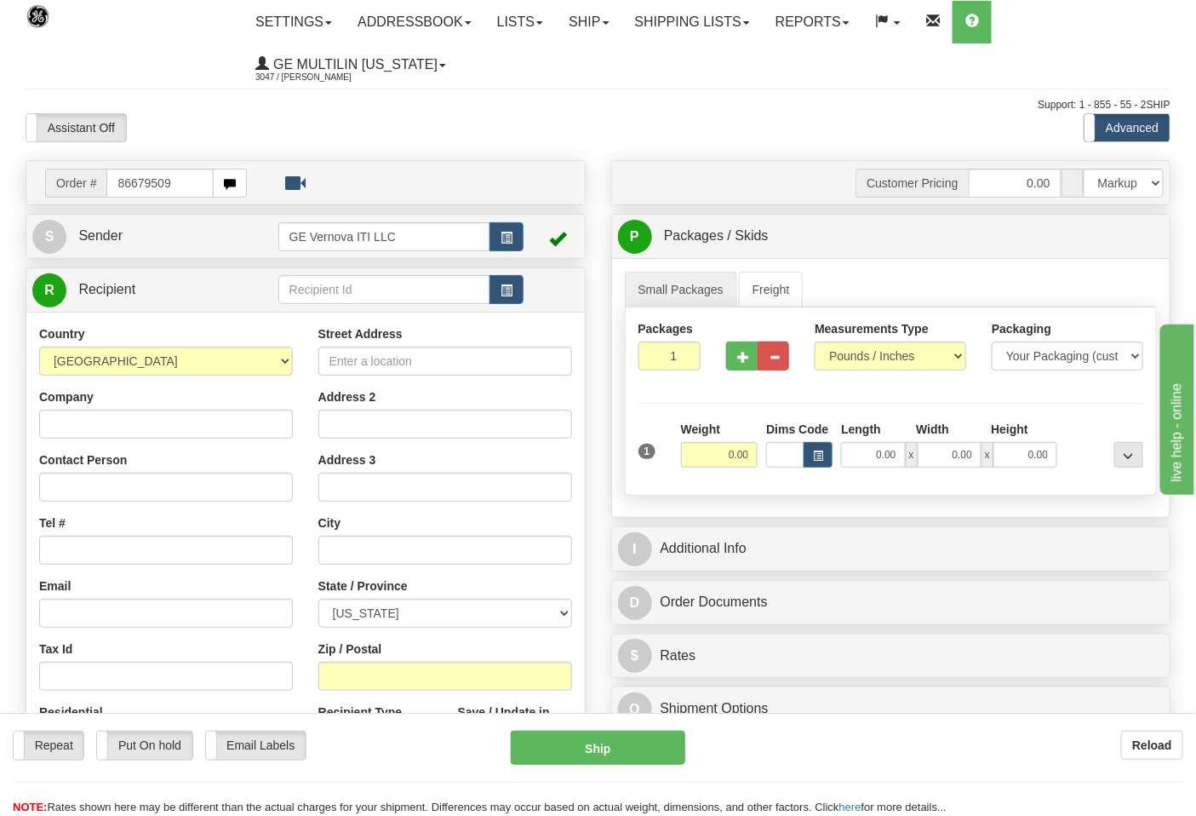
type input "86679509"
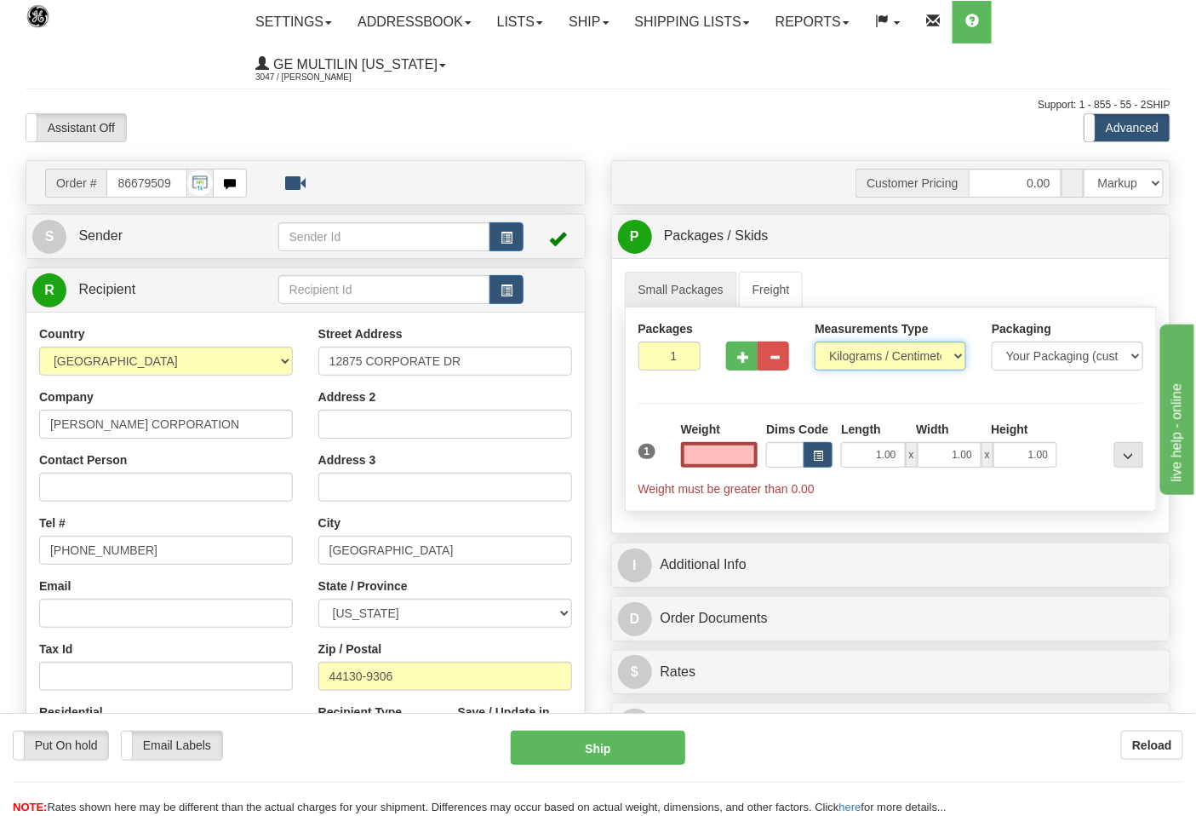
type input "0.00"
click at [845, 366] on select "Pounds / Inches Kilograms / Centimeters" at bounding box center [891, 355] width 152 height 29
select select "0"
click at [815, 342] on select "Pounds / Inches Kilograms / Centimeters" at bounding box center [891, 355] width 152 height 29
click at [755, 452] on input "0.00" at bounding box center [719, 455] width 77 height 26
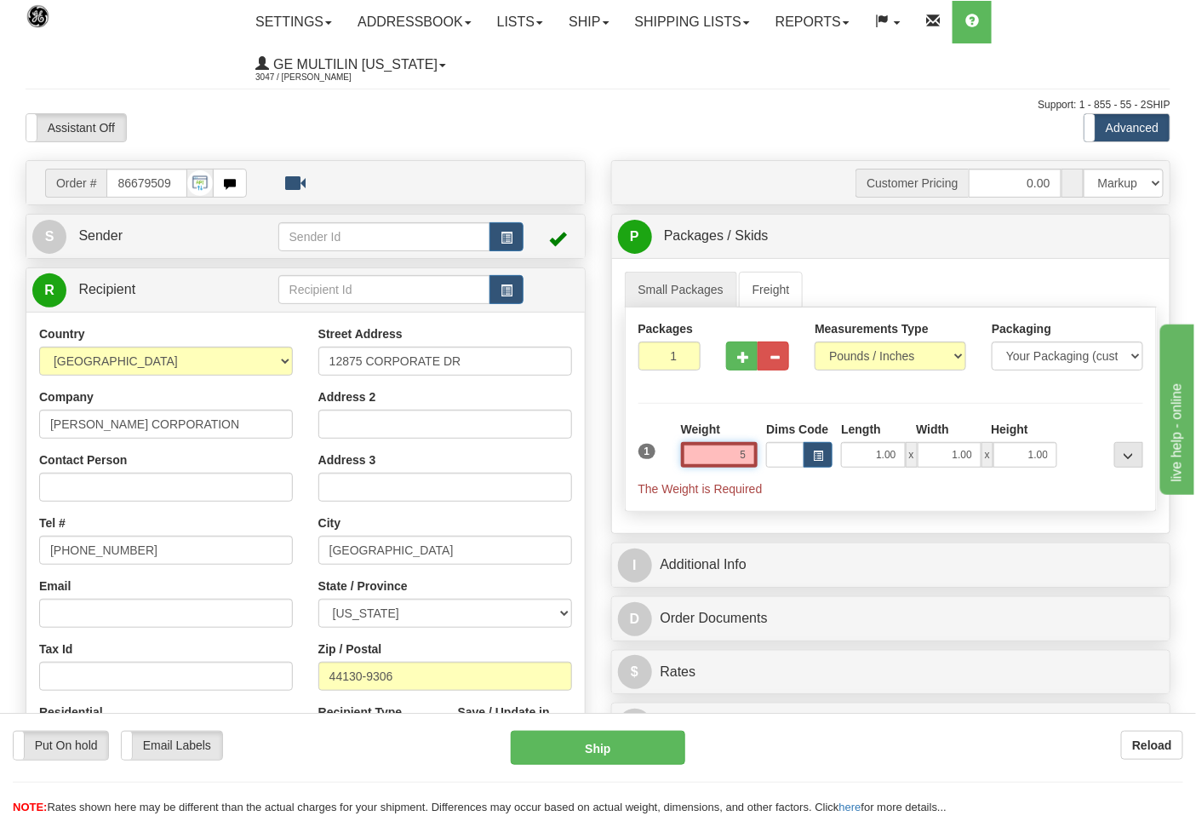
click button "Delete" at bounding box center [0, 0] width 0 height 0
type input "5.00"
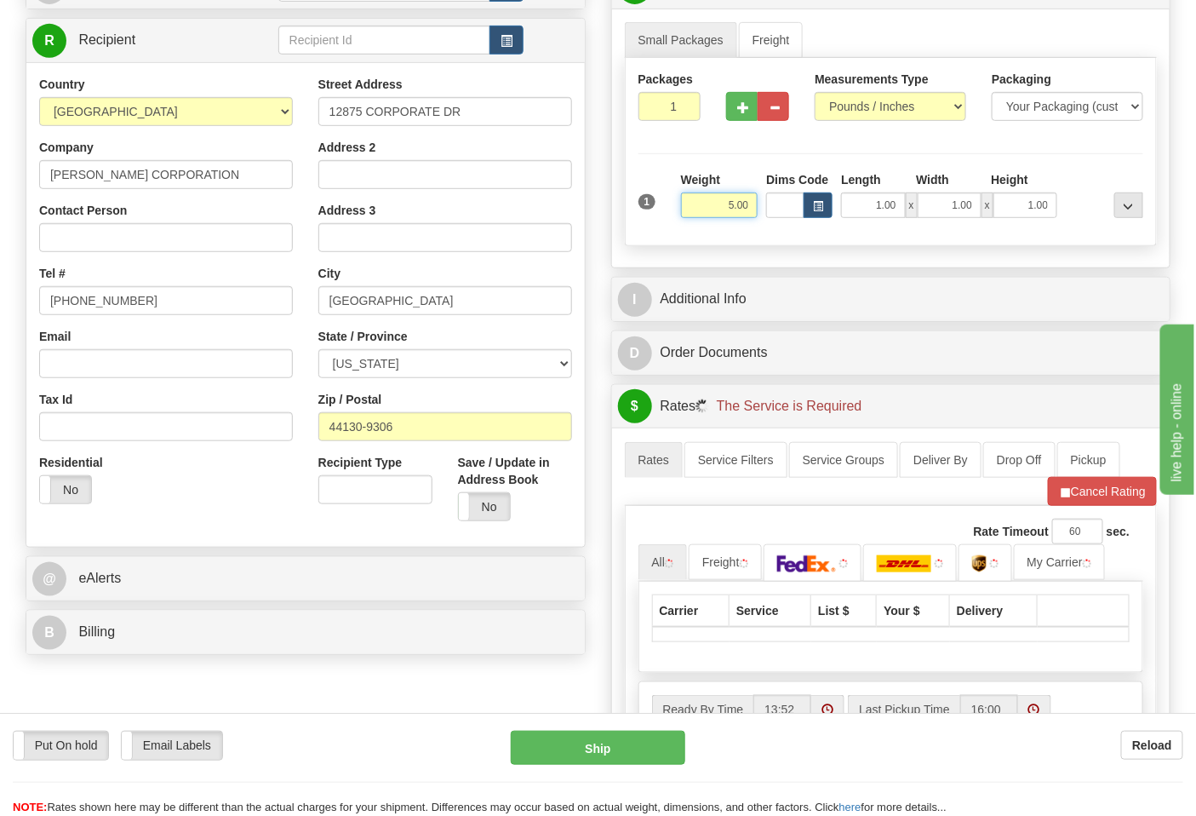
scroll to position [284, 0]
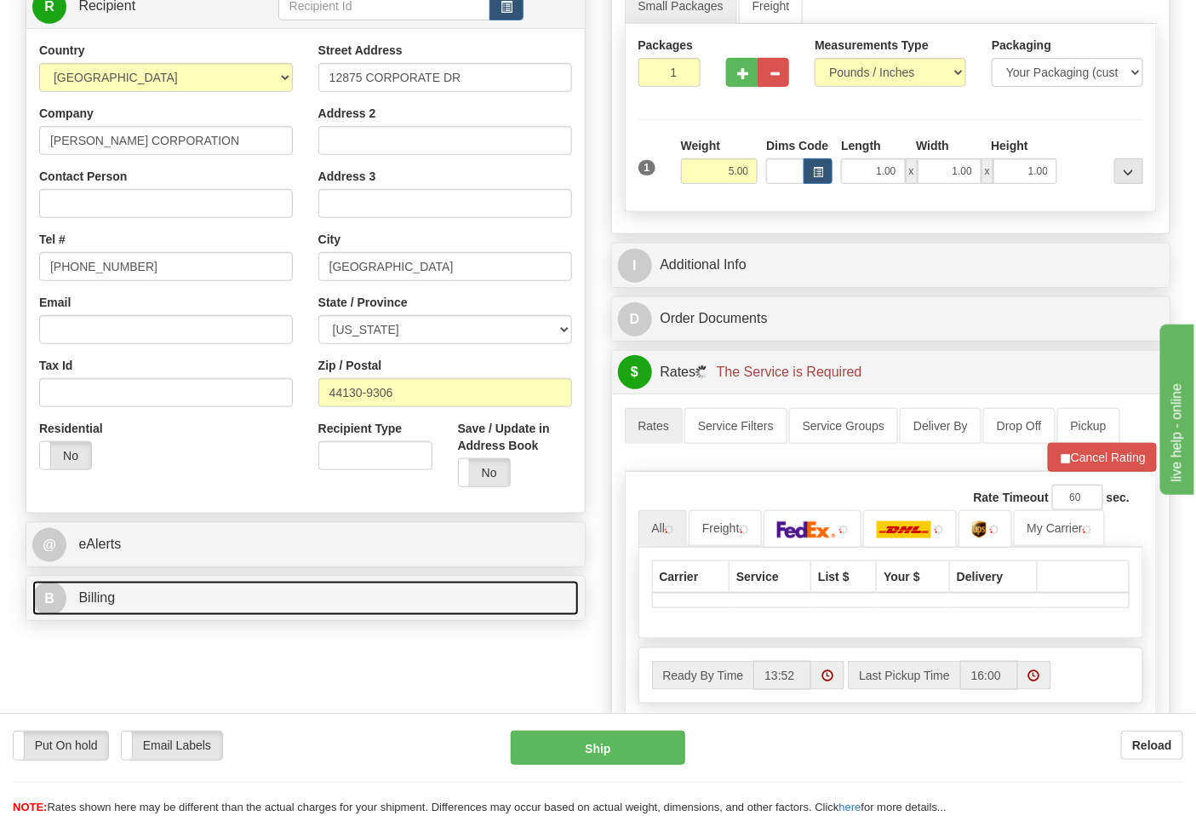
click at [156, 600] on link "B Billing" at bounding box center [305, 598] width 547 height 35
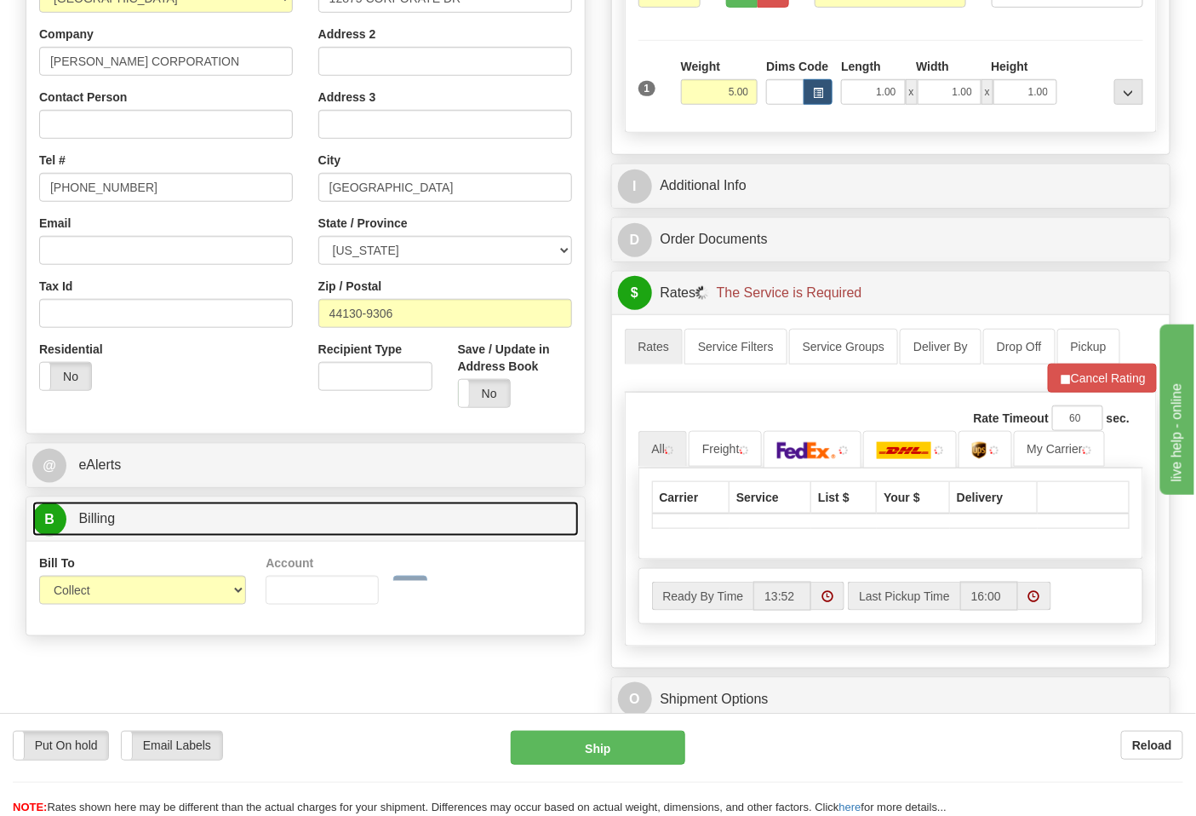
scroll to position [473, 0]
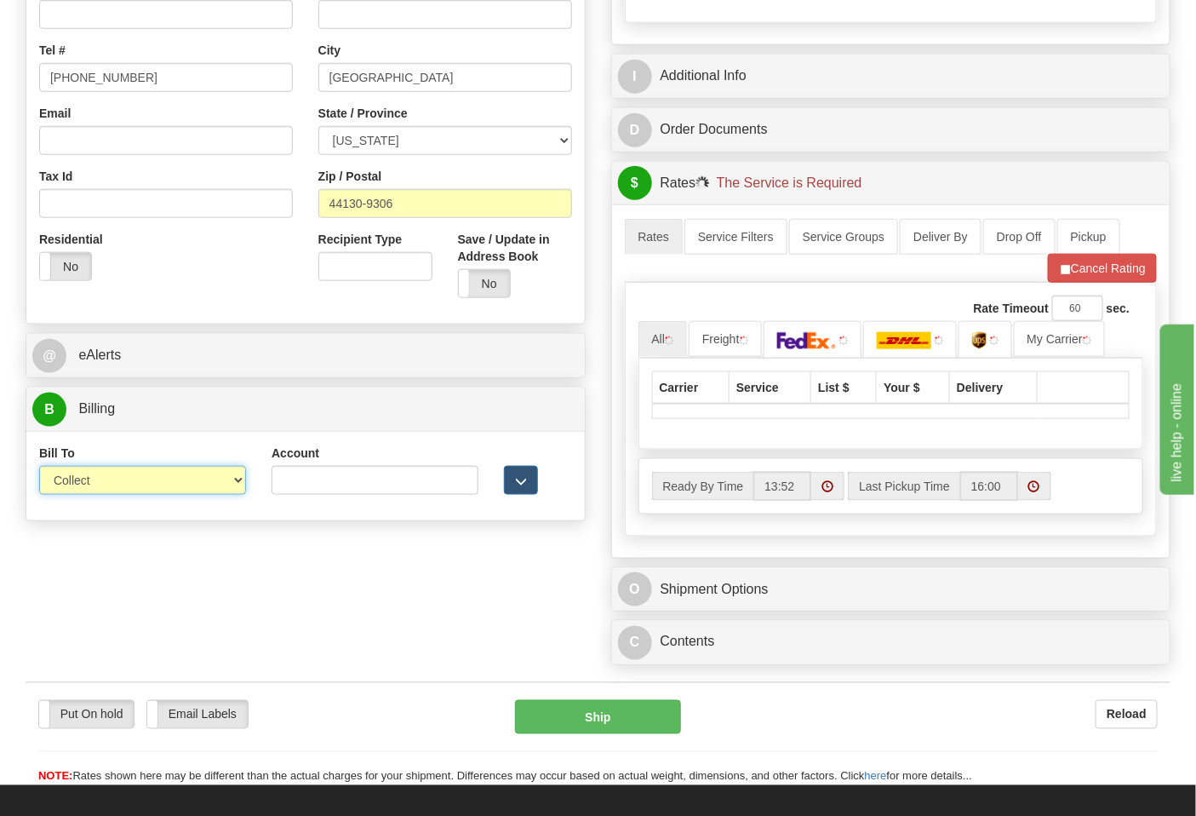
click at [96, 479] on select "Sender Recipient Third Party Collect" at bounding box center [142, 480] width 207 height 29
select select "2"
click at [39, 468] on select "Sender Recipient Third Party Collect" at bounding box center [142, 480] width 207 height 29
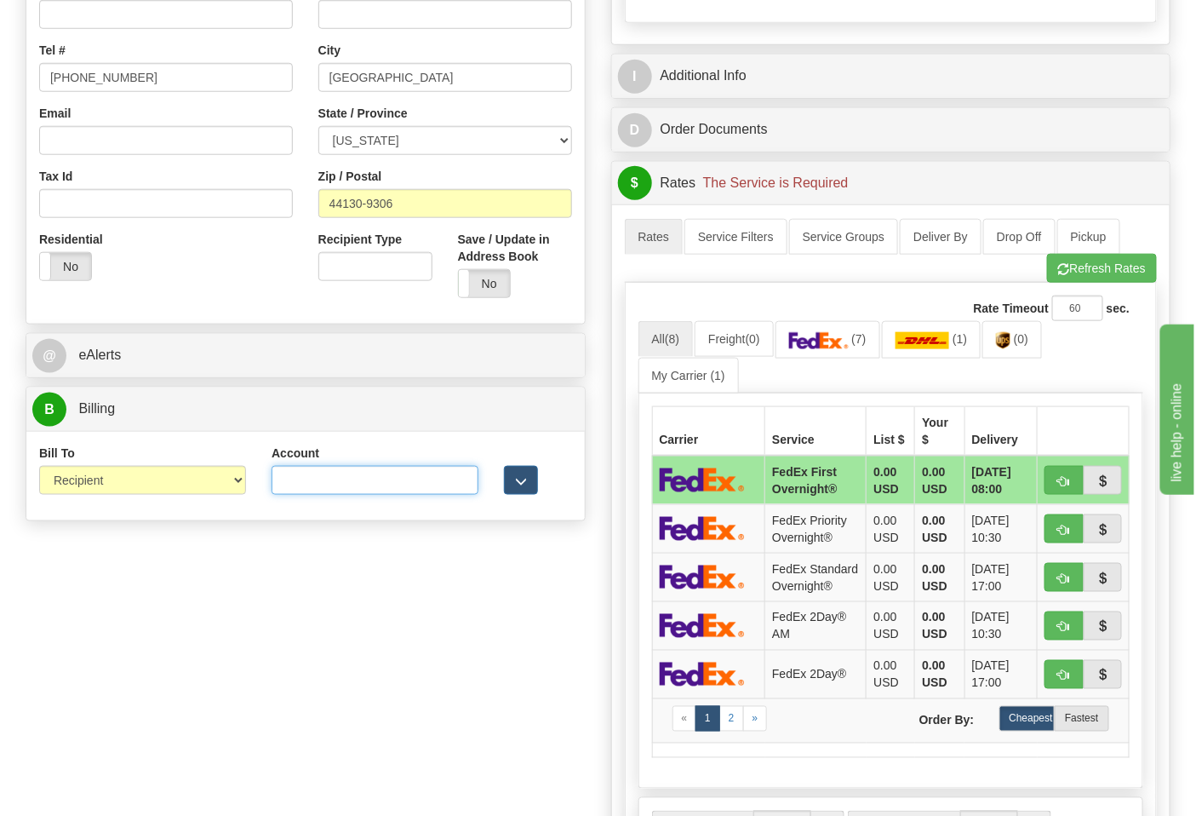
click at [313, 477] on input "Account" at bounding box center [375, 480] width 207 height 29
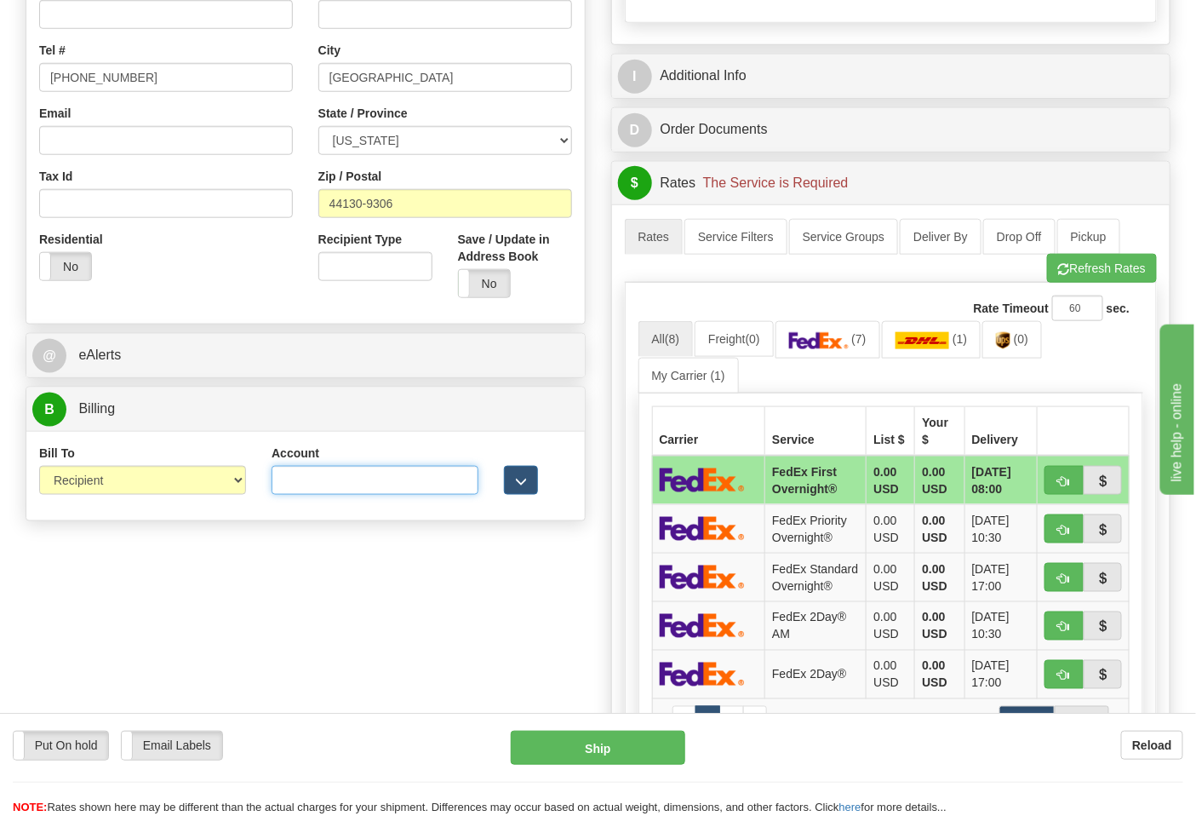
paste input "103538629"
type input "103538629"
click at [846, 356] on link "(7)" at bounding box center [828, 339] width 105 height 37
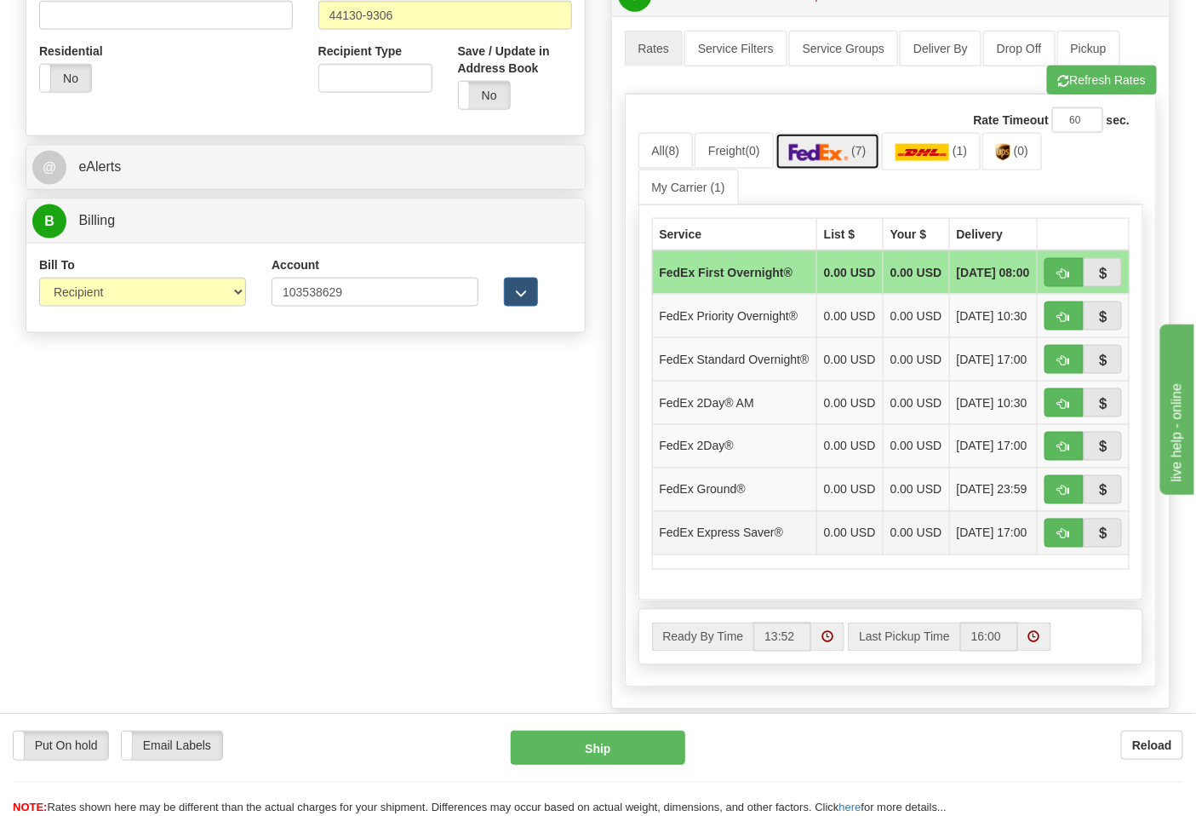
scroll to position [662, 0]
click at [1059, 496] on span "button" at bounding box center [1065, 490] width 12 height 11
type input "92"
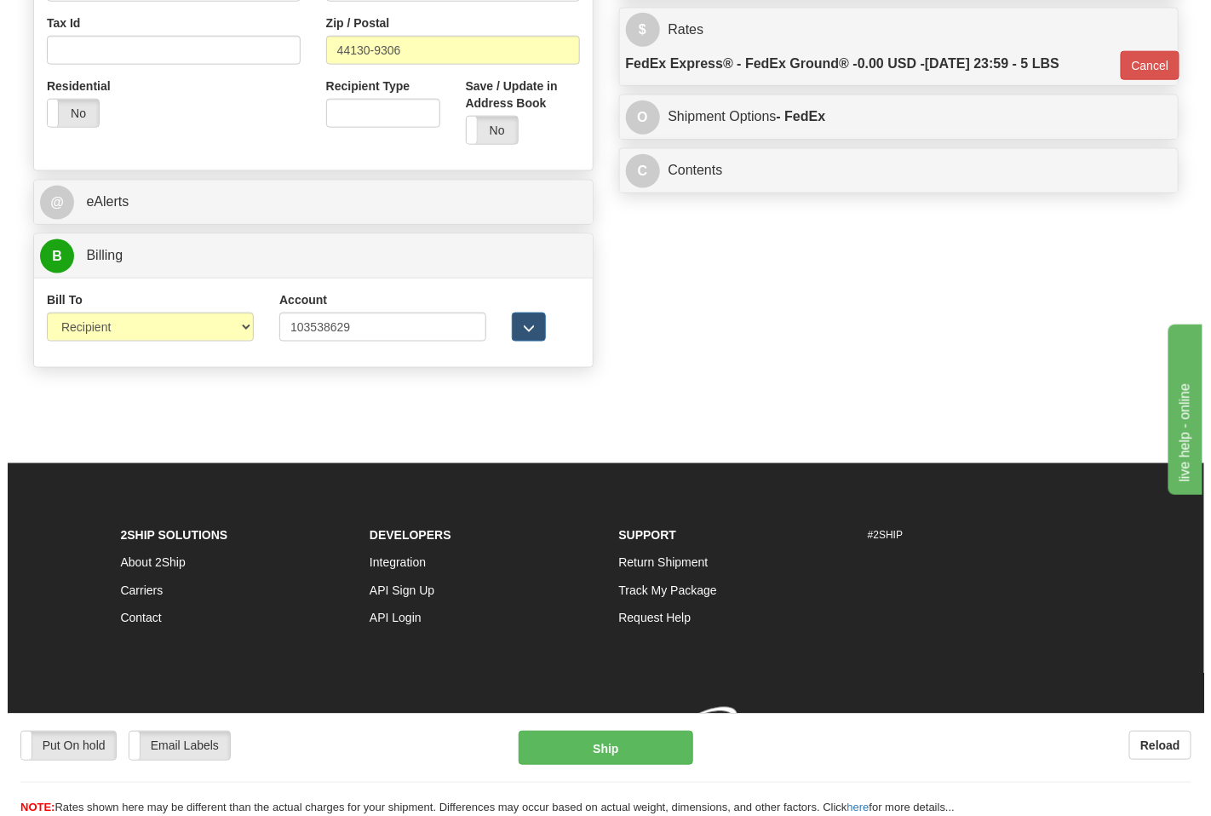
scroll to position [652, 0]
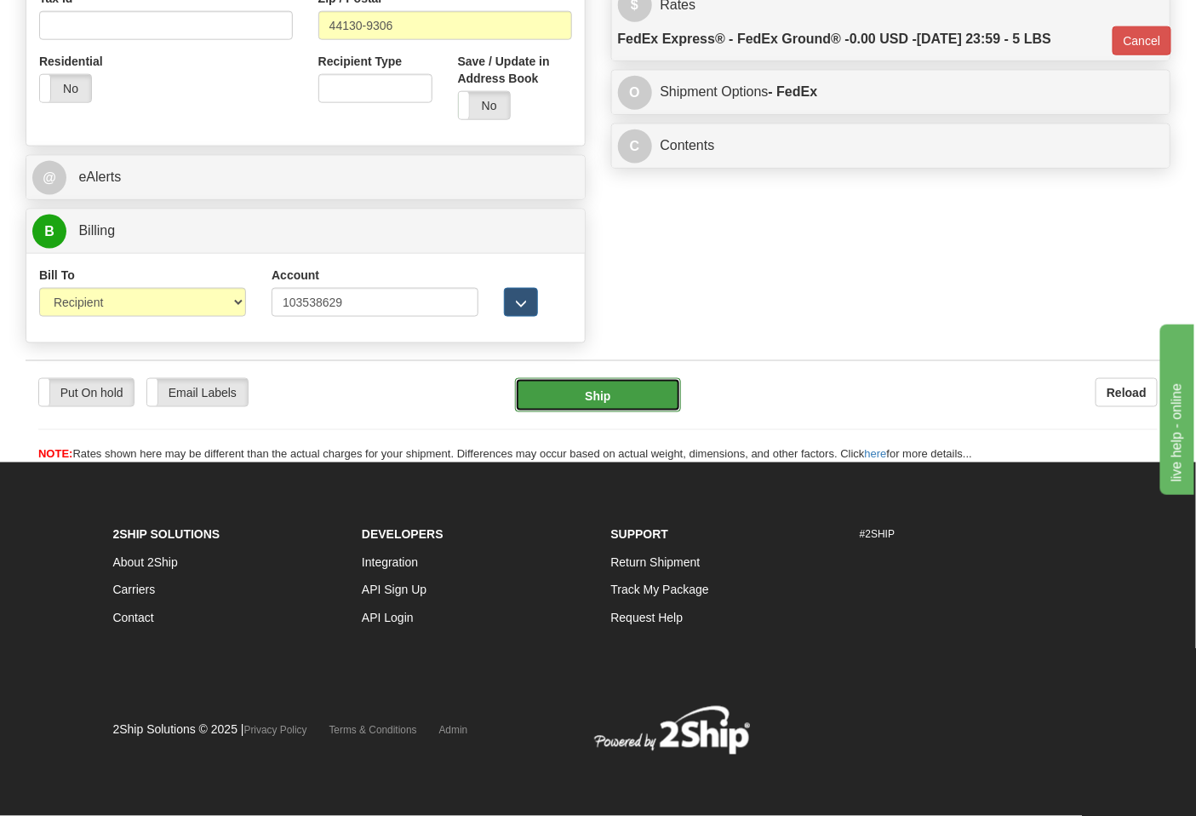
click at [650, 410] on button "Ship" at bounding box center [597, 395] width 165 height 34
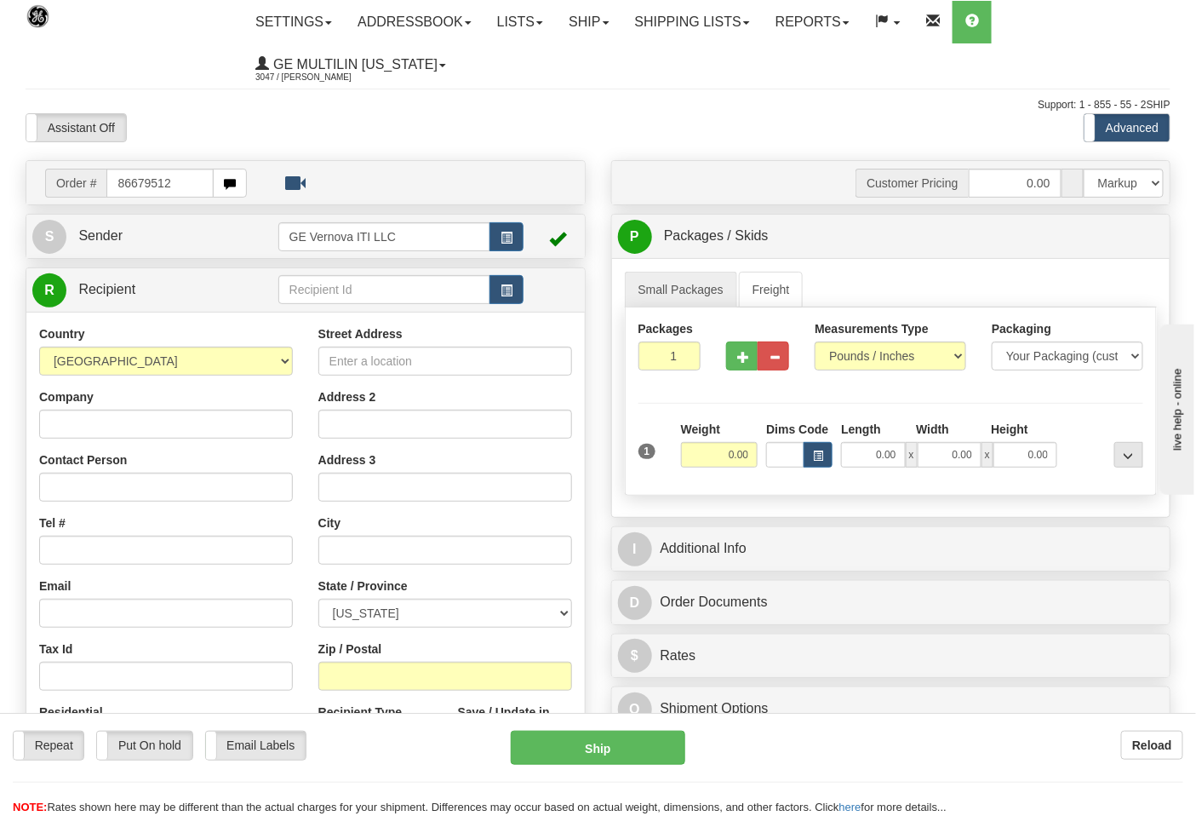
type input "86679512"
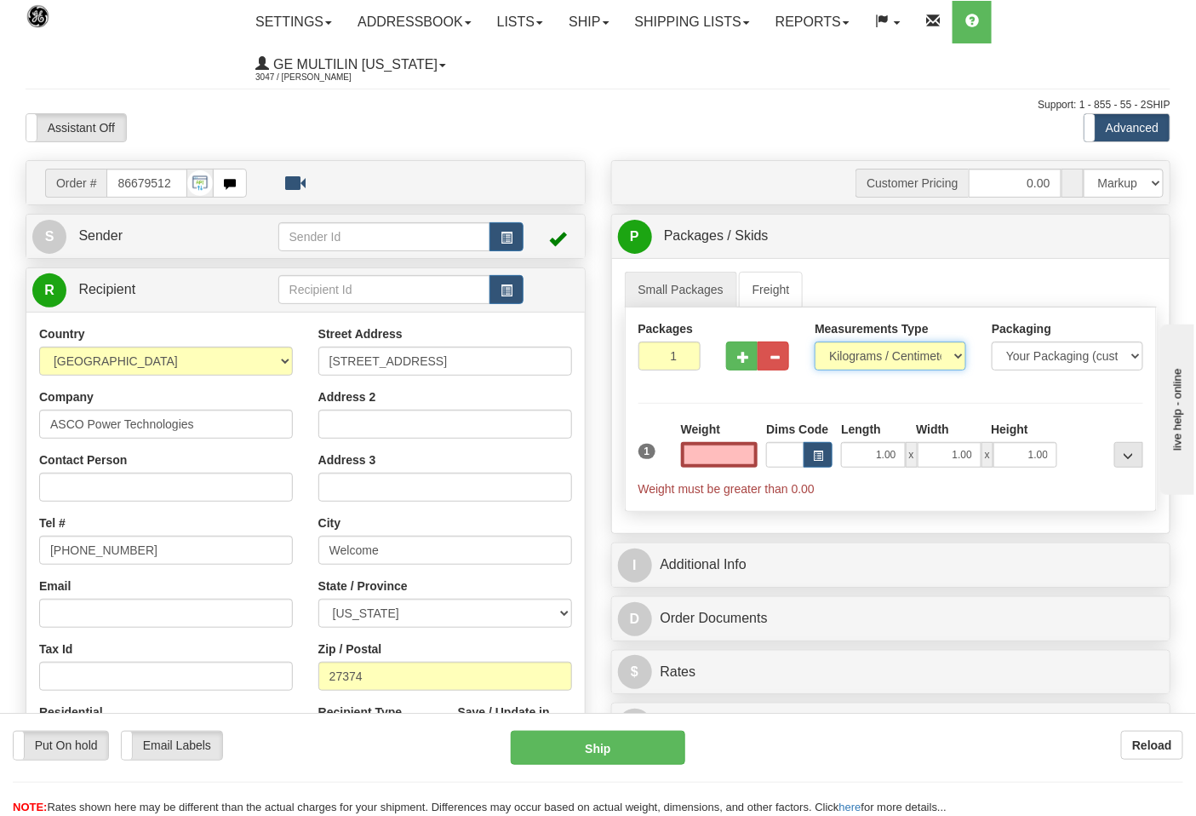
type input "0.00"
click at [870, 366] on select "Pounds / Inches Kilograms / Centimeters" at bounding box center [891, 355] width 152 height 29
select select "0"
click at [815, 342] on select "Pounds / Inches Kilograms / Centimeters" at bounding box center [891, 355] width 152 height 29
click at [739, 356] on span "button" at bounding box center [743, 357] width 12 height 11
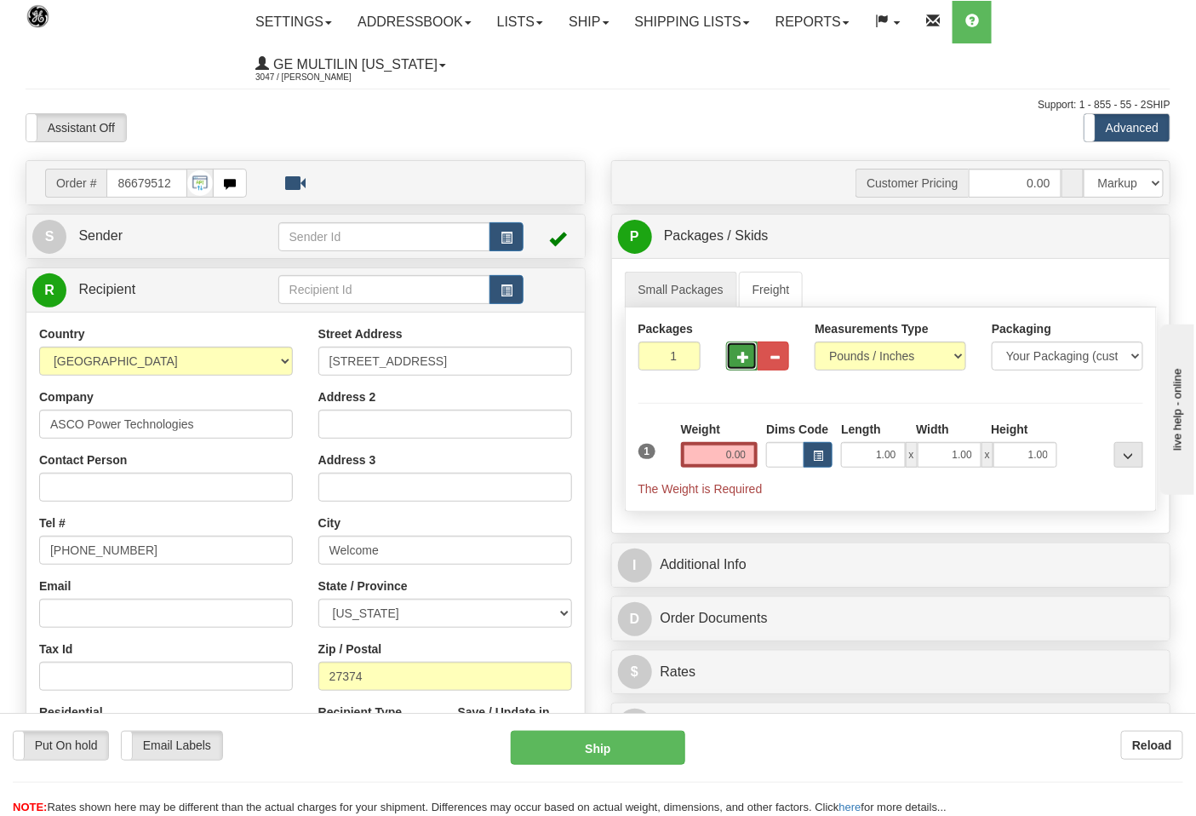
type input "2"
click at [1100, 231] on label "Pack / Skid Level Pack.." at bounding box center [1115, 237] width 97 height 26
radio input "true"
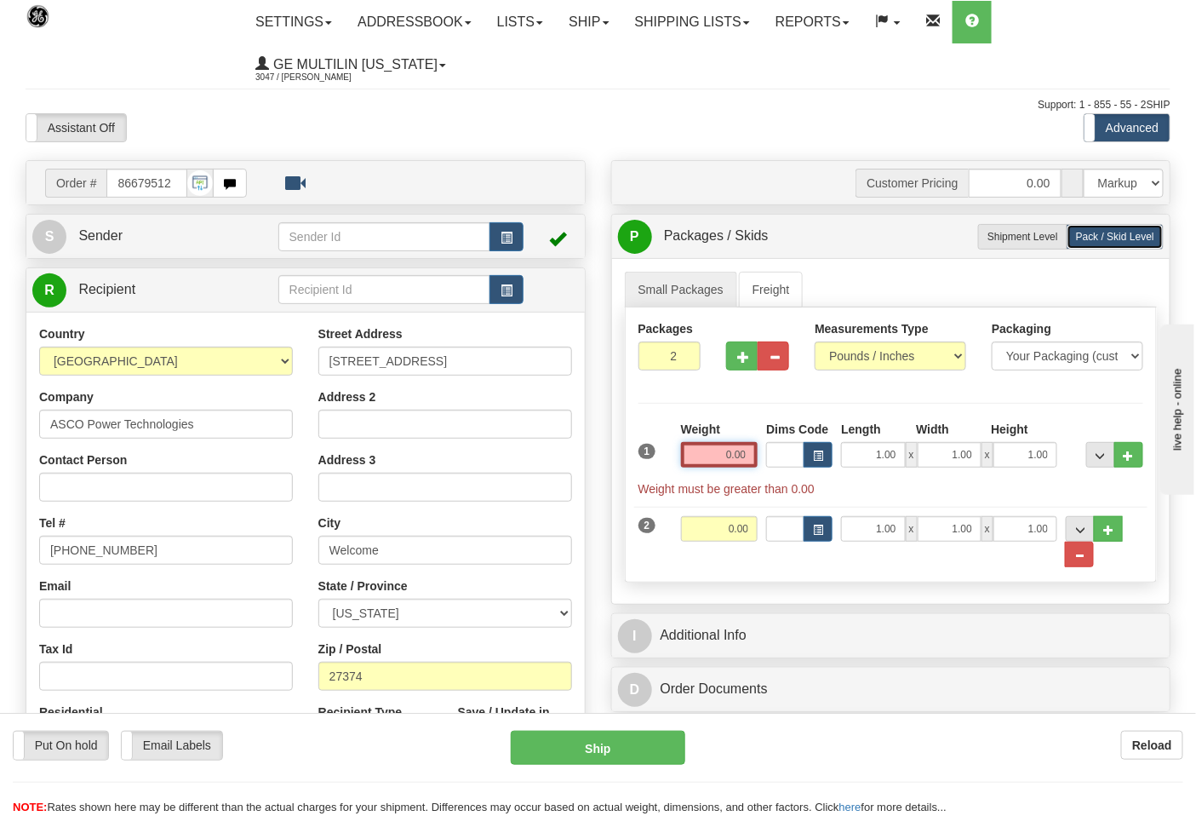
click at [746, 457] on input "0.00" at bounding box center [719, 455] width 77 height 26
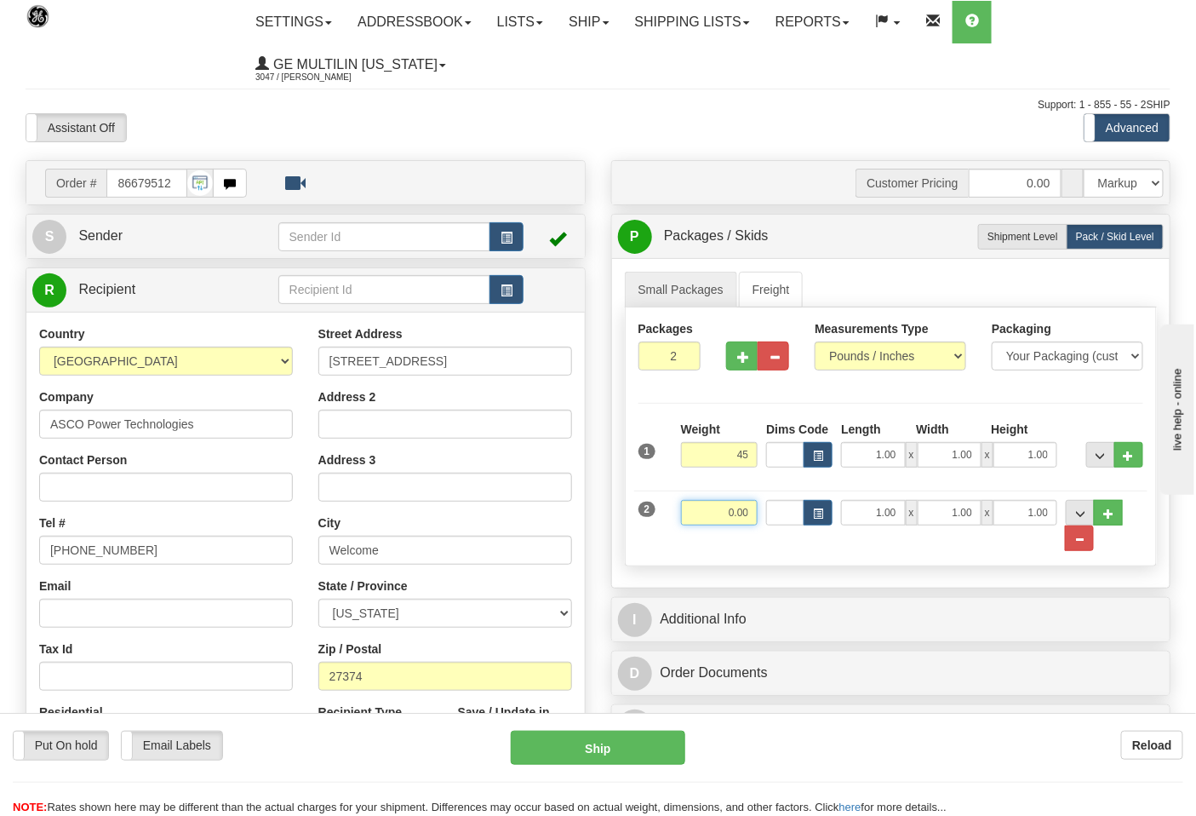
type input "45.00"
click at [756, 514] on input "0.00" at bounding box center [719, 513] width 77 height 26
click button "Delete" at bounding box center [0, 0] width 0 height 0
type input "15.00"
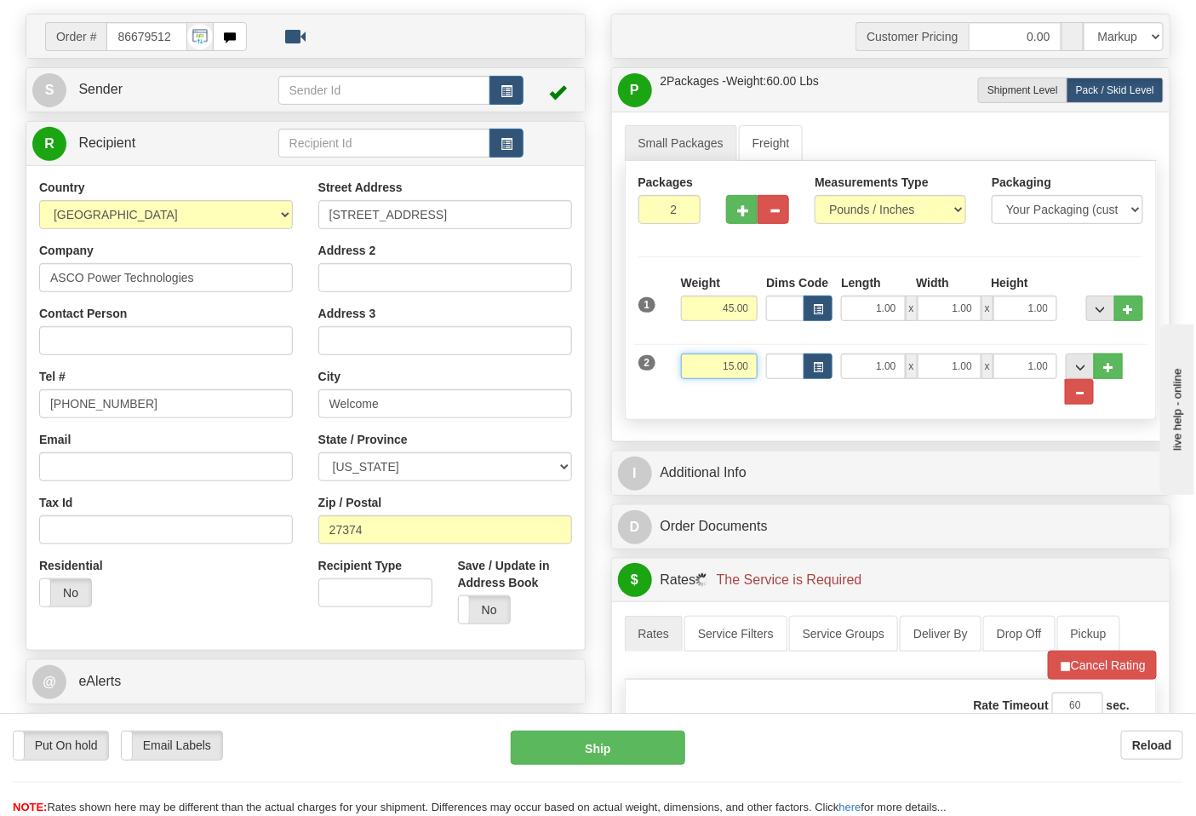
scroll to position [284, 0]
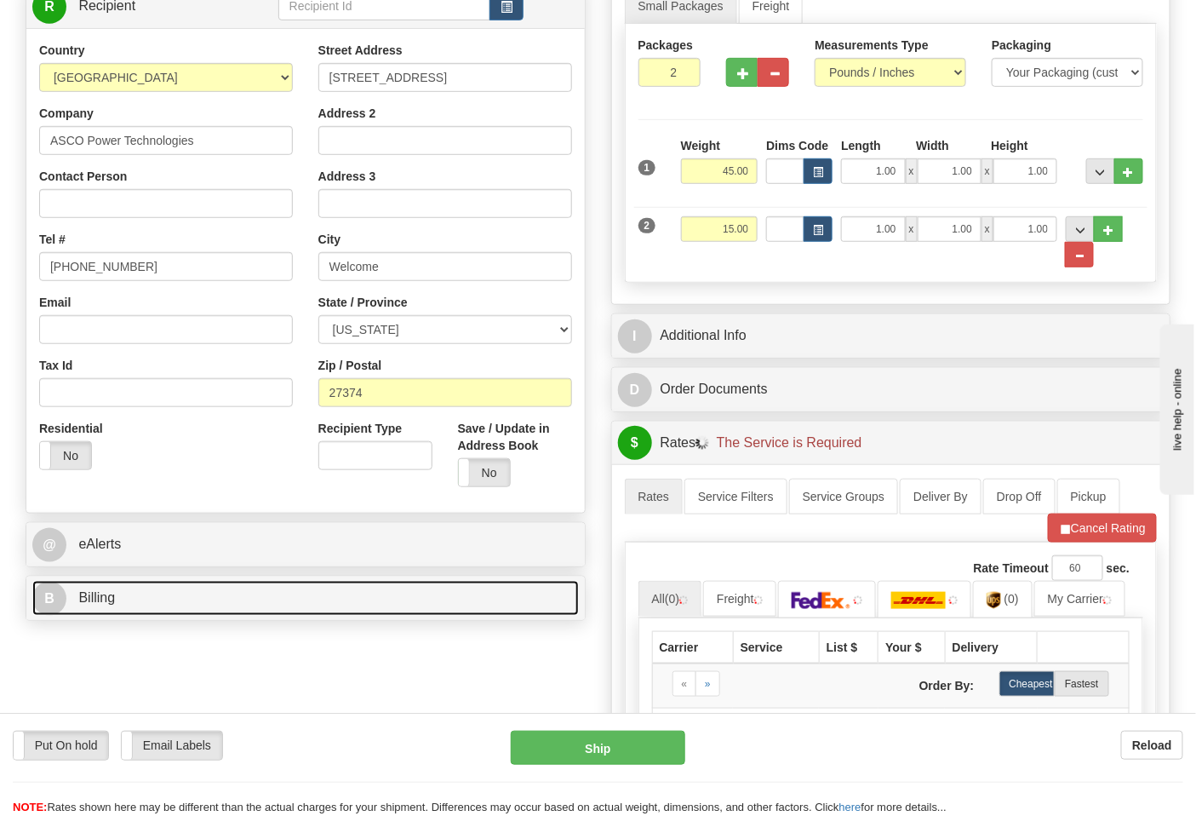
click at [236, 584] on link "B Billing" at bounding box center [305, 598] width 547 height 35
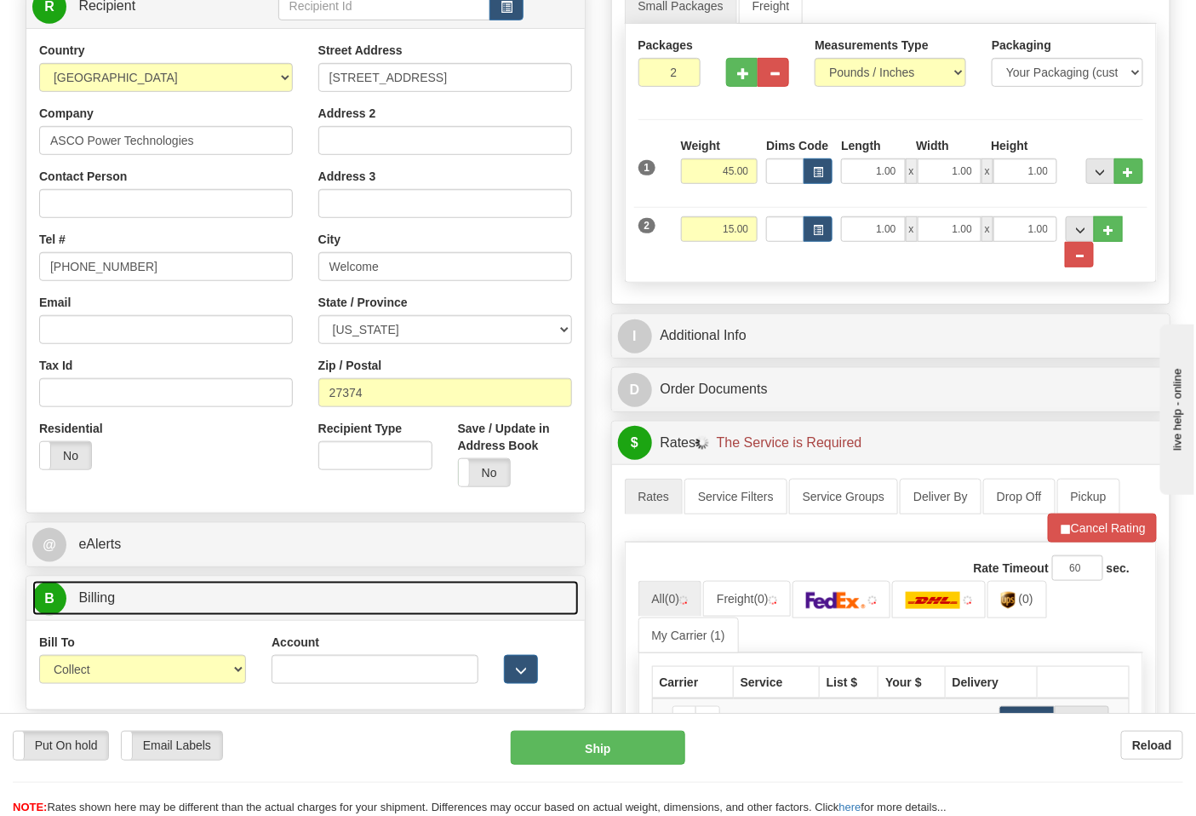
scroll to position [473, 0]
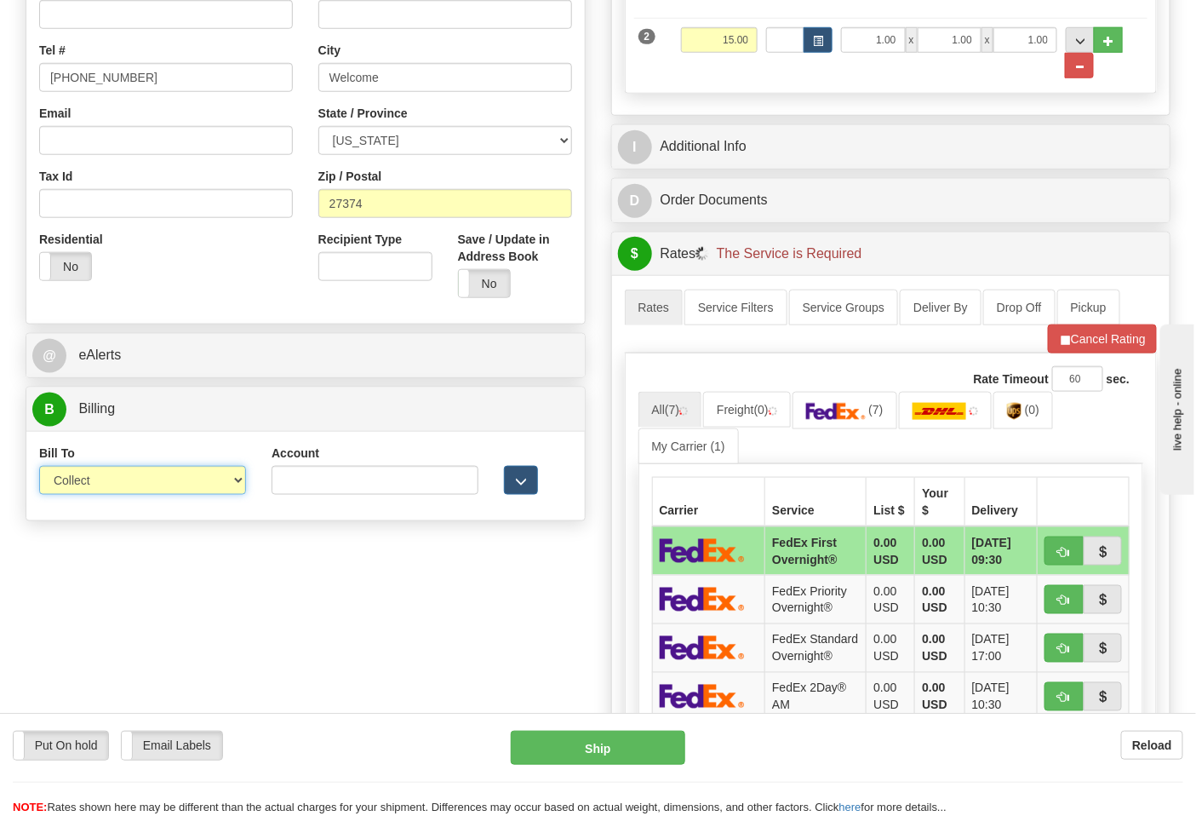
drag, startPoint x: 111, startPoint y: 474, endPoint x: 105, endPoint y: 494, distance: 20.5
click at [111, 474] on select "Sender Recipient Third Party Collect" at bounding box center [142, 480] width 207 height 29
select select "2"
click at [39, 468] on select "Sender Recipient Third Party Collect" at bounding box center [142, 480] width 207 height 29
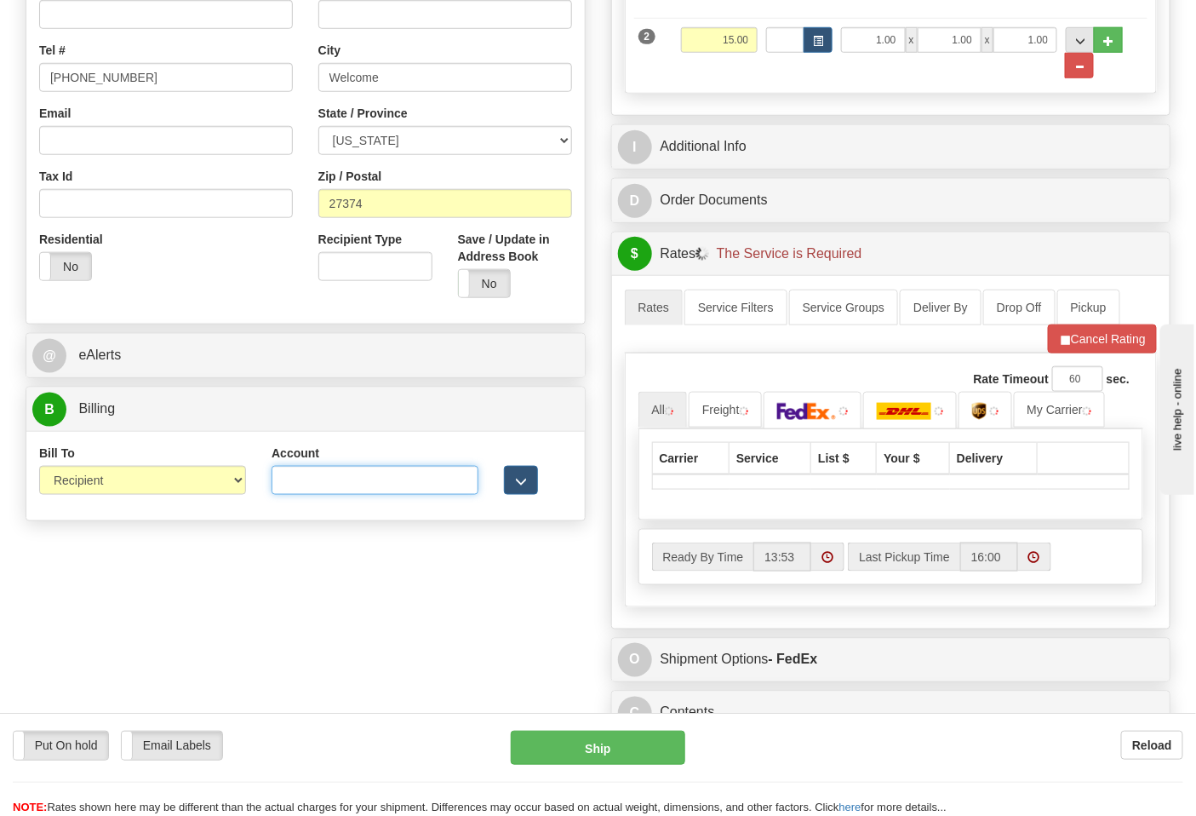
click at [312, 485] on input "Account" at bounding box center [375, 480] width 207 height 29
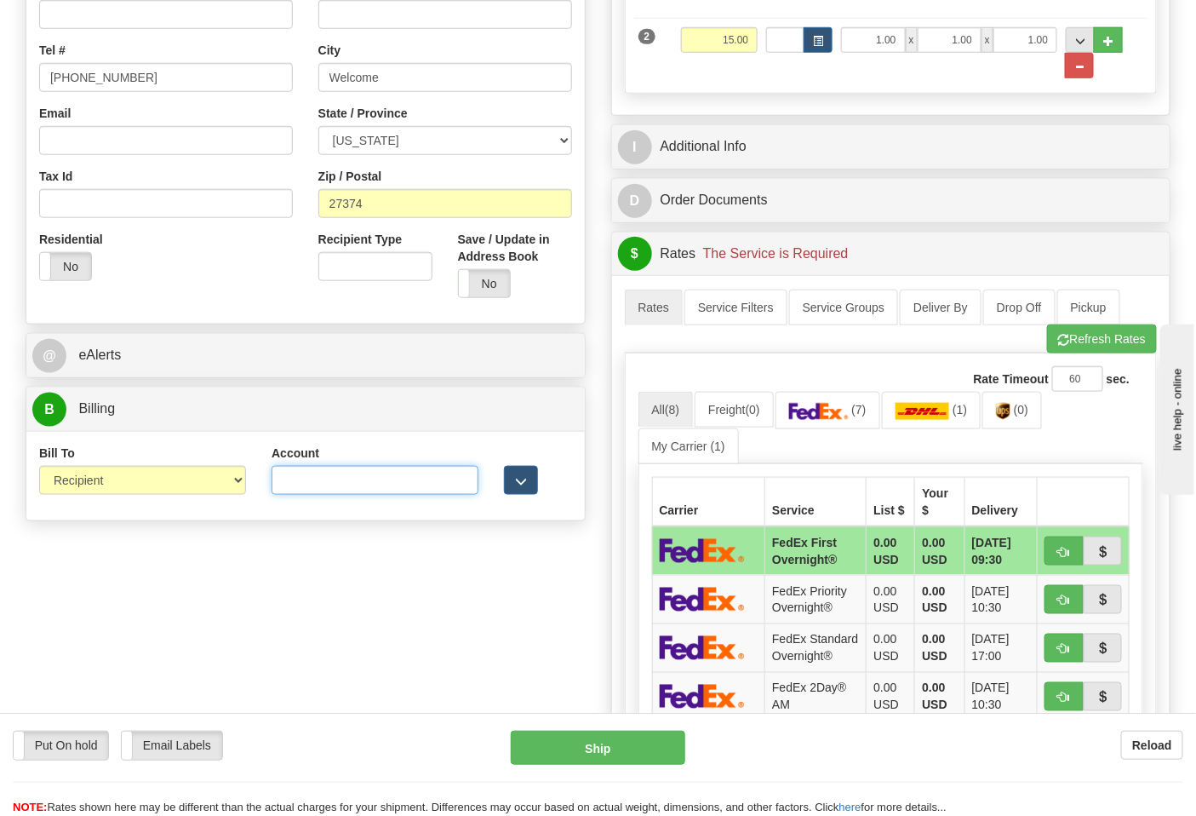
paste input "664421534"
type input "664421534"
click at [831, 409] on img at bounding box center [819, 411] width 60 height 17
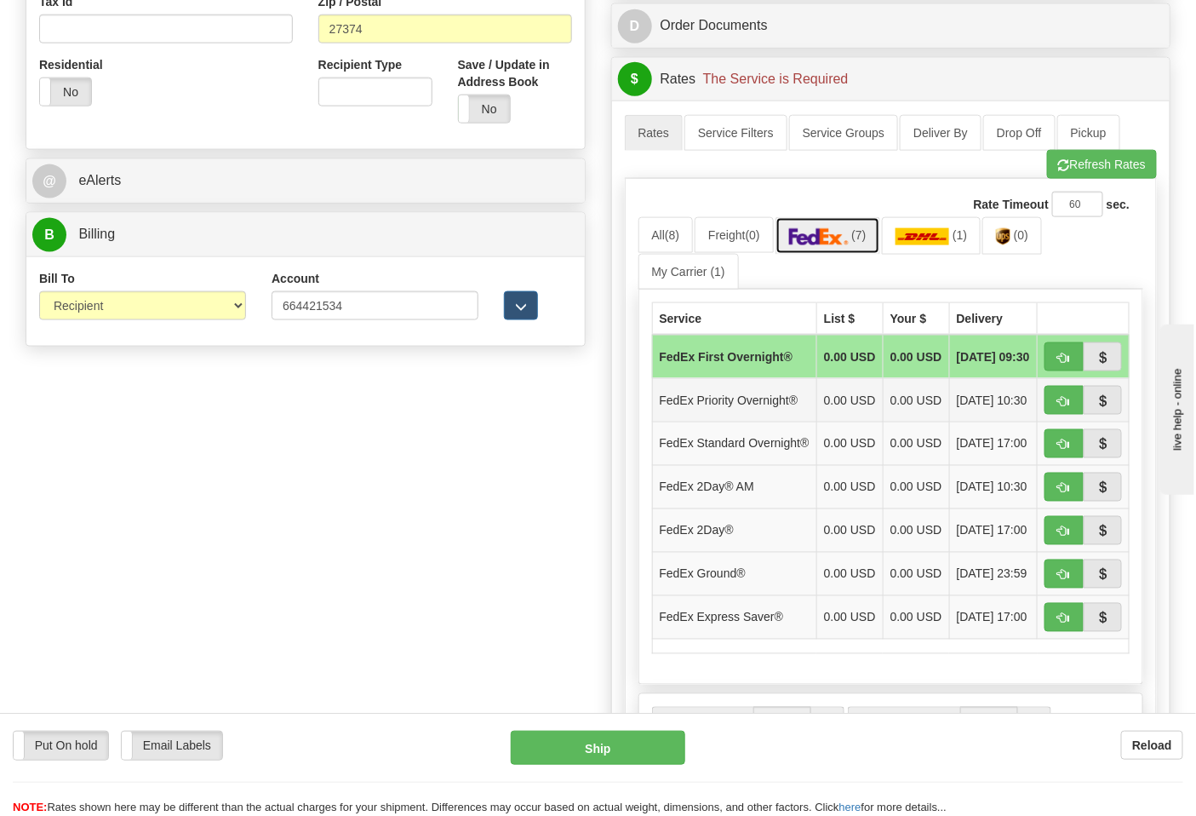
scroll to position [662, 0]
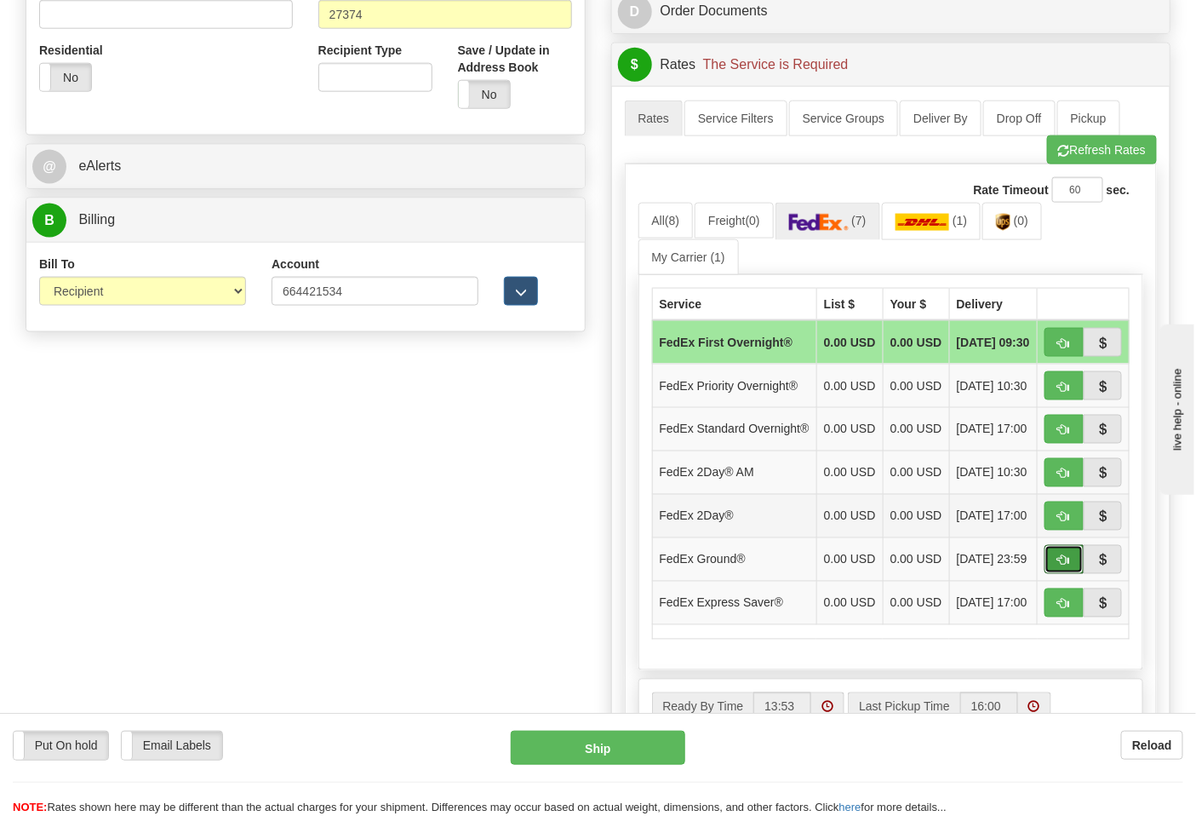
drag, startPoint x: 1065, startPoint y: 592, endPoint x: 1056, endPoint y: 591, distance: 9.4
click at [1065, 566] on span "button" at bounding box center [1065, 560] width 12 height 11
type input "92"
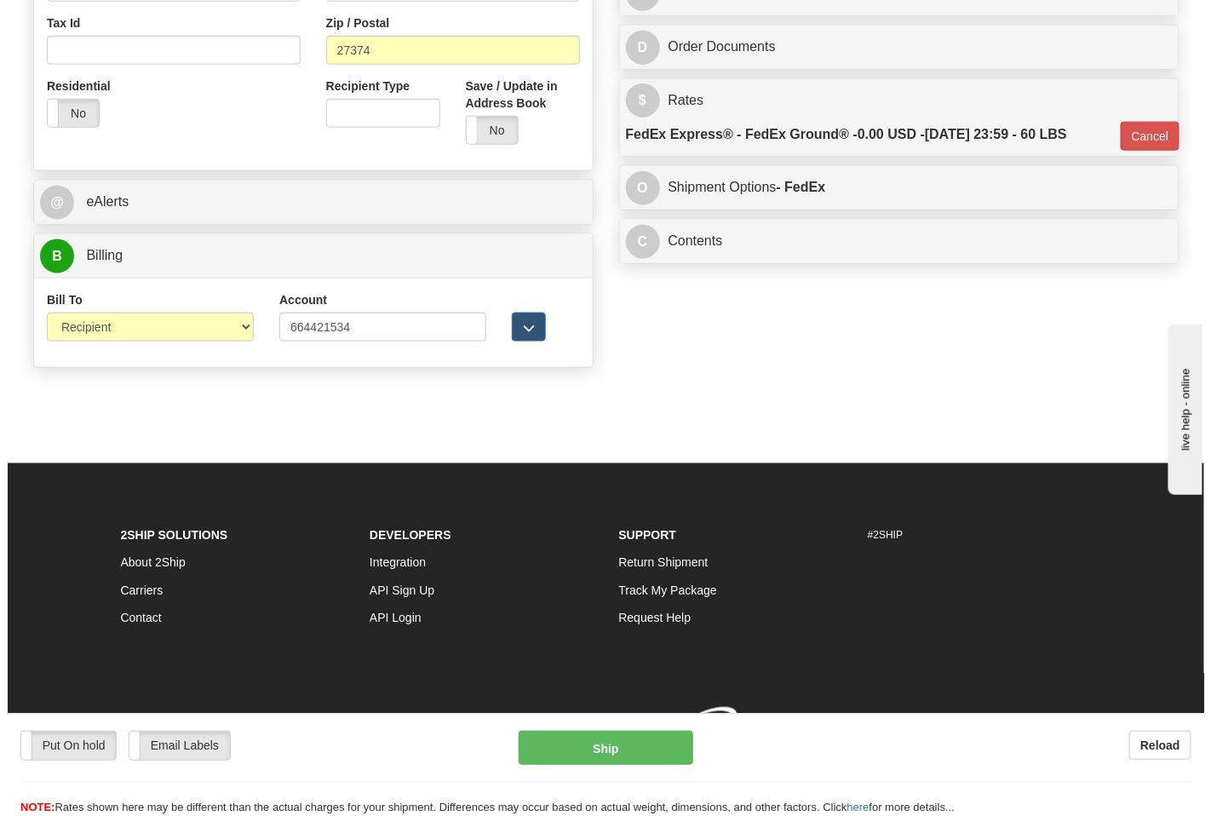
scroll to position [652, 0]
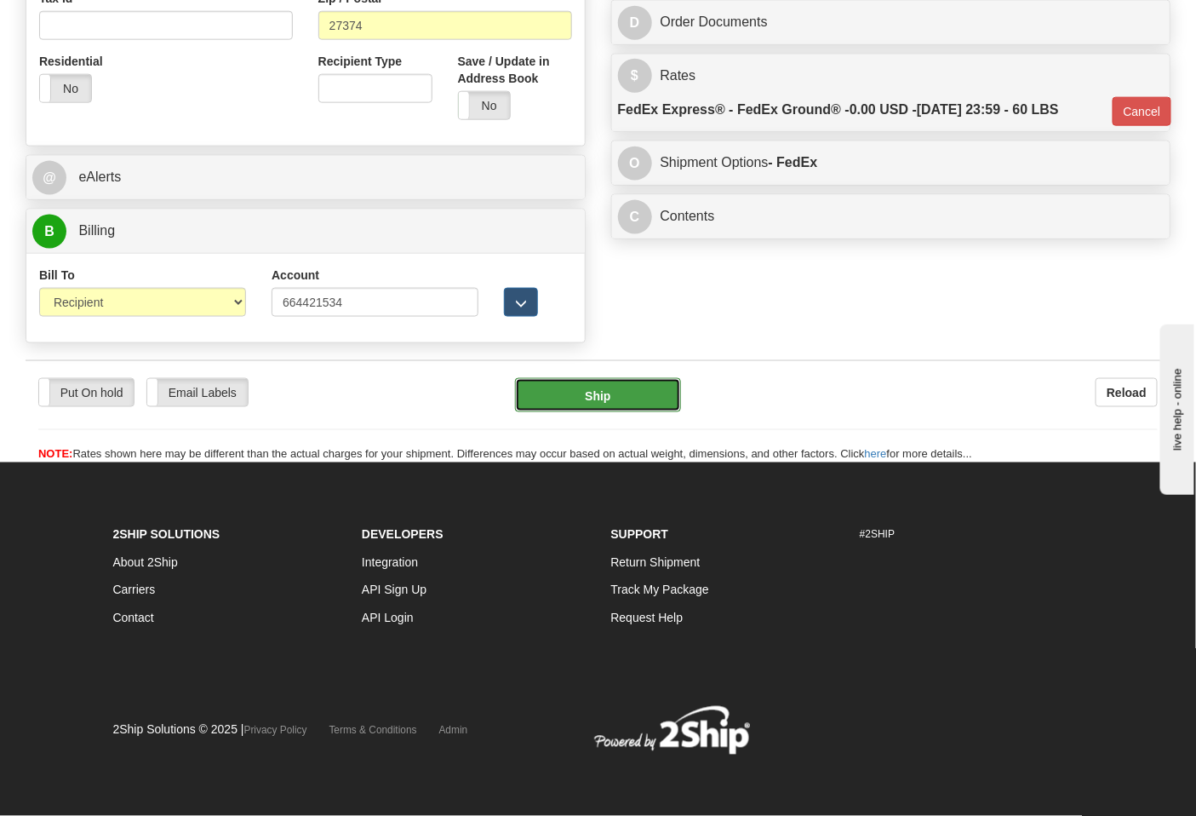
click at [626, 397] on button "Ship" at bounding box center [597, 395] width 165 height 34
